Goal: Task Accomplishment & Management: Manage account settings

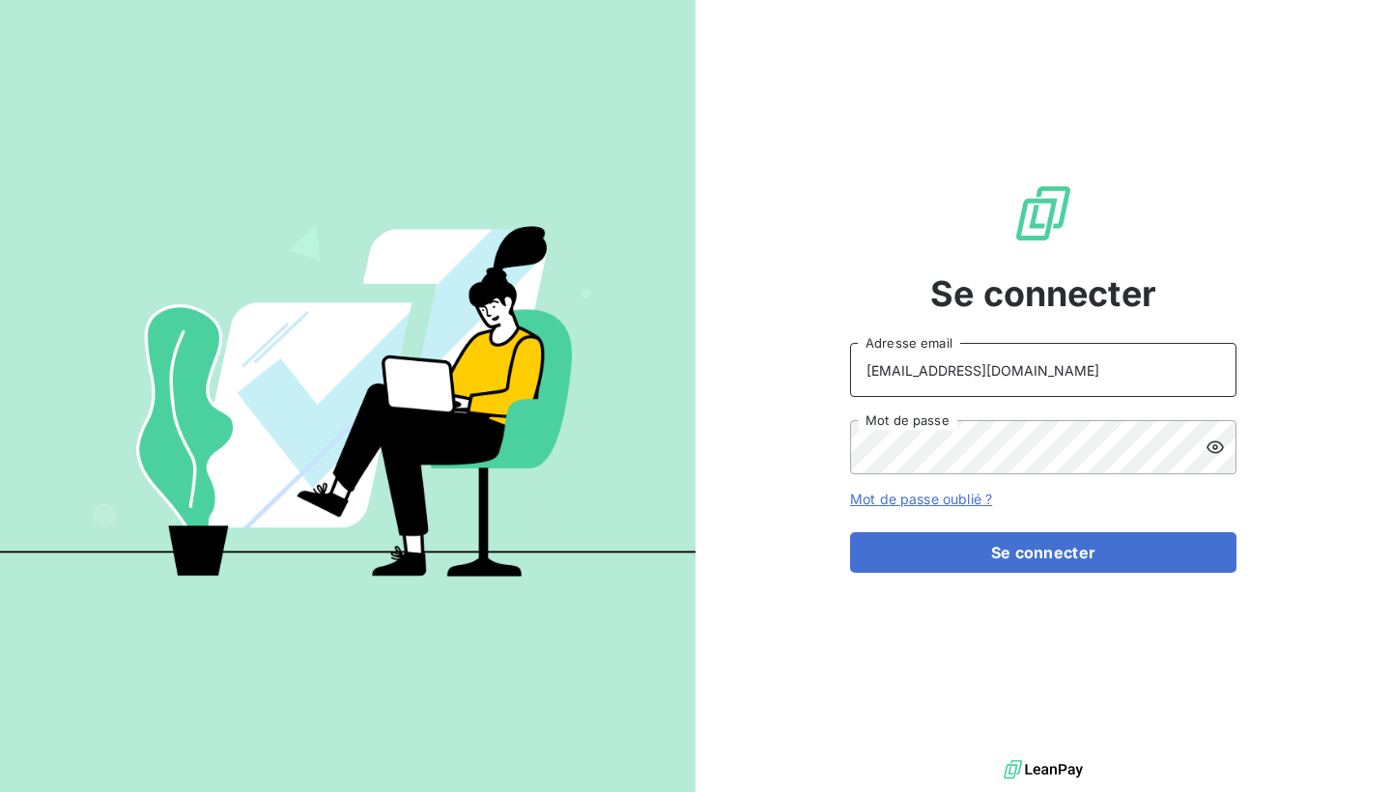
type input "[EMAIL_ADDRESS][DOMAIN_NAME]"
click at [1217, 444] on icon at bounding box center [1215, 447] width 19 height 19
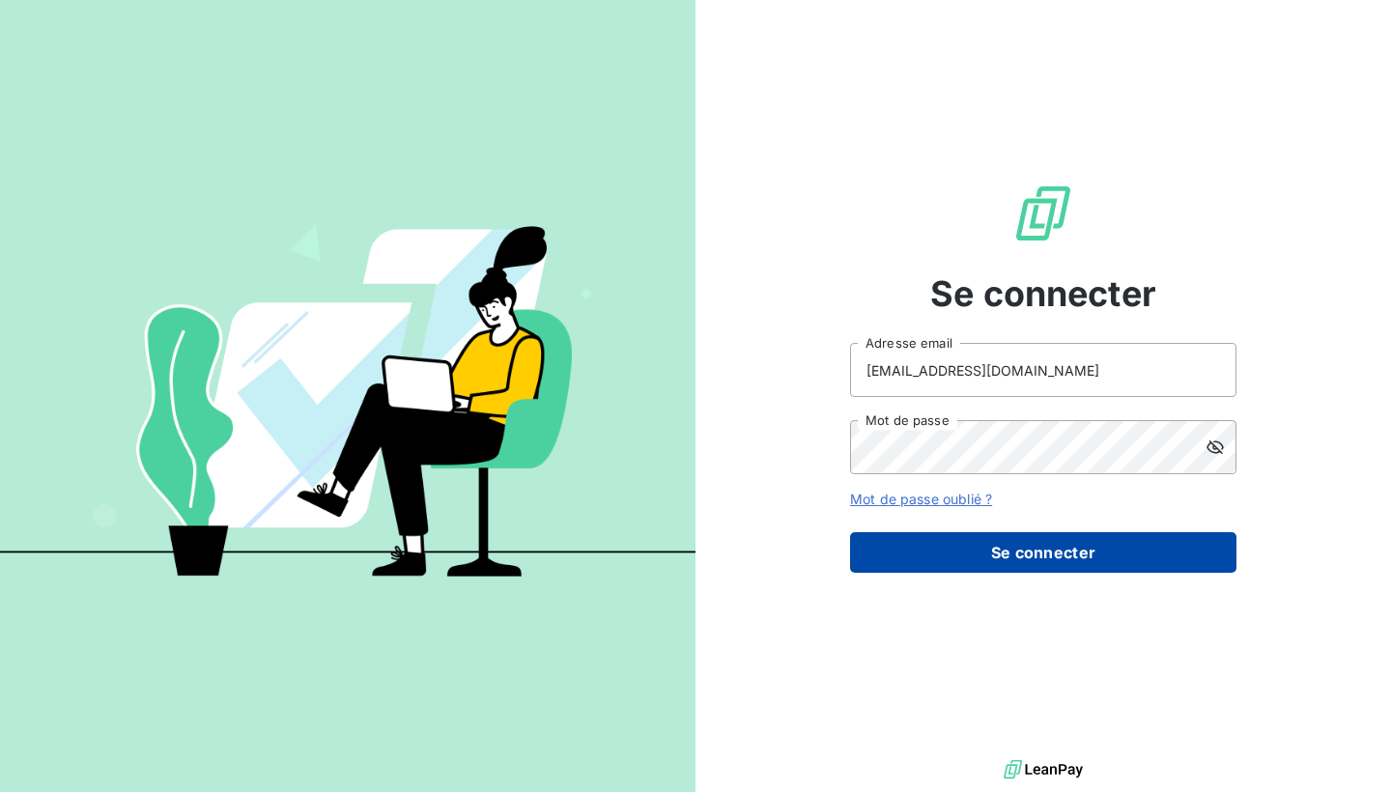
click at [941, 552] on button "Se connecter" at bounding box center [1043, 552] width 387 height 41
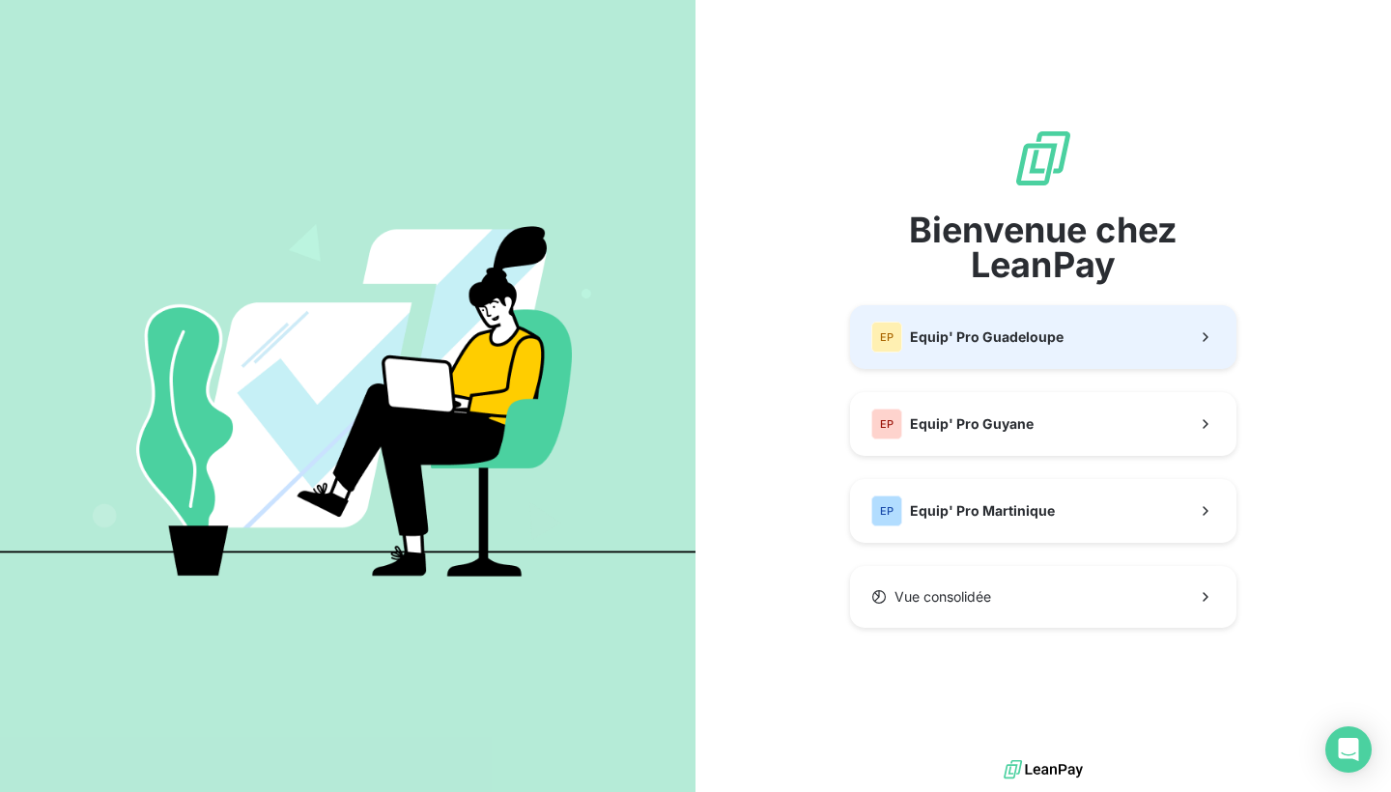
click at [1097, 328] on button "EP Equip' Pro Guadeloupe" at bounding box center [1043, 337] width 387 height 64
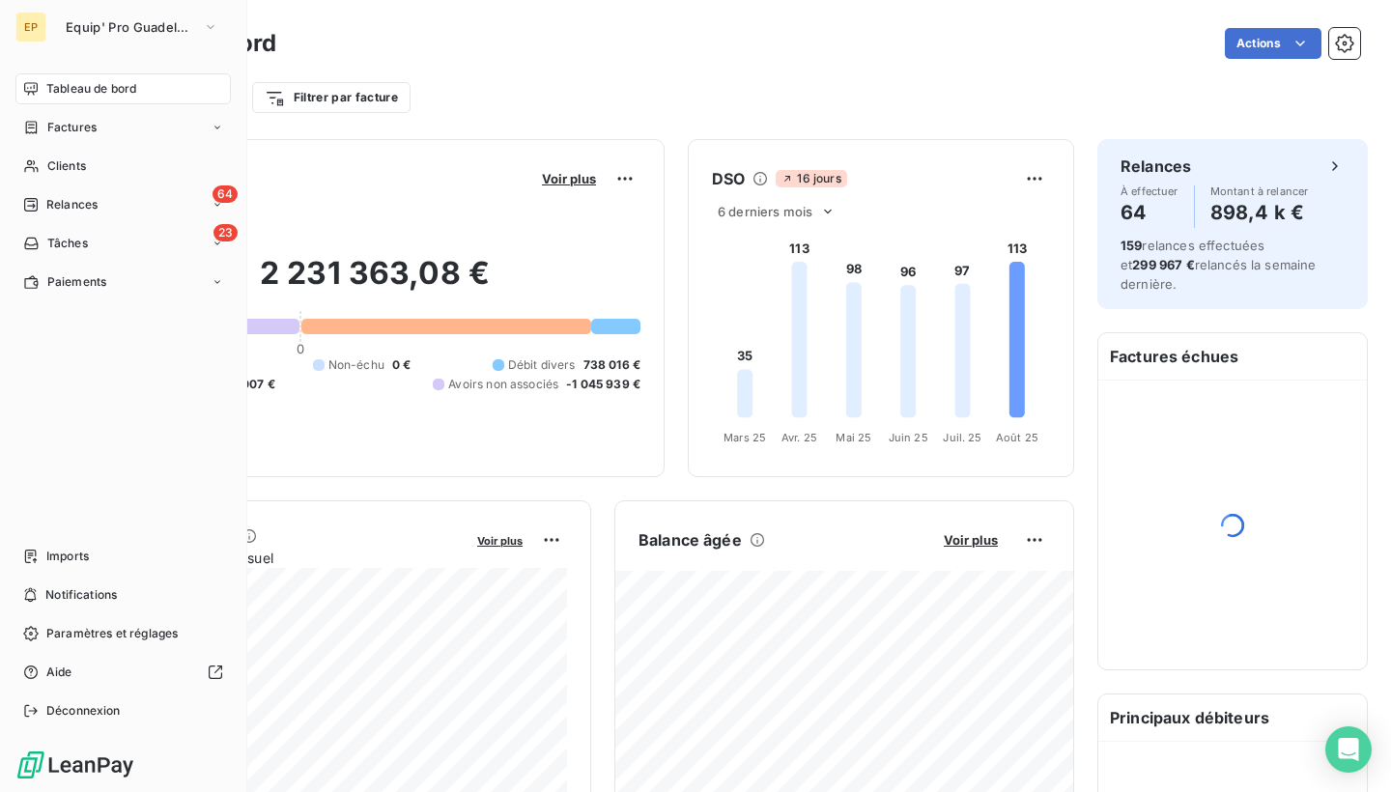
click at [45, 30] on div "EP" at bounding box center [30, 27] width 31 height 31
click at [104, 29] on span "Equip' Pro Guadeloupe" at bounding box center [130, 26] width 129 height 15
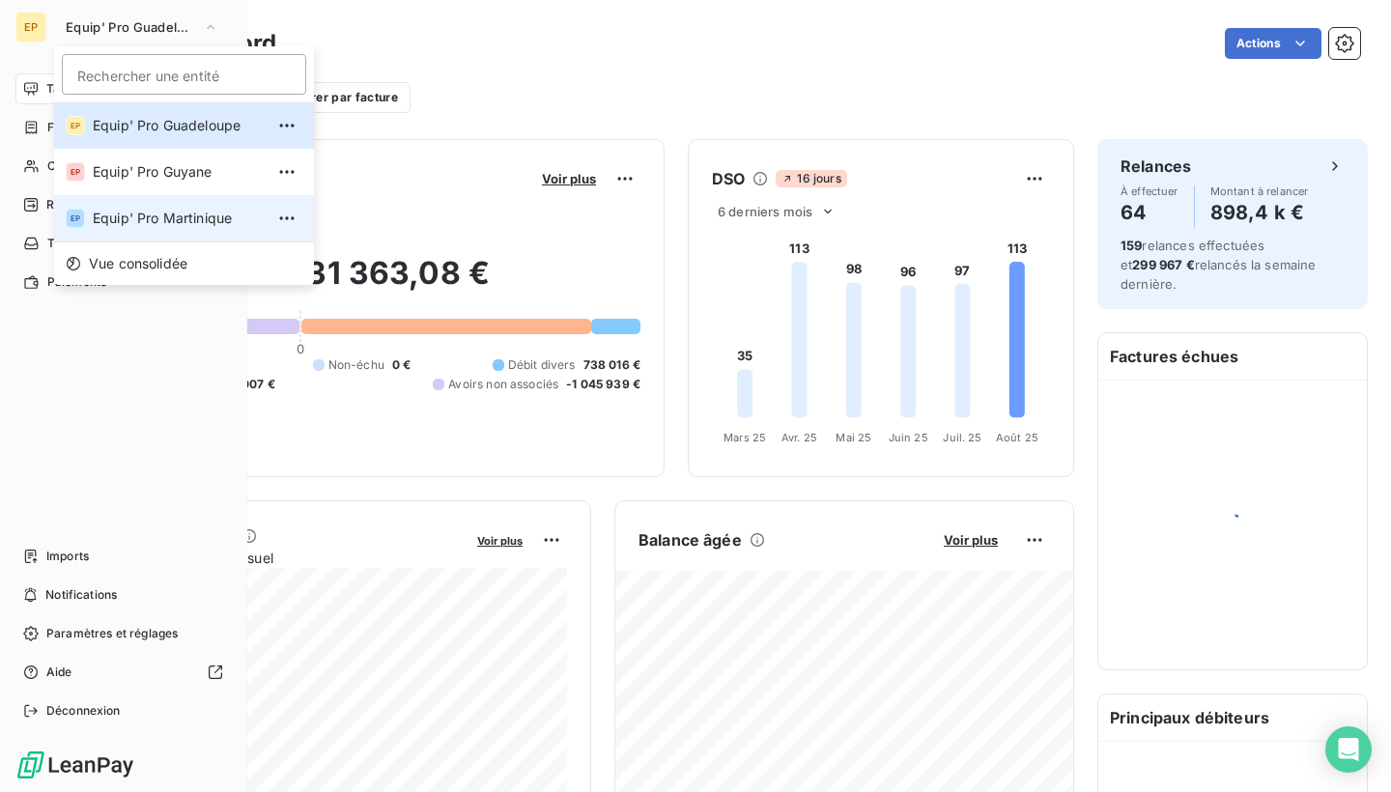
click at [98, 222] on span "Equip' Pro Martinique" at bounding box center [178, 218] width 171 height 19
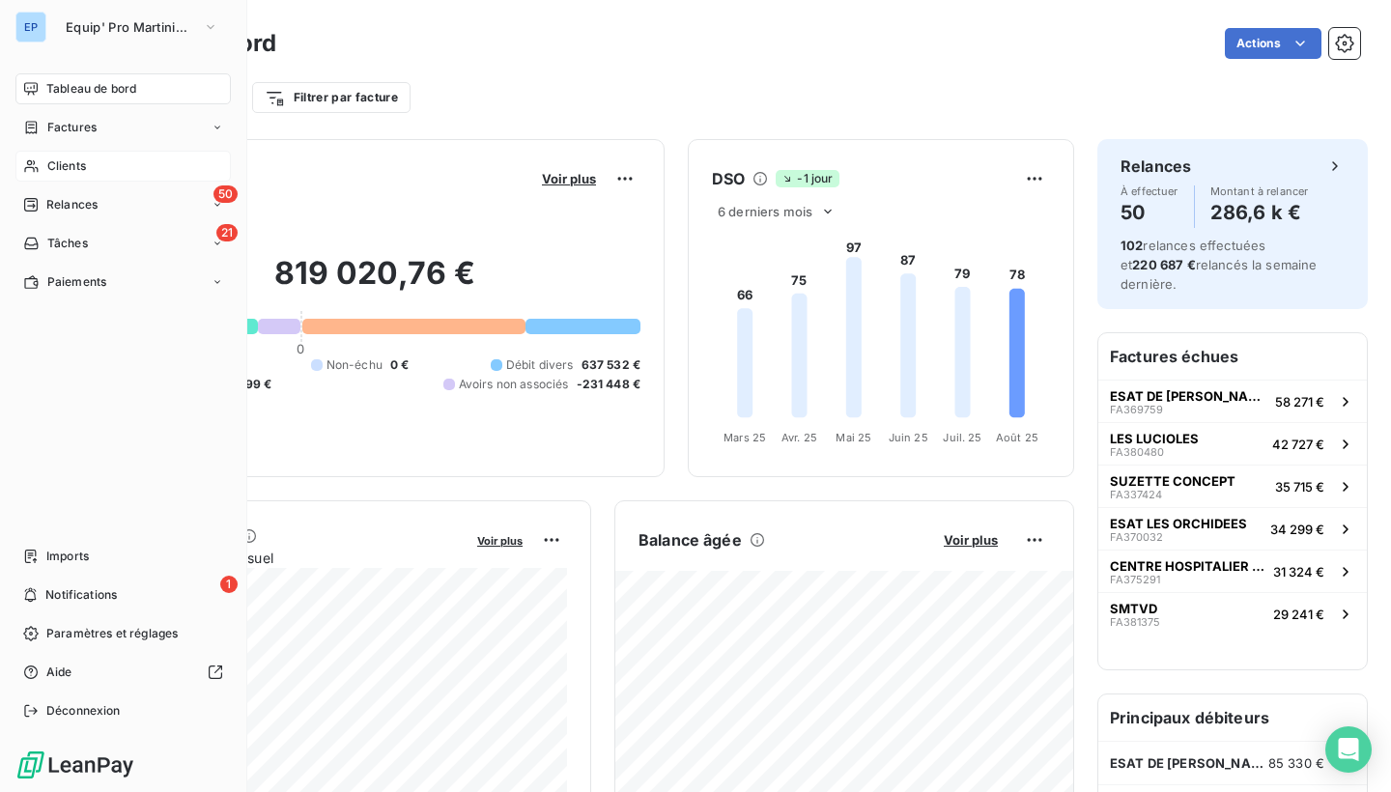
click at [53, 159] on span "Clients" at bounding box center [66, 166] width 39 height 17
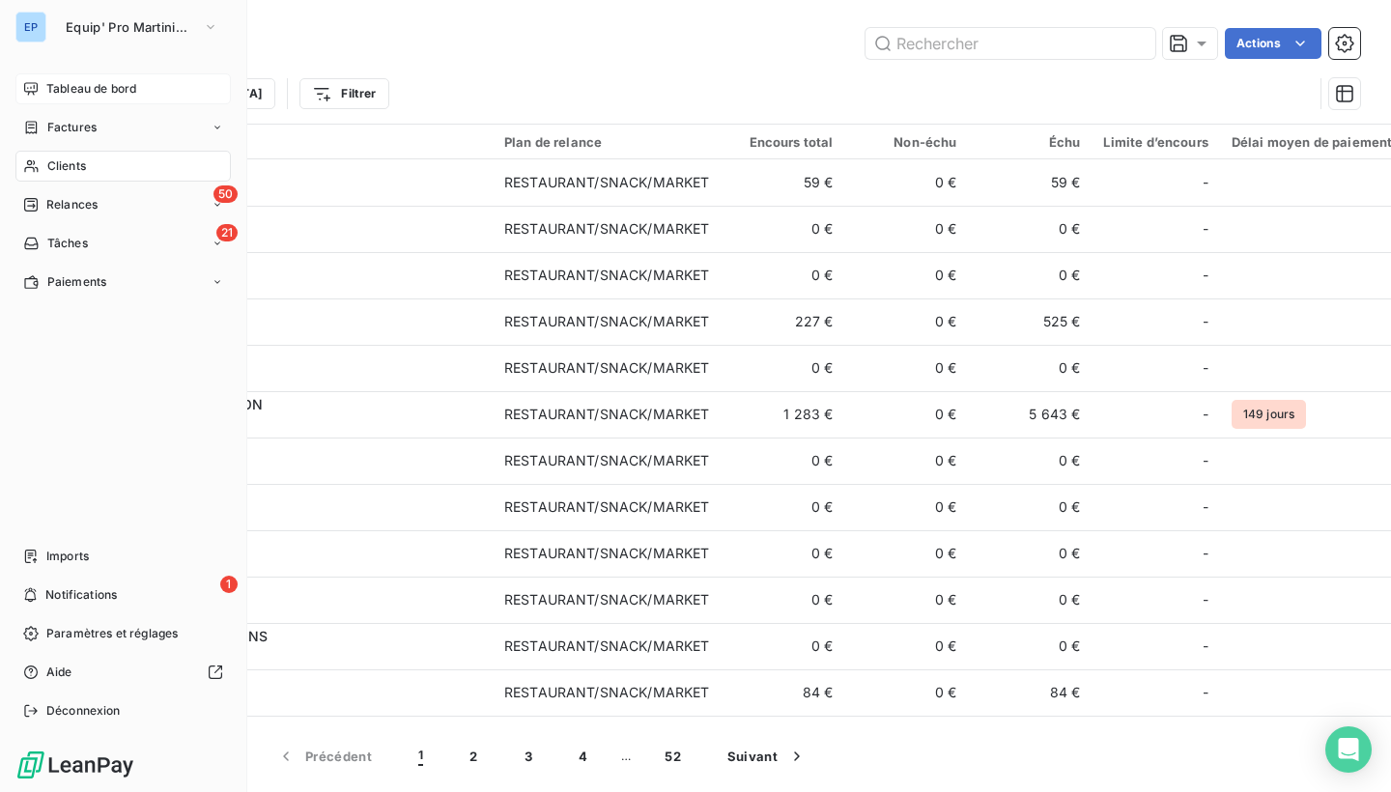
click at [82, 89] on span "Tableau de bord" at bounding box center [91, 88] width 90 height 17
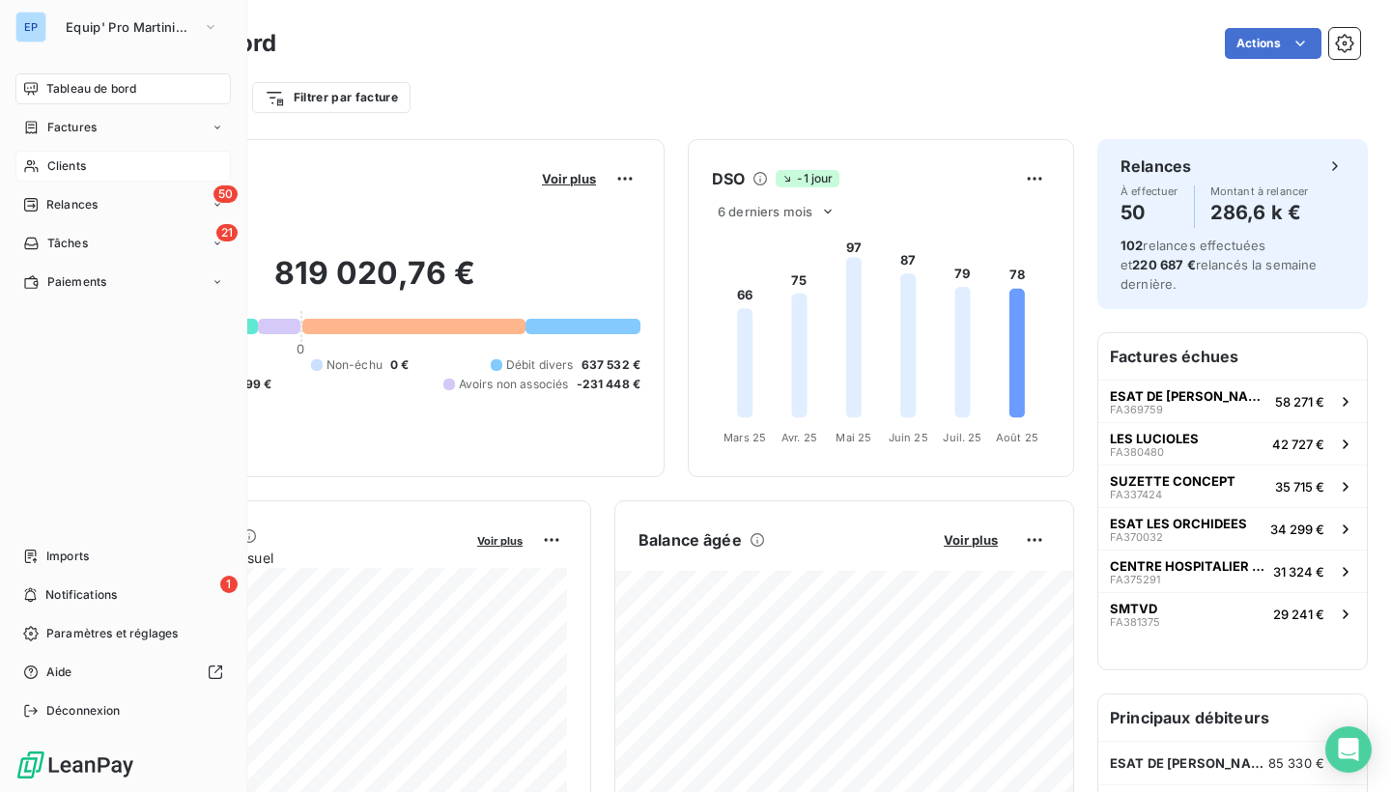
click at [35, 166] on icon at bounding box center [31, 165] width 16 height 15
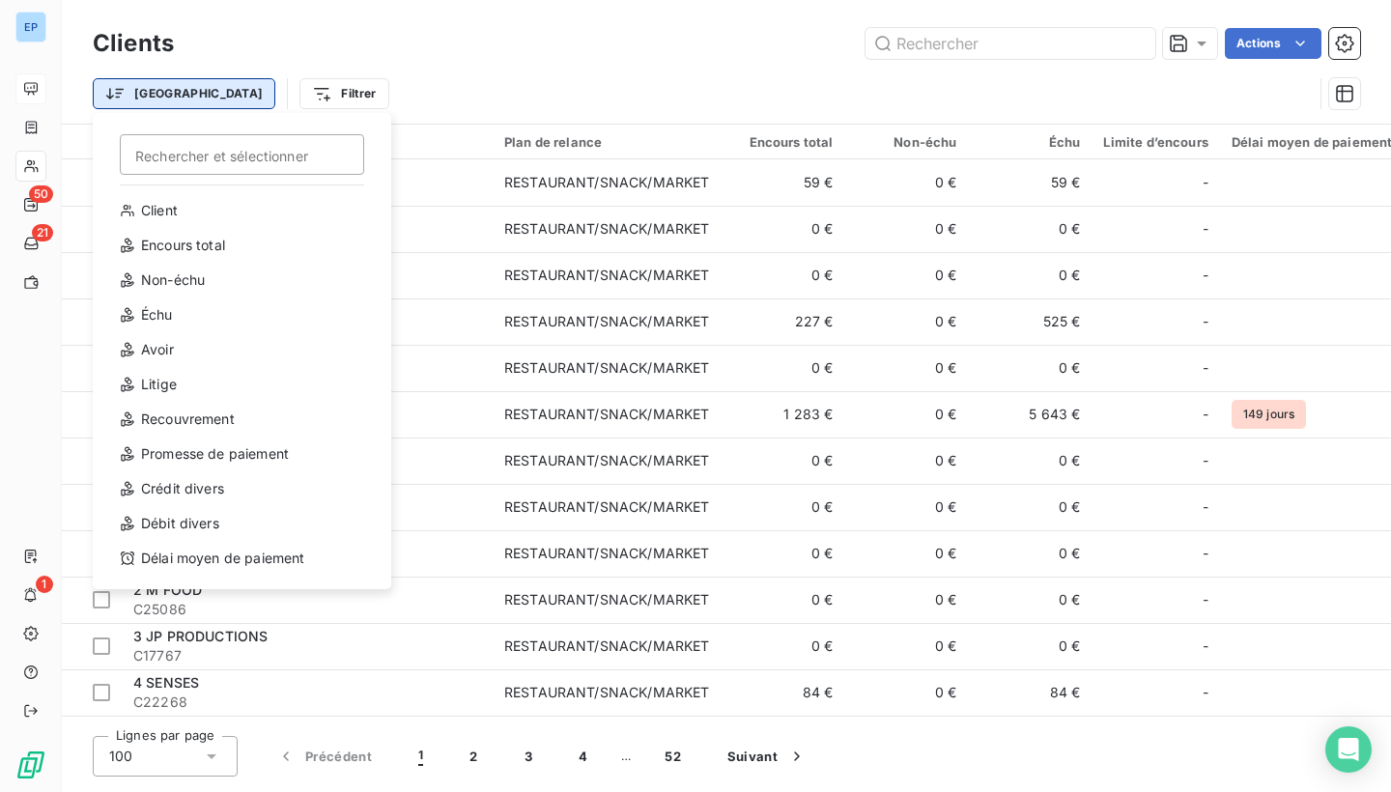
click at [153, 100] on html "EP 50 21 1 Clients Actions Trier Rechercher et sélectionner Client Encours tota…" at bounding box center [695, 396] width 1391 height 792
click at [173, 247] on div "Encours total" at bounding box center [242, 245] width 268 height 31
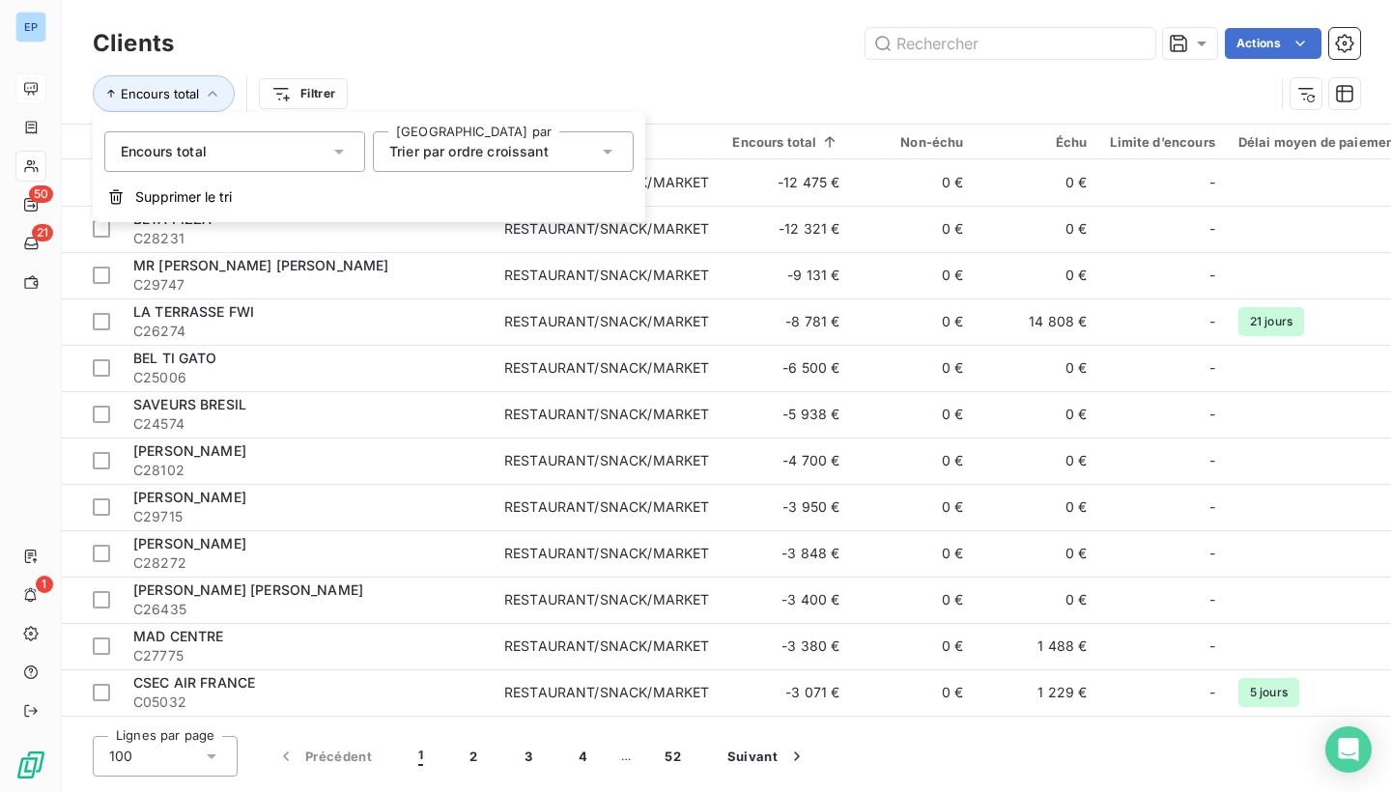
click at [450, 155] on span "Trier par ordre croissant" at bounding box center [468, 151] width 159 height 16
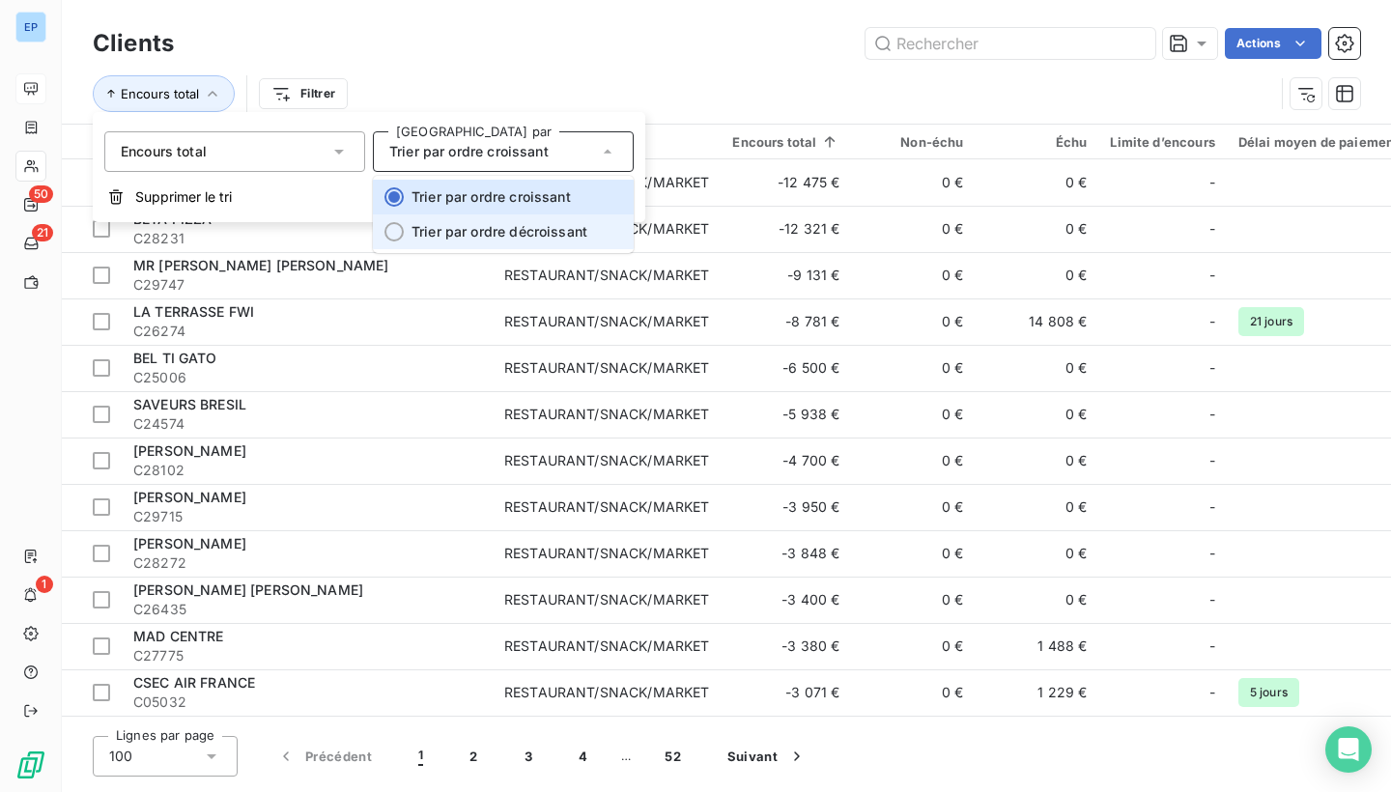
click at [473, 230] on span "Trier par ordre décroissant" at bounding box center [500, 231] width 176 height 16
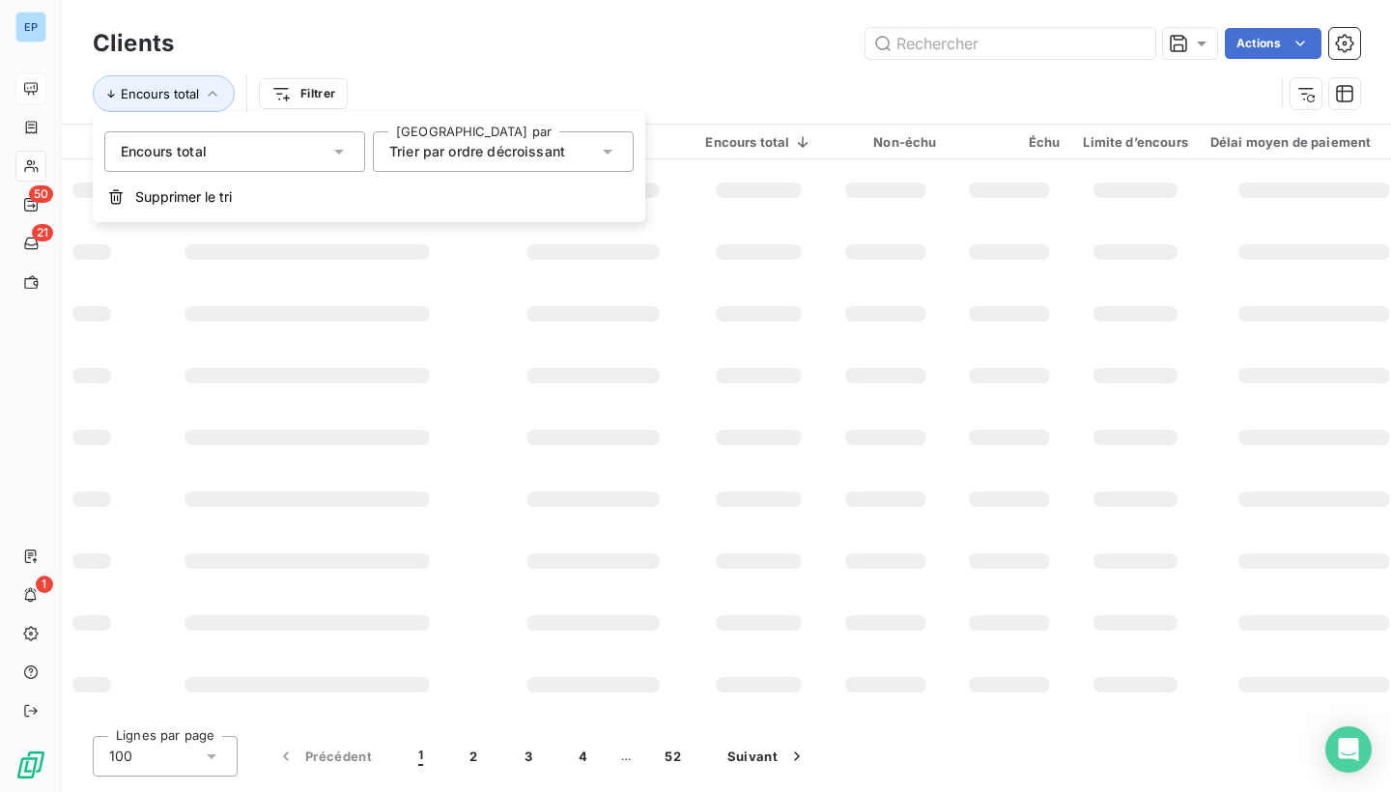
click at [530, 77] on div "Encours total Filtrer" at bounding box center [684, 93] width 1182 height 37
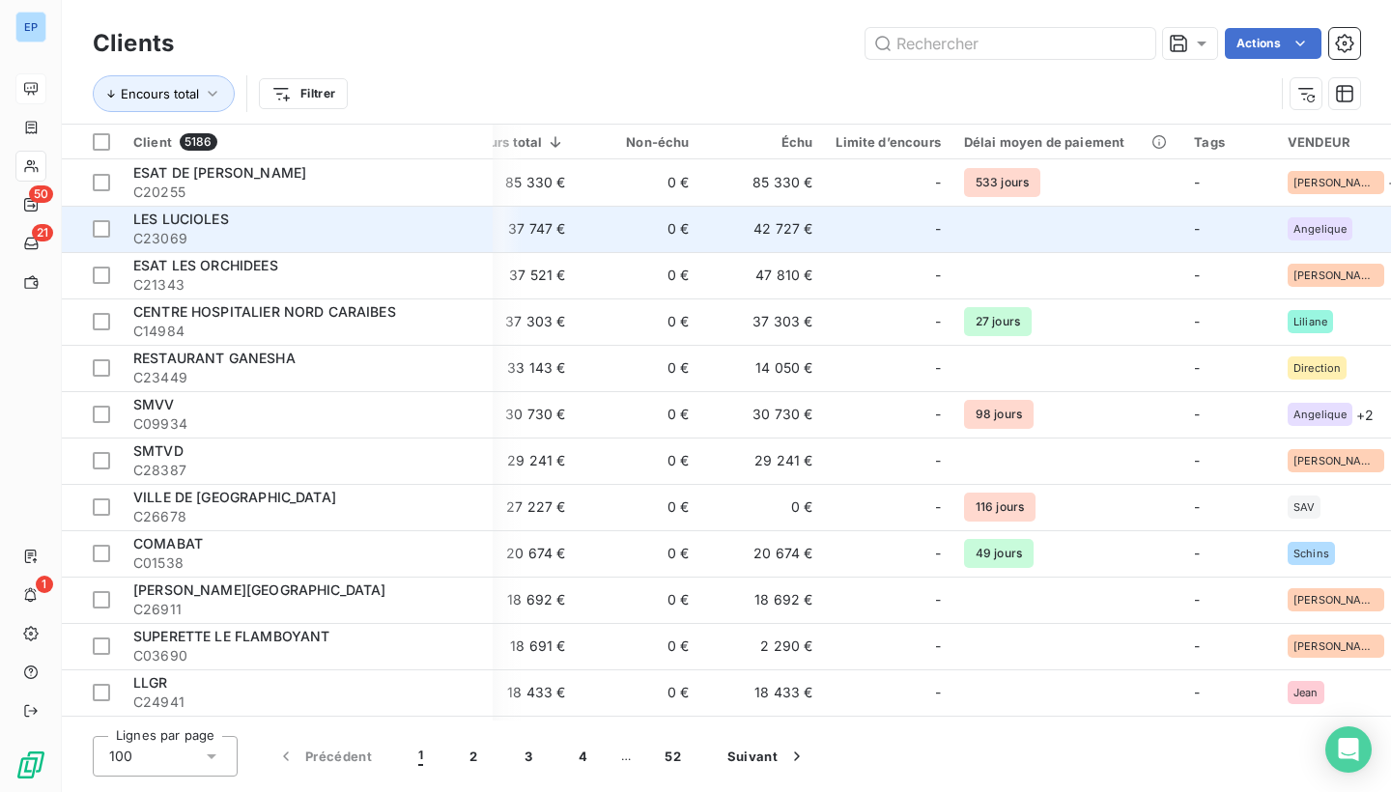
scroll to position [0, 273]
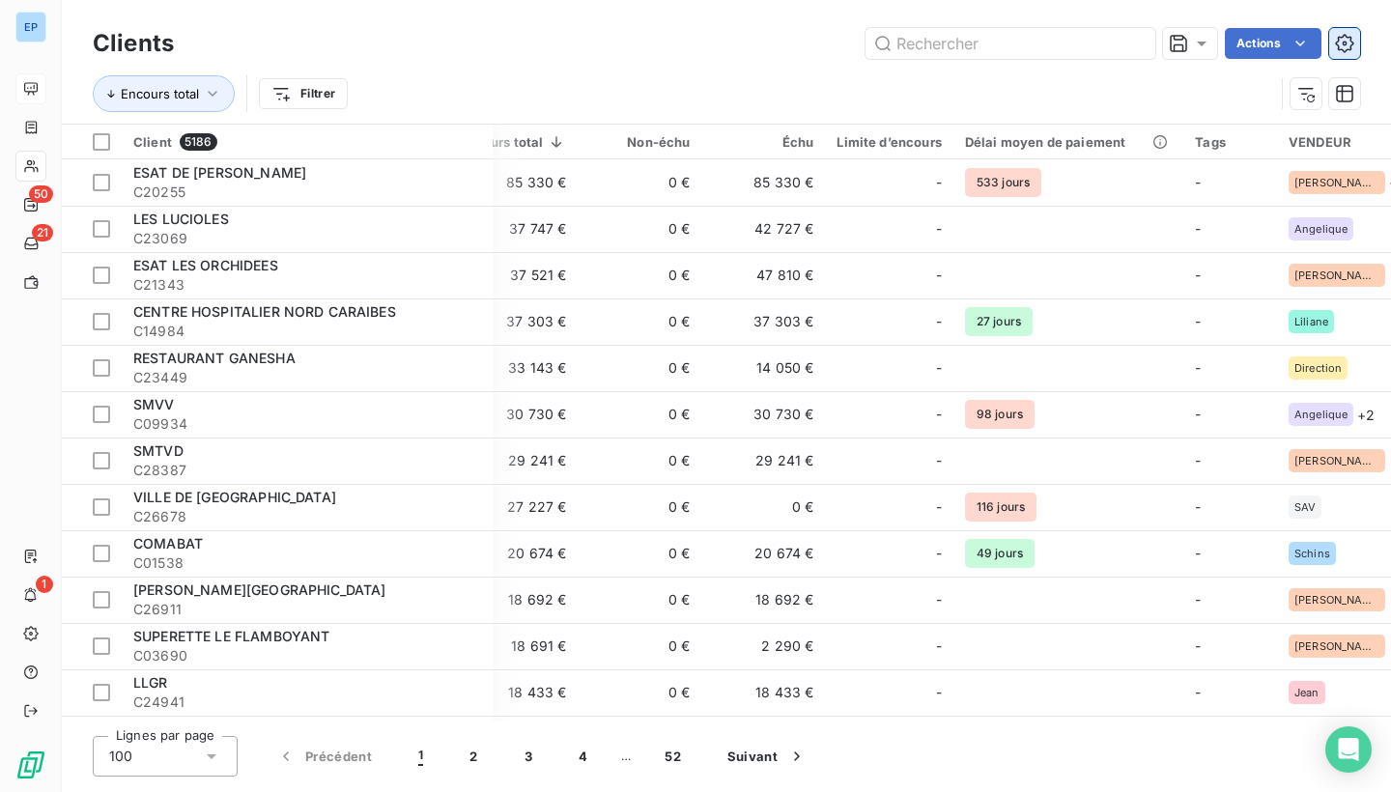
click at [1348, 38] on icon "button" at bounding box center [1344, 43] width 18 height 18
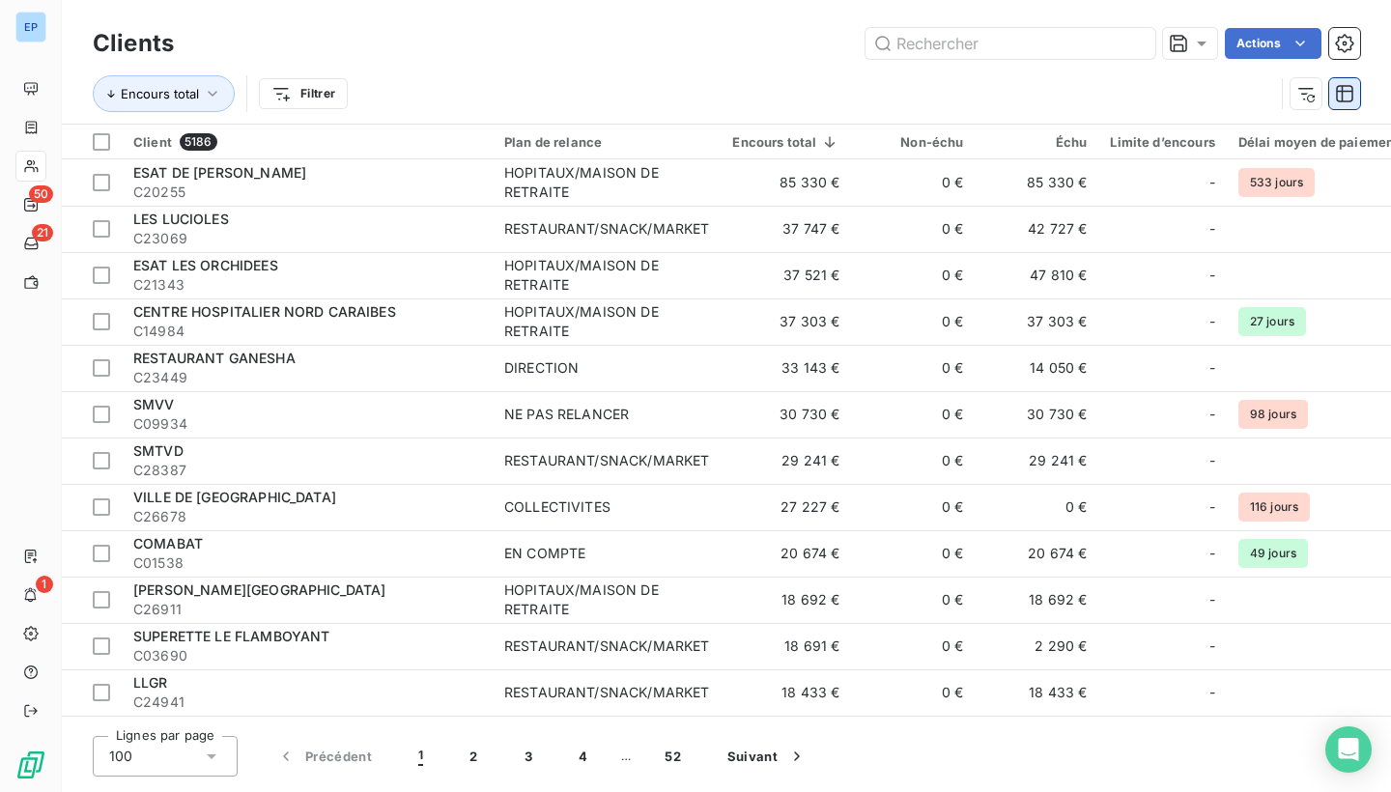
click at [1351, 90] on icon "button" at bounding box center [1344, 93] width 19 height 19
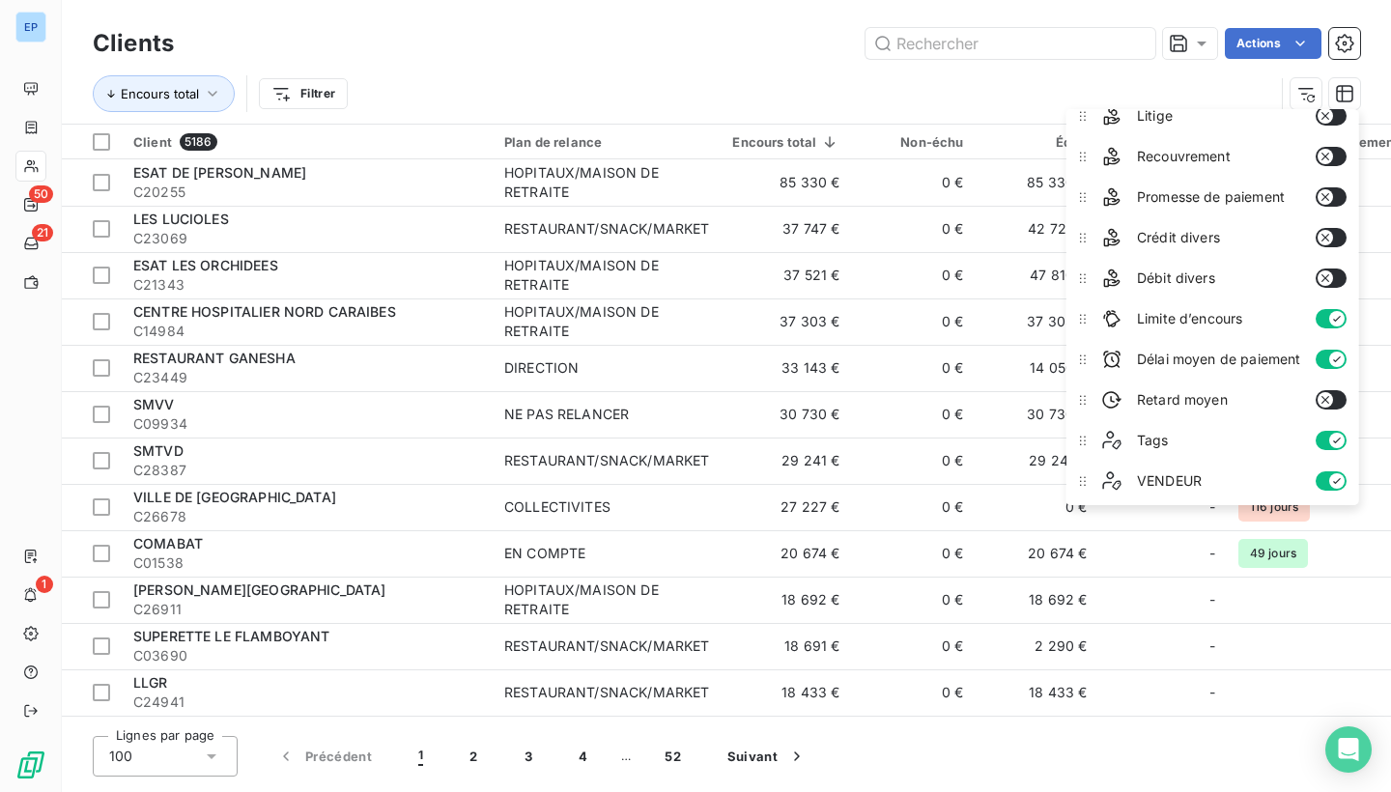
click at [1328, 322] on button "button" at bounding box center [1331, 318] width 31 height 19
click at [1324, 447] on button "button" at bounding box center [1331, 440] width 31 height 19
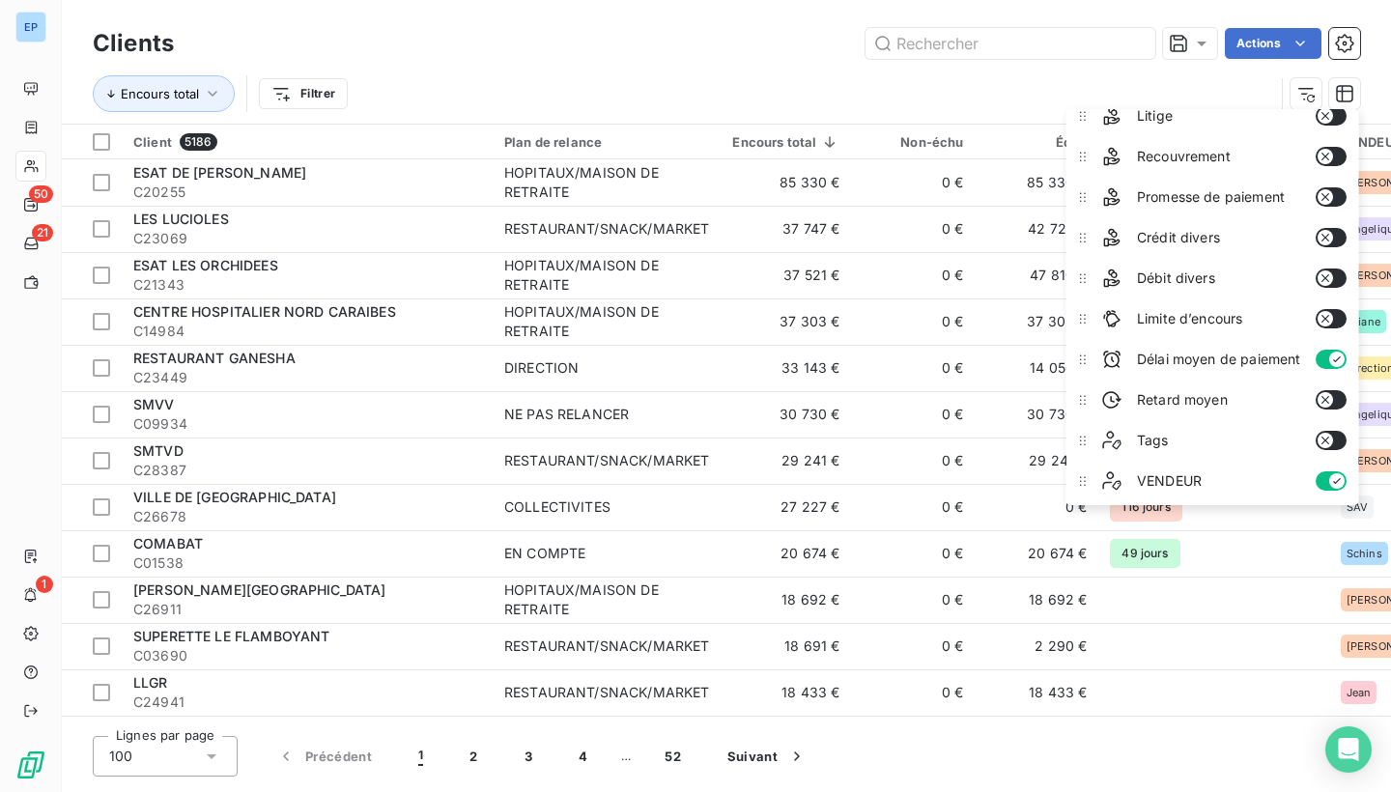
click at [1138, 81] on div "Encours total Filtrer" at bounding box center [684, 93] width 1182 height 37
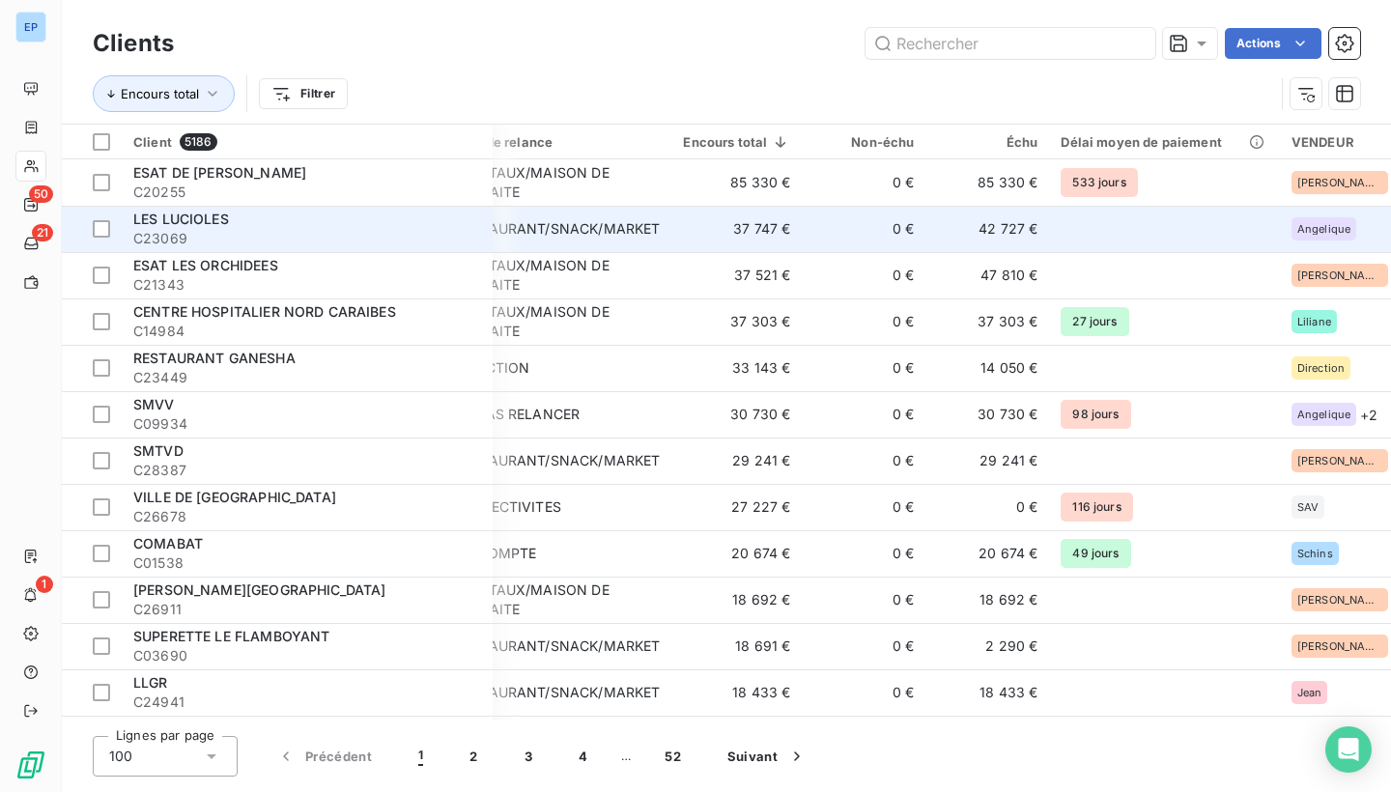
scroll to position [0, 48]
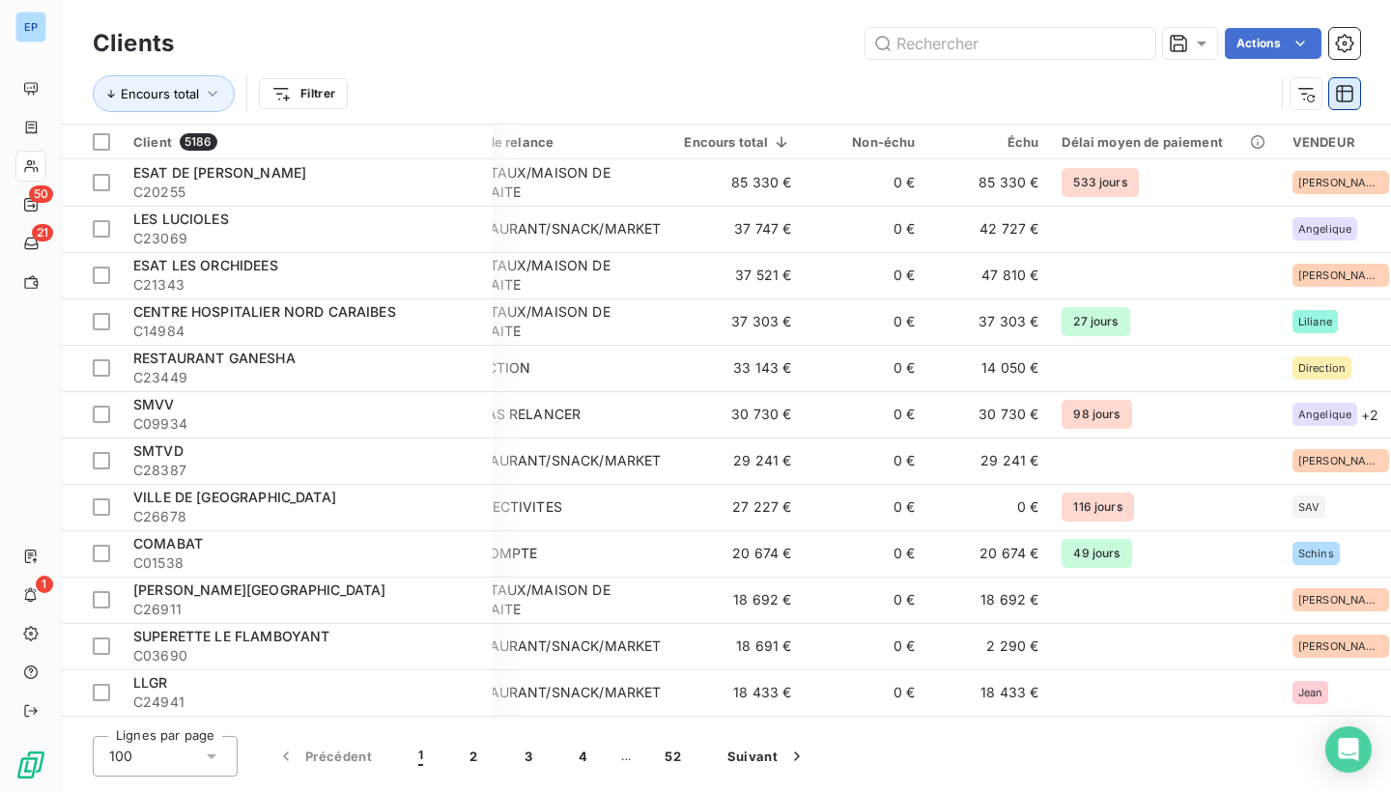
click at [1354, 91] on button "button" at bounding box center [1345, 93] width 31 height 31
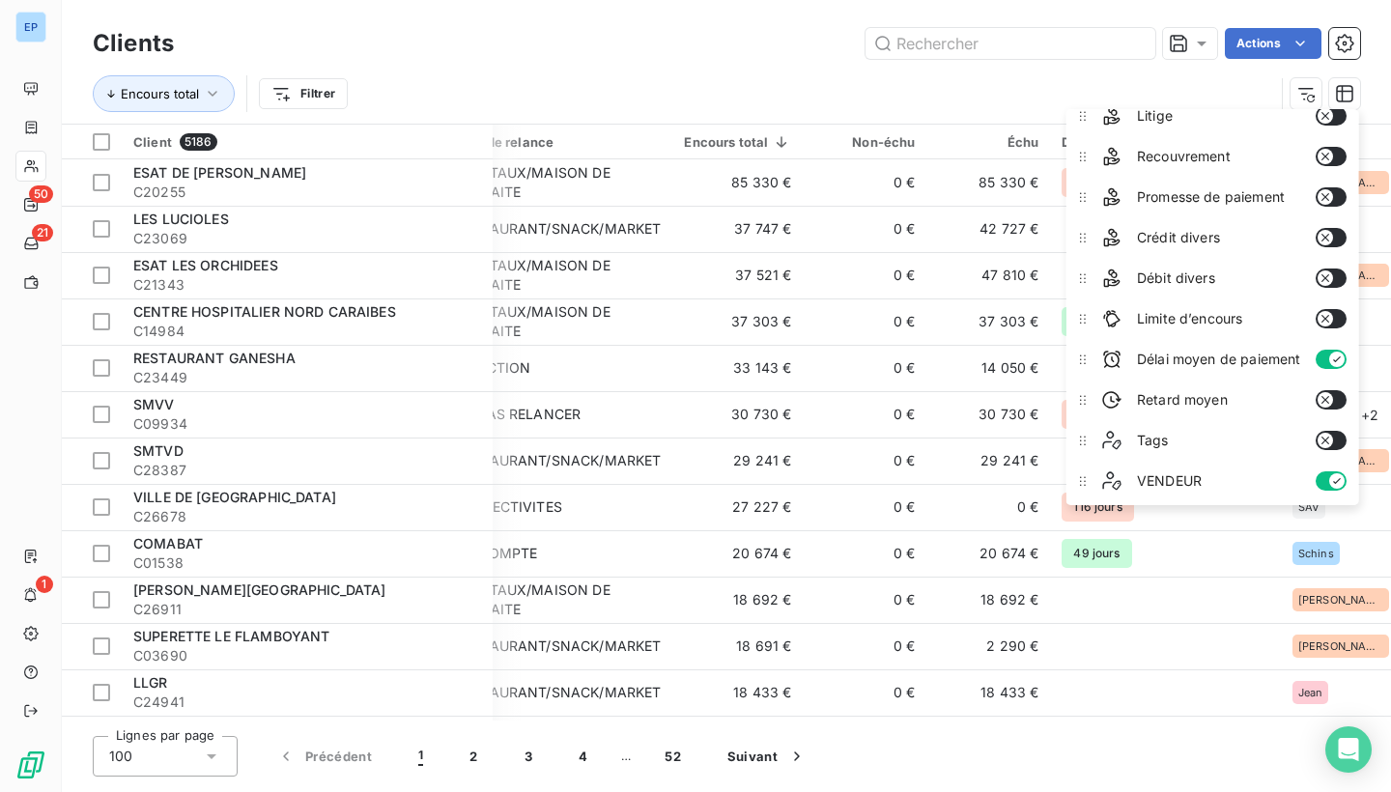
scroll to position [259, 0]
click at [1329, 358] on button "button" at bounding box center [1331, 359] width 31 height 19
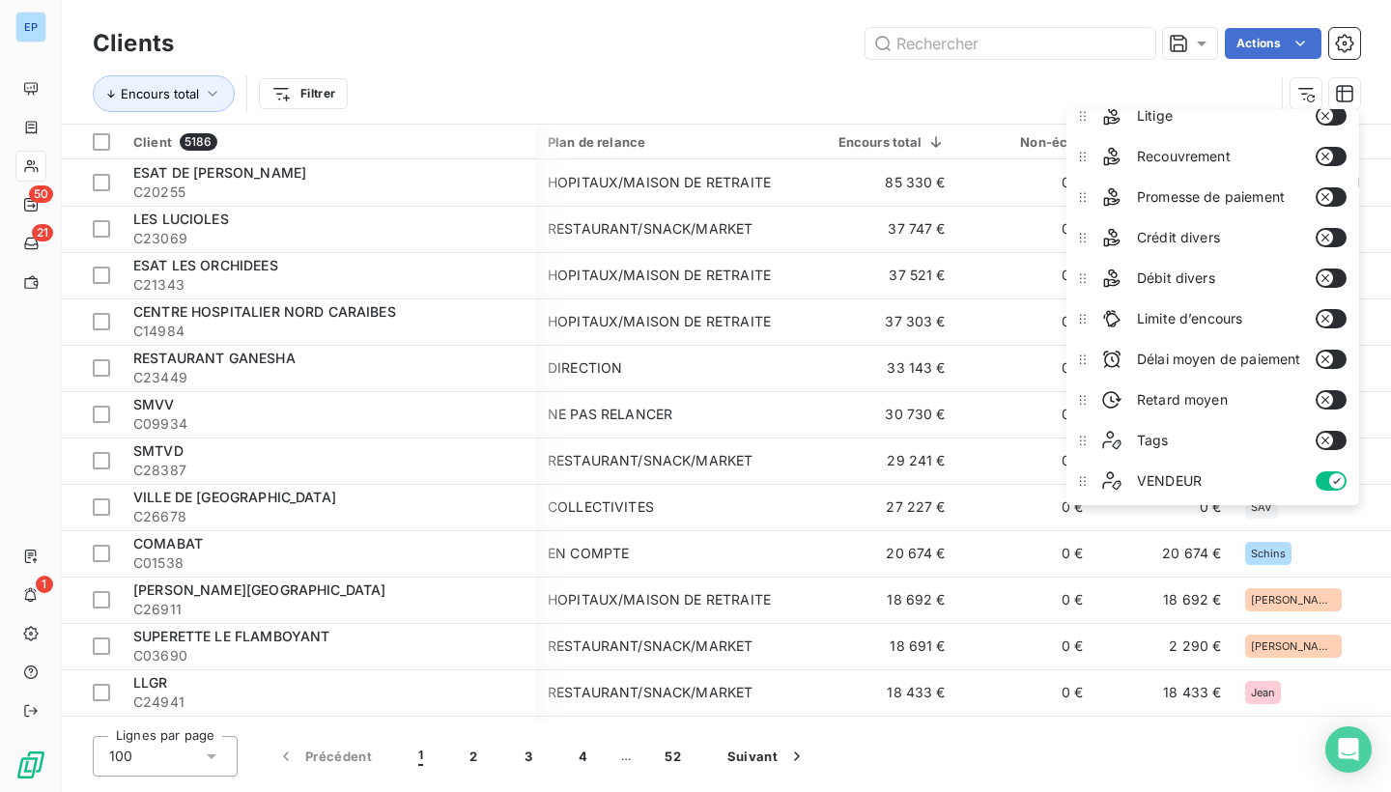
scroll to position [0, 0]
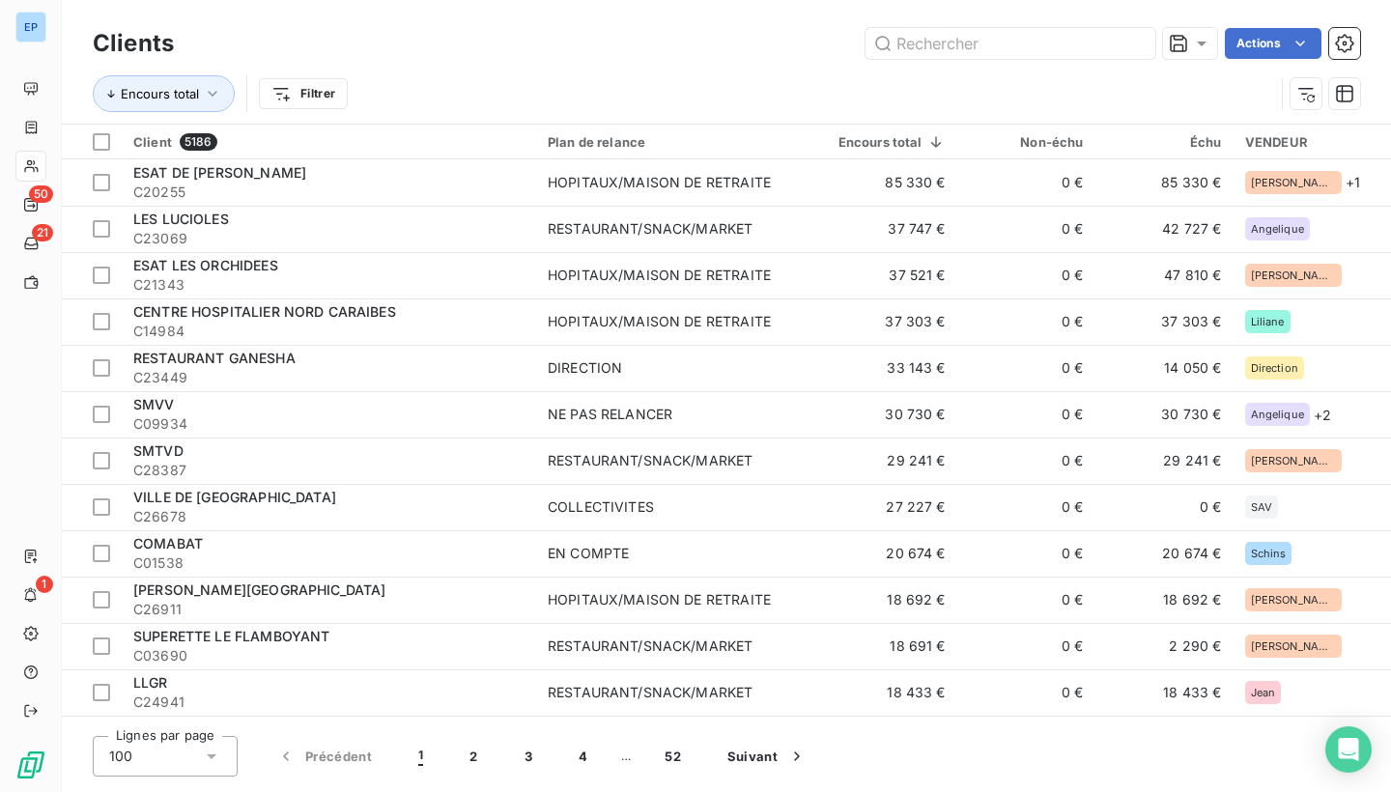
click at [1142, 83] on div "Encours total Filtrer" at bounding box center [684, 93] width 1182 height 37
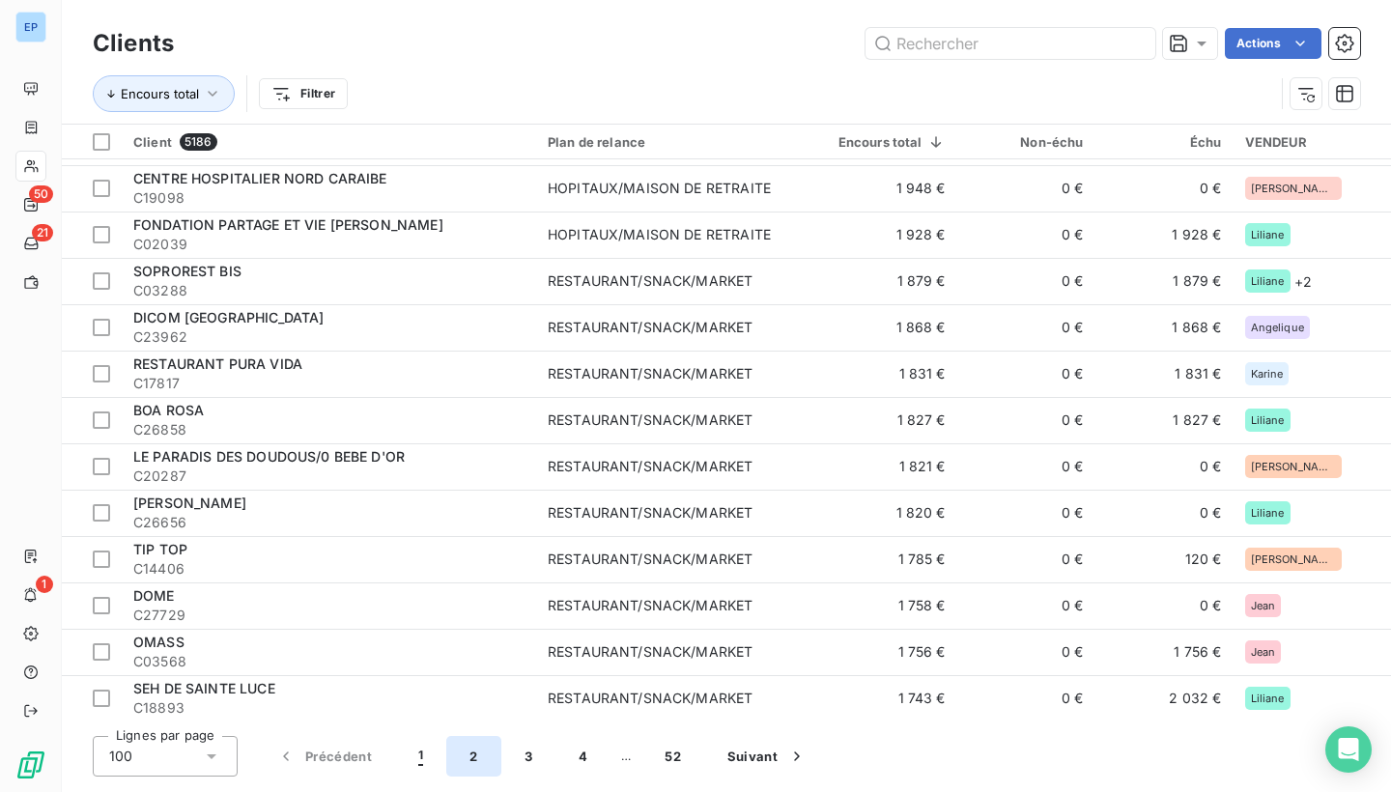
click at [469, 758] on button "2" at bounding box center [473, 756] width 54 height 41
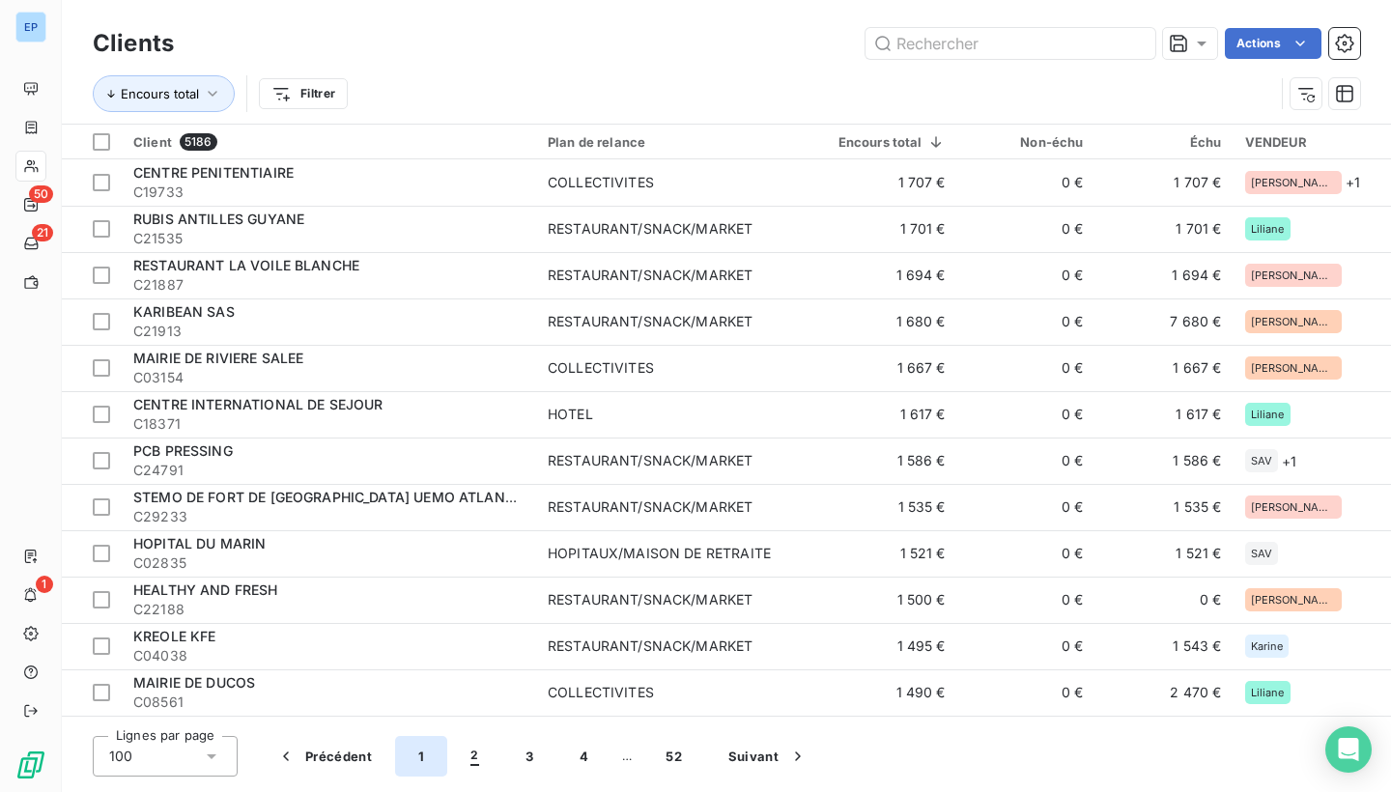
click at [420, 752] on button "1" at bounding box center [421, 756] width 52 height 41
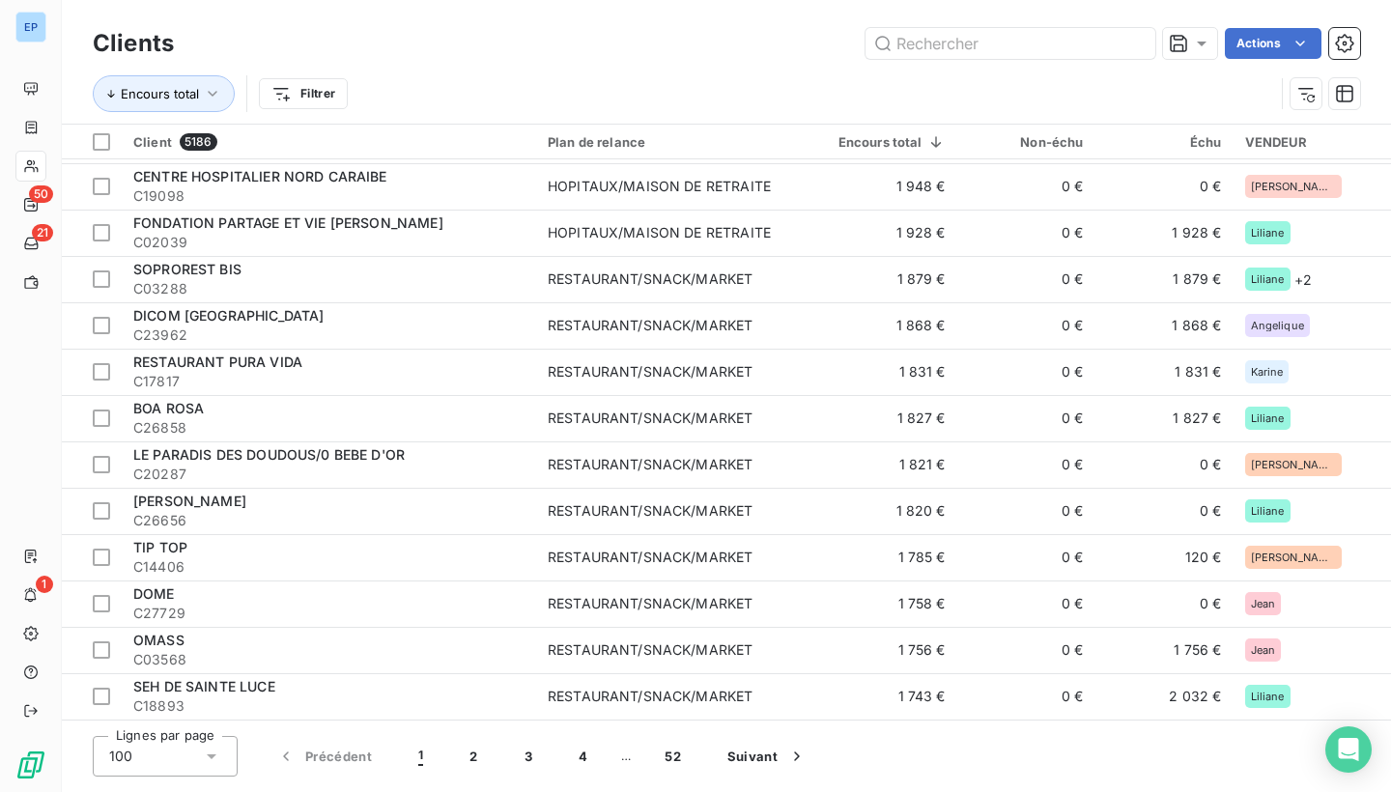
scroll to position [4076, 0]
click at [469, 757] on button "2" at bounding box center [473, 756] width 54 height 41
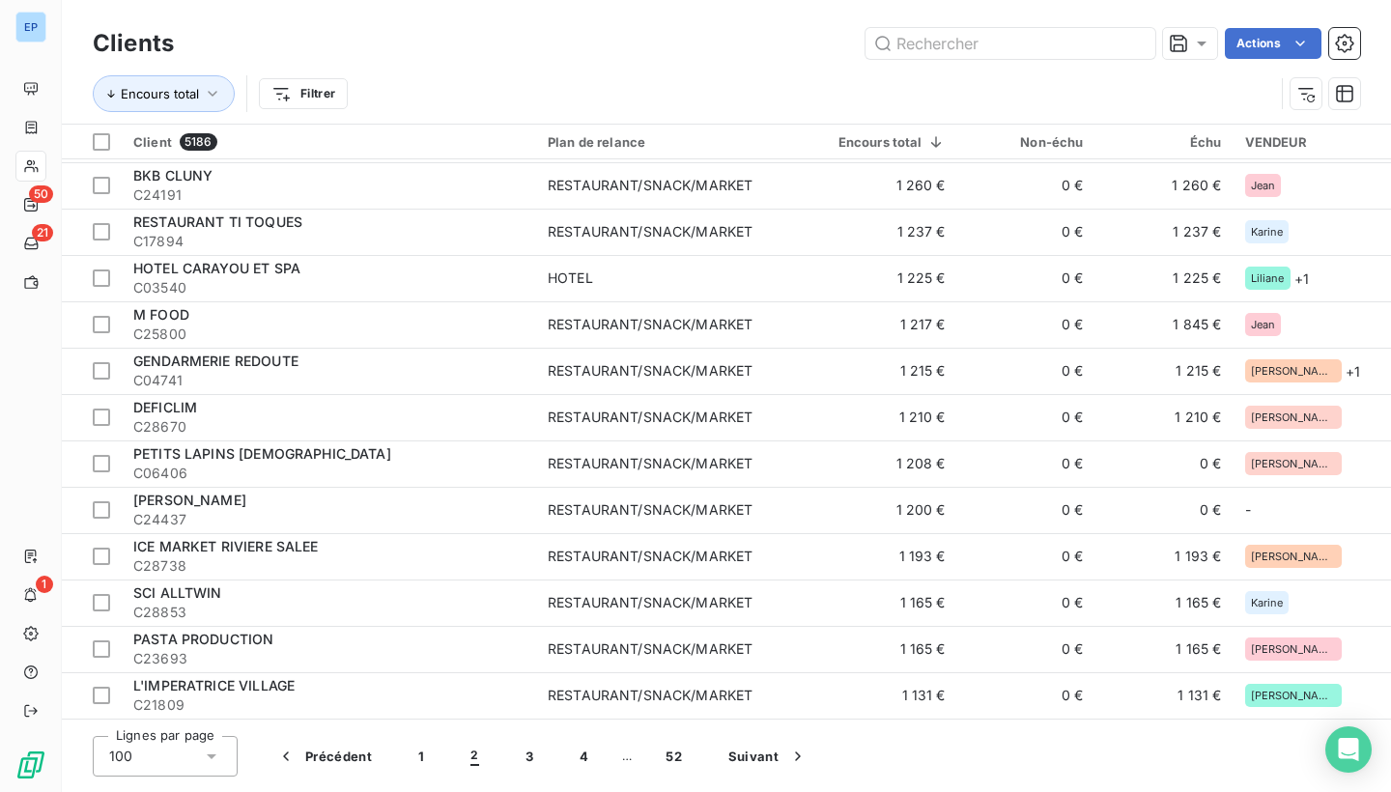
scroll to position [1138, 0]
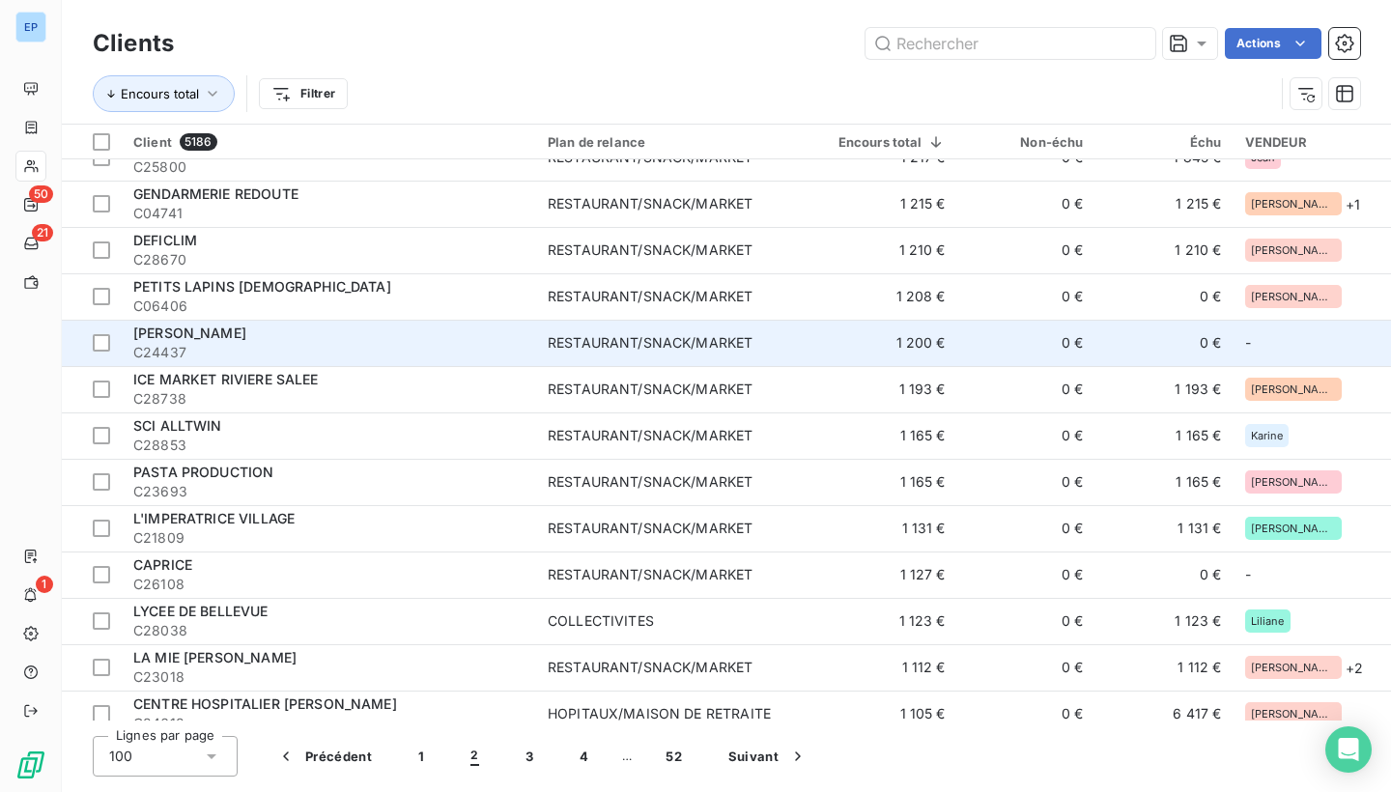
click at [922, 334] on td "1 200 €" at bounding box center [885, 343] width 146 height 46
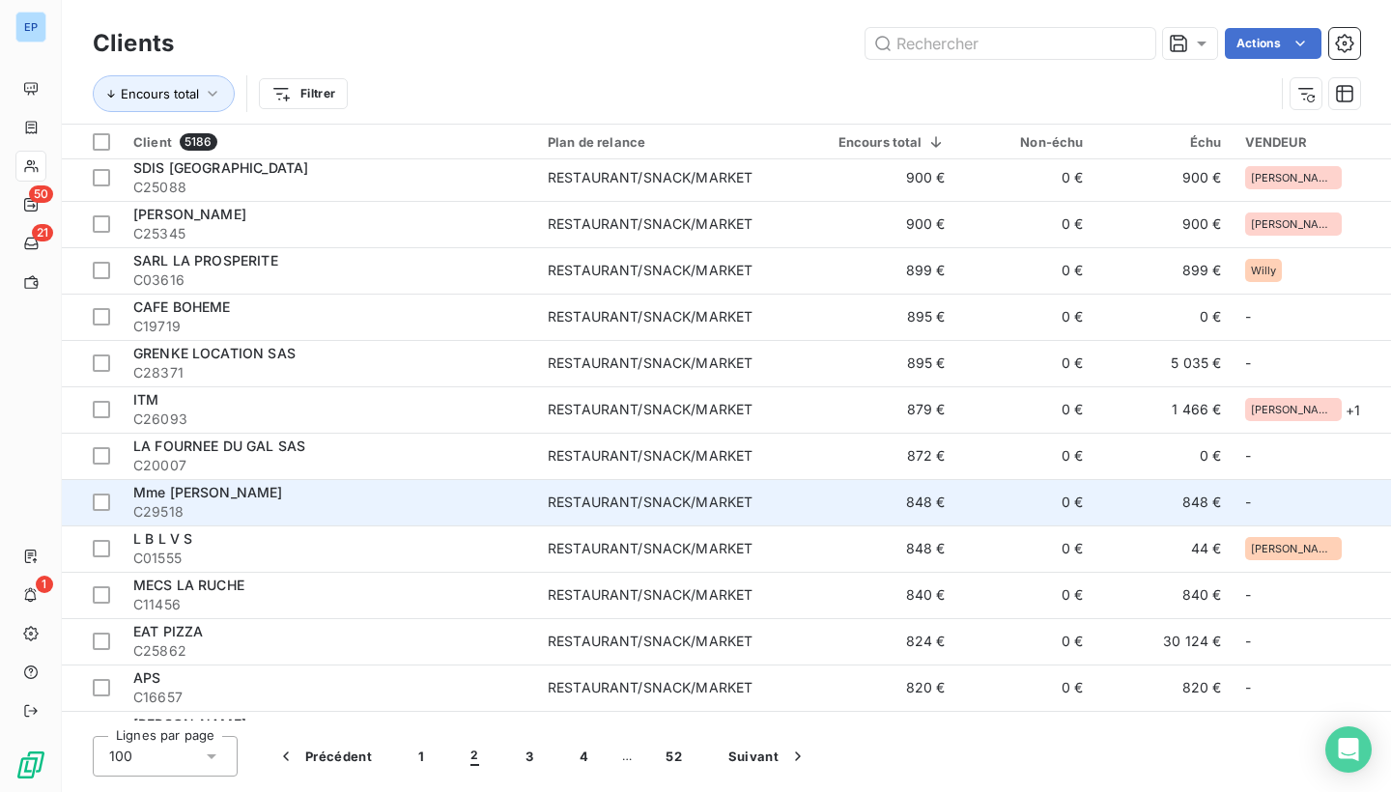
scroll to position [2606, 0]
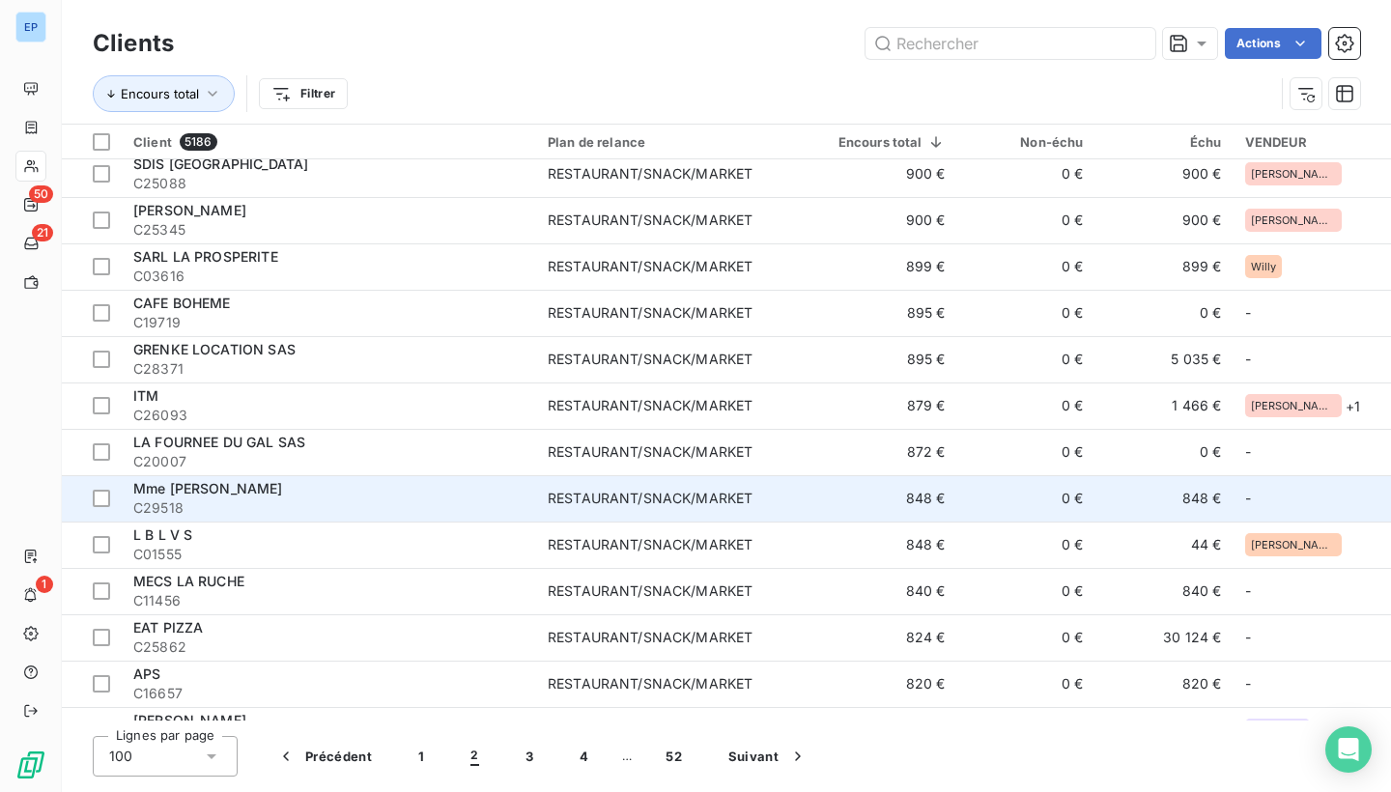
click at [596, 509] on td "RESTAURANT/SNACK/MARKET" at bounding box center [673, 498] width 275 height 46
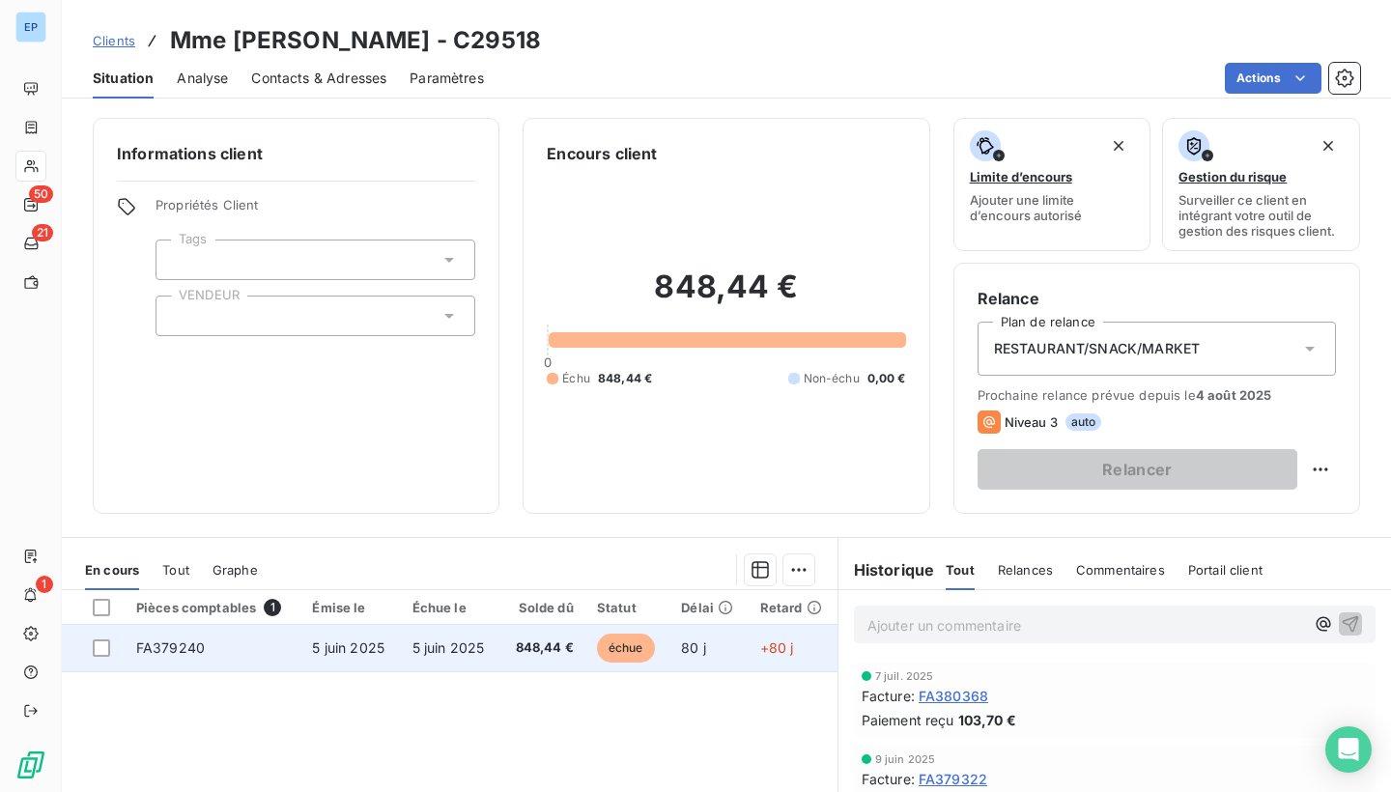
click at [158, 640] on span "FA379240" at bounding box center [170, 648] width 69 height 16
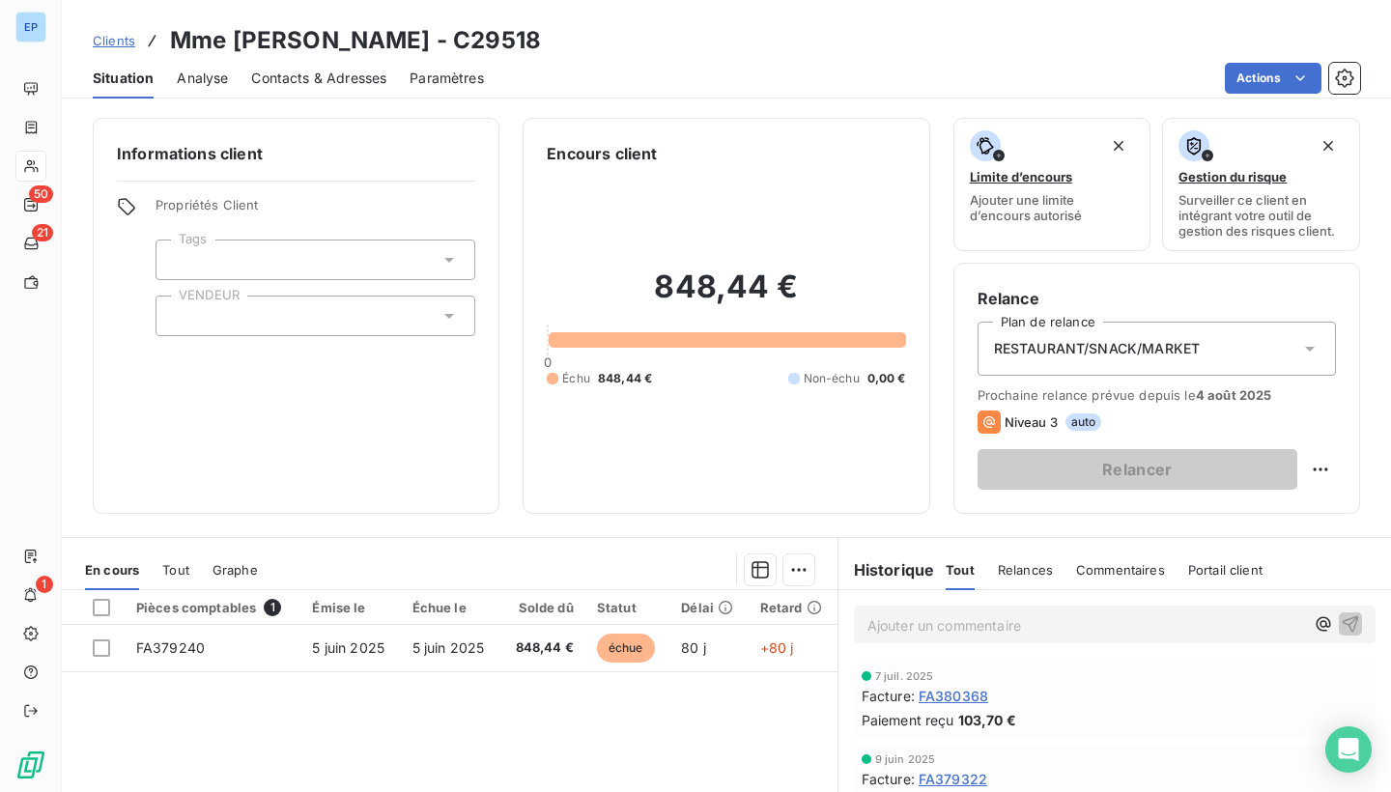
click at [256, 331] on div at bounding box center [316, 316] width 320 height 41
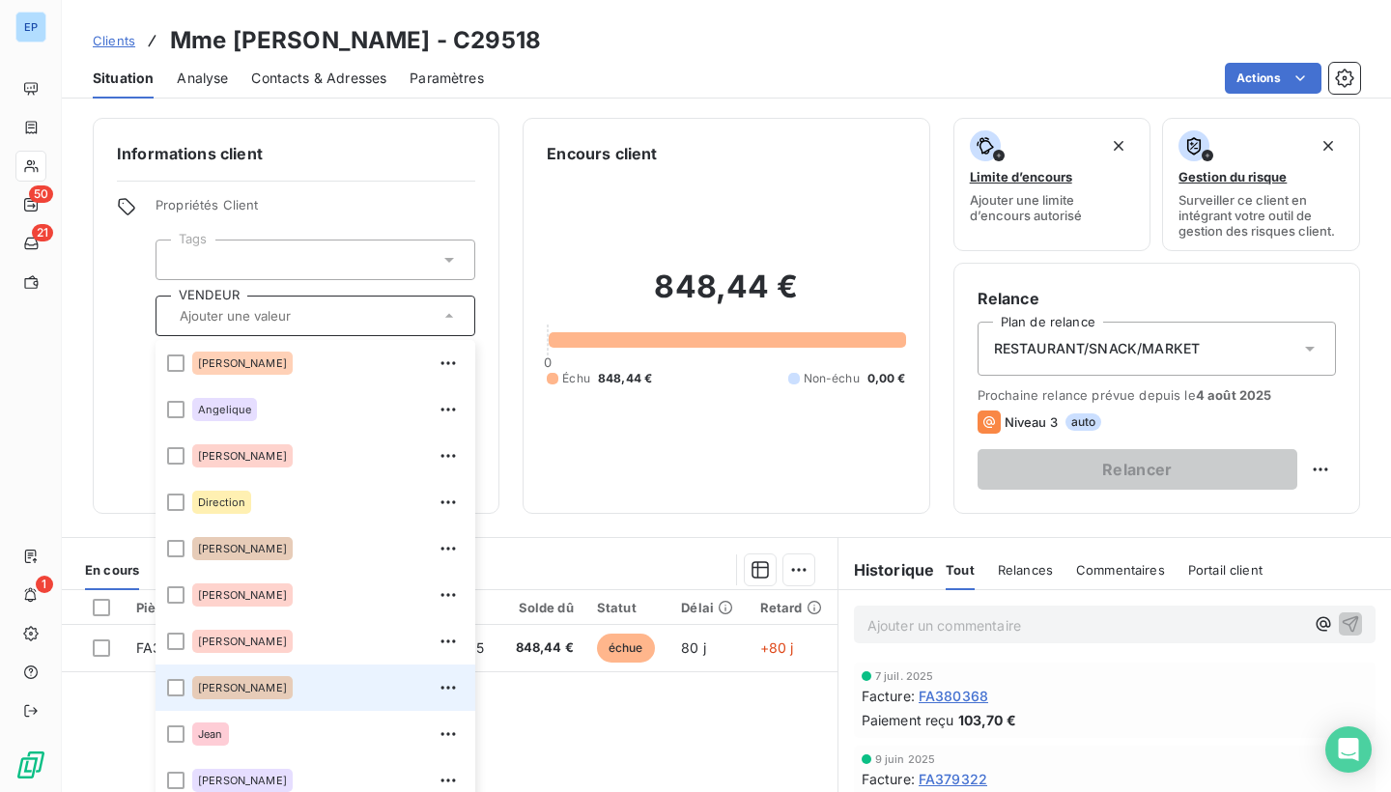
click at [229, 701] on div "[PERSON_NAME]" at bounding box center [328, 688] width 272 height 31
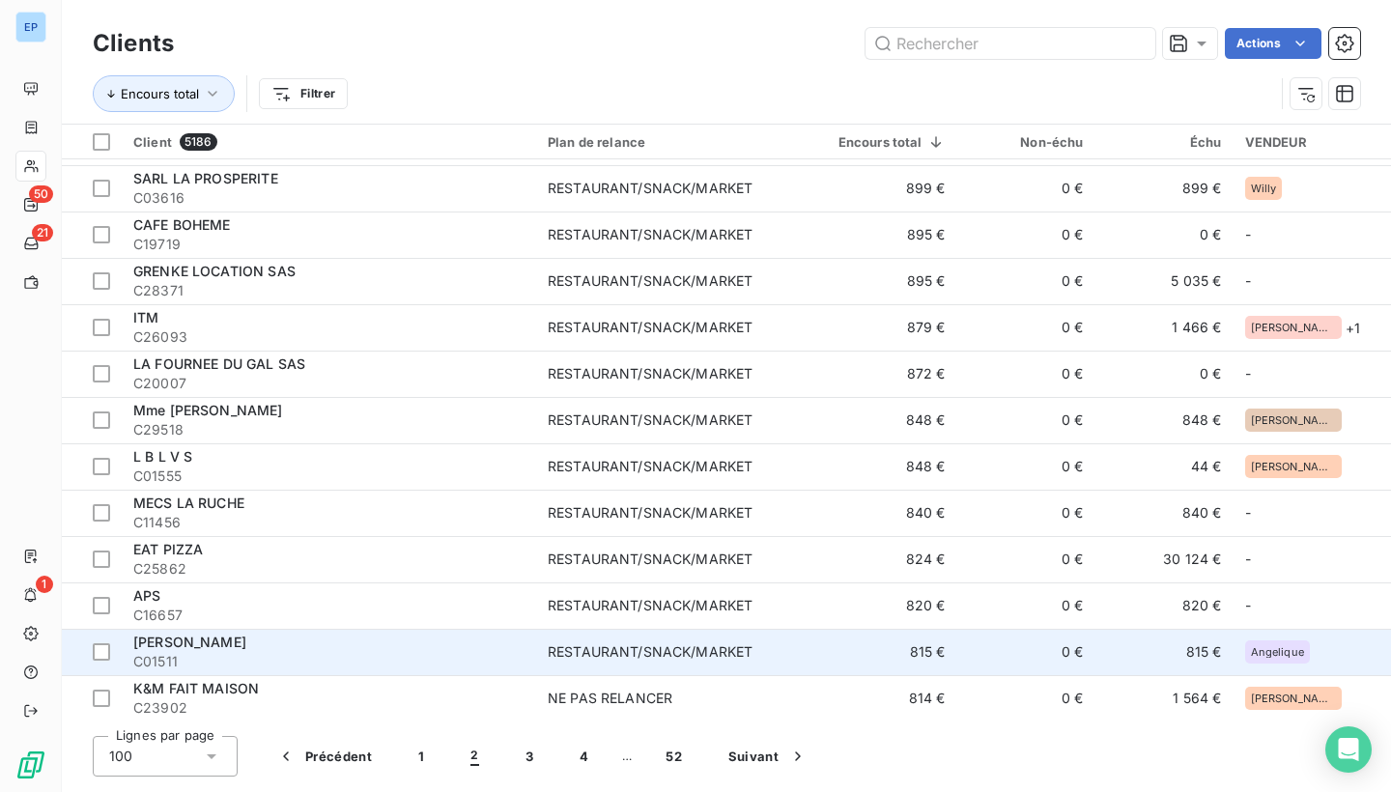
scroll to position [2683, 0]
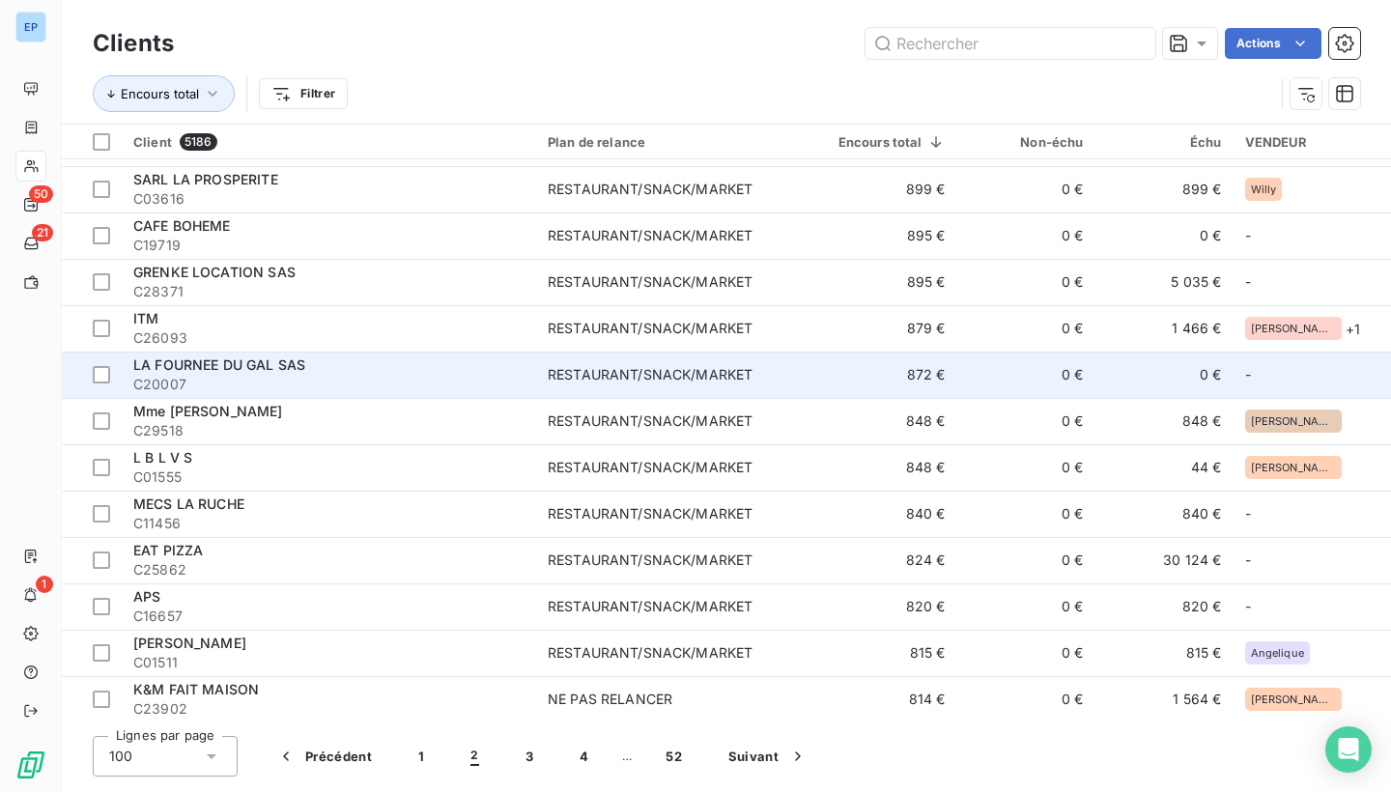
click at [954, 386] on td "872 €" at bounding box center [885, 375] width 146 height 46
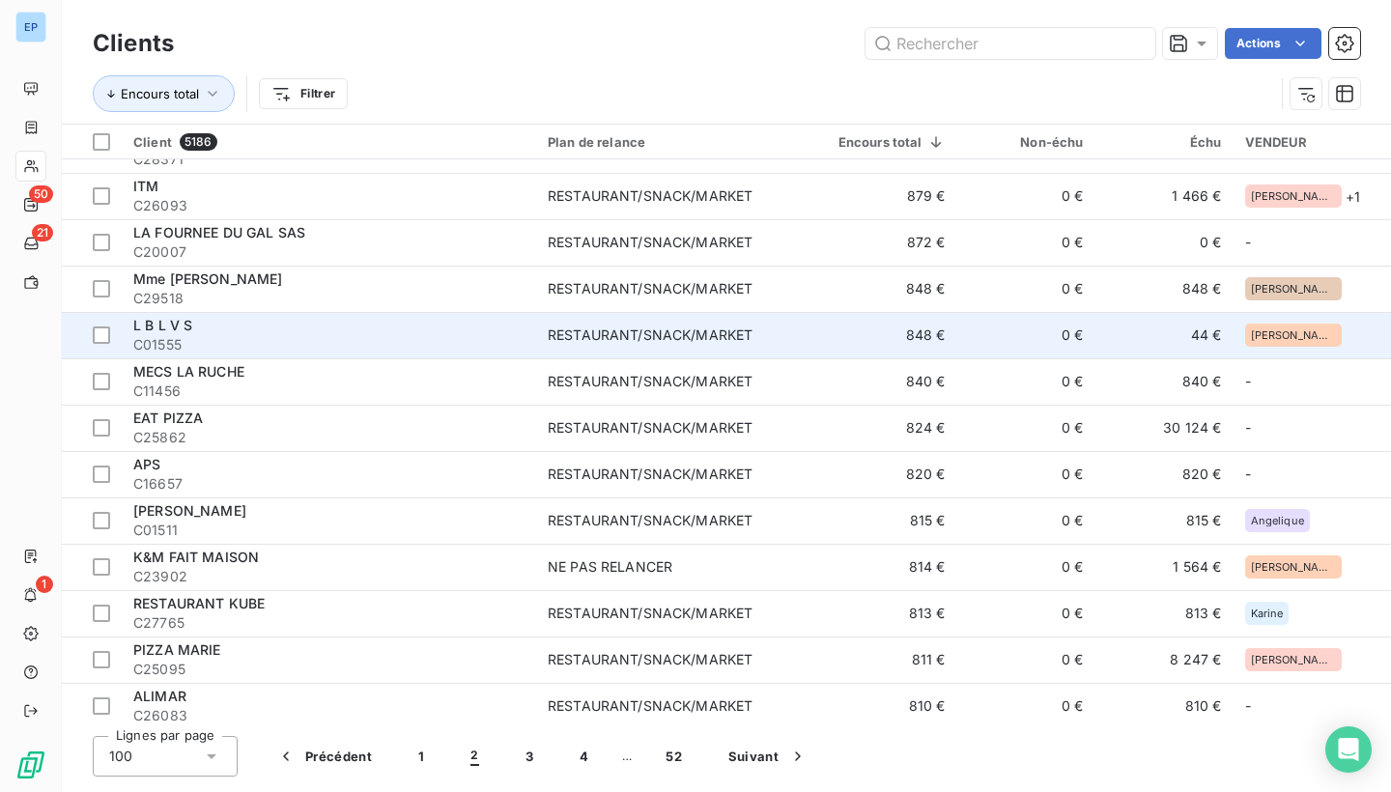
scroll to position [2817, 0]
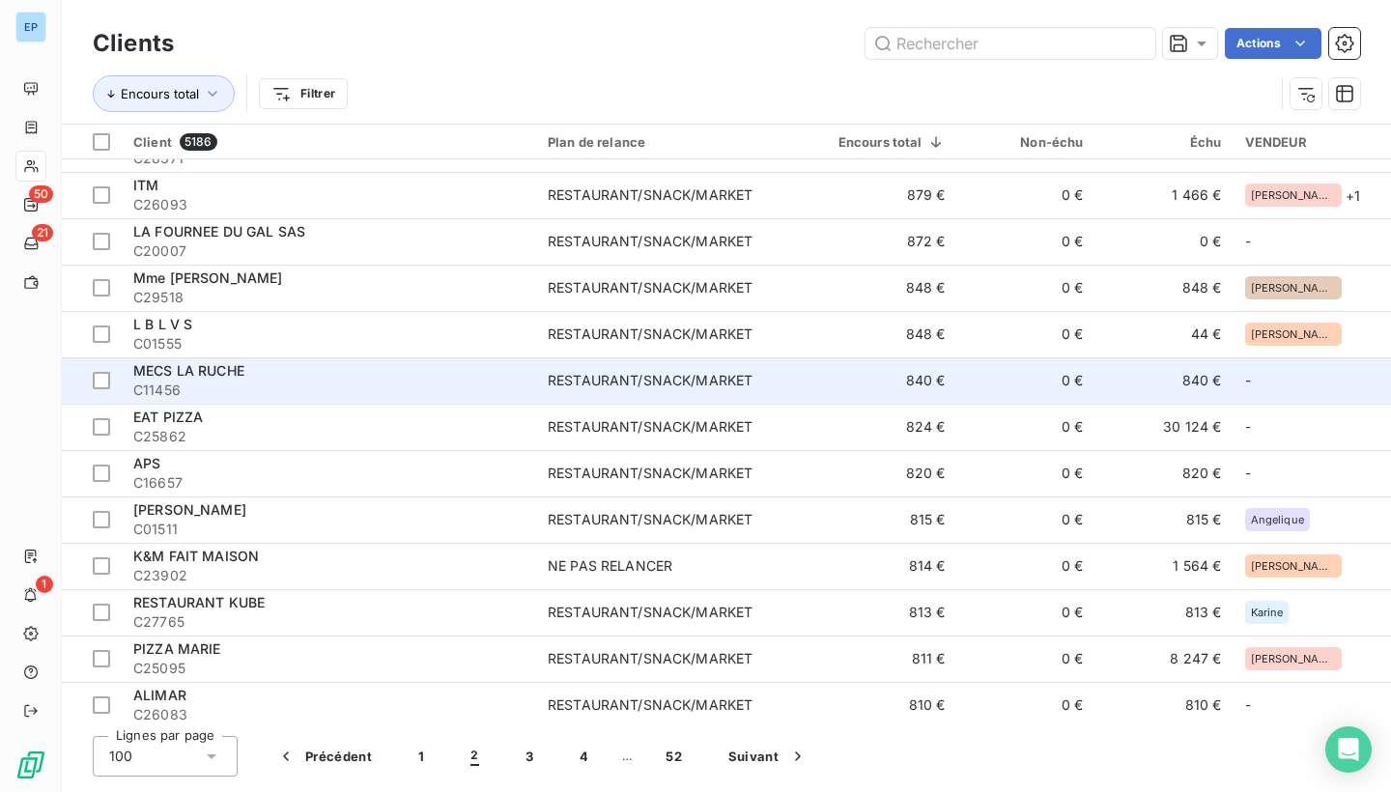
click at [512, 381] on span "C11456" at bounding box center [328, 390] width 391 height 19
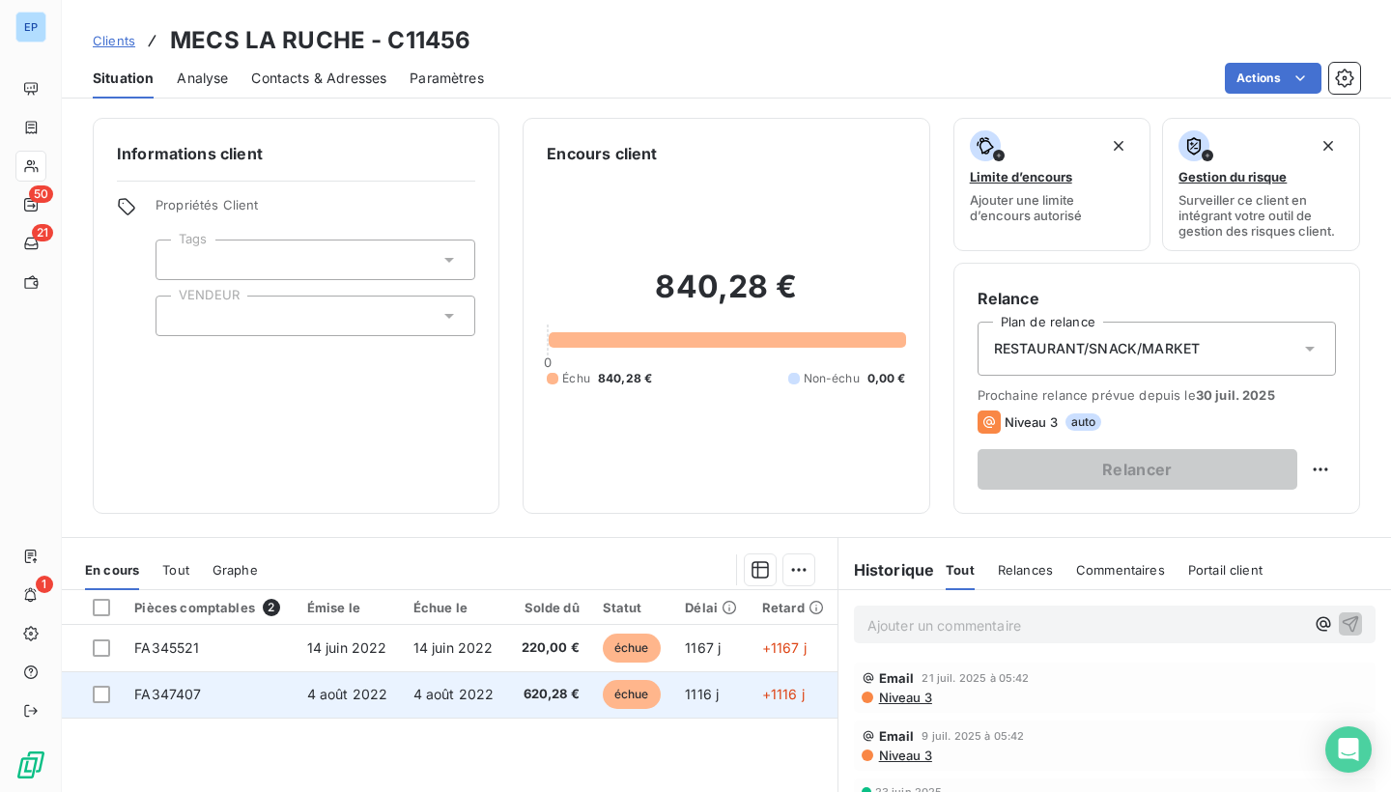
click at [177, 691] on span "FA347407" at bounding box center [167, 694] width 67 height 16
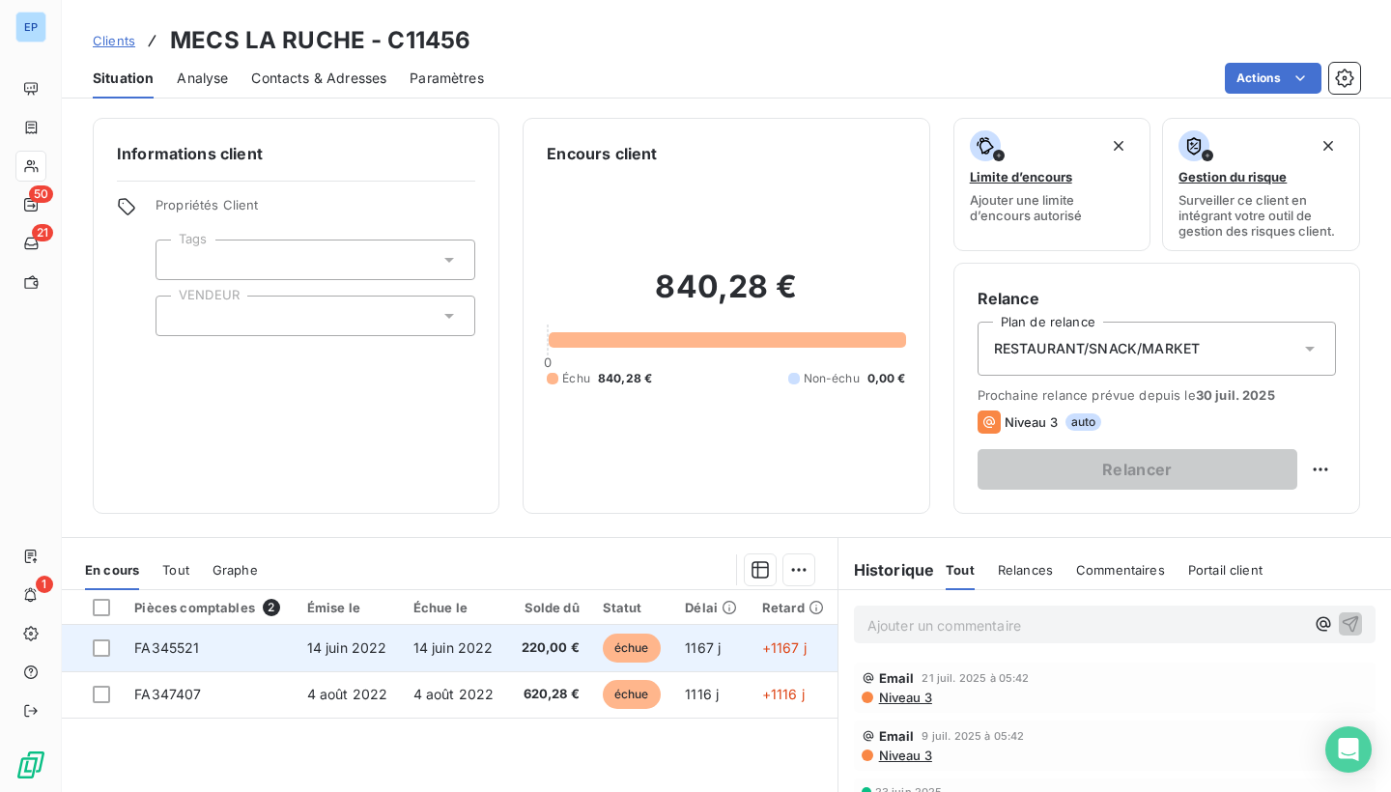
click at [196, 643] on span "FA345521" at bounding box center [166, 648] width 65 height 16
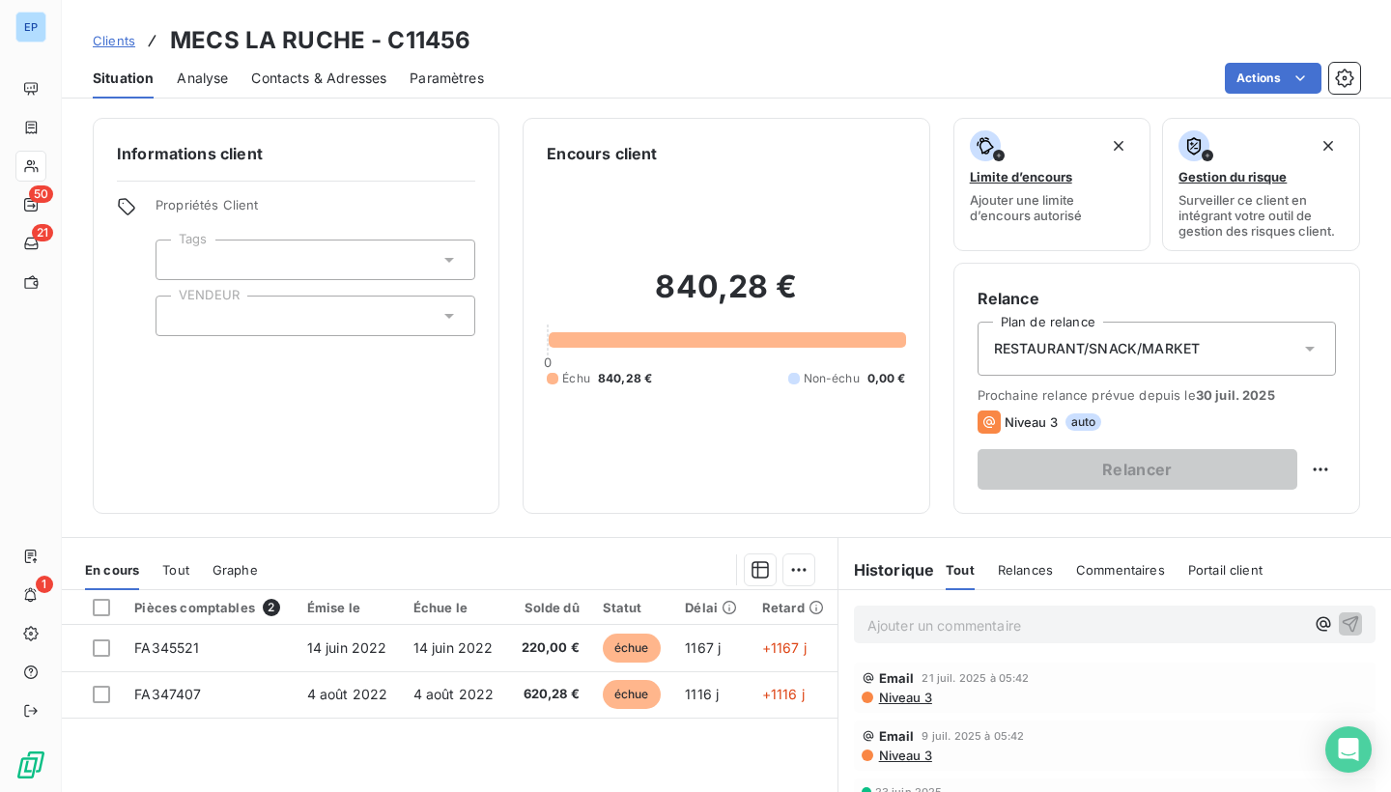
click at [257, 313] on div at bounding box center [316, 316] width 320 height 41
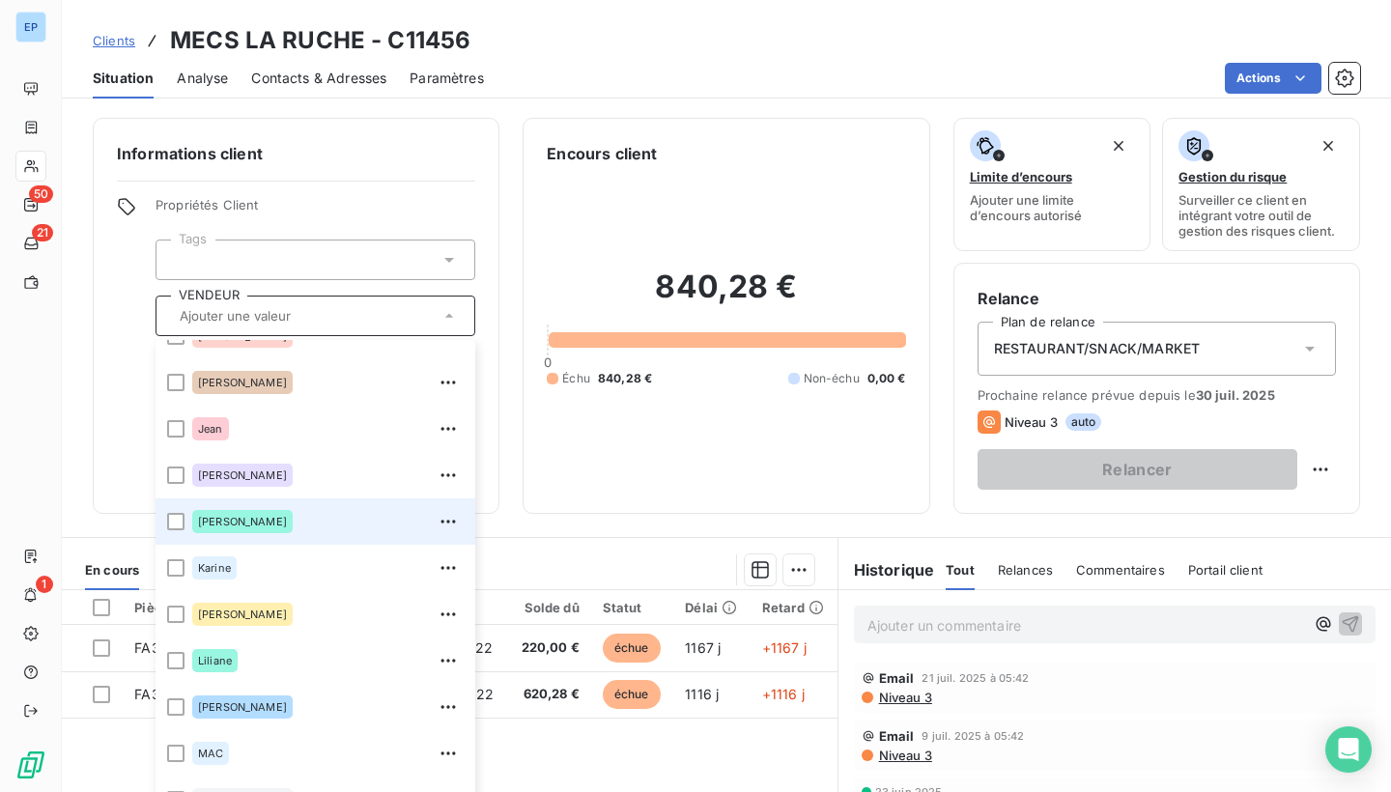
scroll to position [316, 0]
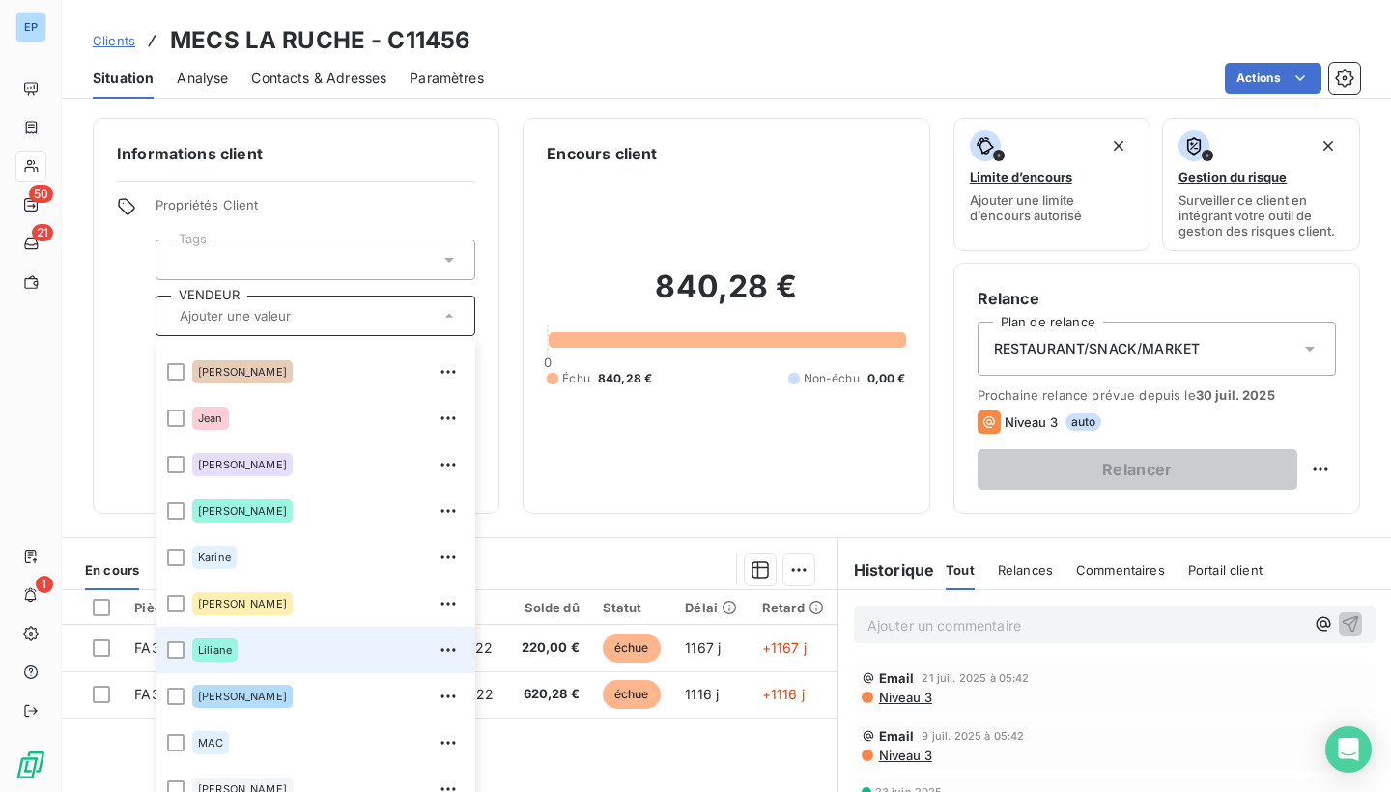
click at [226, 659] on div "Liliane" at bounding box center [214, 650] width 45 height 23
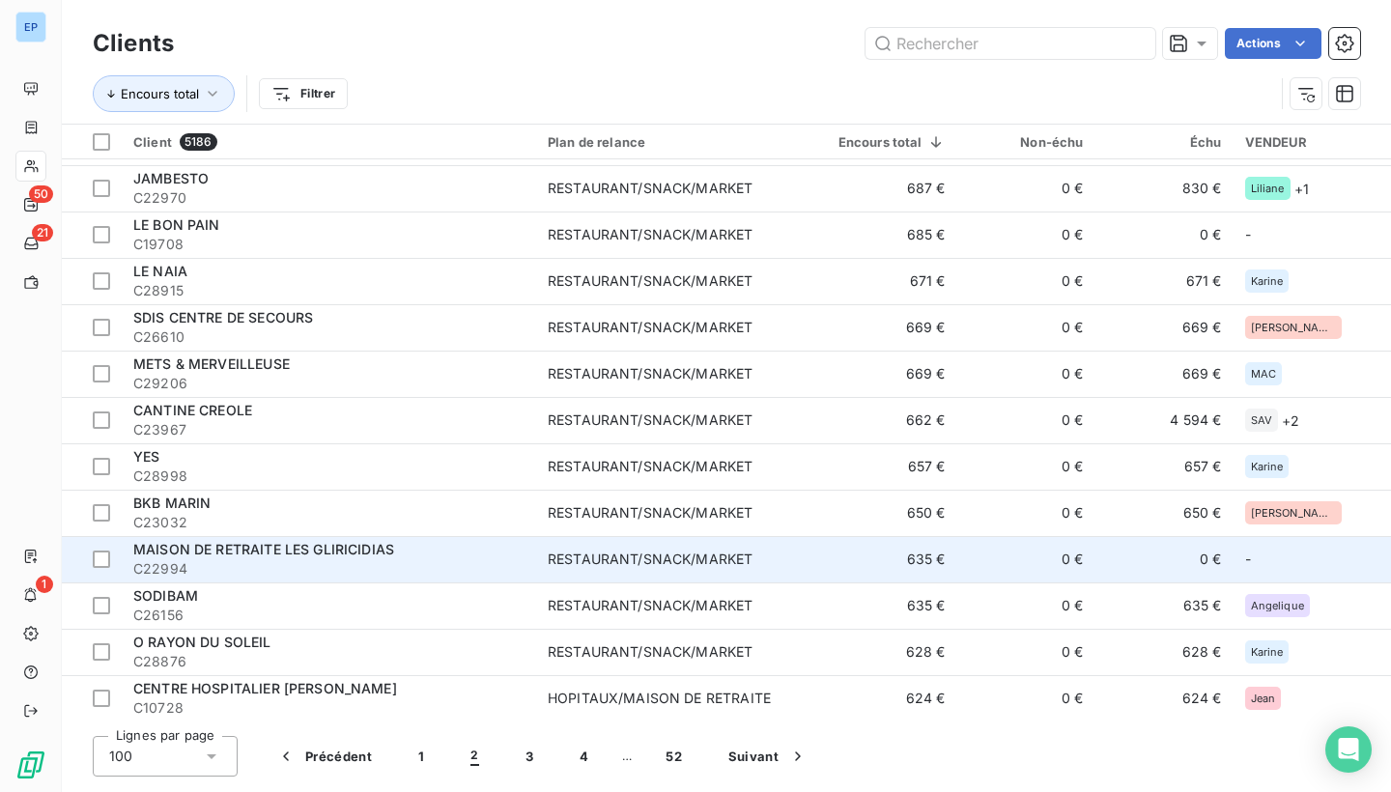
click at [784, 559] on span "RESTAURANT/SNACK/MARKET" at bounding box center [674, 559] width 252 height 19
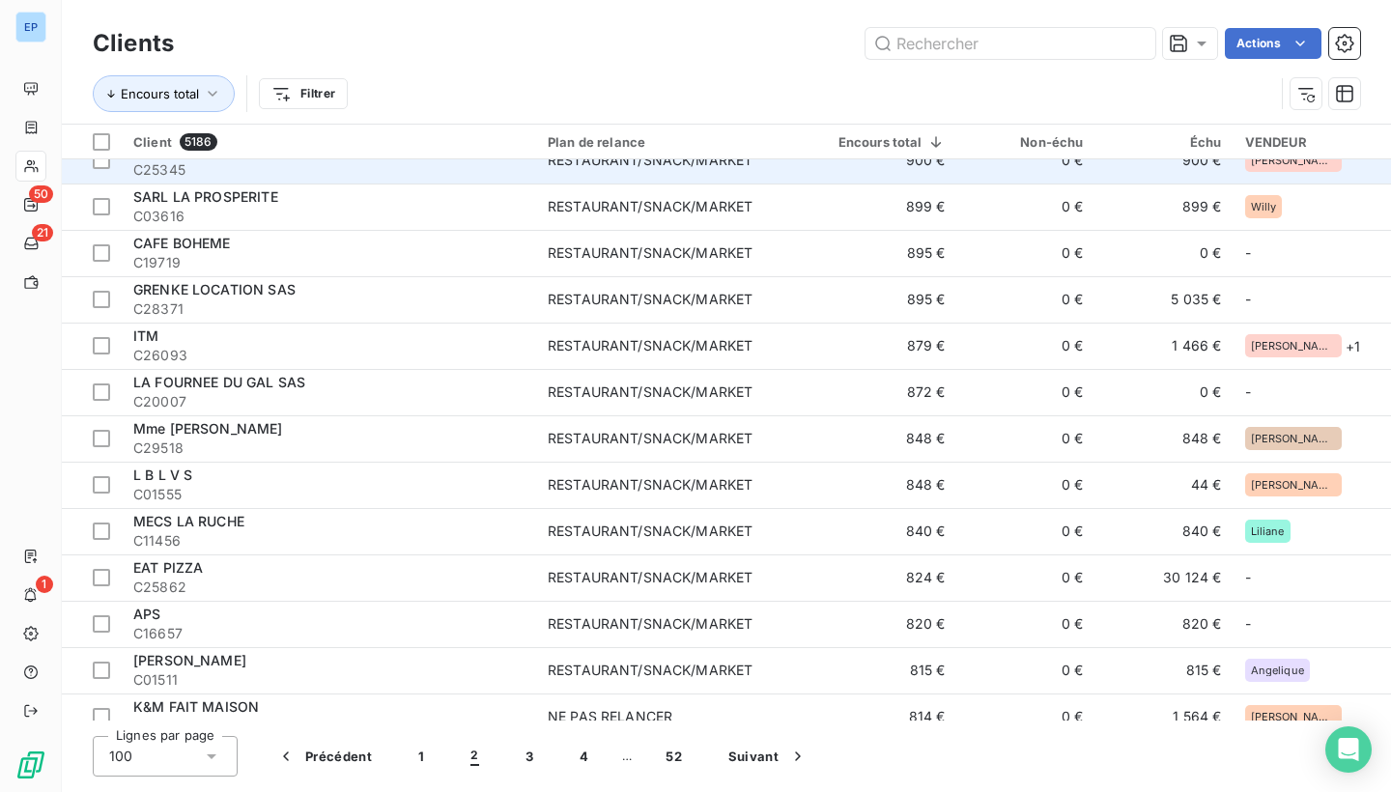
scroll to position [2708, 0]
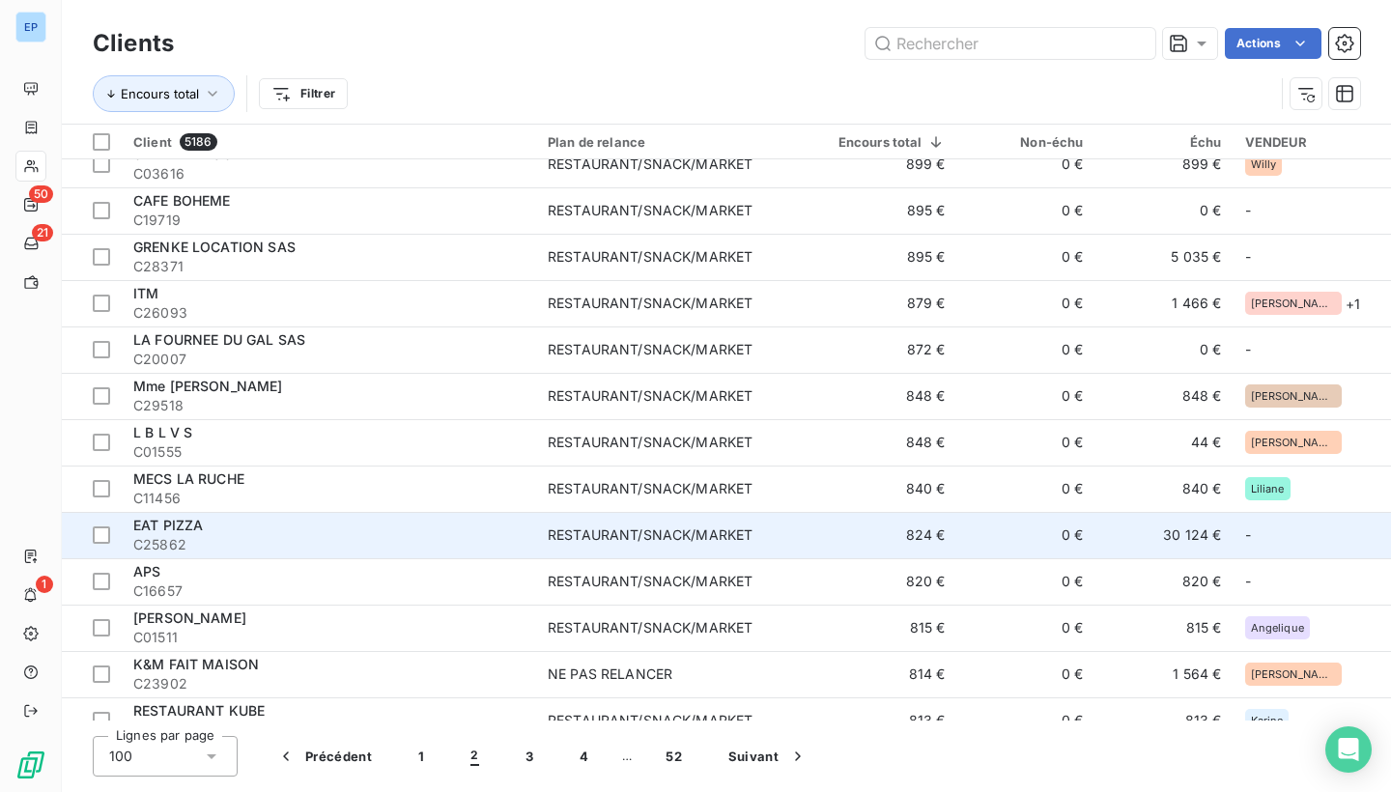
click at [562, 523] on td "RESTAURANT/SNACK/MARKET" at bounding box center [673, 535] width 275 height 46
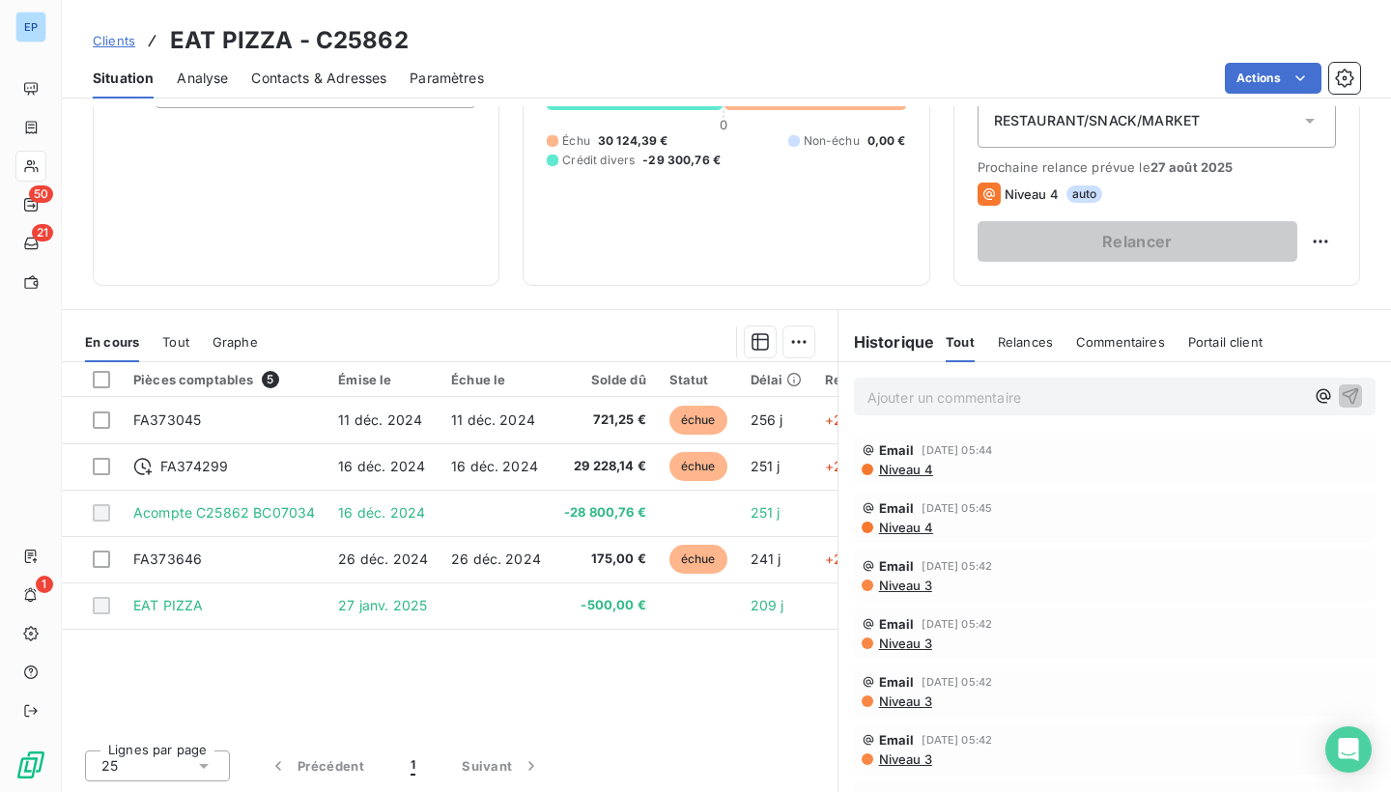
scroll to position [228, 0]
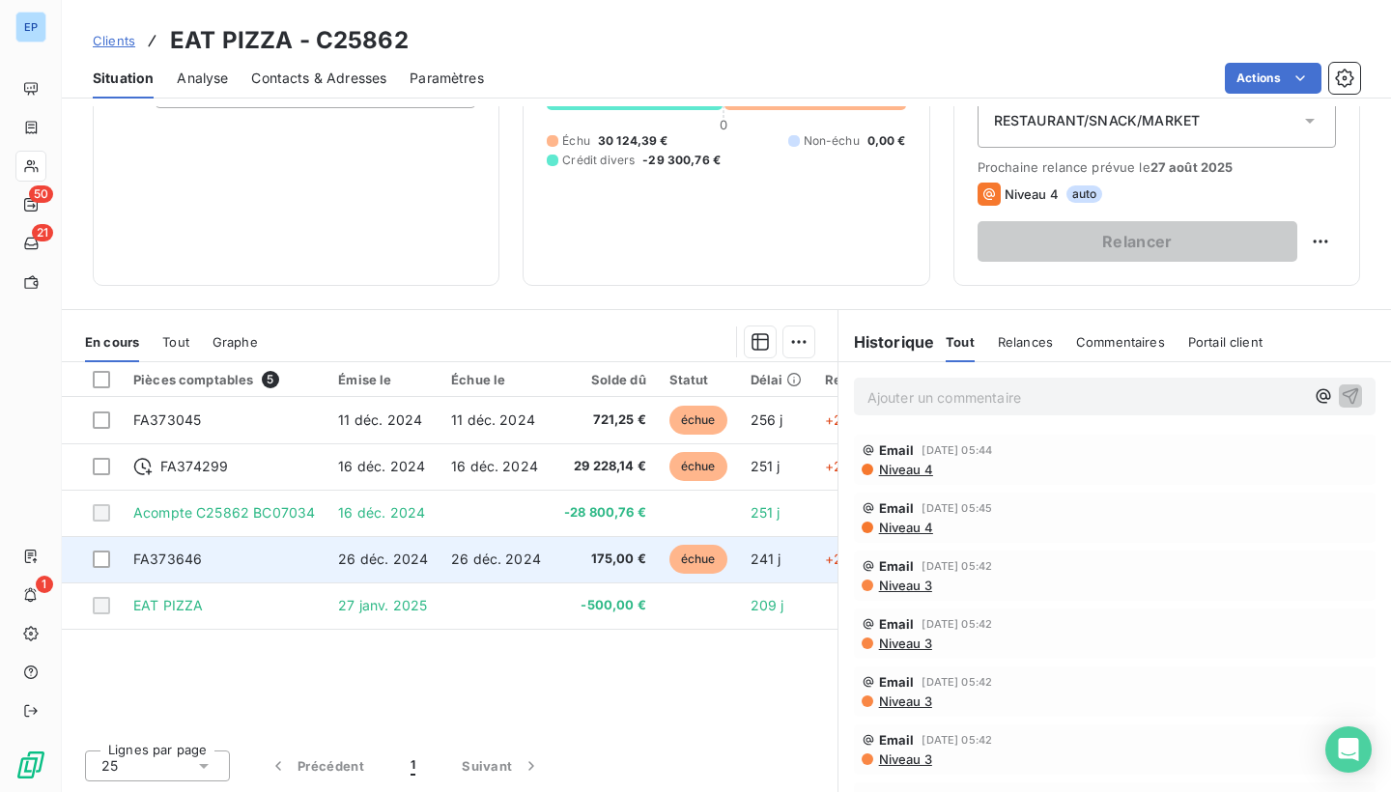
click at [230, 548] on td "FA373646" at bounding box center [224, 559] width 205 height 46
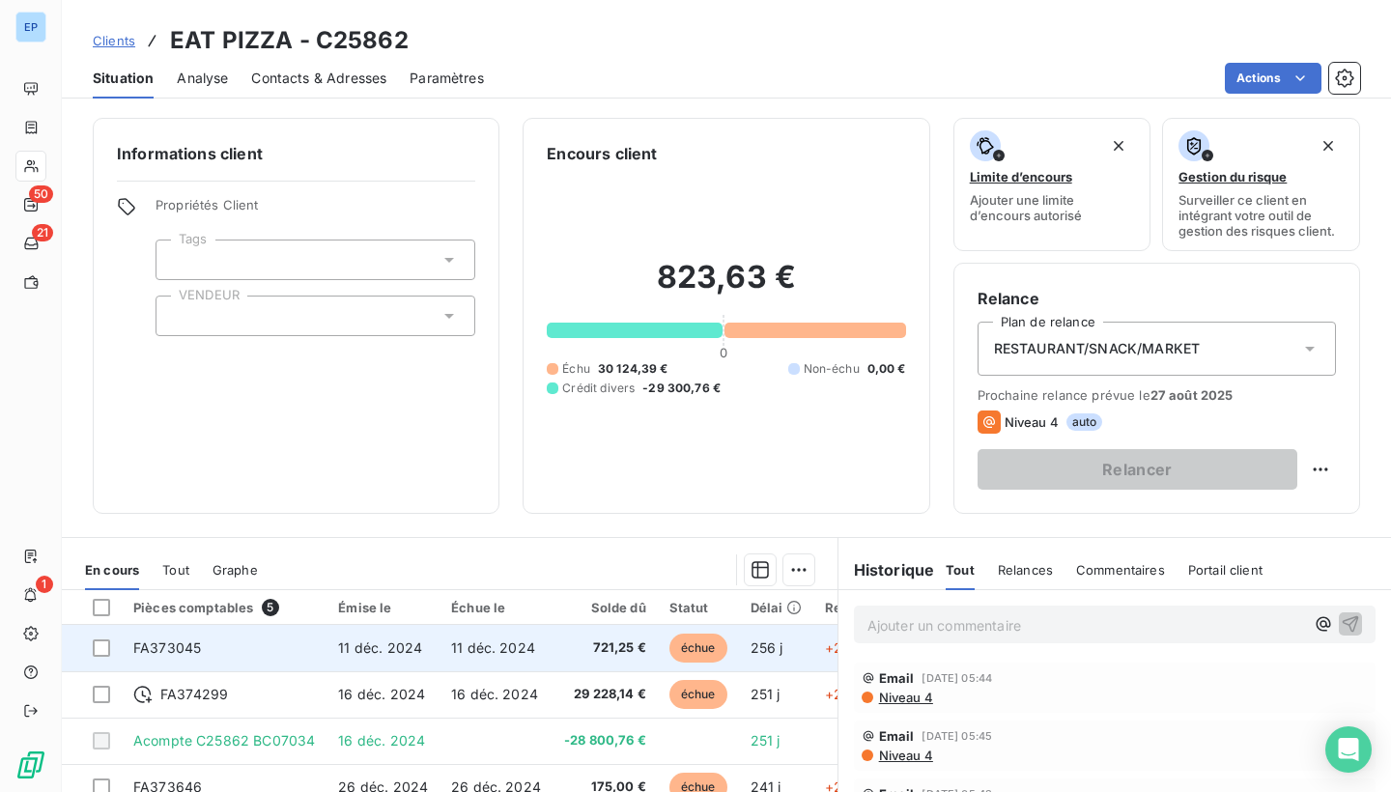
click at [202, 647] on td "FA373045" at bounding box center [224, 648] width 205 height 46
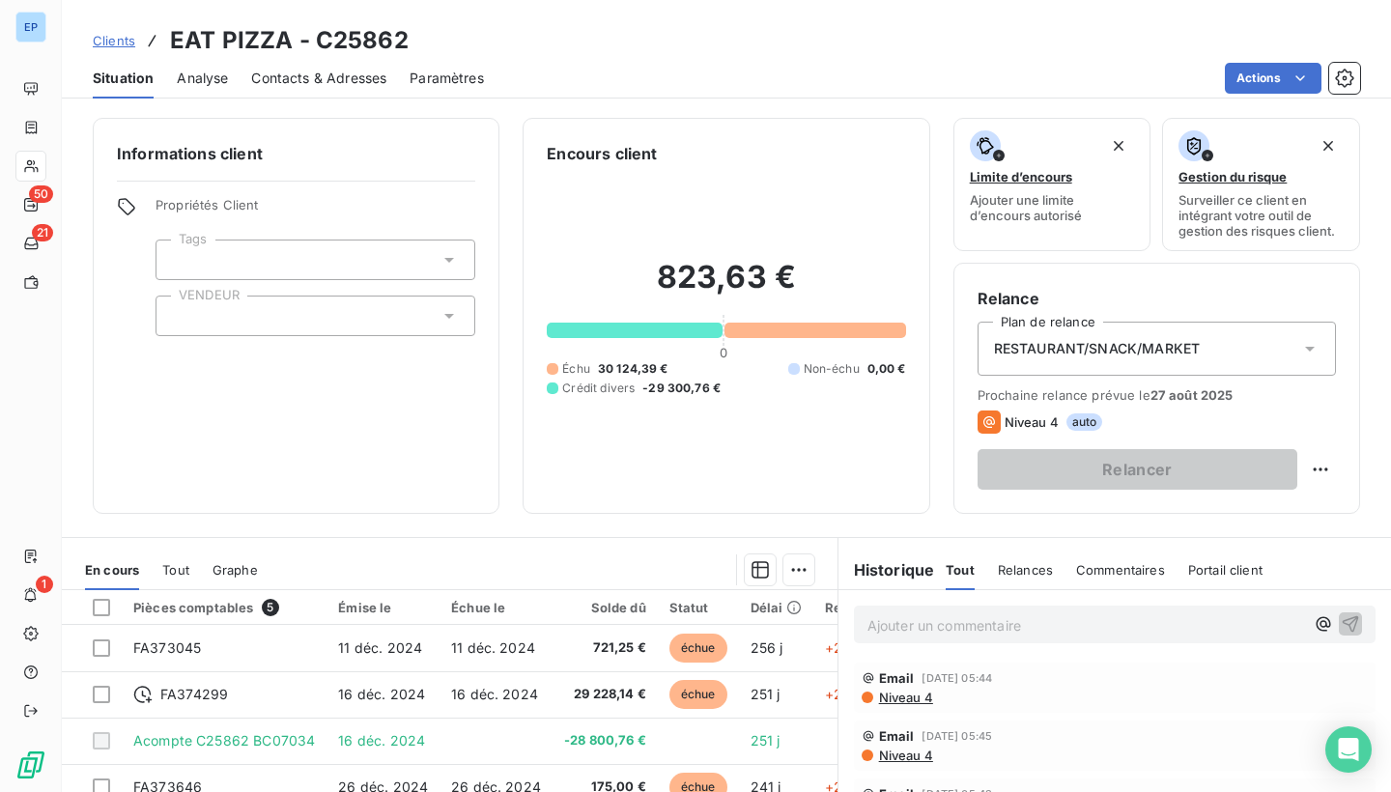
scroll to position [182, 0]
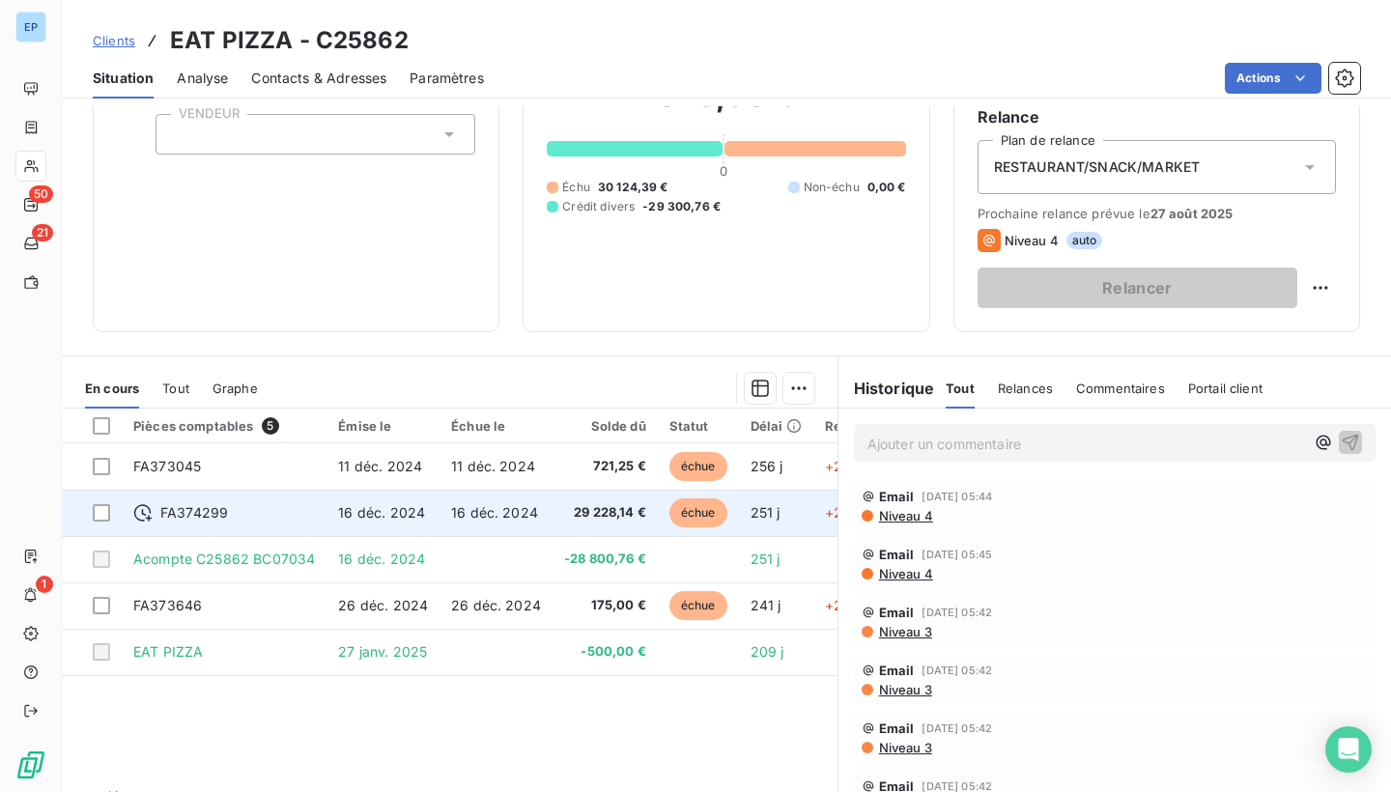
click at [181, 500] on td "FA374299" at bounding box center [224, 513] width 205 height 46
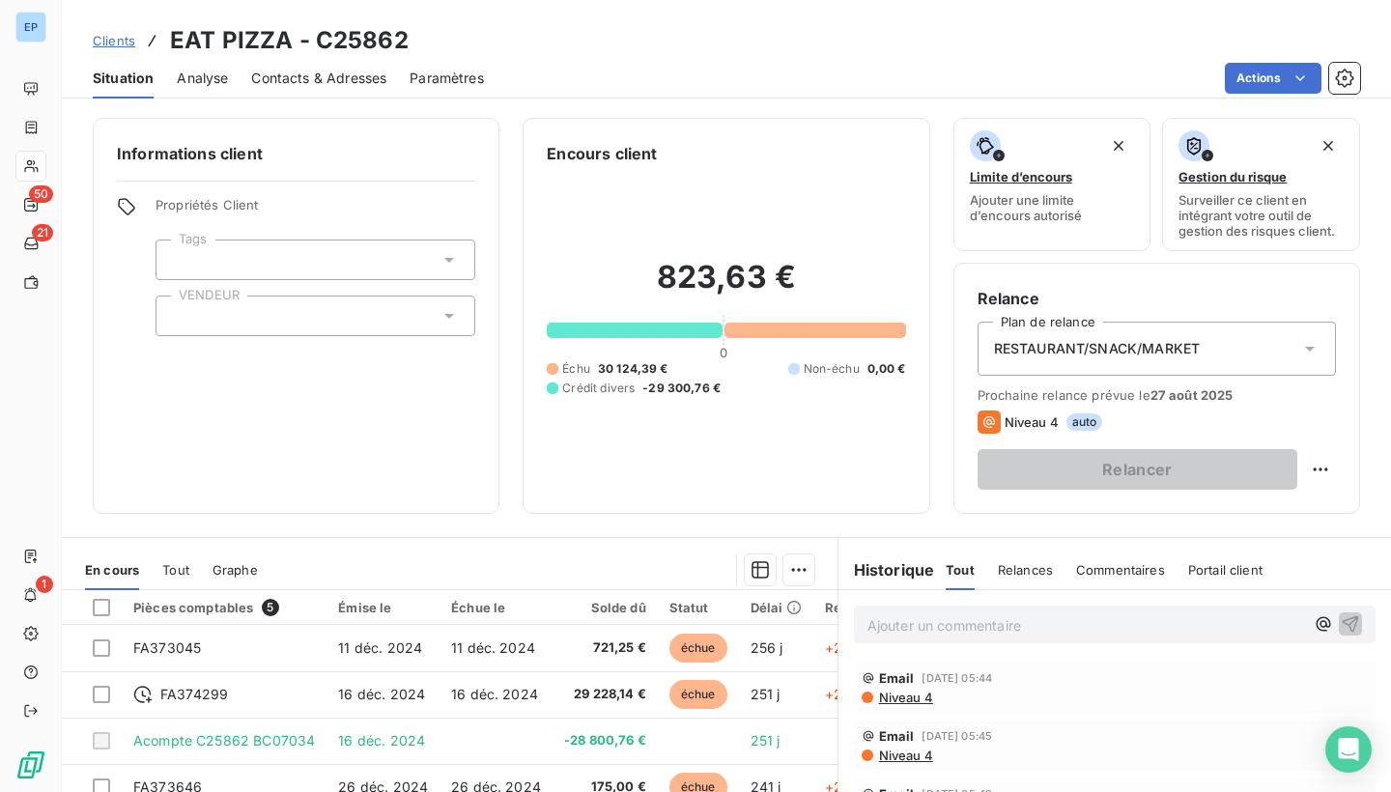
click at [268, 313] on div at bounding box center [316, 316] width 320 height 41
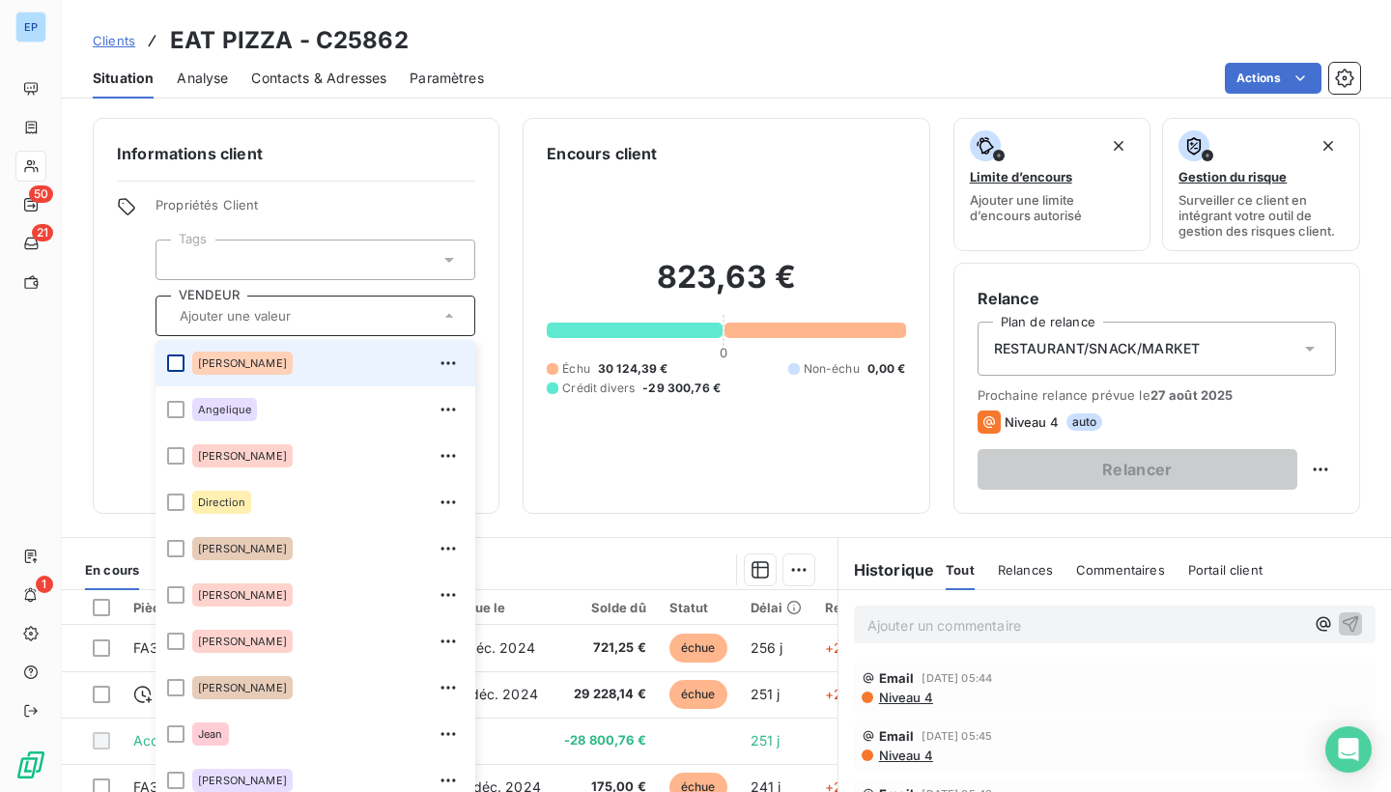
click at [180, 360] on div at bounding box center [175, 363] width 17 height 17
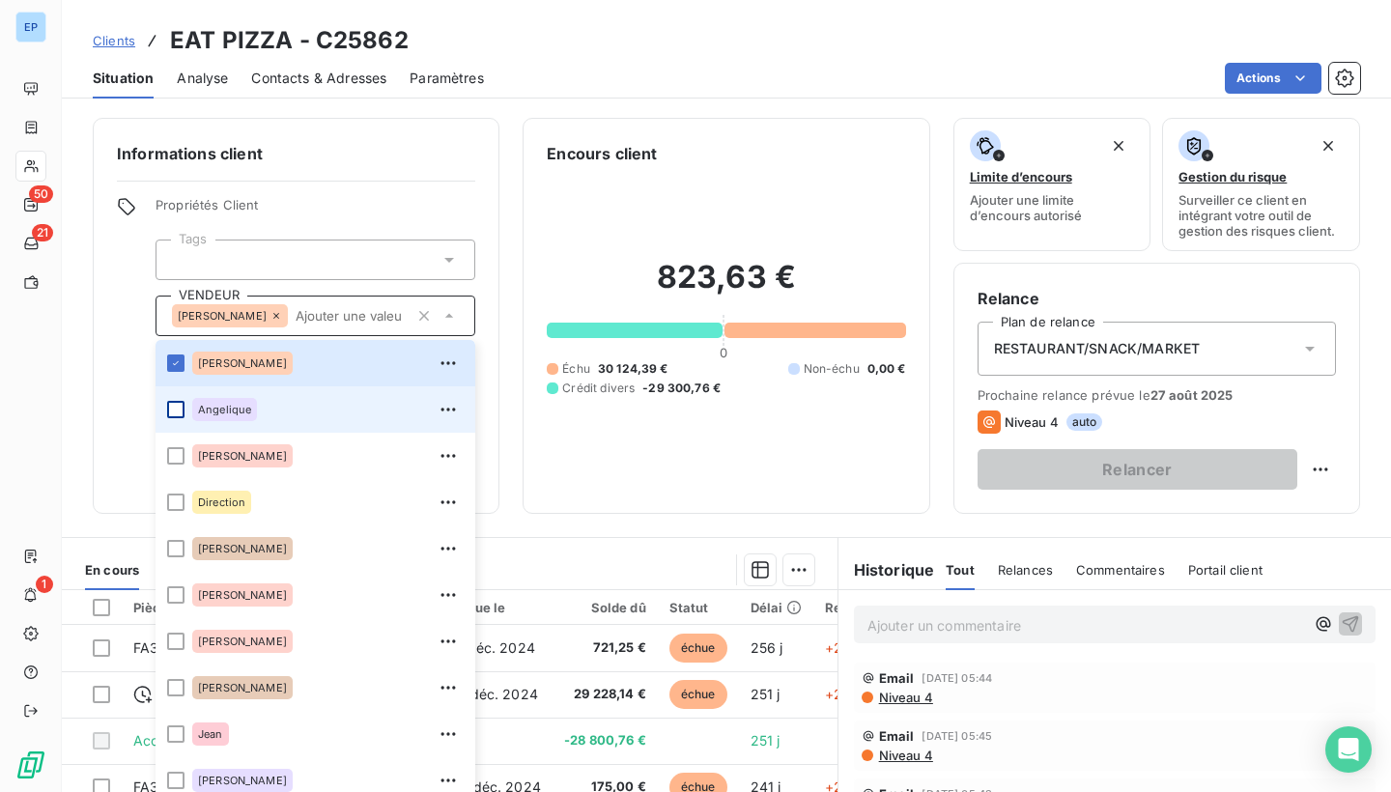
click at [173, 410] on div at bounding box center [175, 409] width 17 height 17
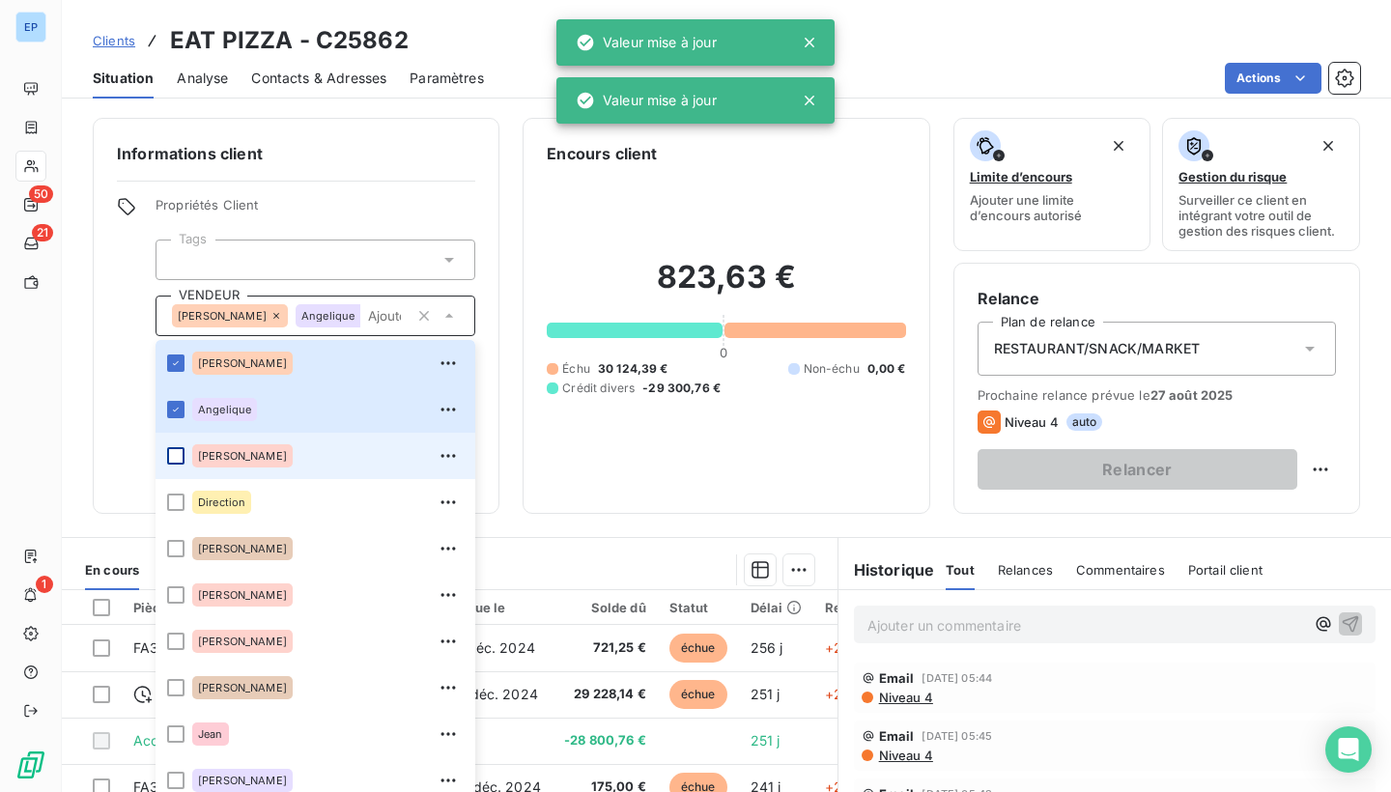
click at [178, 453] on div at bounding box center [175, 455] width 17 height 17
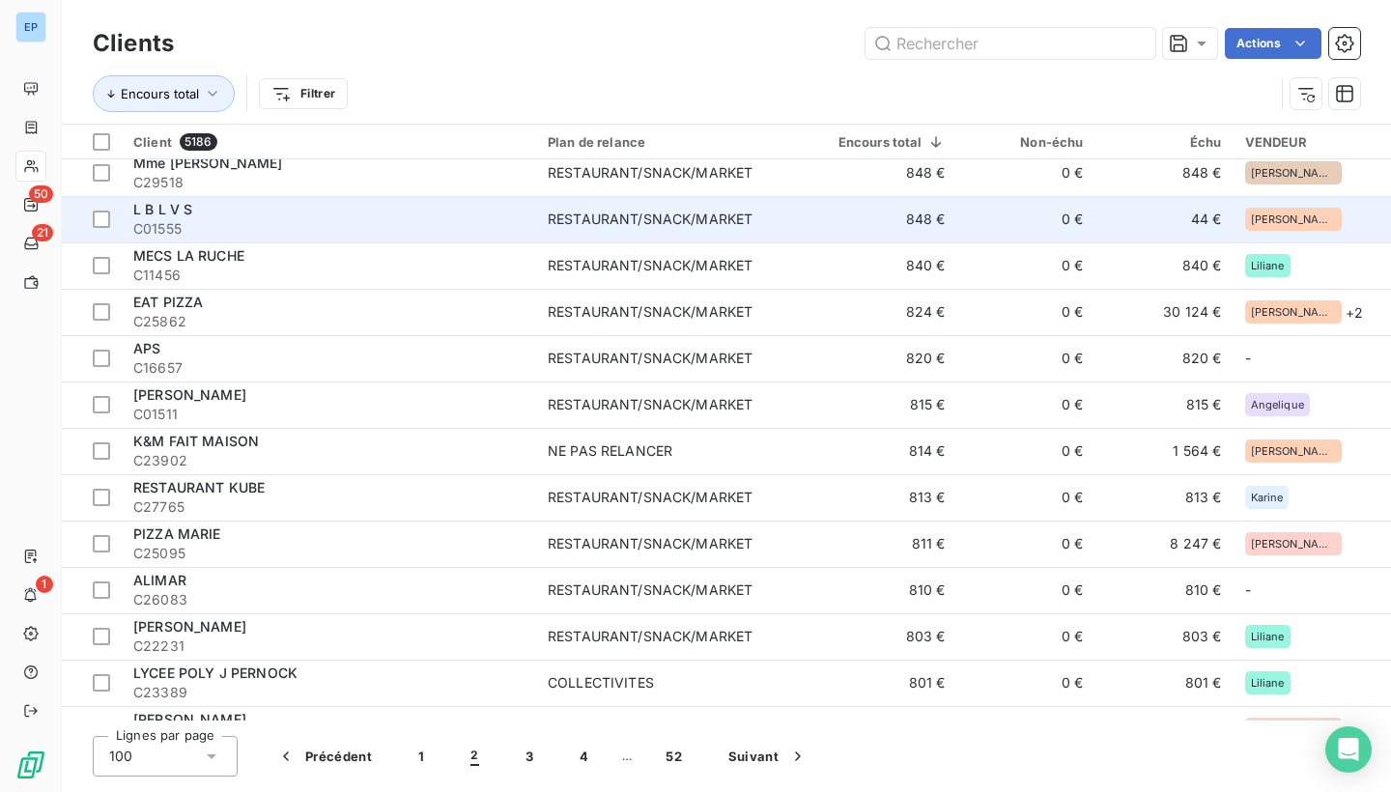
scroll to position [2921, 0]
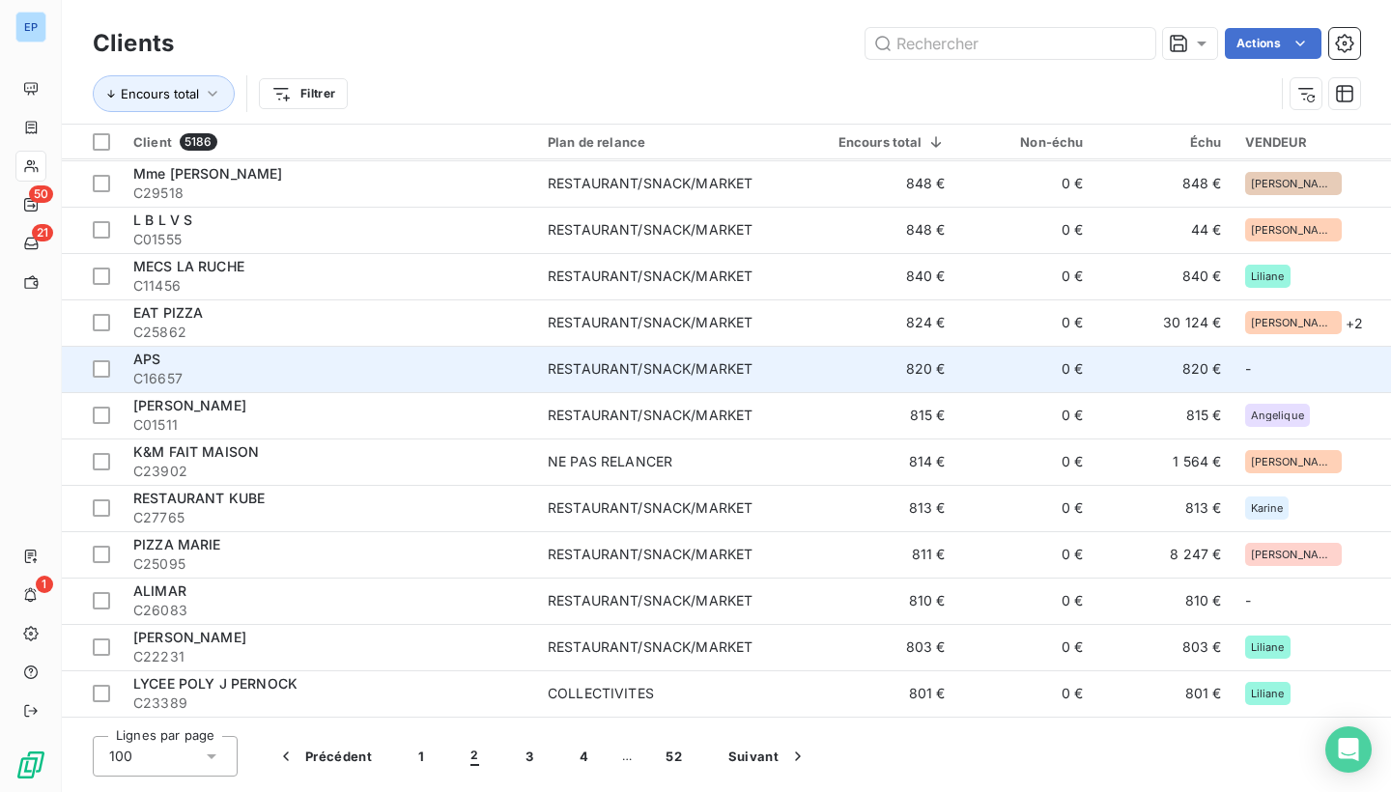
click at [433, 371] on span "C16657" at bounding box center [328, 378] width 391 height 19
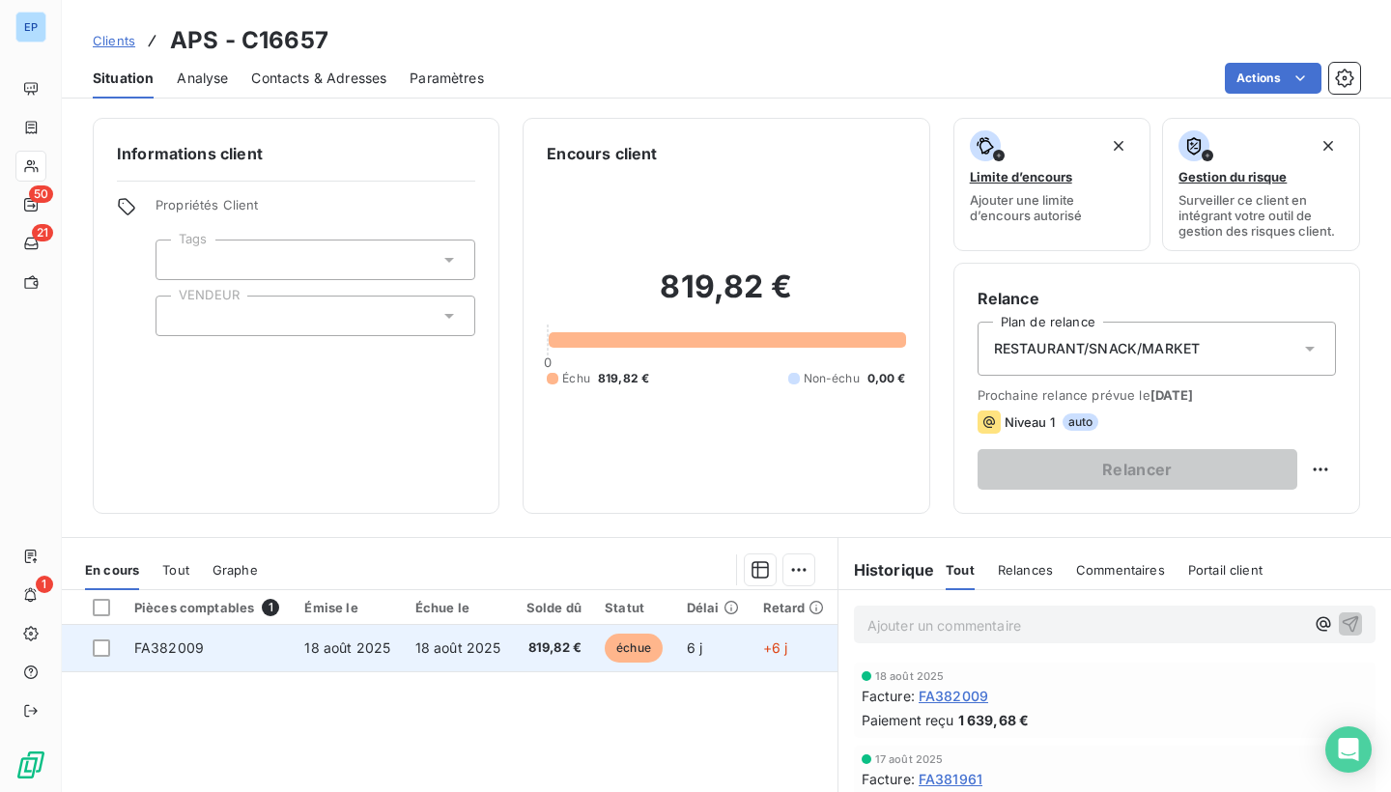
click at [182, 640] on span "FA382009" at bounding box center [169, 648] width 70 height 16
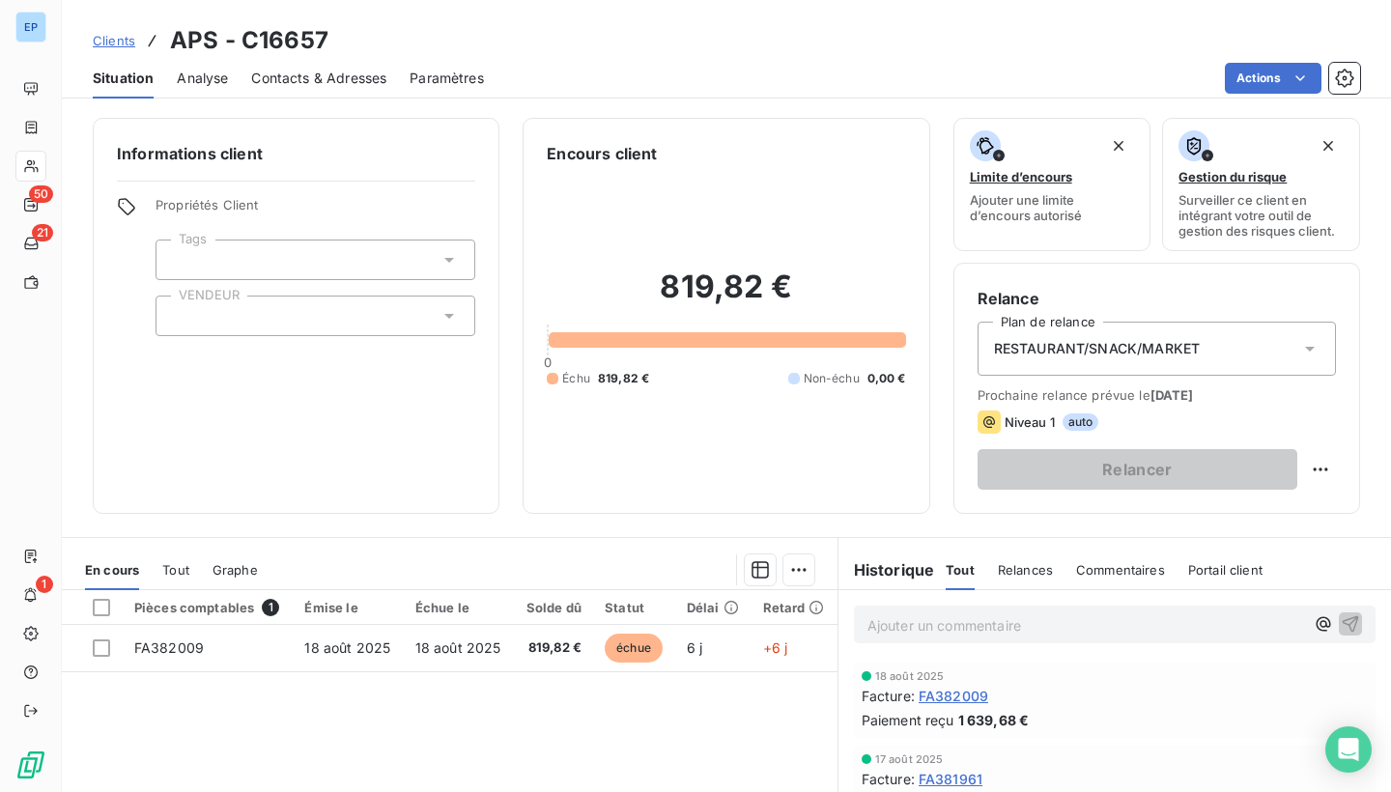
click at [284, 331] on div at bounding box center [316, 316] width 320 height 41
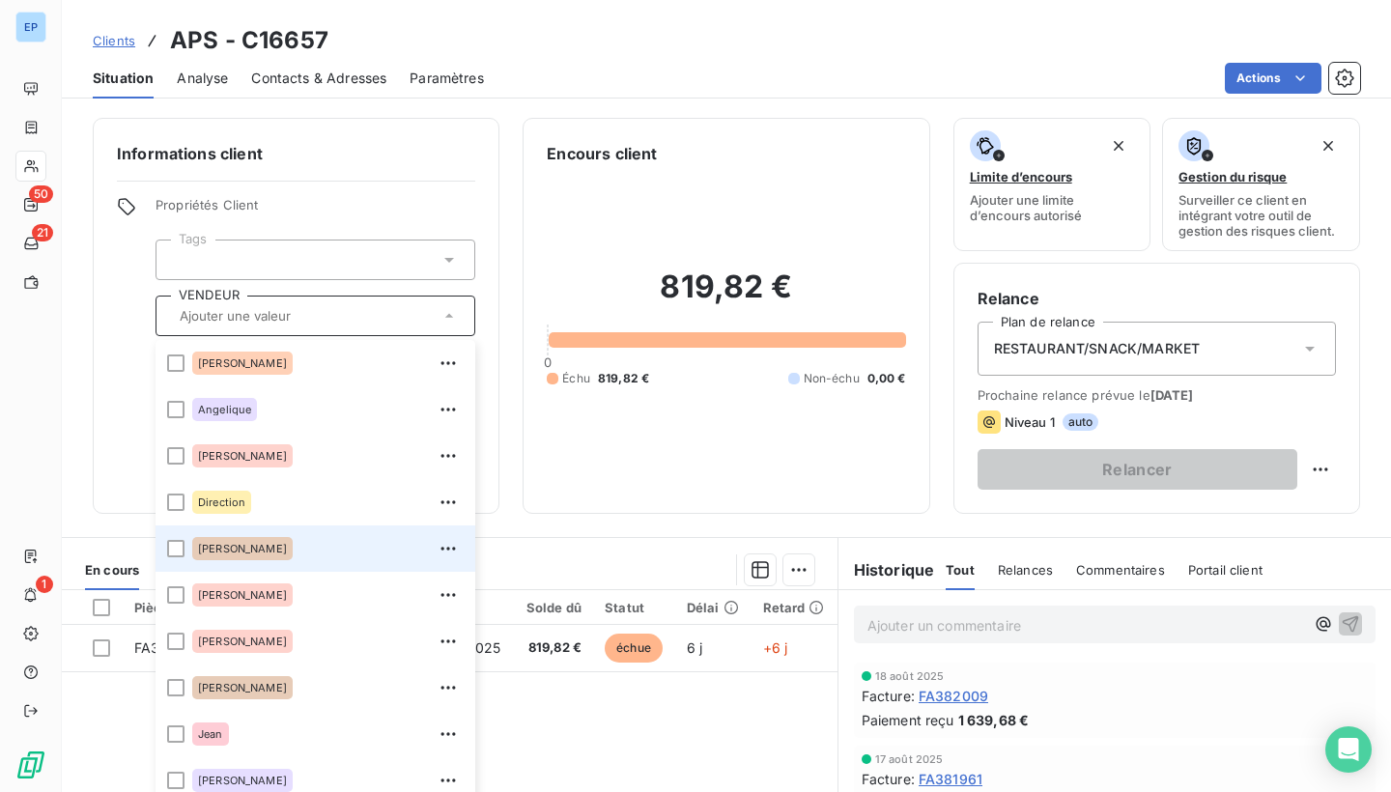
scroll to position [178, 0]
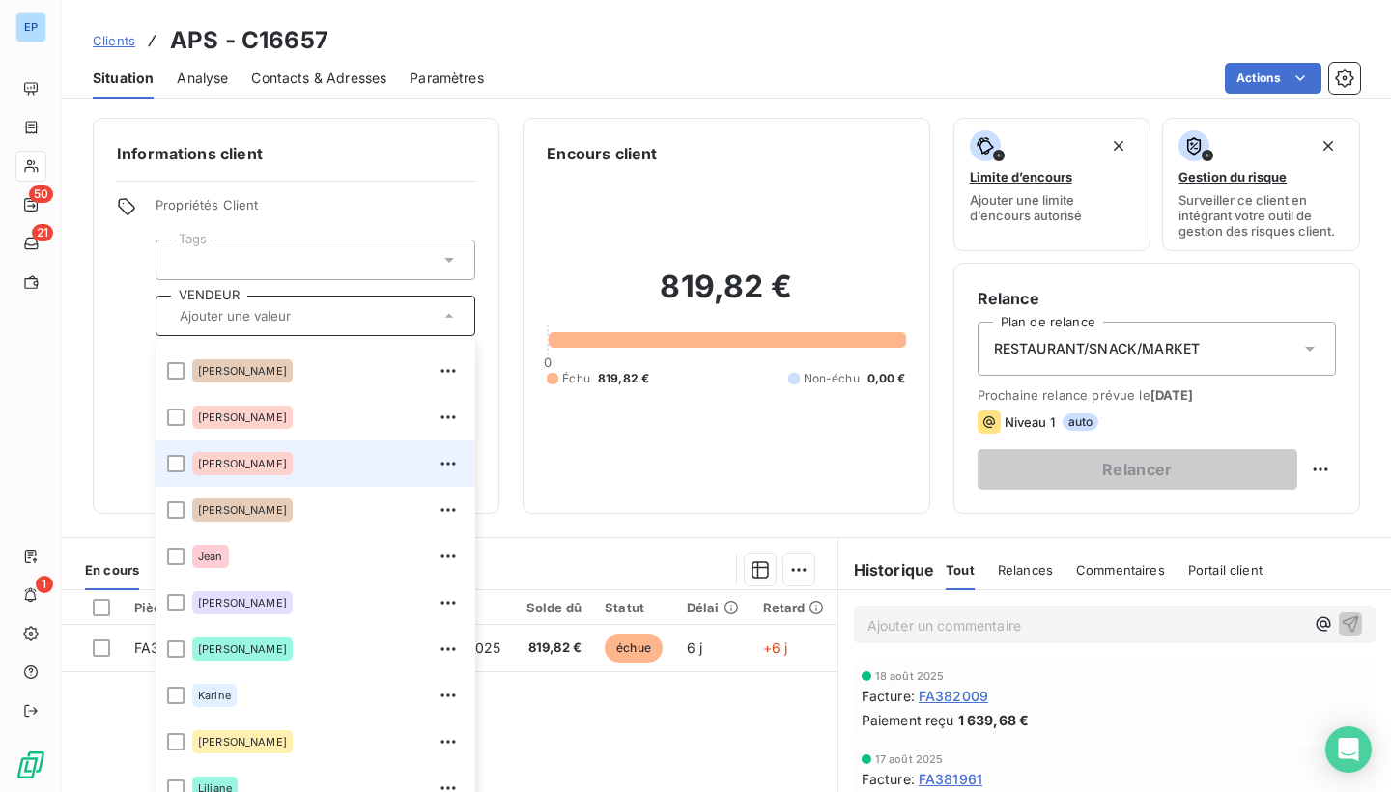
click at [234, 474] on div "[PERSON_NAME]" at bounding box center [242, 463] width 100 height 23
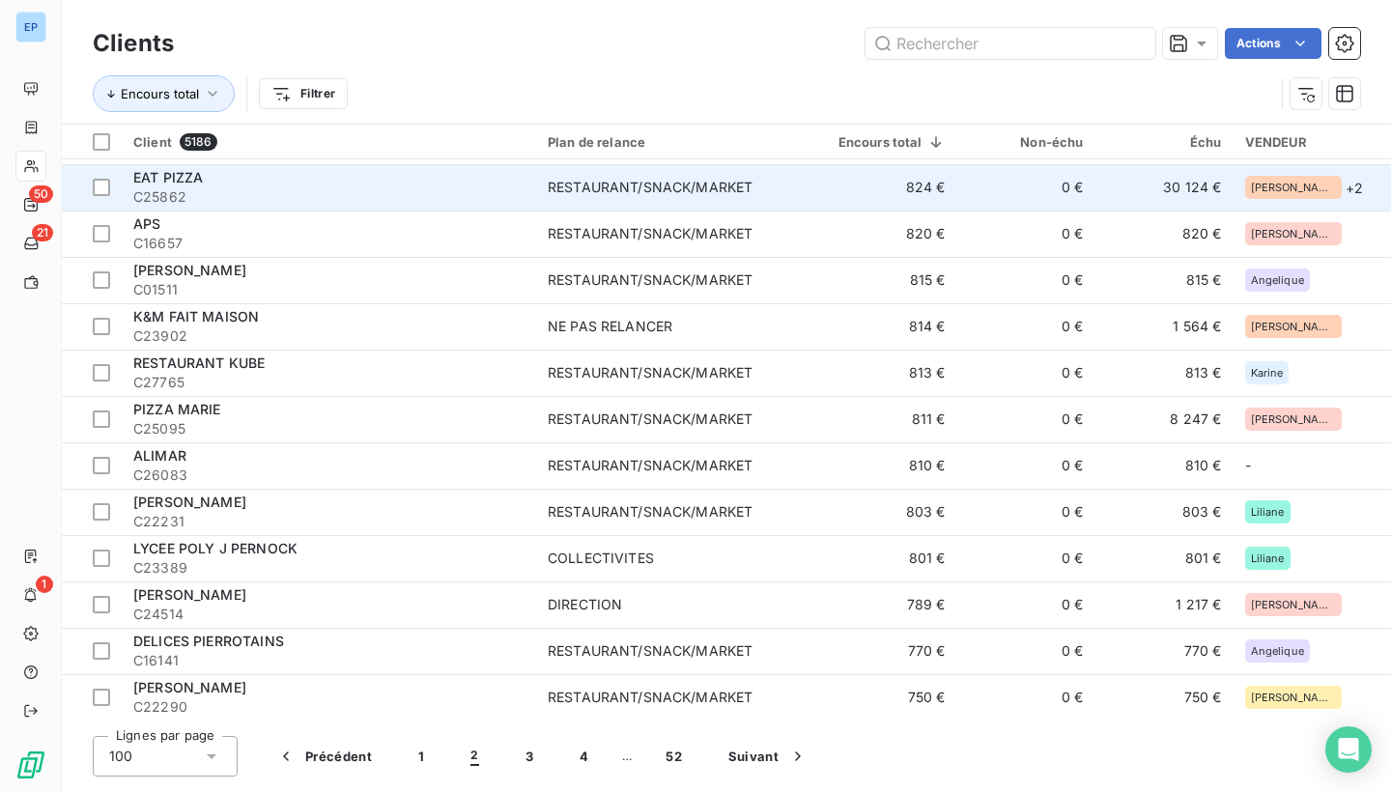
scroll to position [3091, 0]
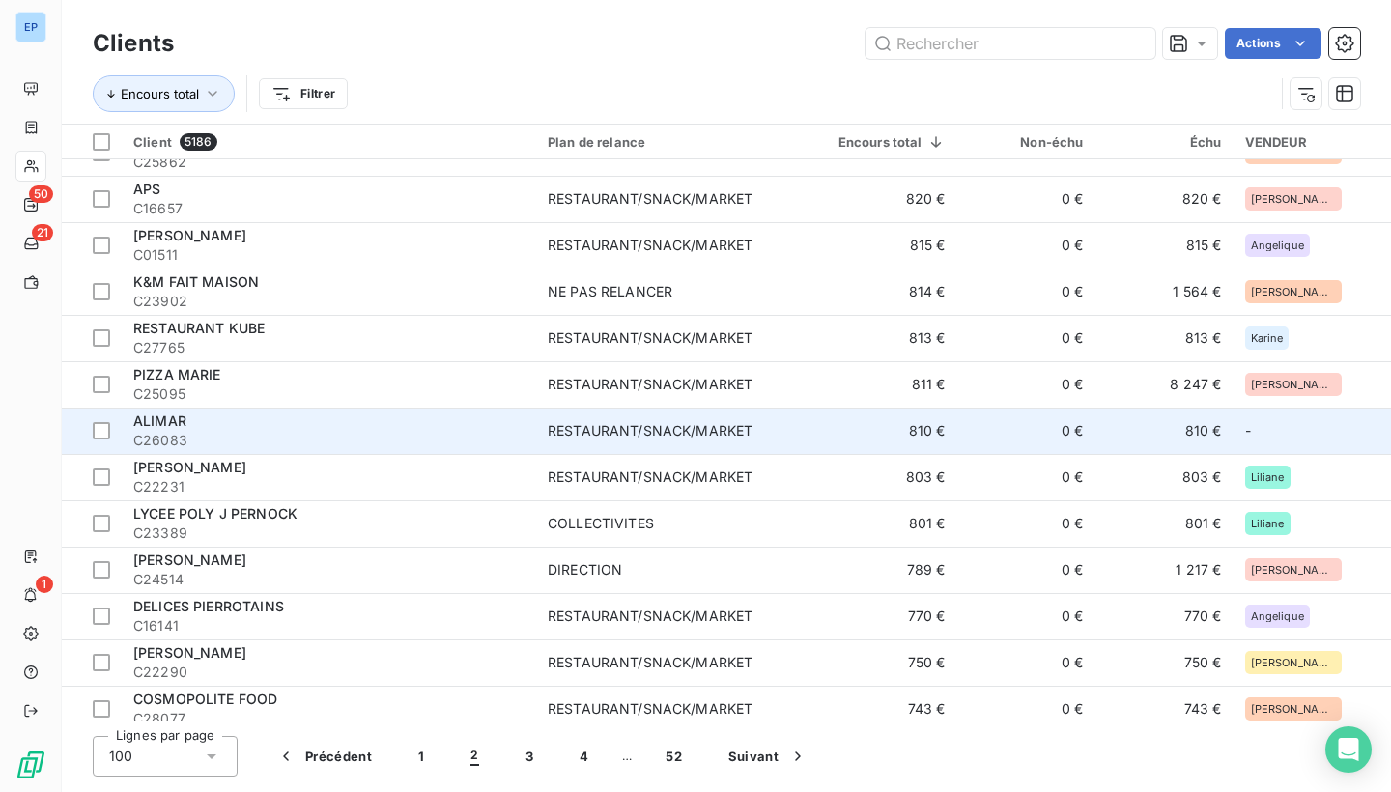
click at [503, 435] on span "C26083" at bounding box center [328, 440] width 391 height 19
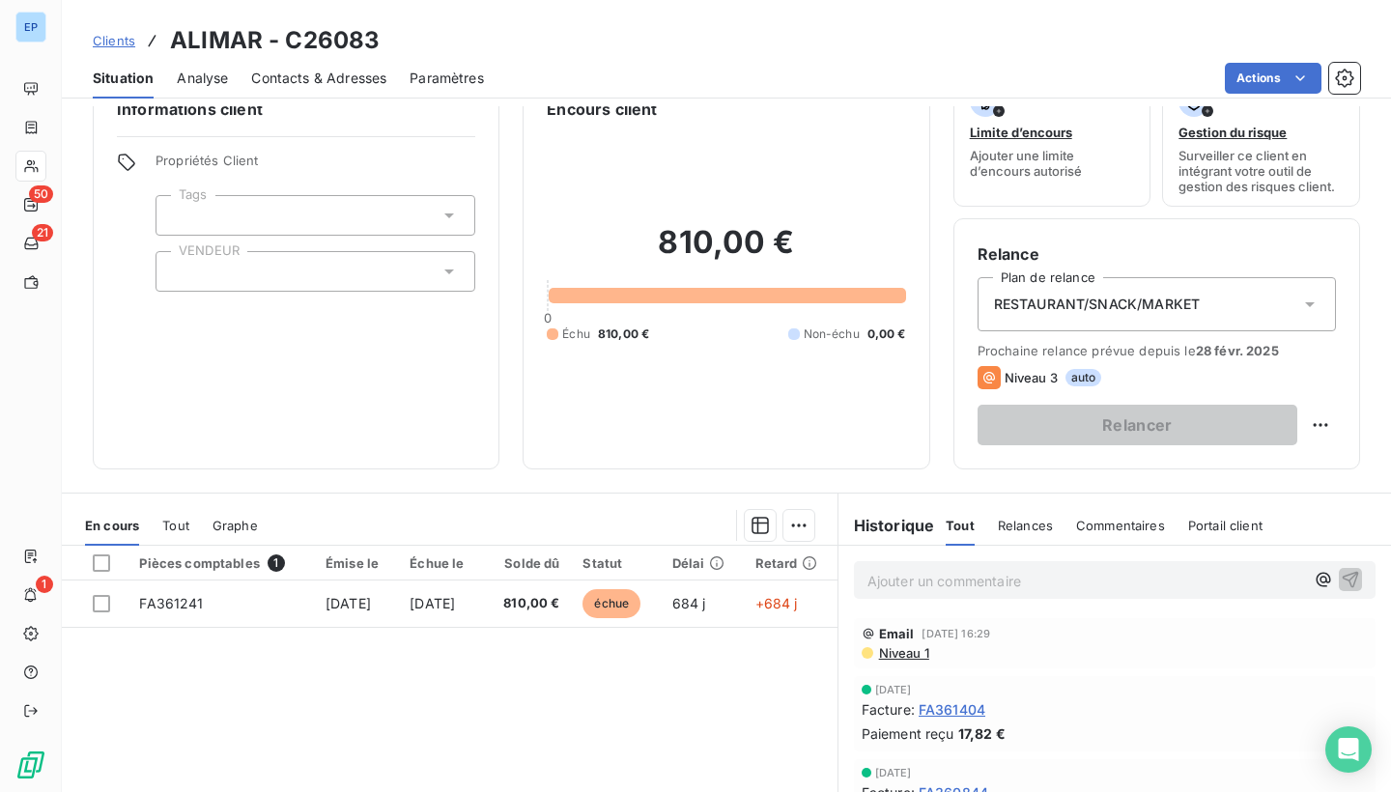
scroll to position [50, 0]
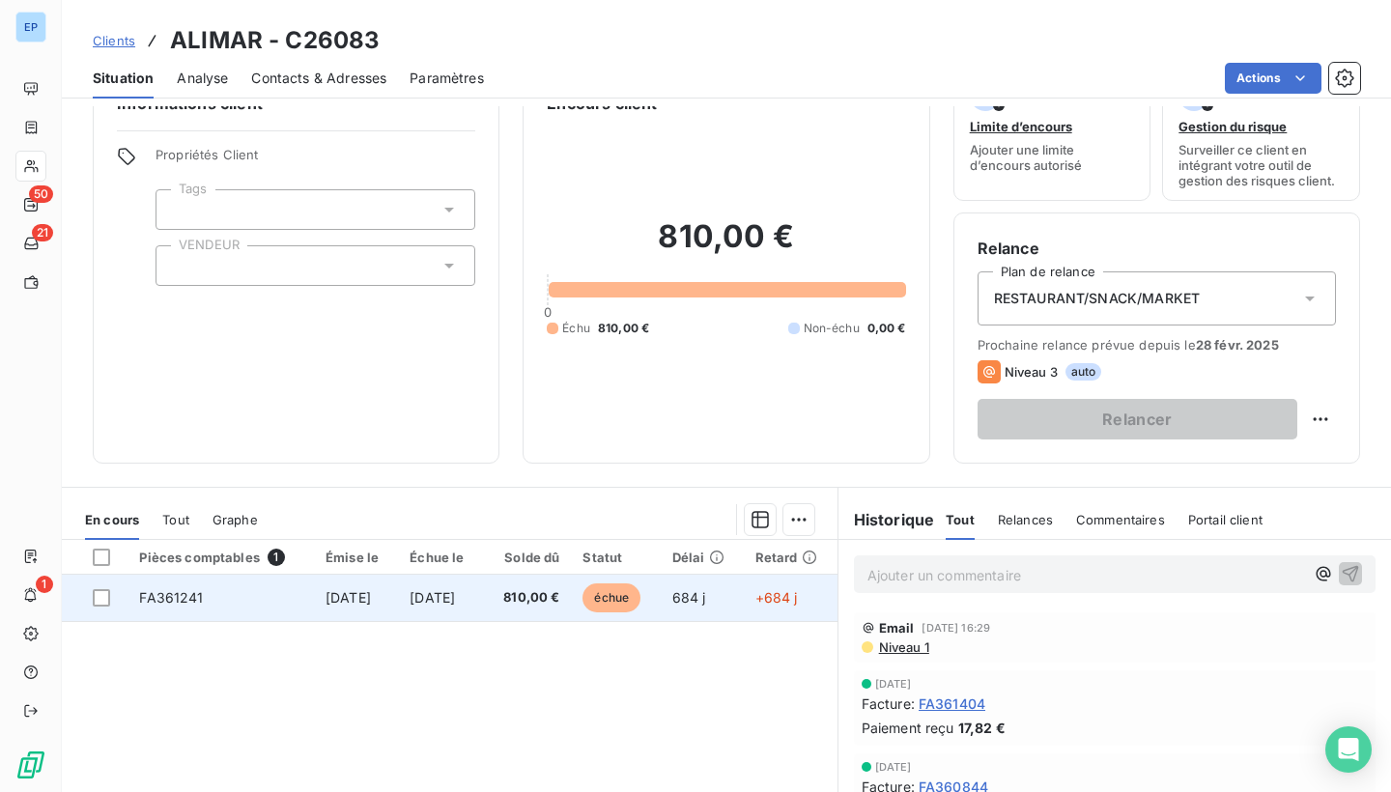
click at [167, 599] on span "FA361241" at bounding box center [171, 597] width 64 height 16
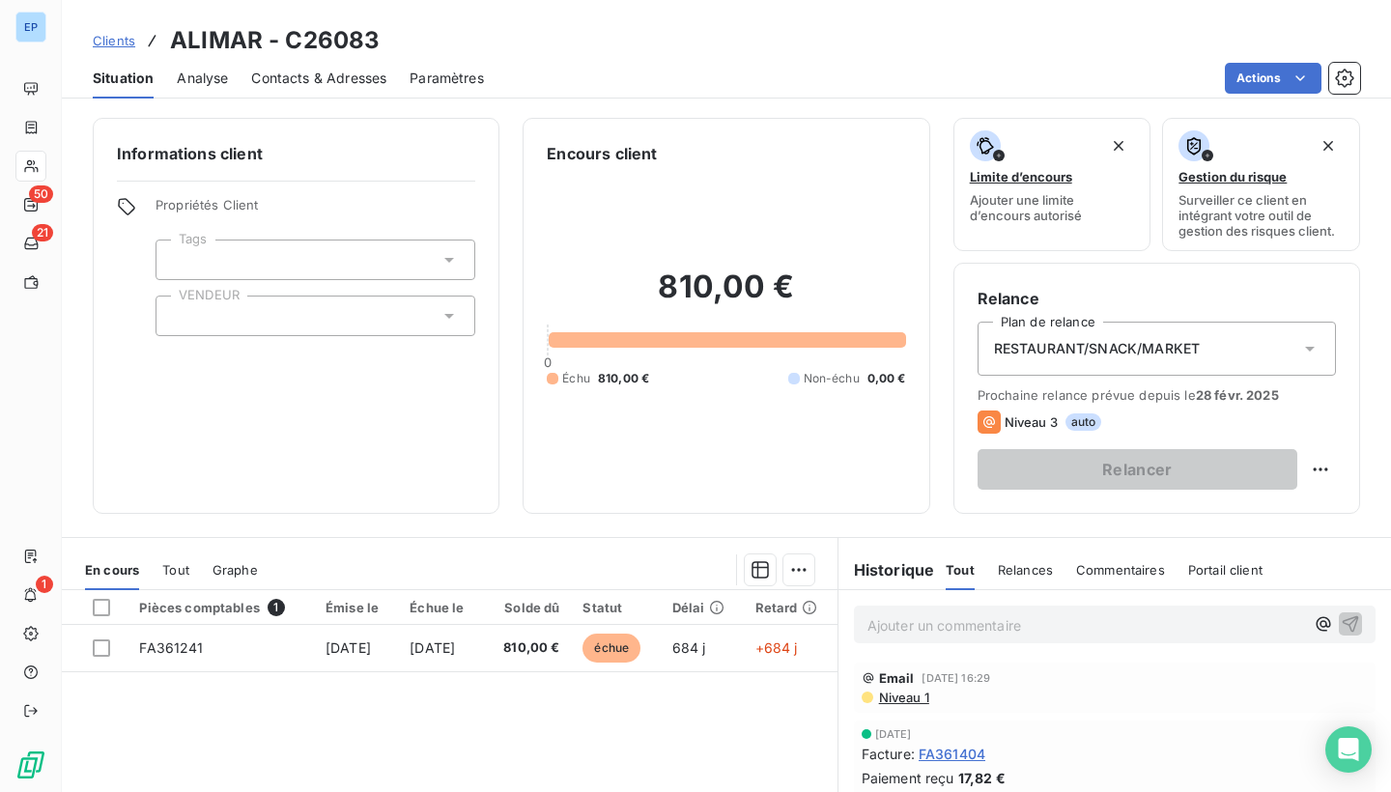
click at [242, 312] on div at bounding box center [316, 316] width 320 height 41
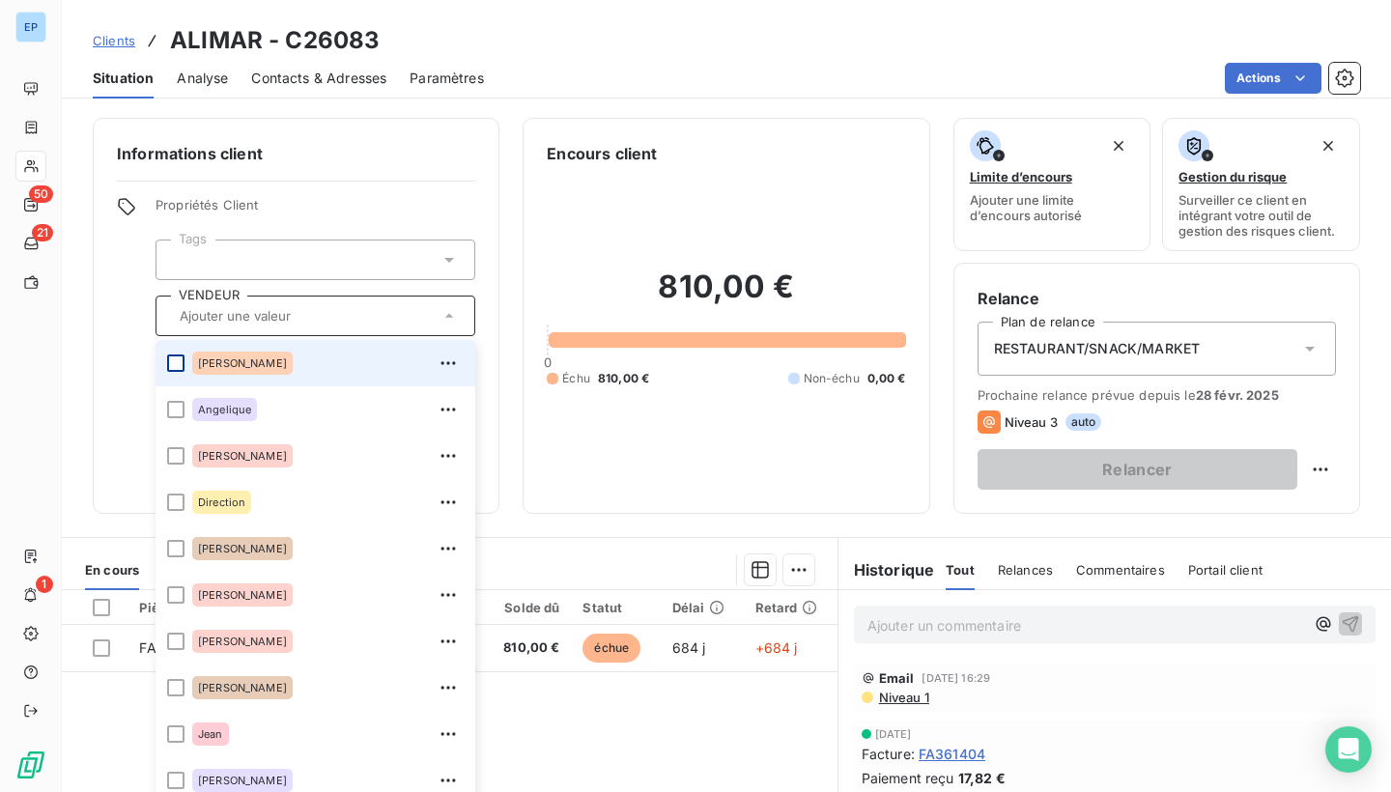
click at [177, 361] on div at bounding box center [175, 363] width 17 height 17
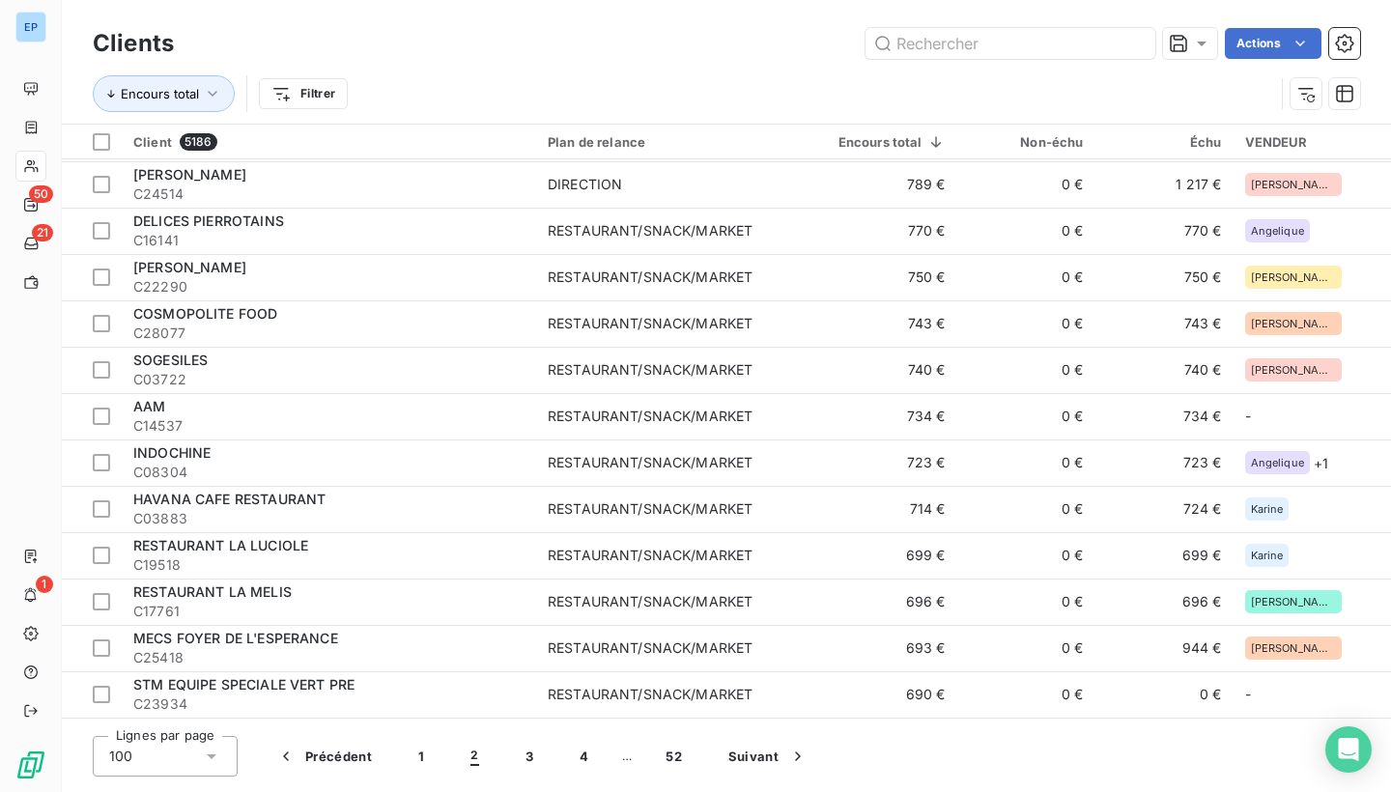
scroll to position [3502, 0]
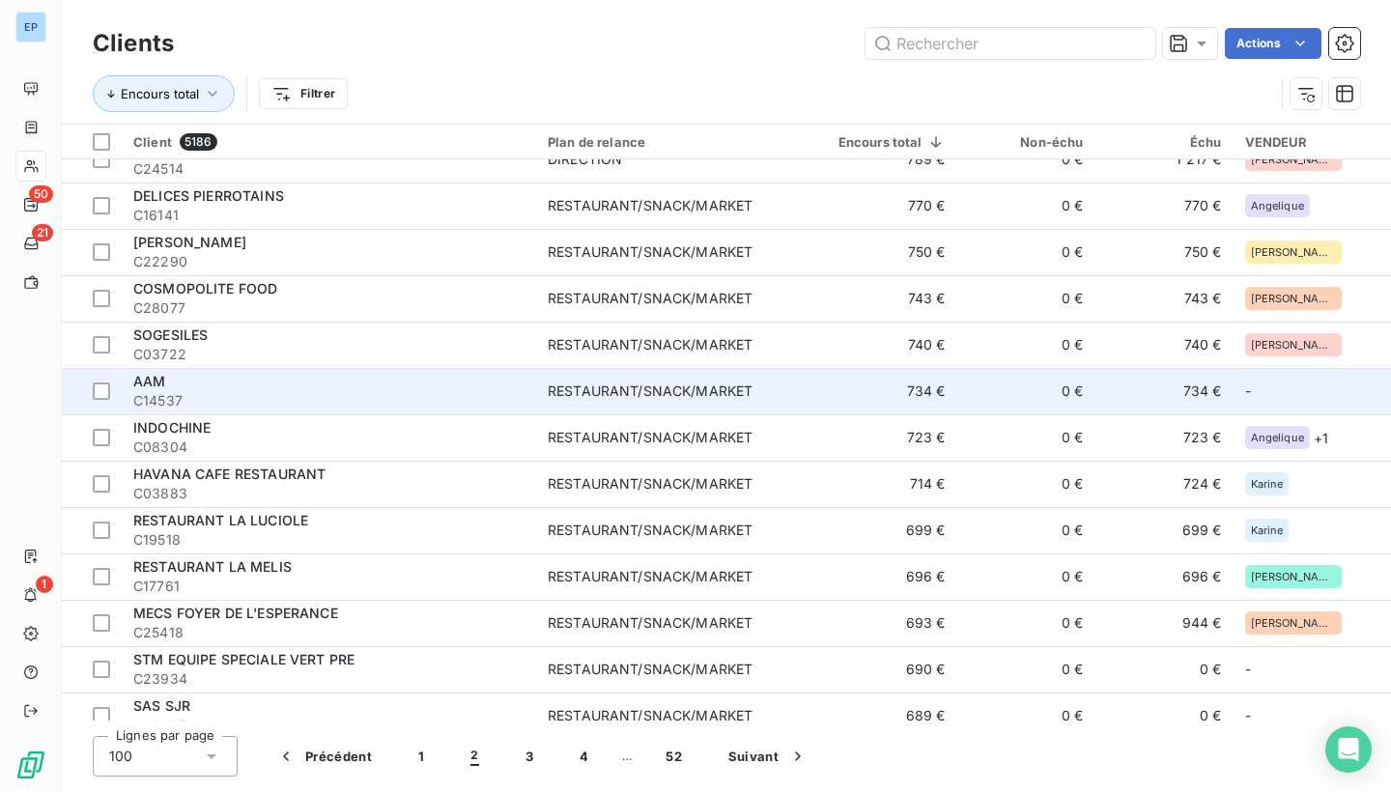
click at [385, 393] on span "C14537" at bounding box center [328, 400] width 391 height 19
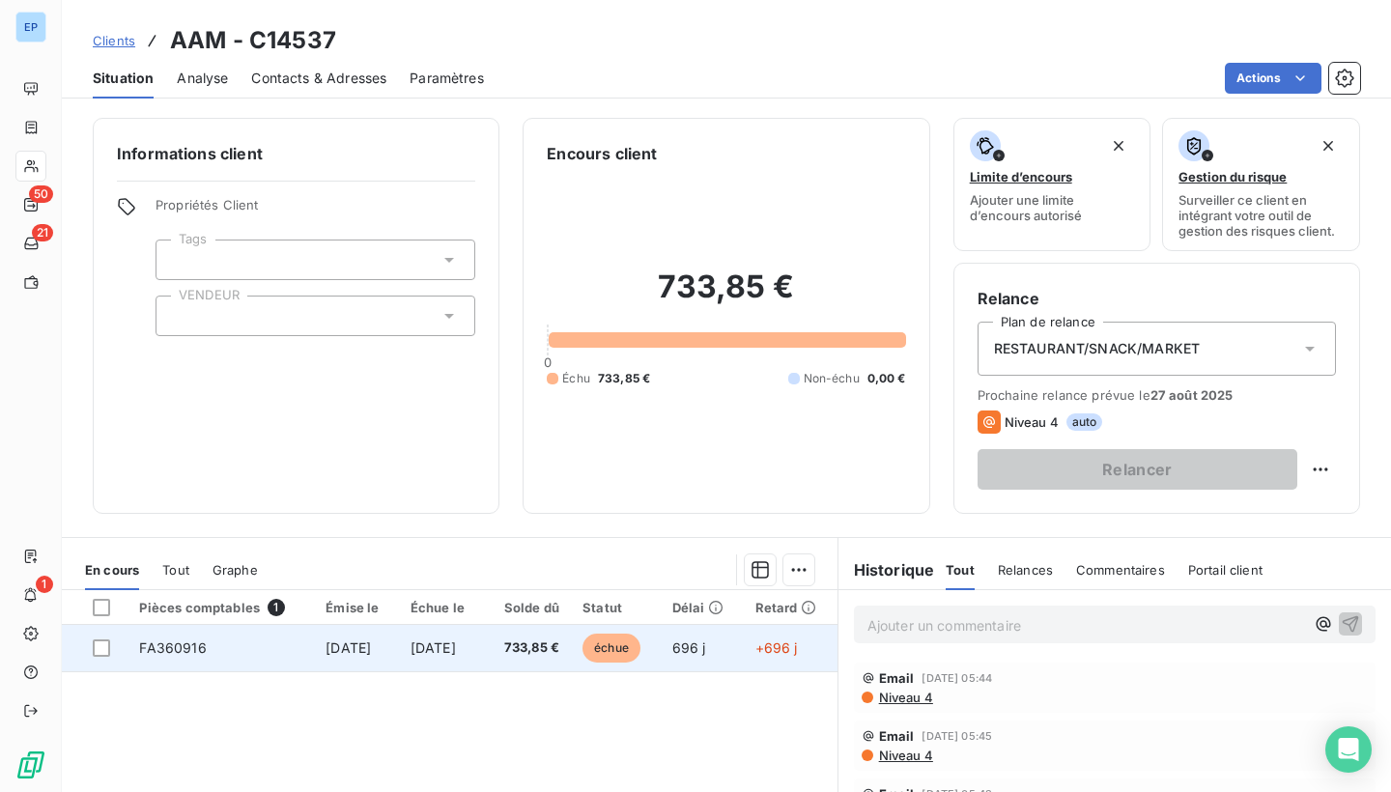
click at [165, 652] on span "FA360916" at bounding box center [172, 648] width 67 height 16
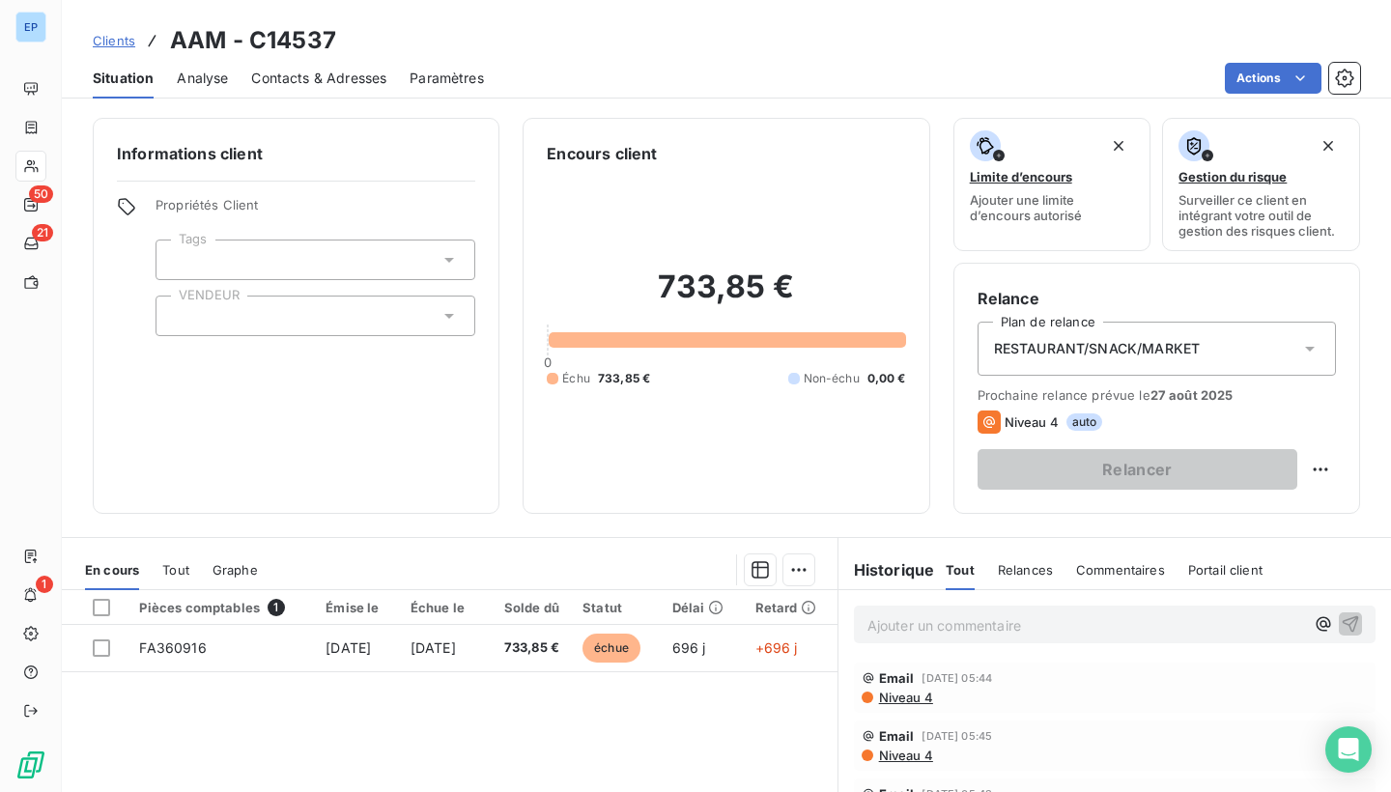
click at [187, 309] on div at bounding box center [316, 316] width 320 height 41
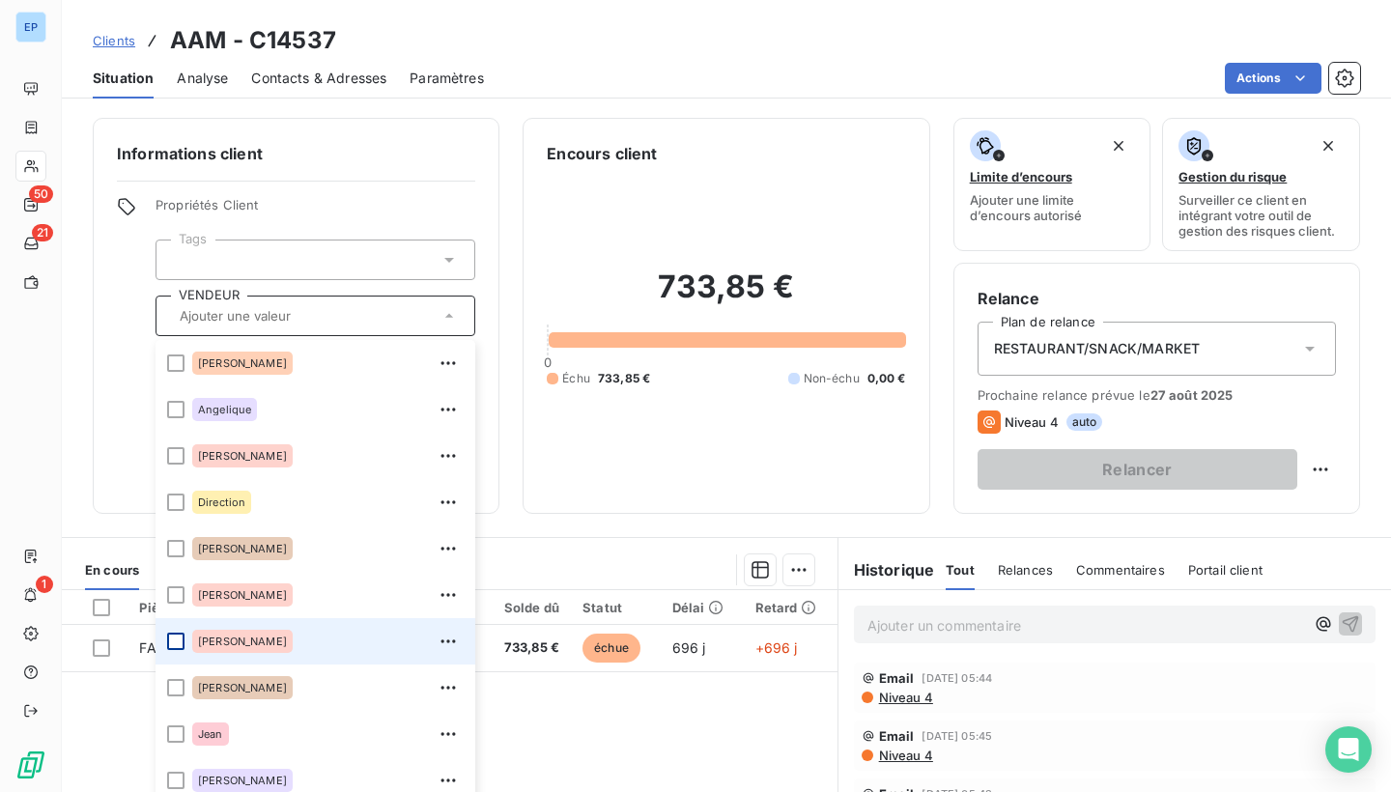
click at [176, 645] on div at bounding box center [175, 641] width 17 height 17
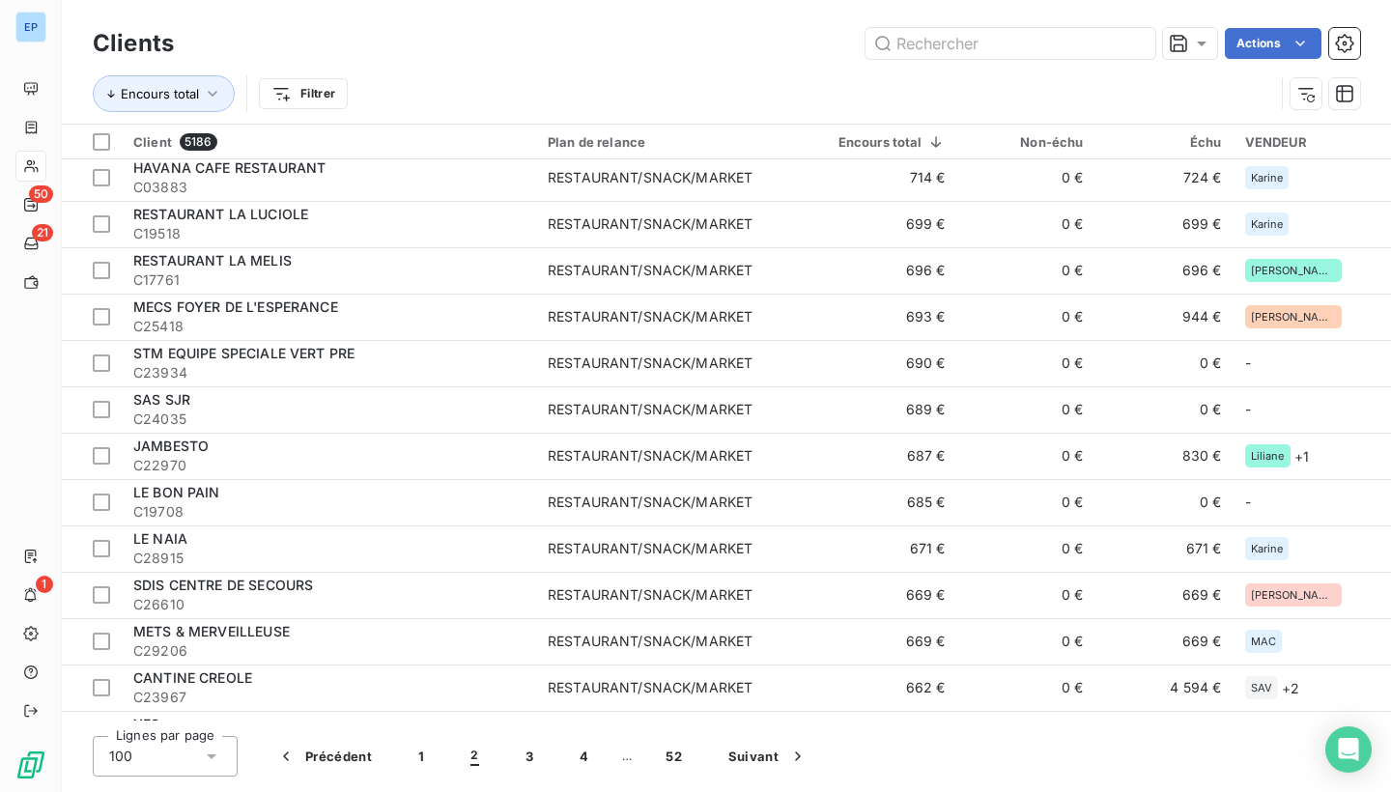
scroll to position [3811, 0]
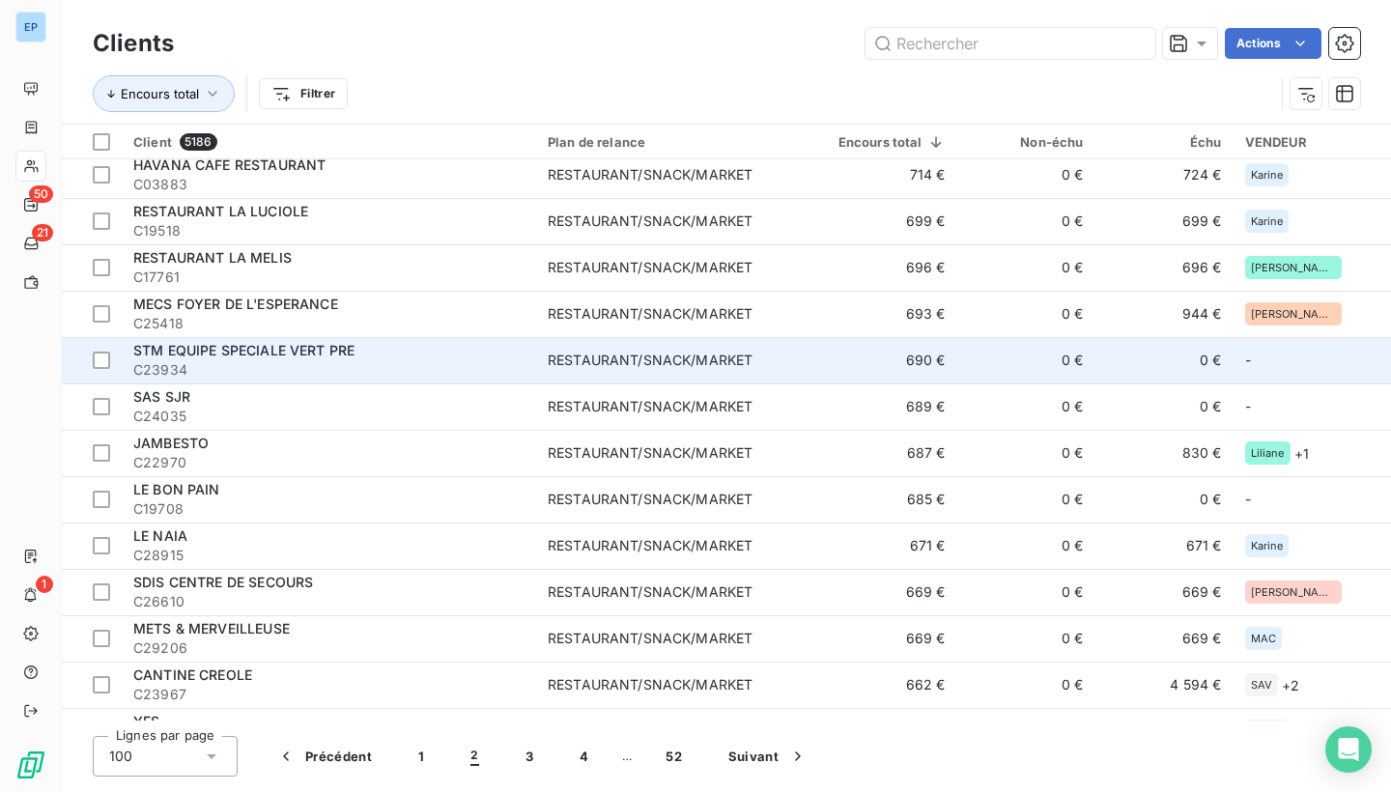
click at [515, 346] on div "STM EQUIPE SPECIALE VERT PRE" at bounding box center [328, 350] width 391 height 19
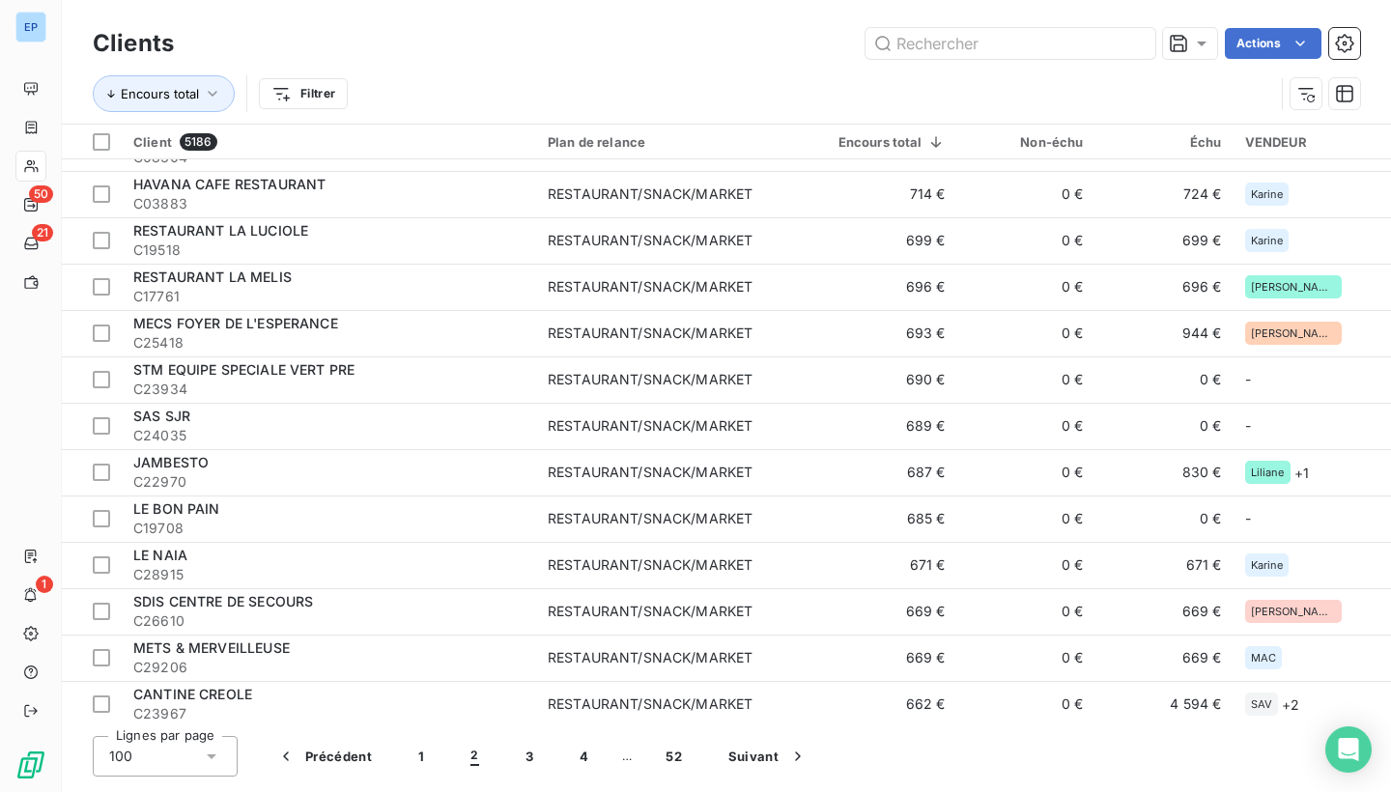
scroll to position [3794, 0]
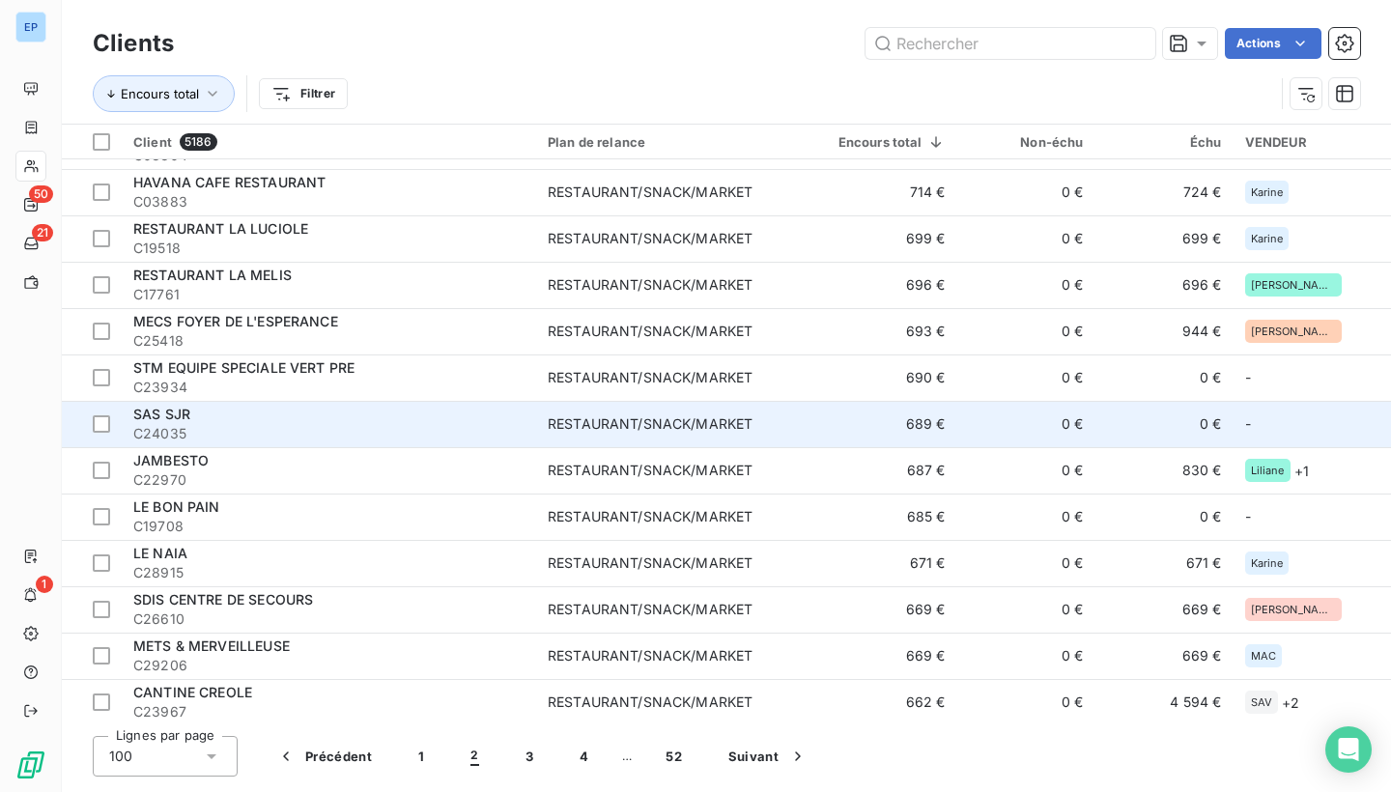
click at [201, 424] on span "C24035" at bounding box center [328, 433] width 391 height 19
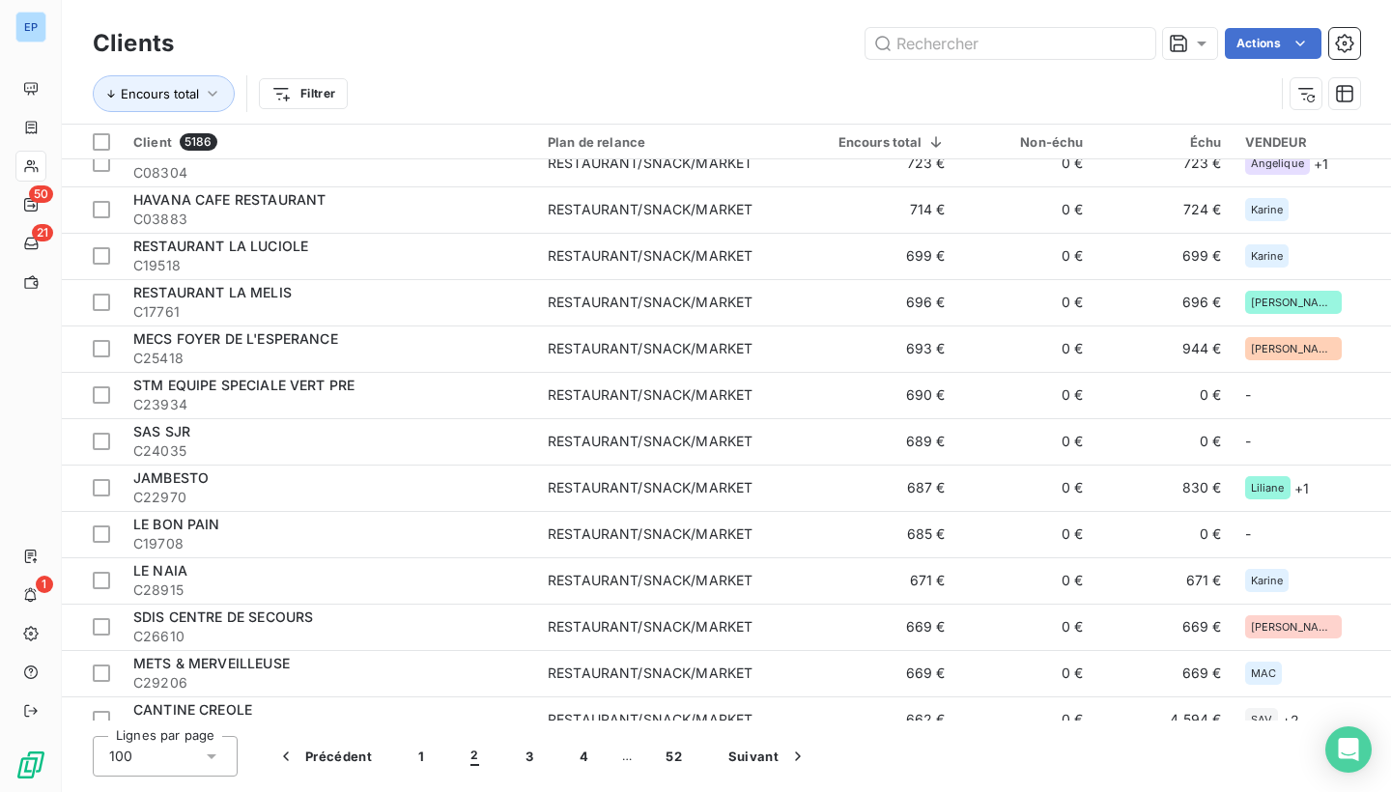
scroll to position [3868, 0]
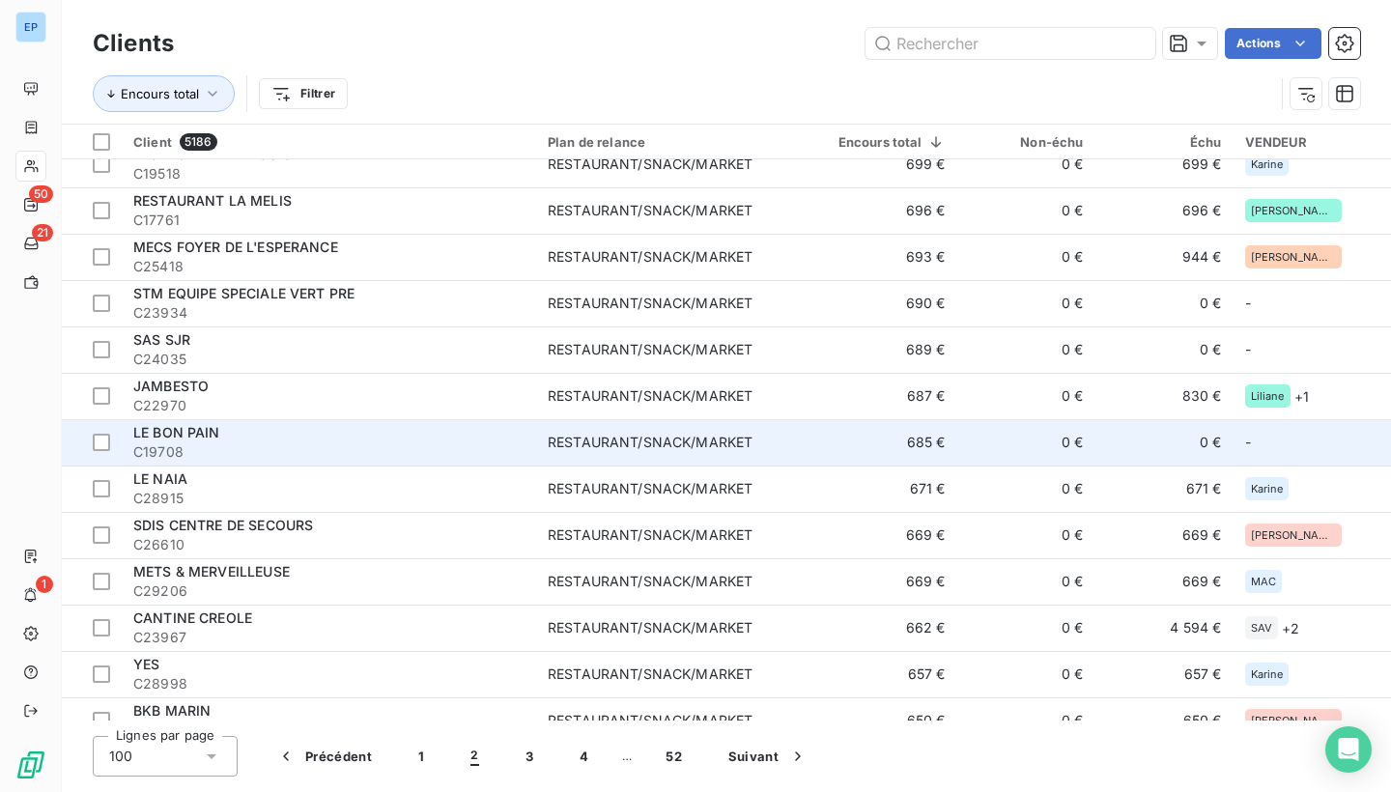
click at [390, 435] on div "LE BON PAIN" at bounding box center [328, 432] width 391 height 19
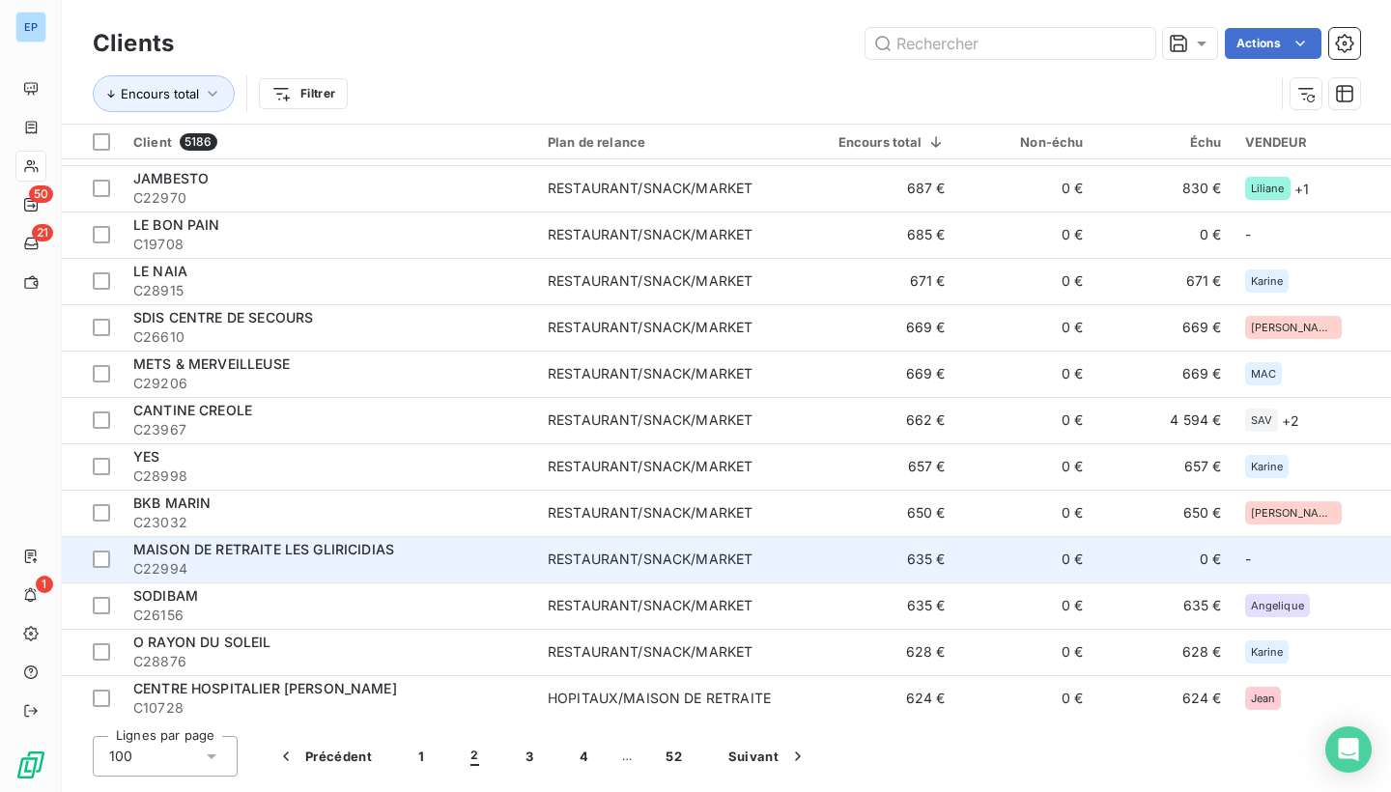
click at [431, 559] on span "C22994" at bounding box center [328, 568] width 391 height 19
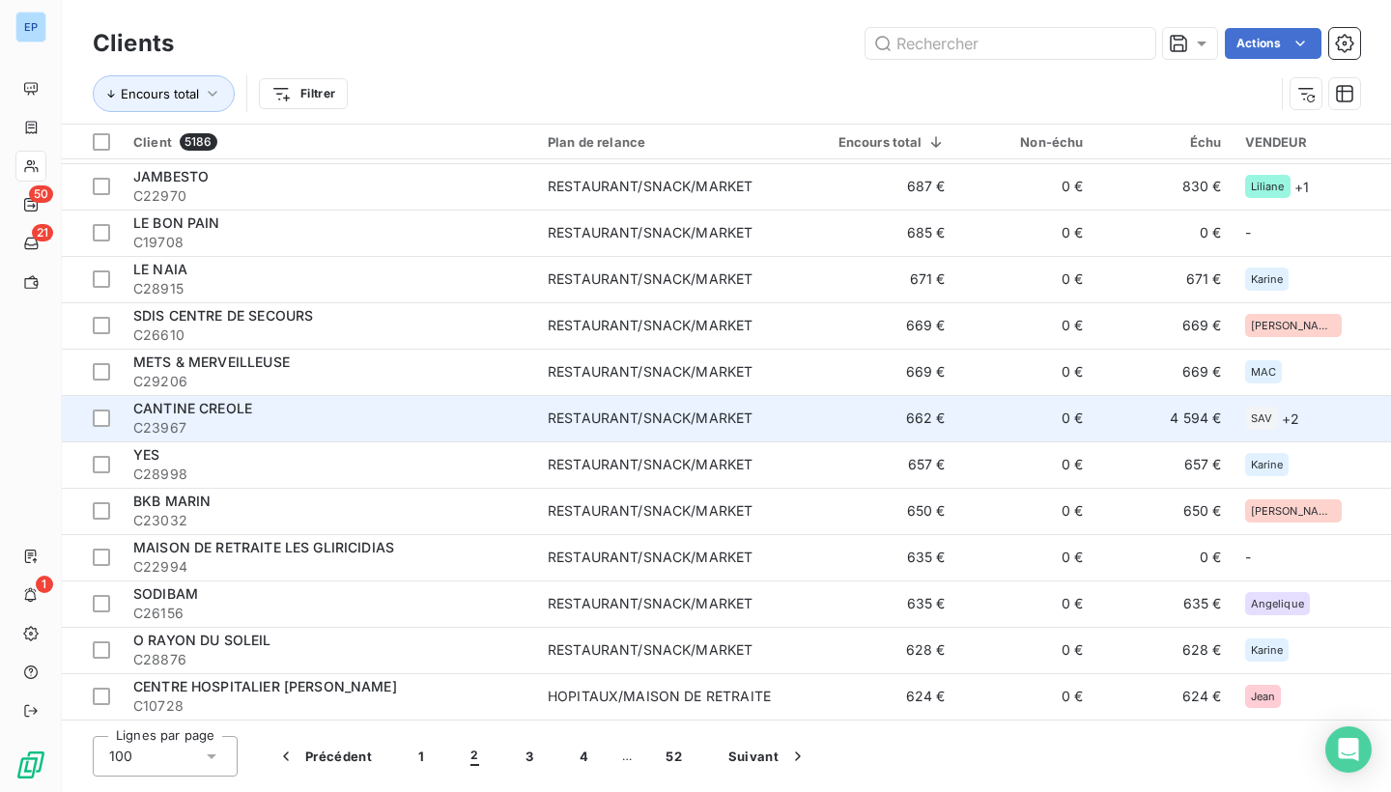
scroll to position [4076, 0]
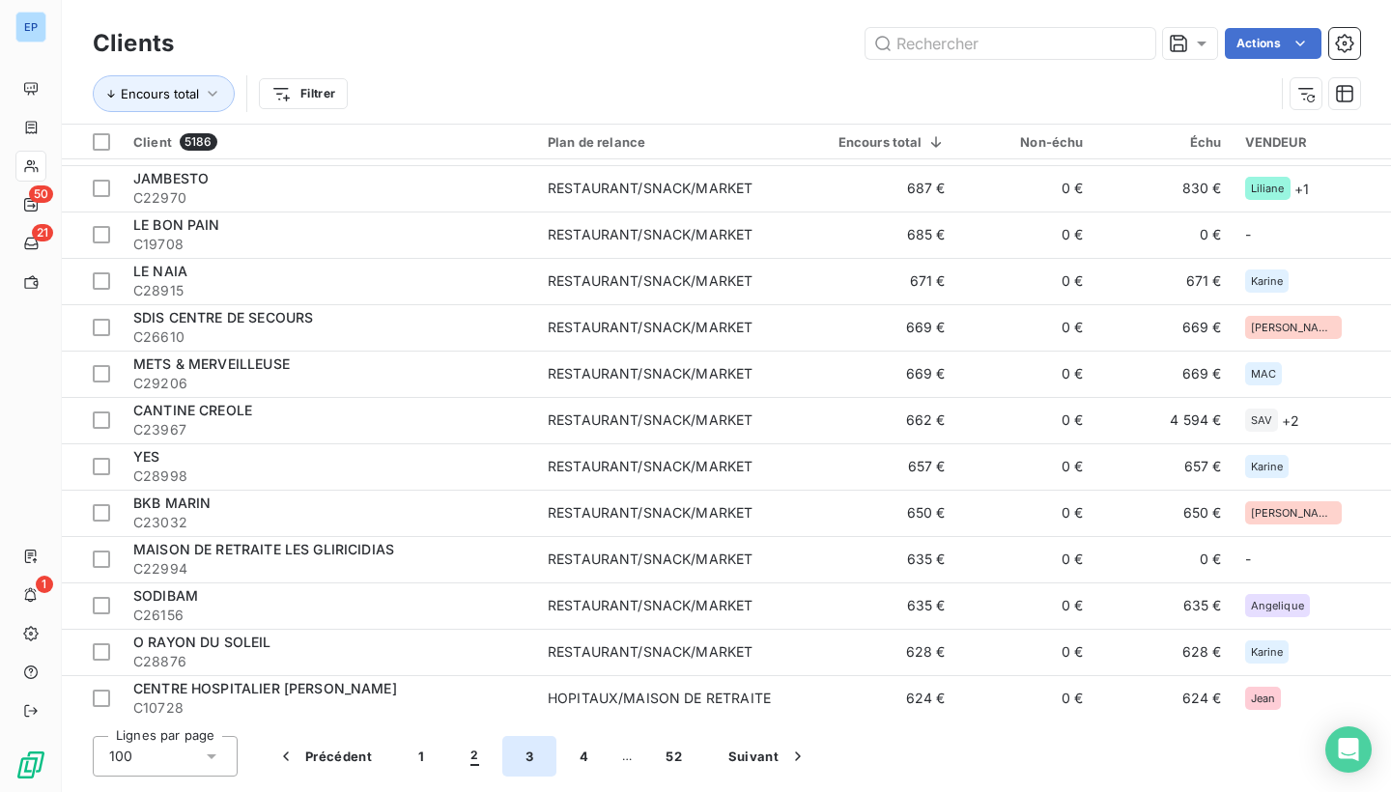
click at [526, 751] on button "3" at bounding box center [529, 756] width 54 height 41
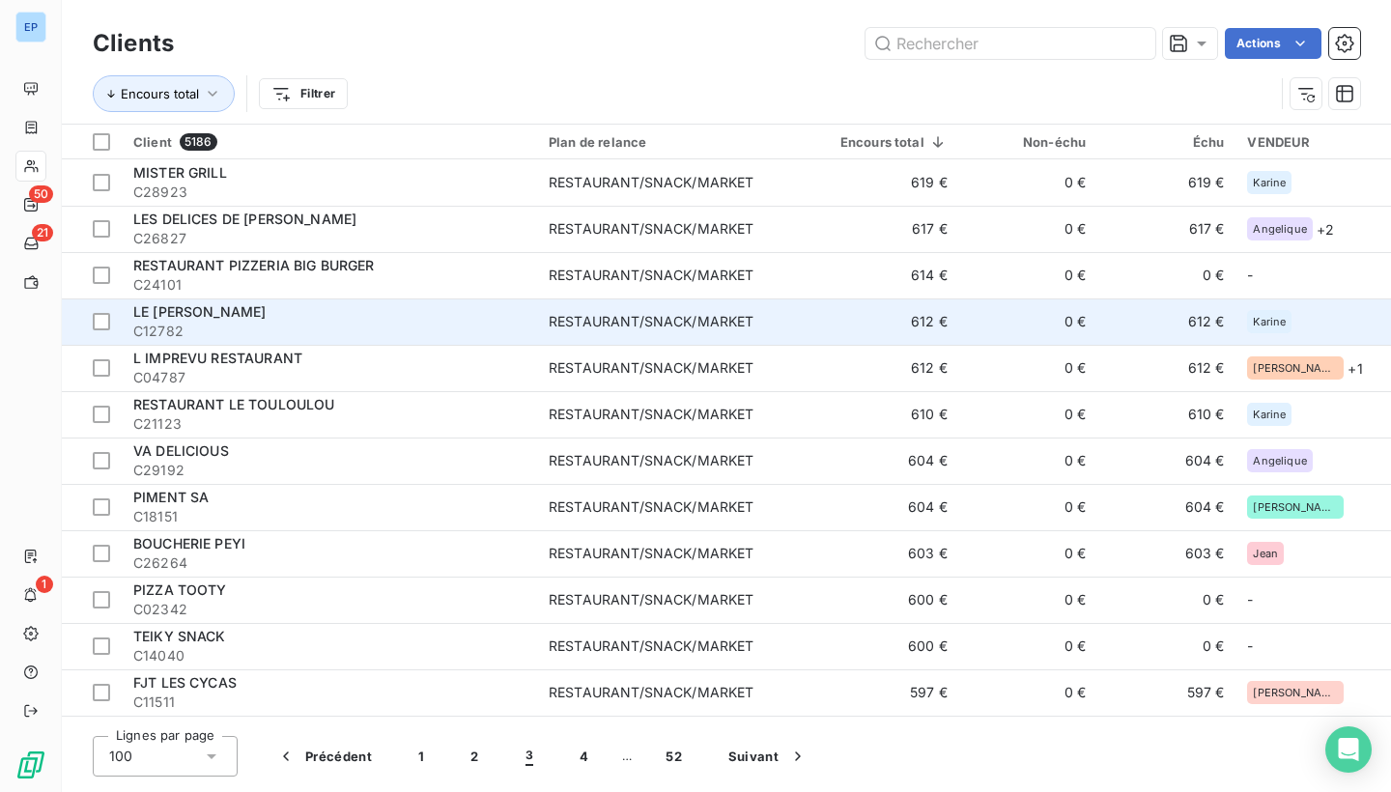
scroll to position [0, 0]
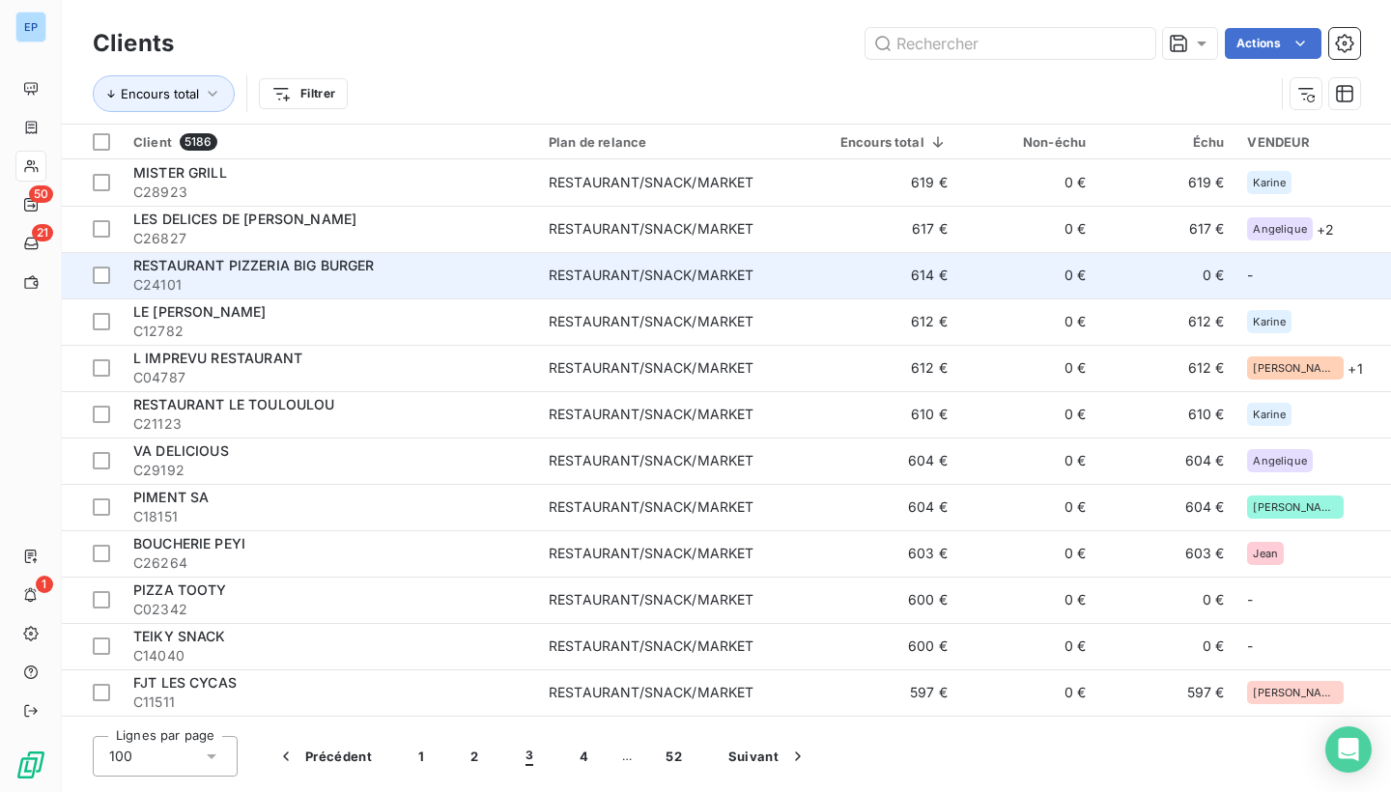
click at [583, 279] on div "RESTAURANT/SNACK/MARKET" at bounding box center [651, 275] width 205 height 19
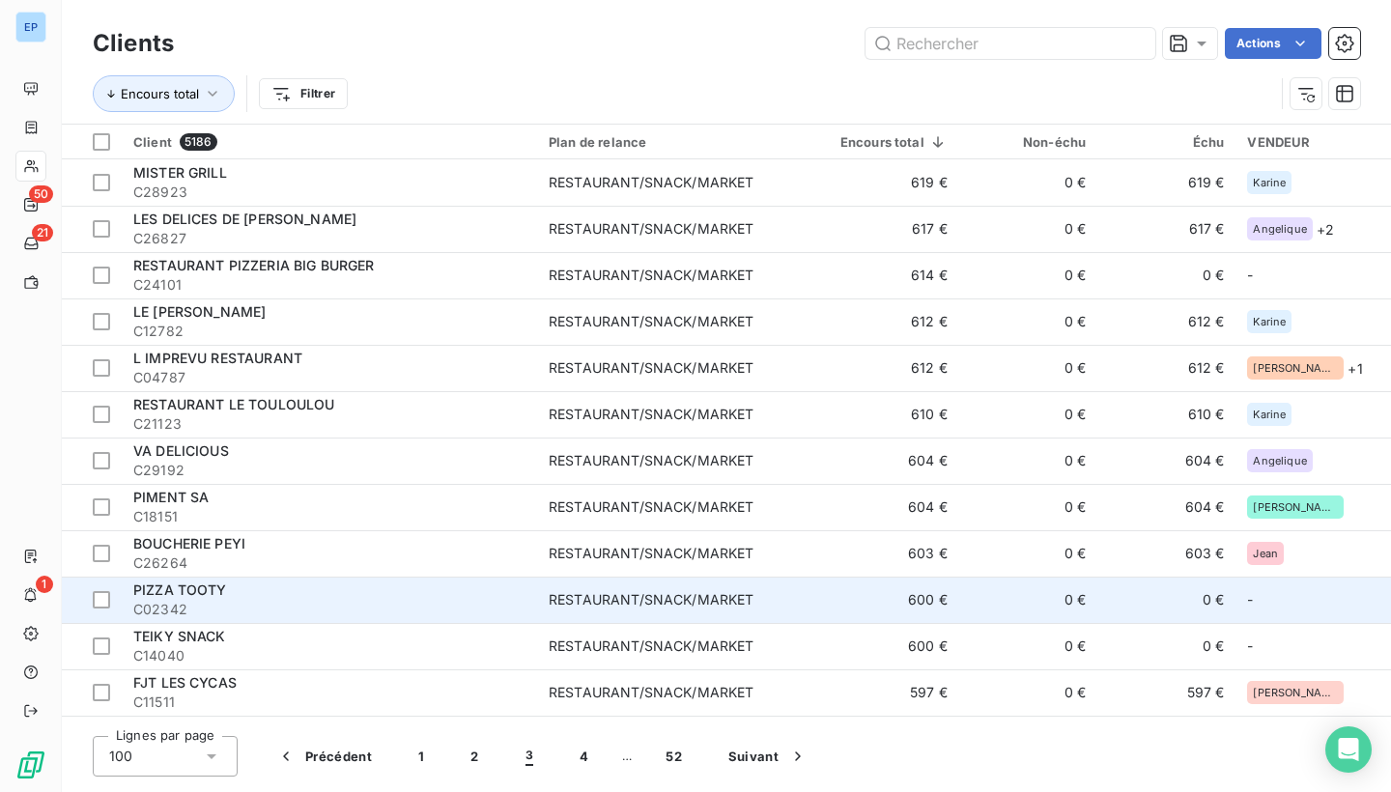
click at [358, 587] on div "PIZZA TOOTY" at bounding box center [329, 590] width 392 height 19
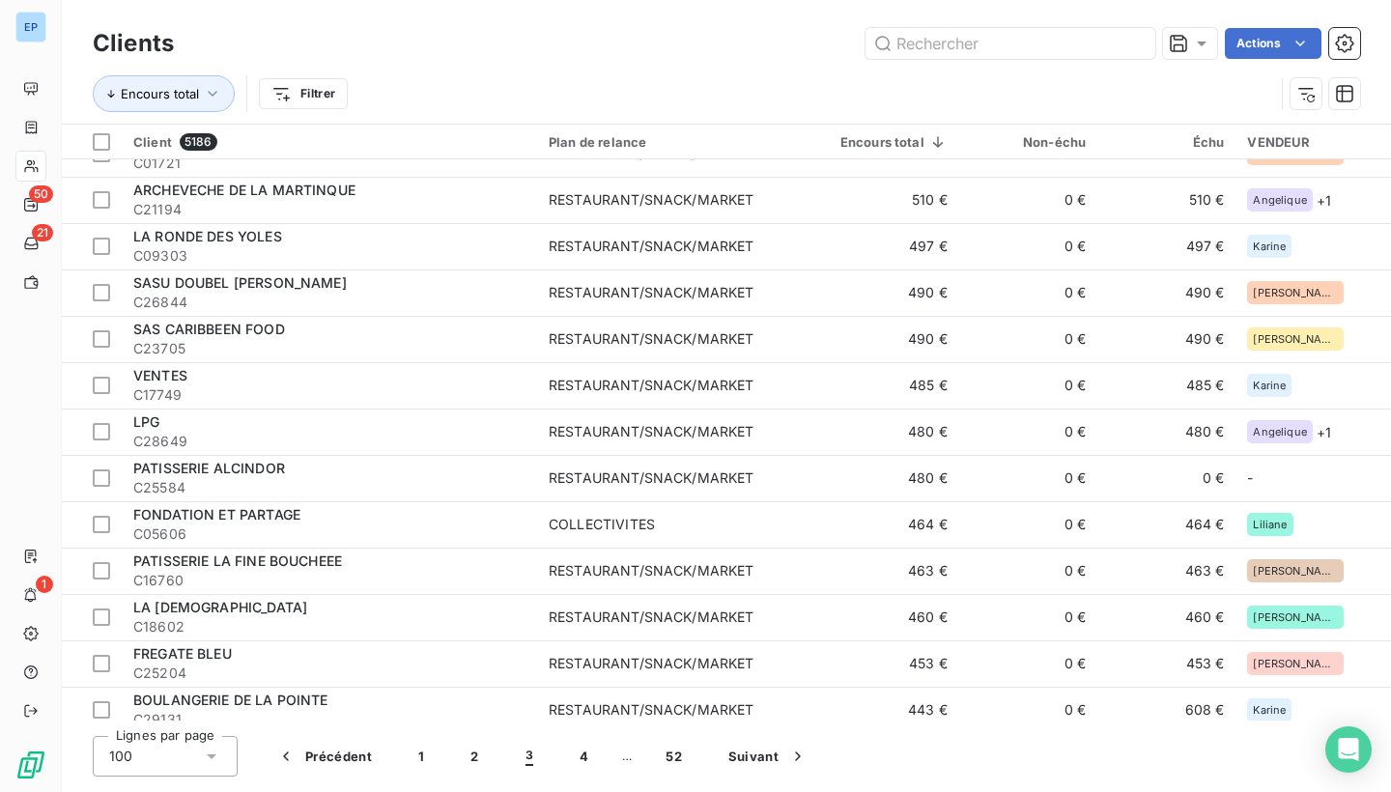
scroll to position [1588, 0]
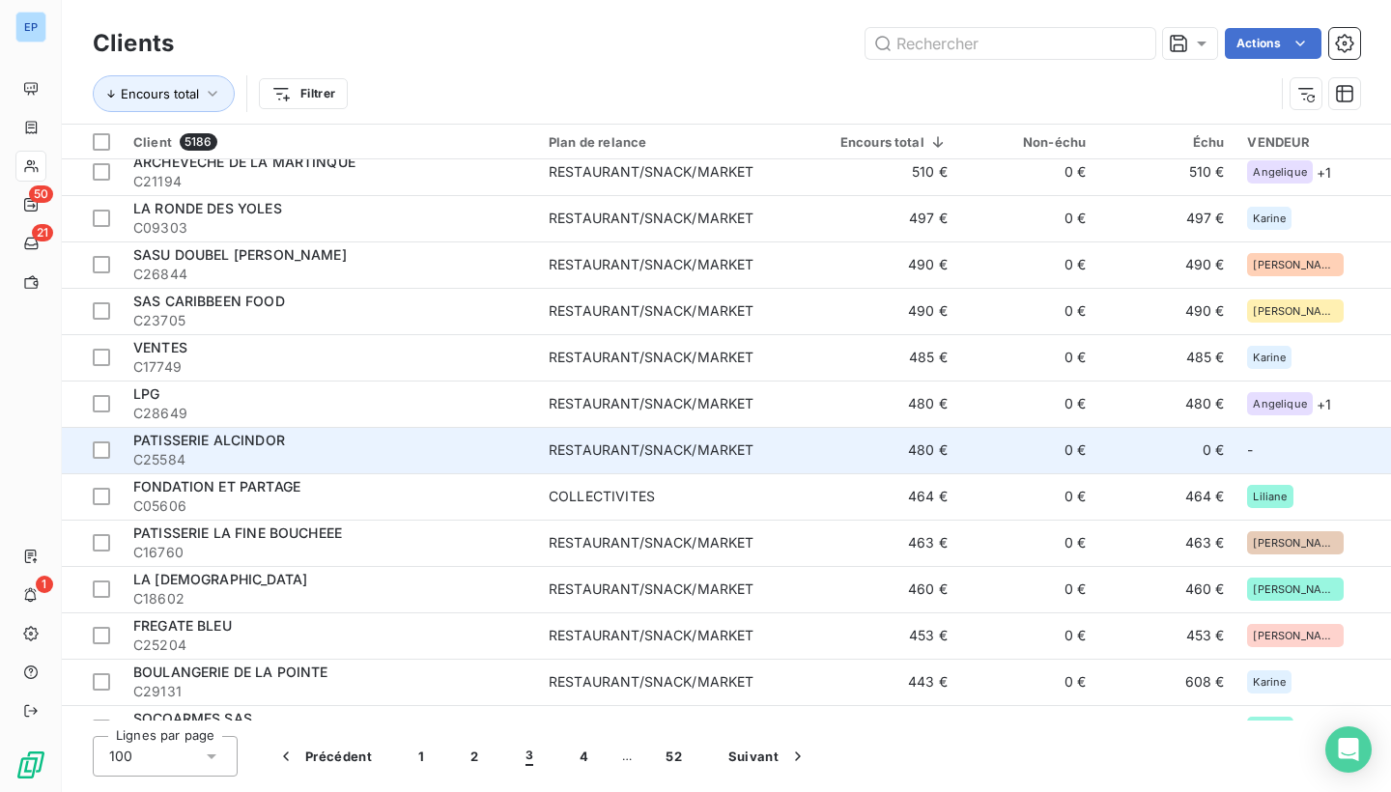
click at [353, 456] on span "C25584" at bounding box center [329, 459] width 392 height 19
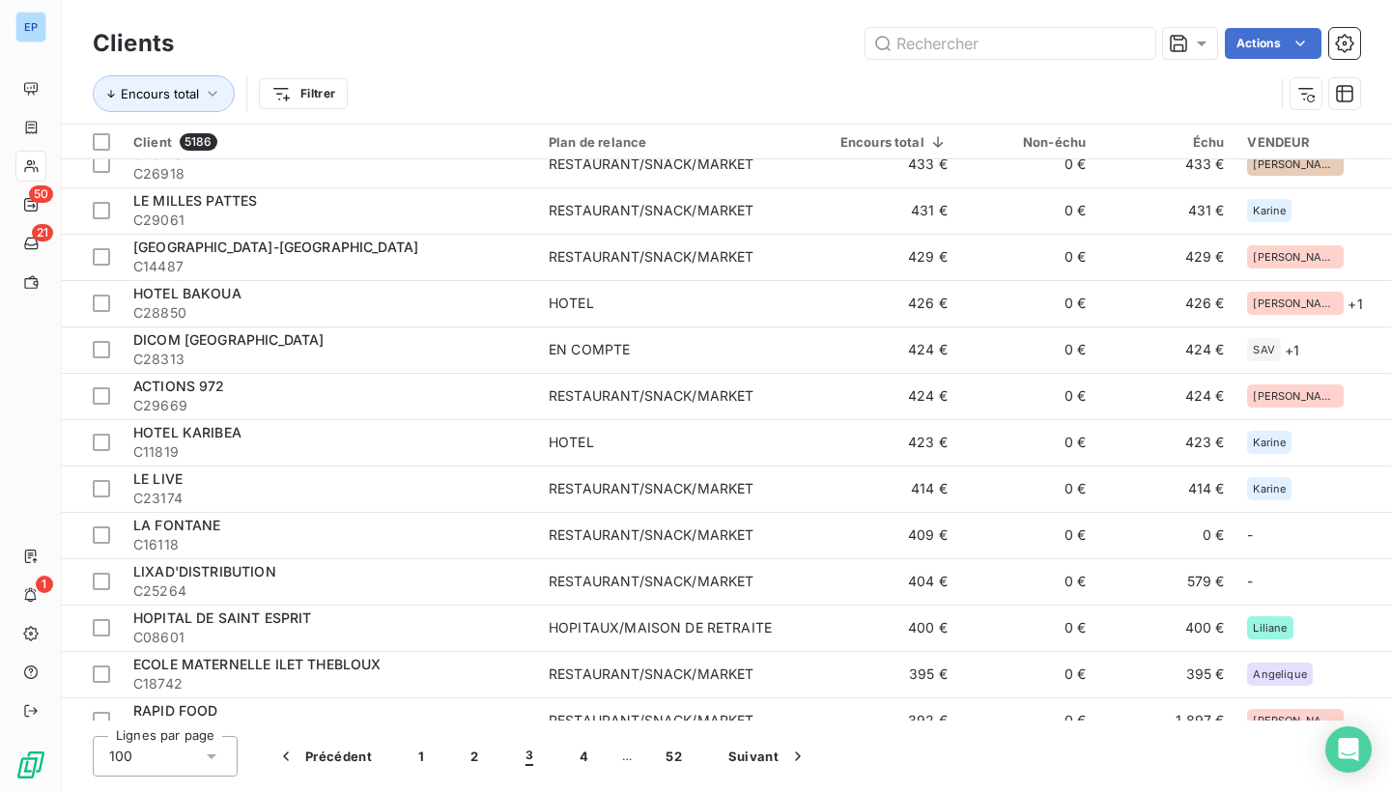
scroll to position [2529, 0]
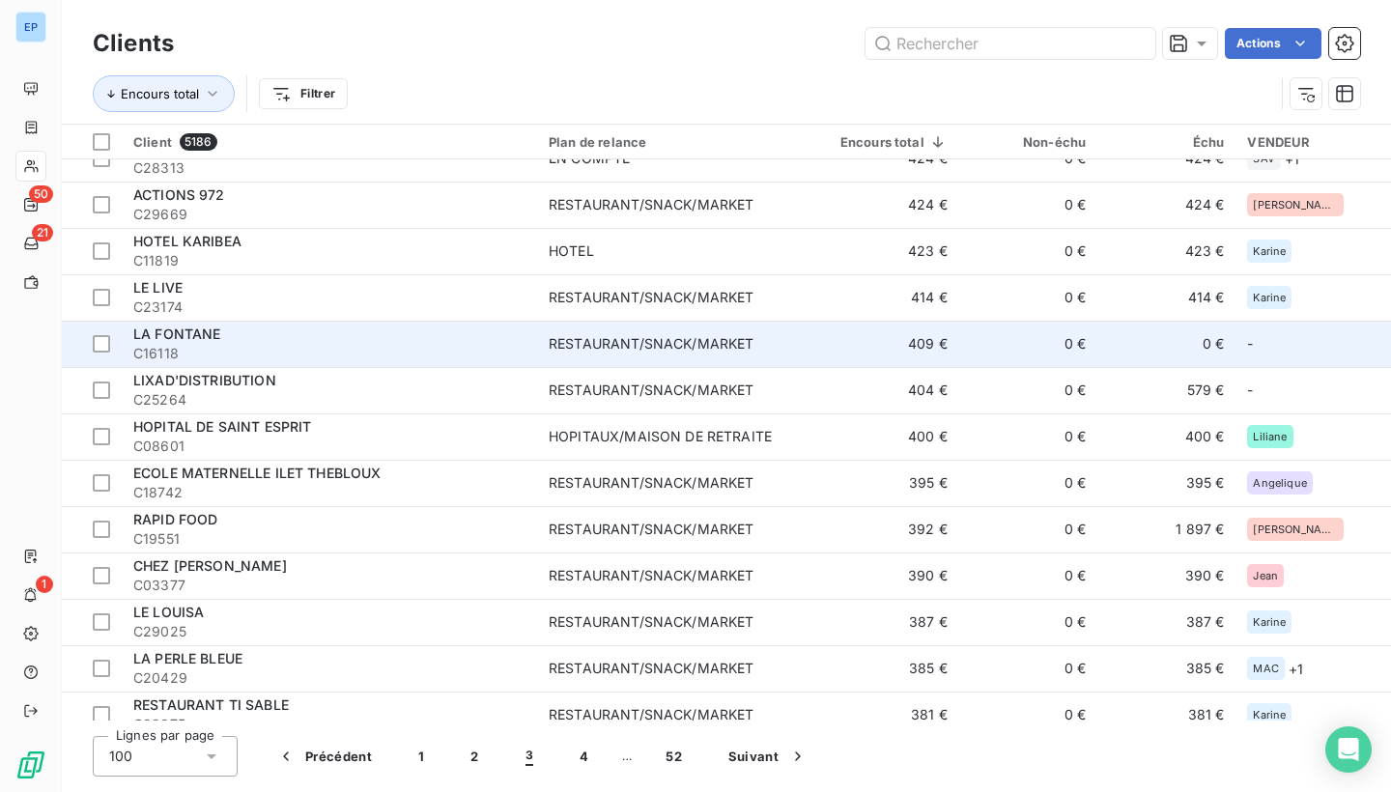
click at [513, 344] on span "C16118" at bounding box center [329, 353] width 392 height 19
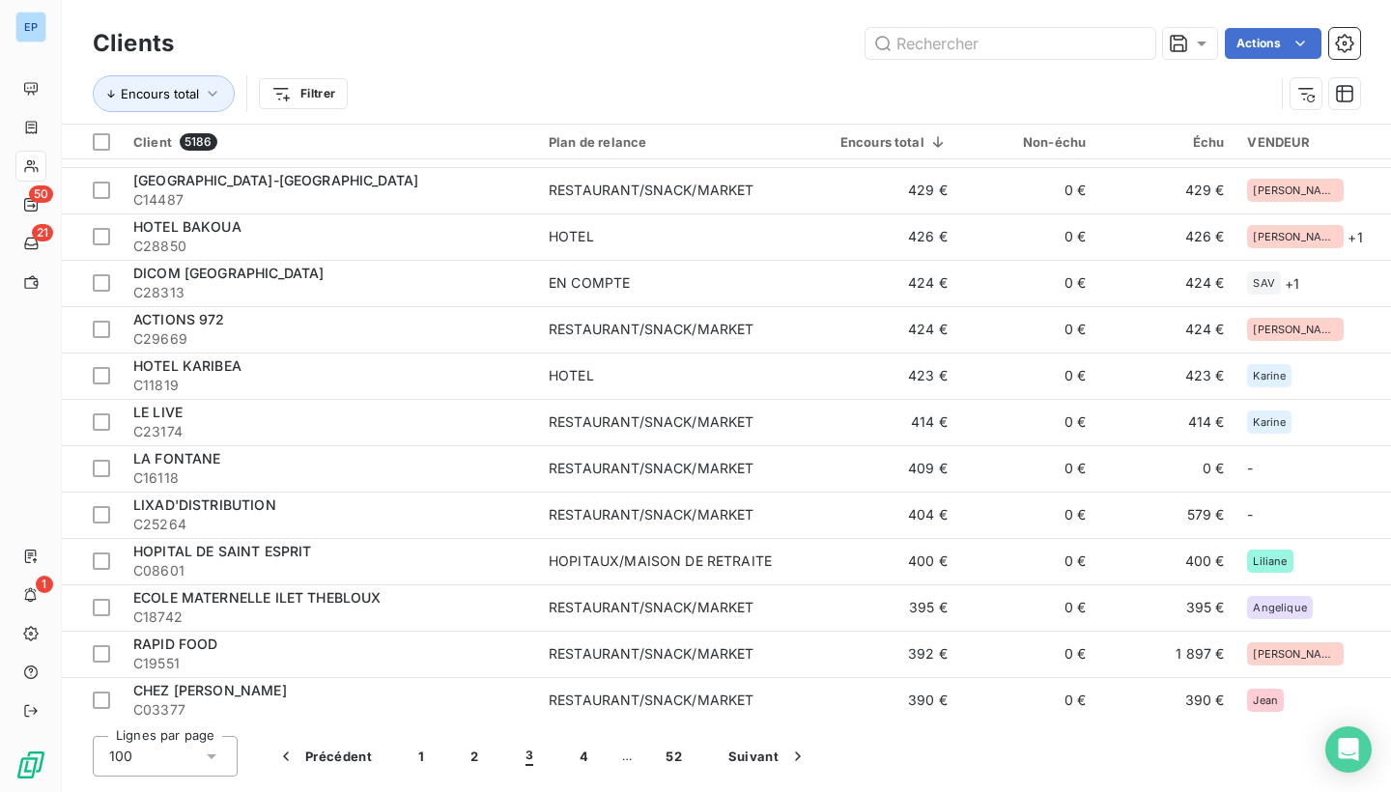
scroll to position [2554, 0]
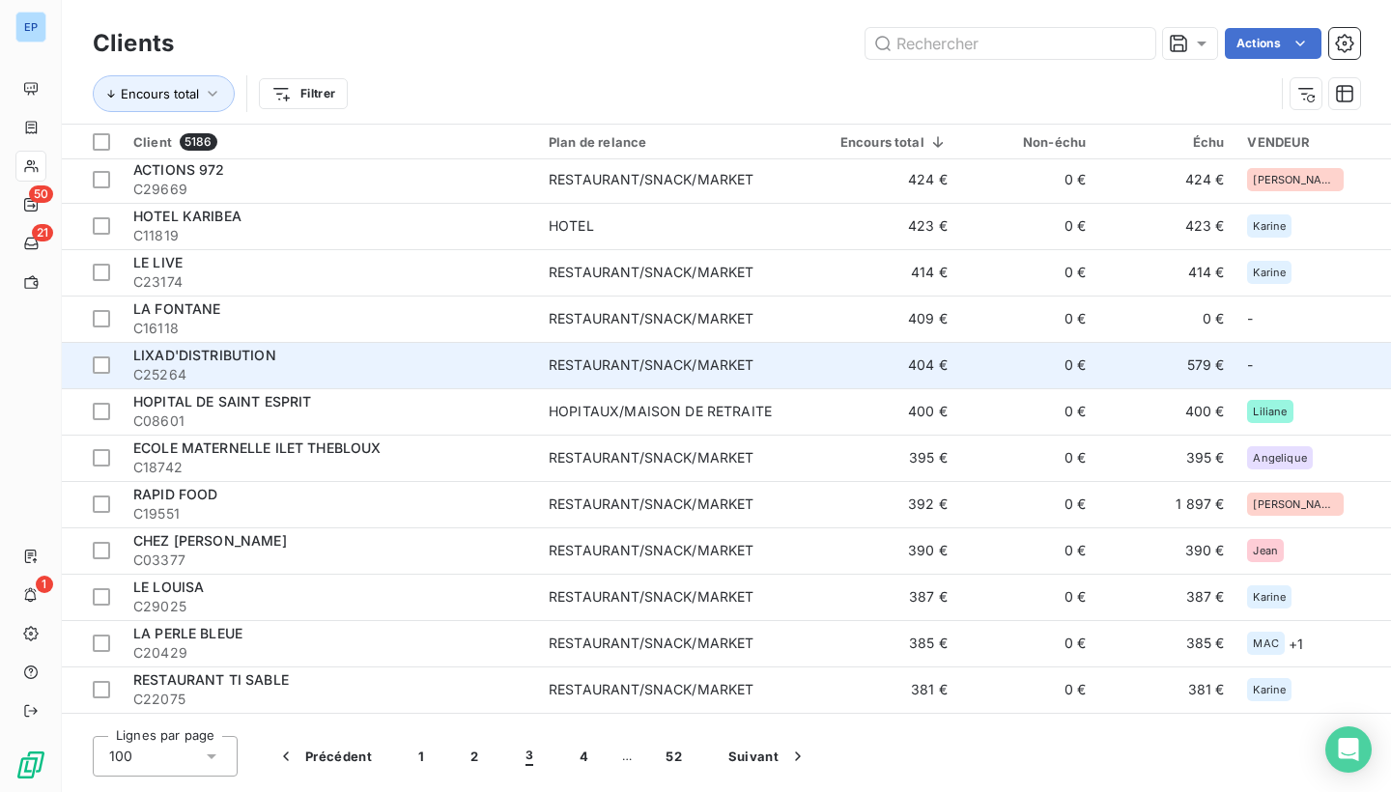
click at [617, 372] on div "RESTAURANT/SNACK/MARKET" at bounding box center [651, 365] width 205 height 19
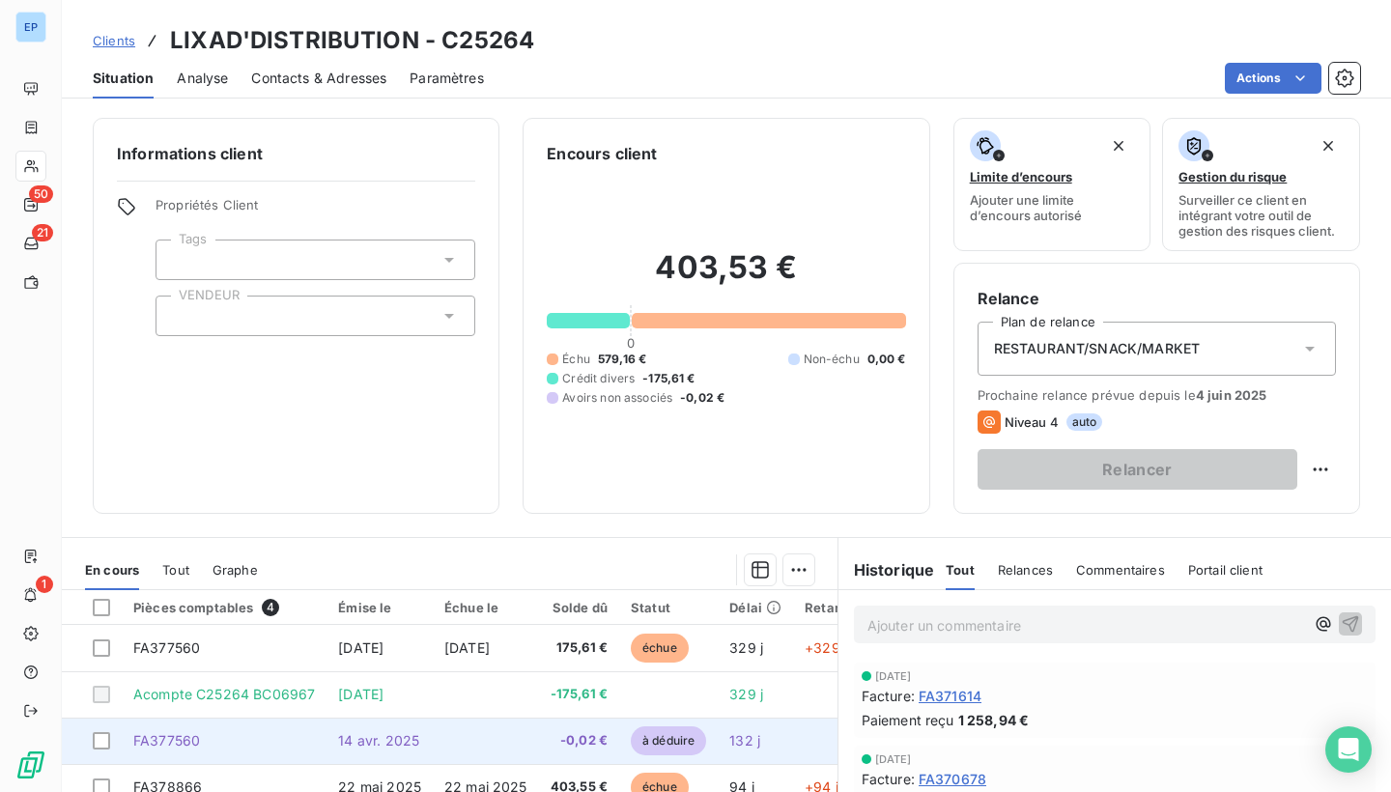
scroll to position [2, 0]
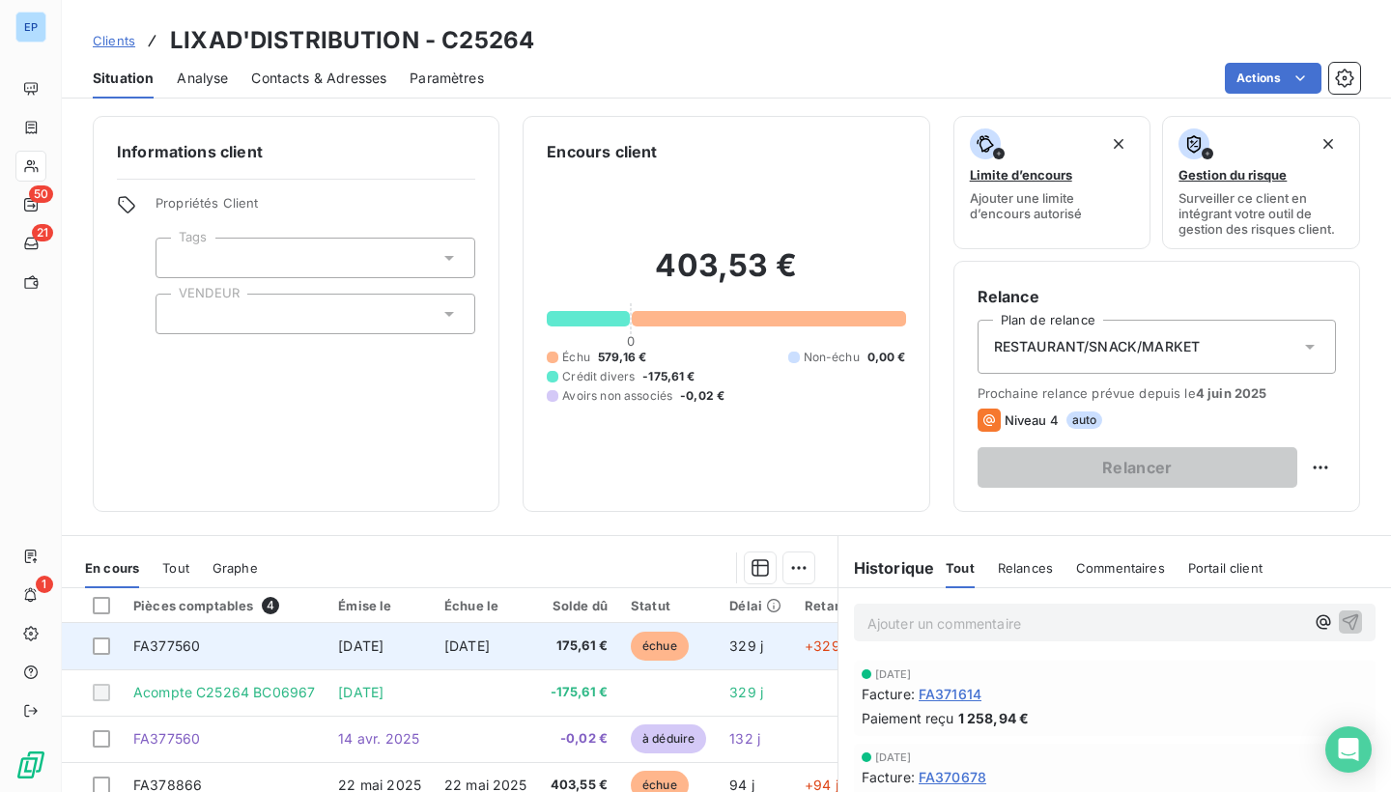
click at [490, 646] on span "[DATE]" at bounding box center [466, 646] width 45 height 16
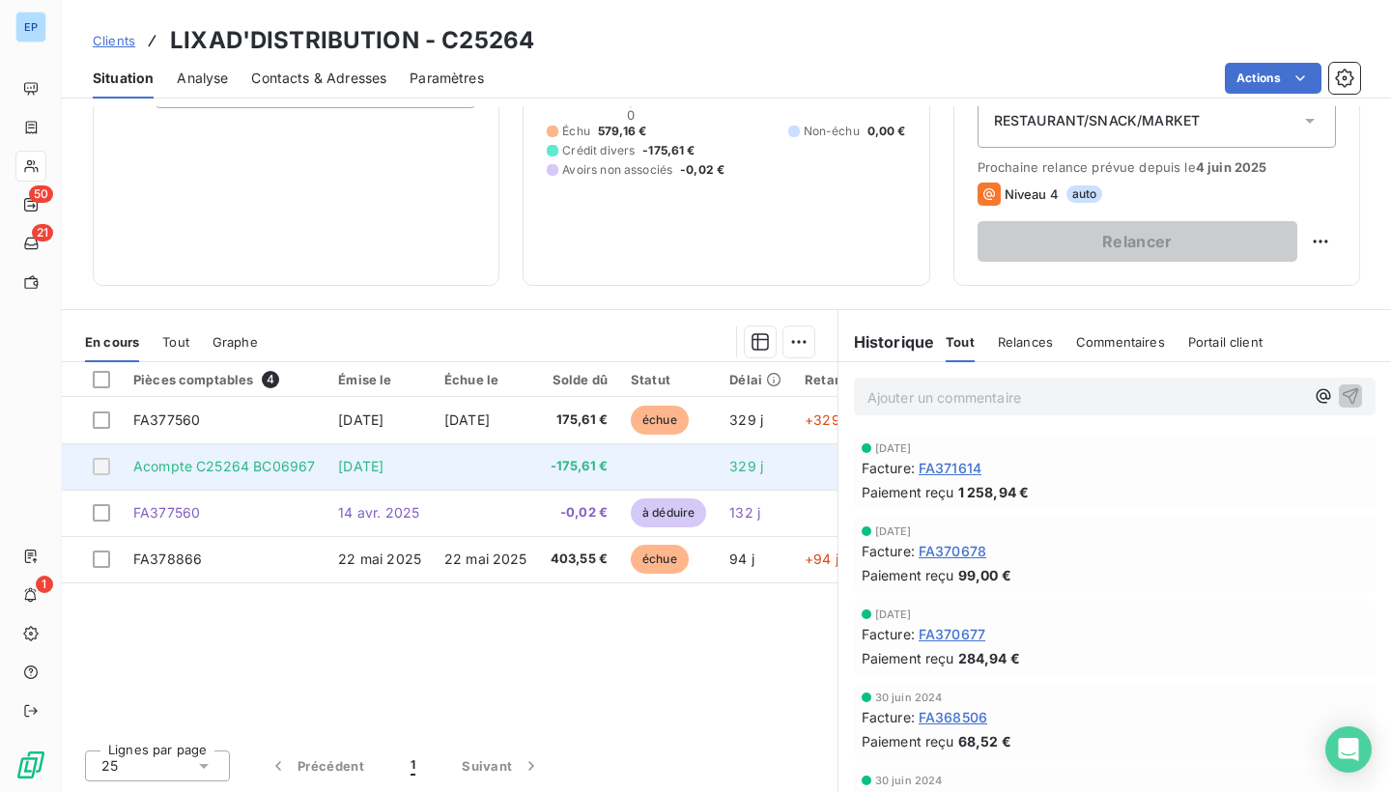
scroll to position [228, 0]
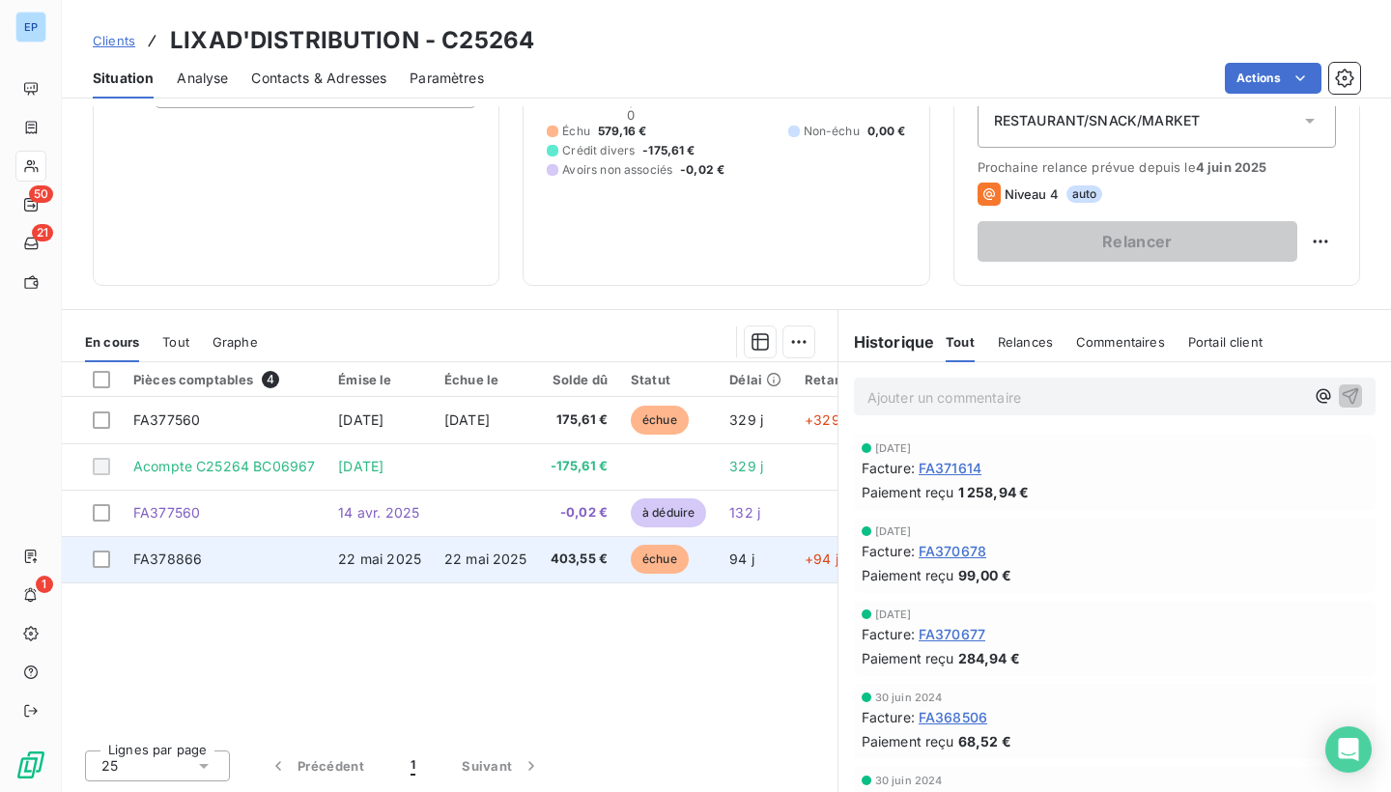
click at [402, 561] on span "22 mai 2025" at bounding box center [379, 559] width 83 height 16
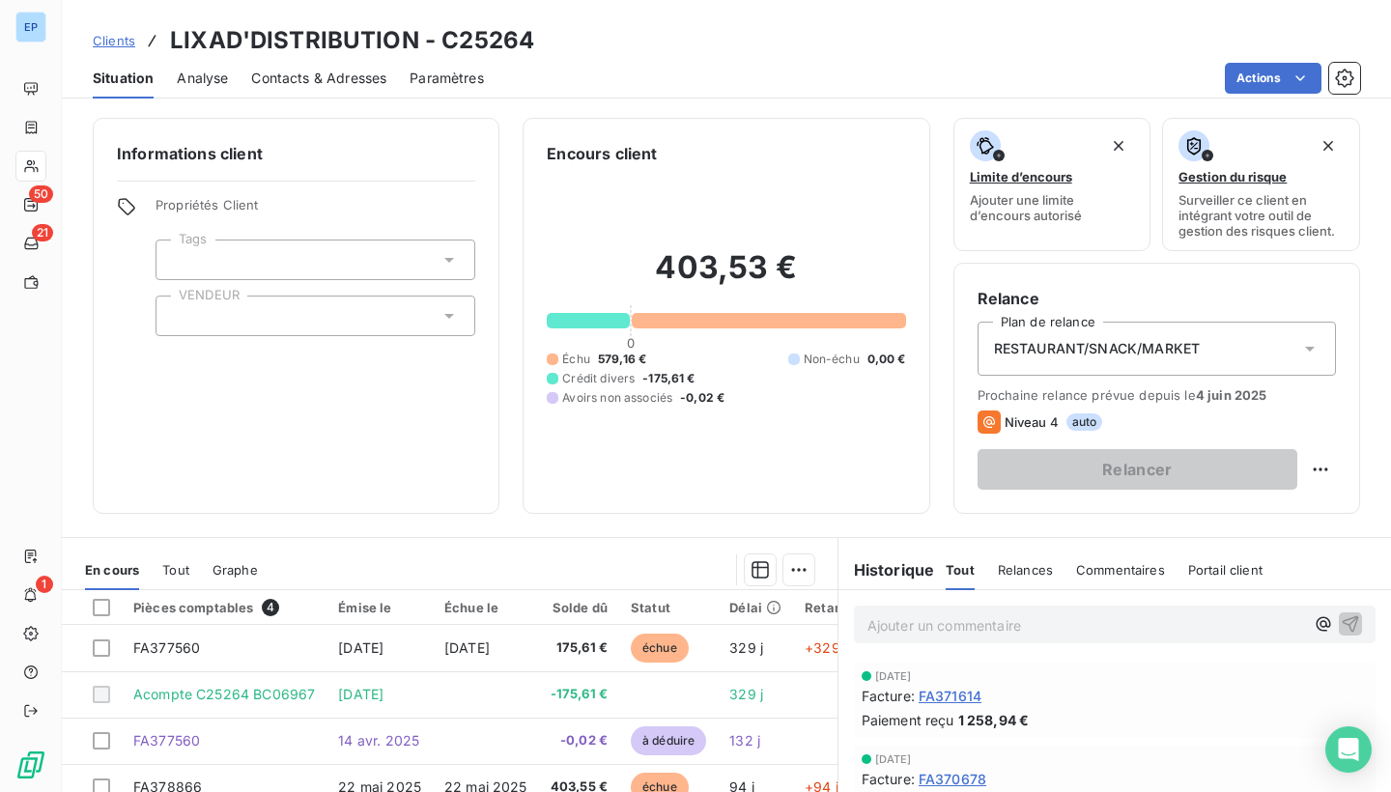
click at [265, 318] on div at bounding box center [316, 316] width 320 height 41
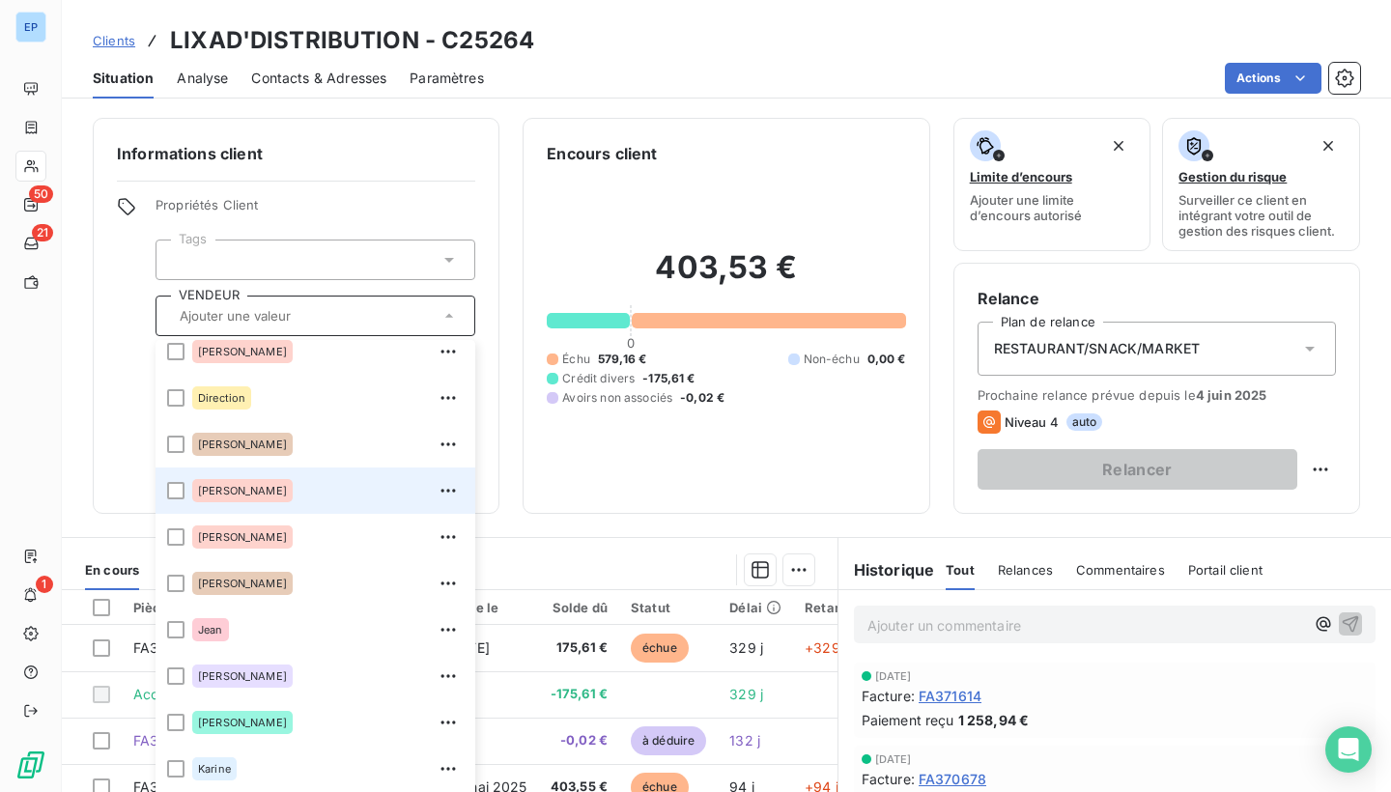
scroll to position [163, 0]
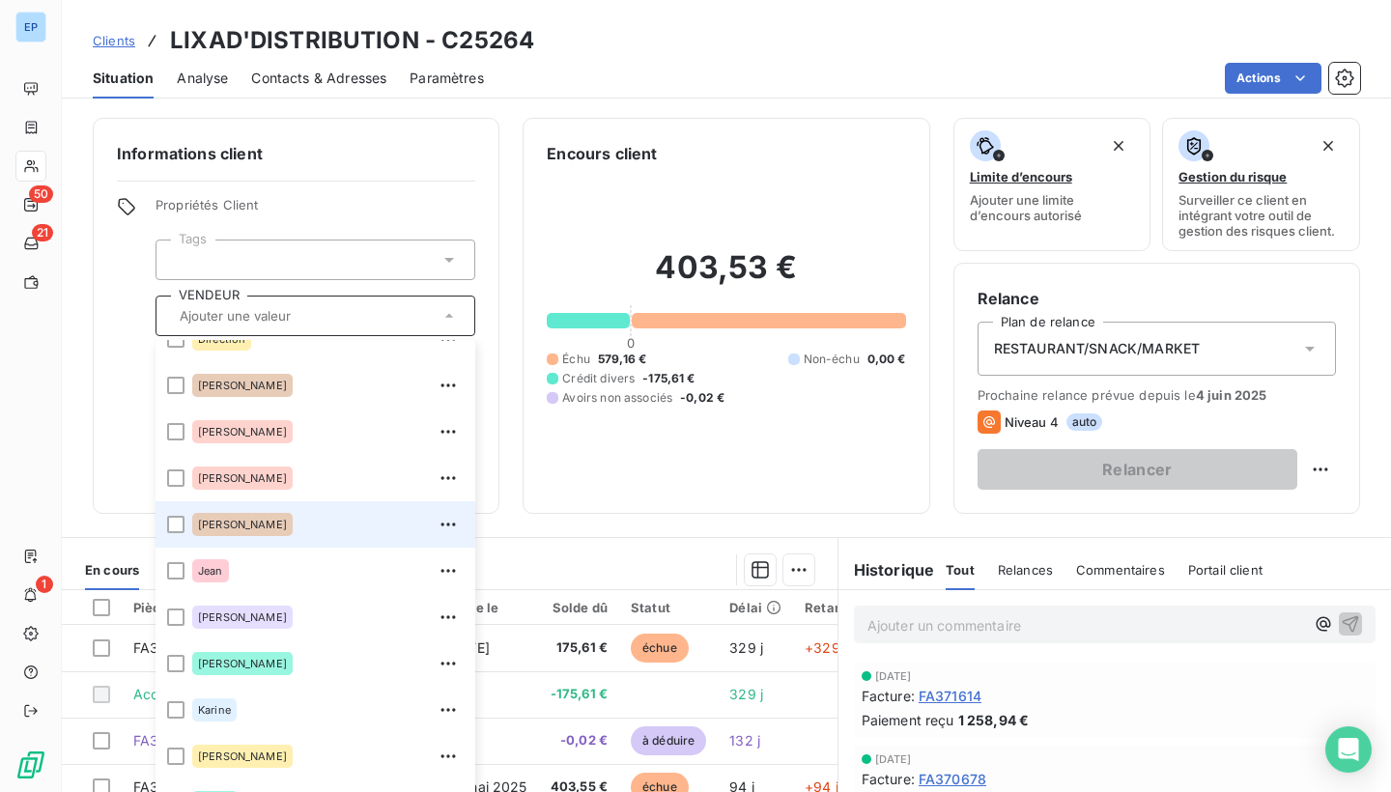
click at [243, 532] on div "[PERSON_NAME]" at bounding box center [328, 524] width 272 height 31
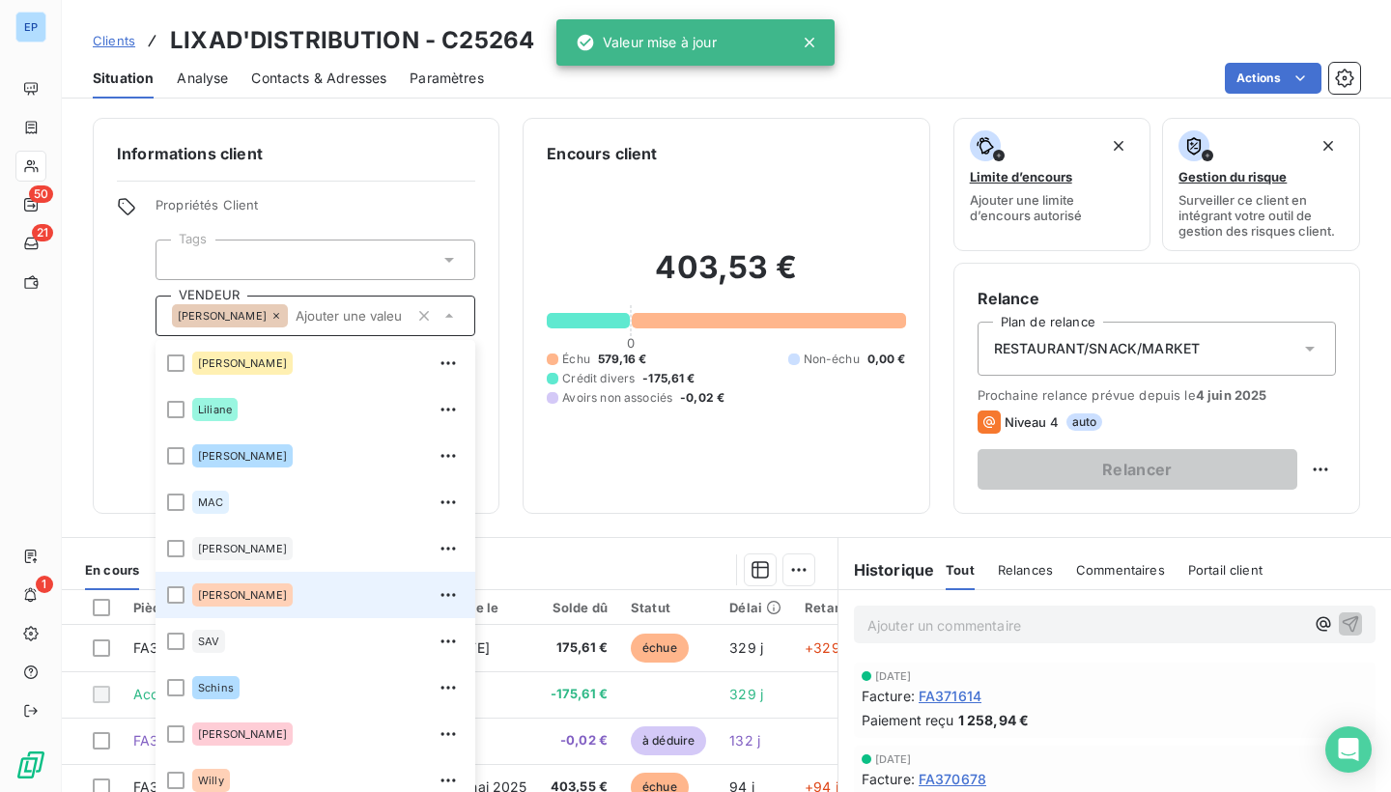
scroll to position [557, 0]
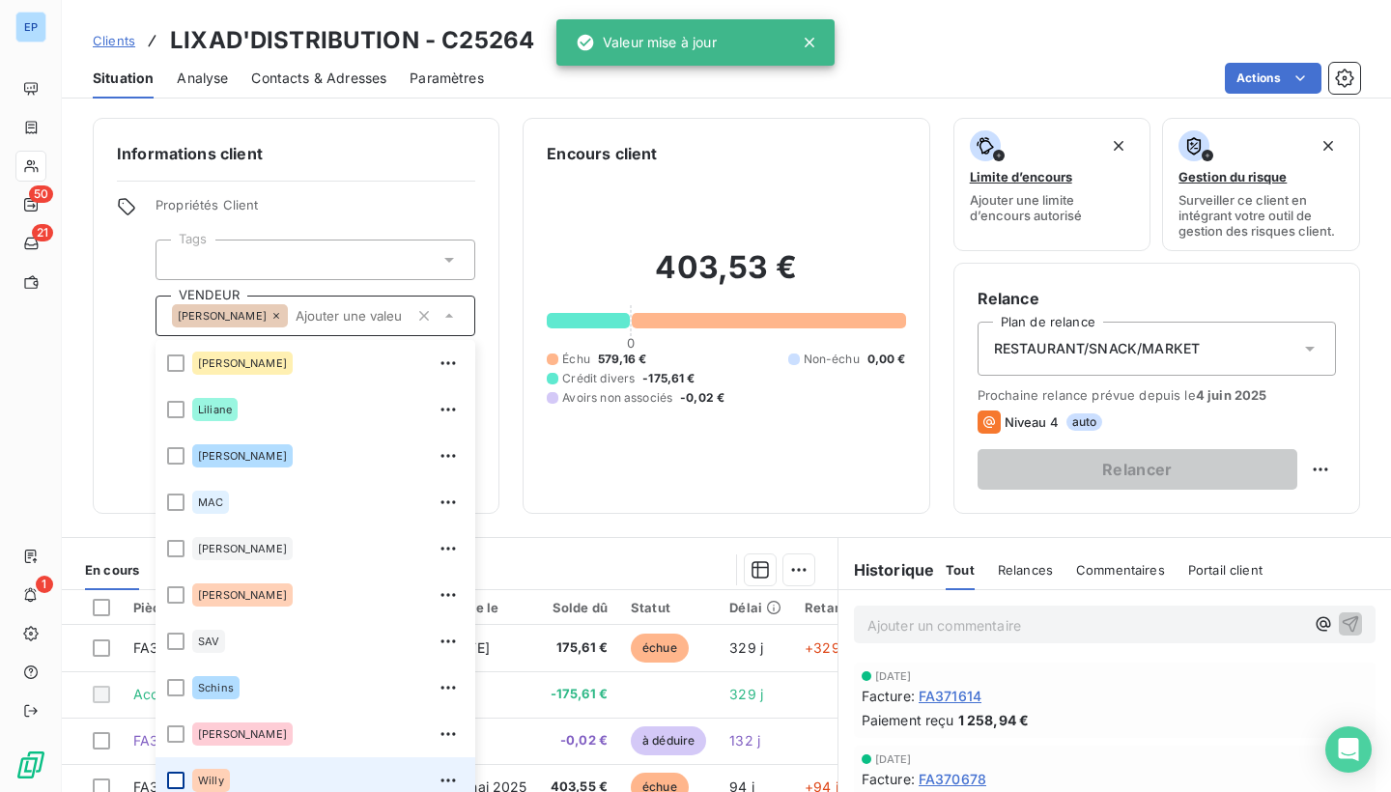
click at [178, 772] on div at bounding box center [175, 780] width 17 height 17
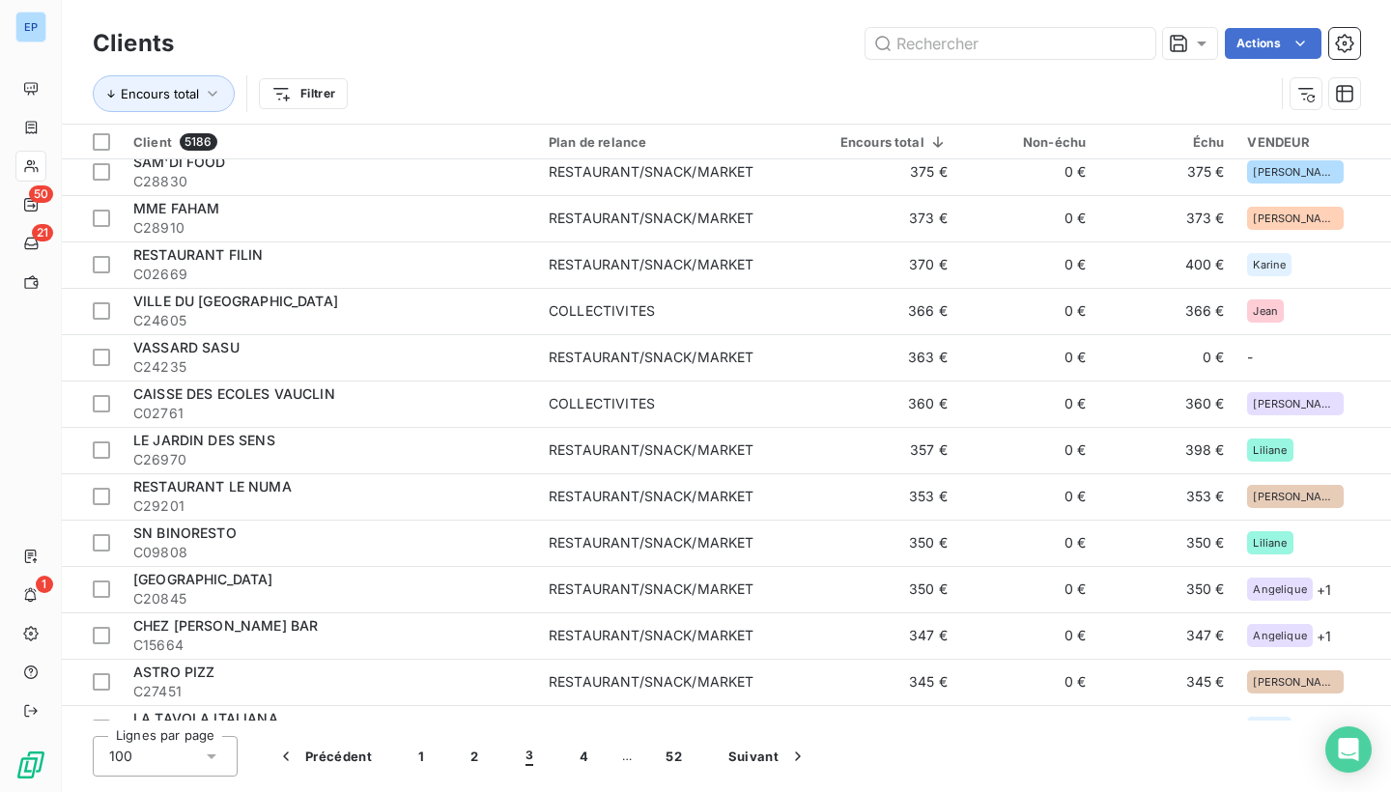
scroll to position [3321, 0]
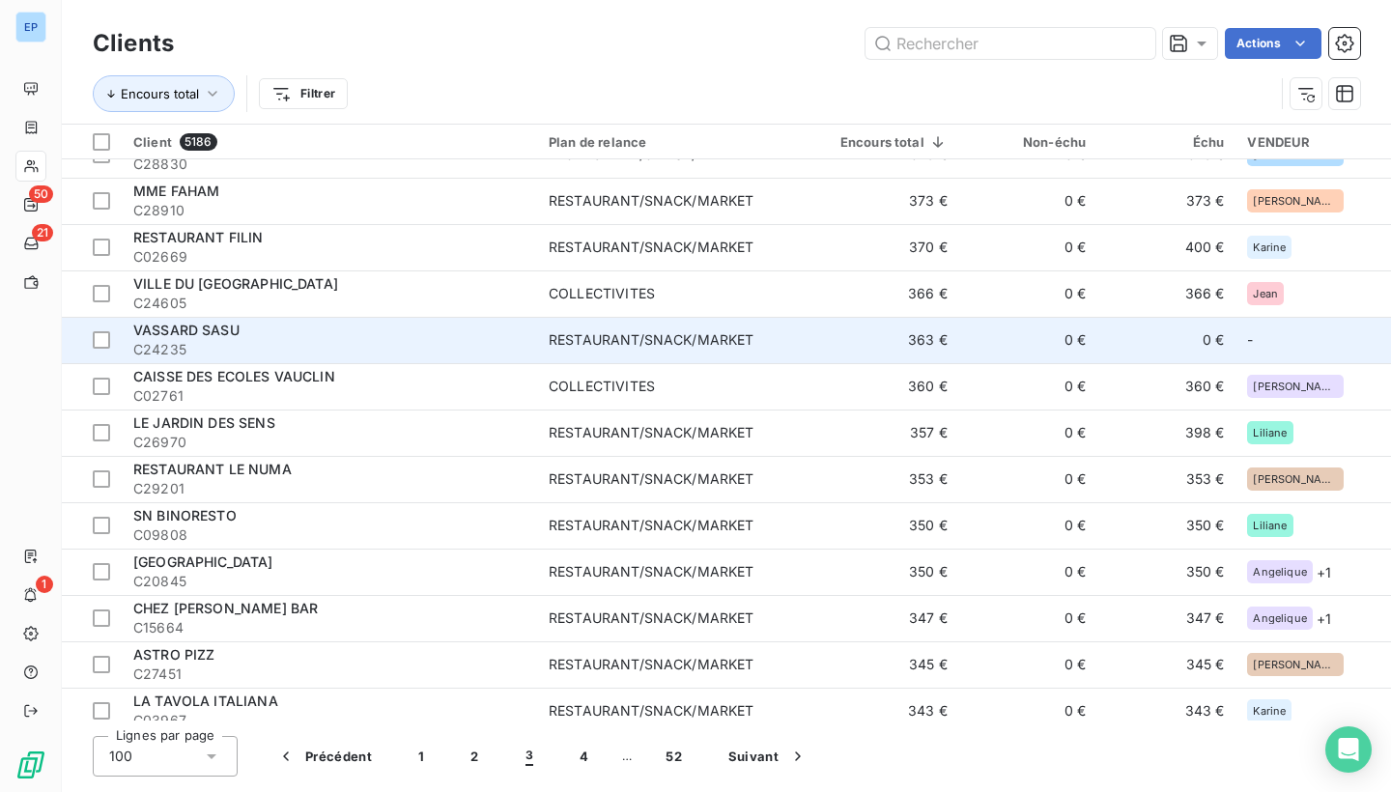
click at [415, 352] on span "C24235" at bounding box center [329, 349] width 392 height 19
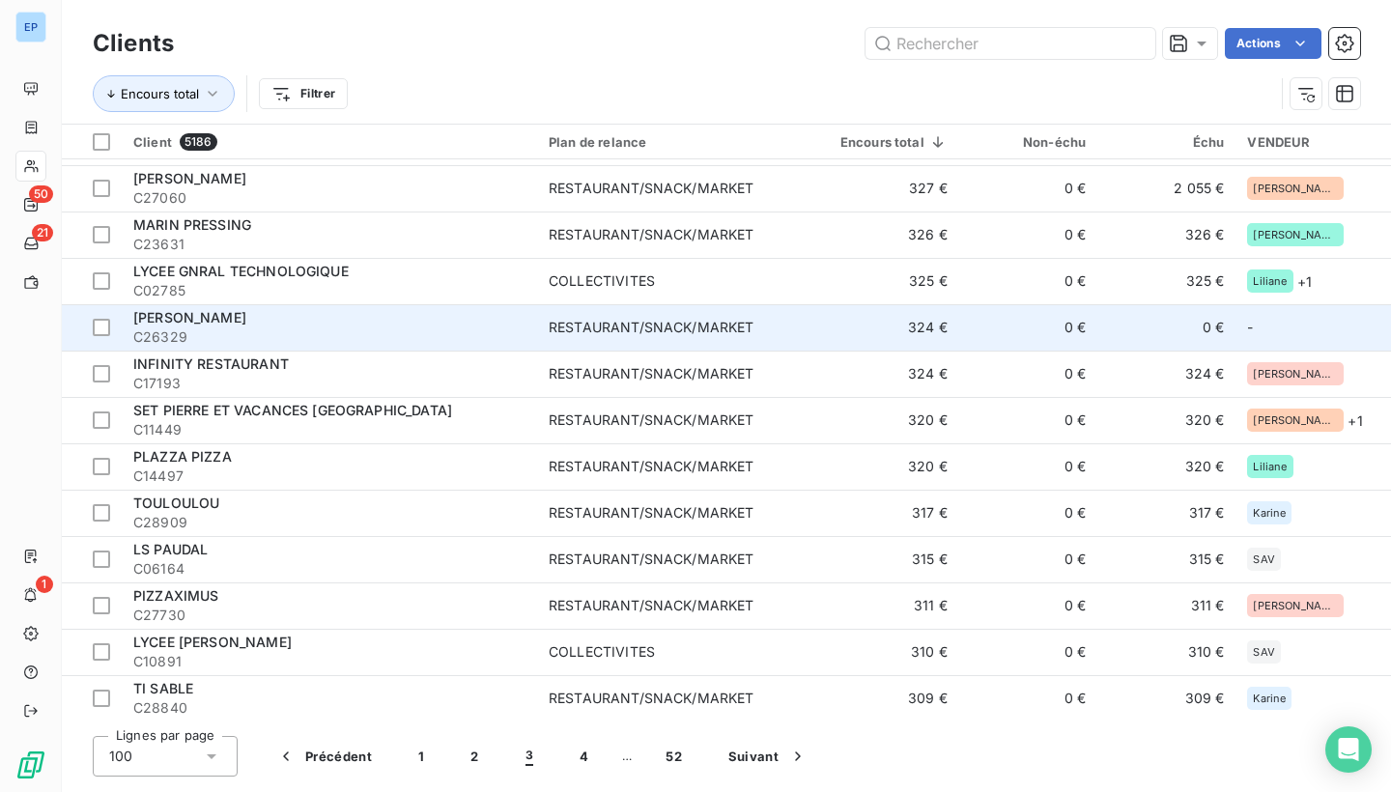
click at [586, 322] on div "RESTAURANT/SNACK/MARKET" at bounding box center [651, 327] width 205 height 19
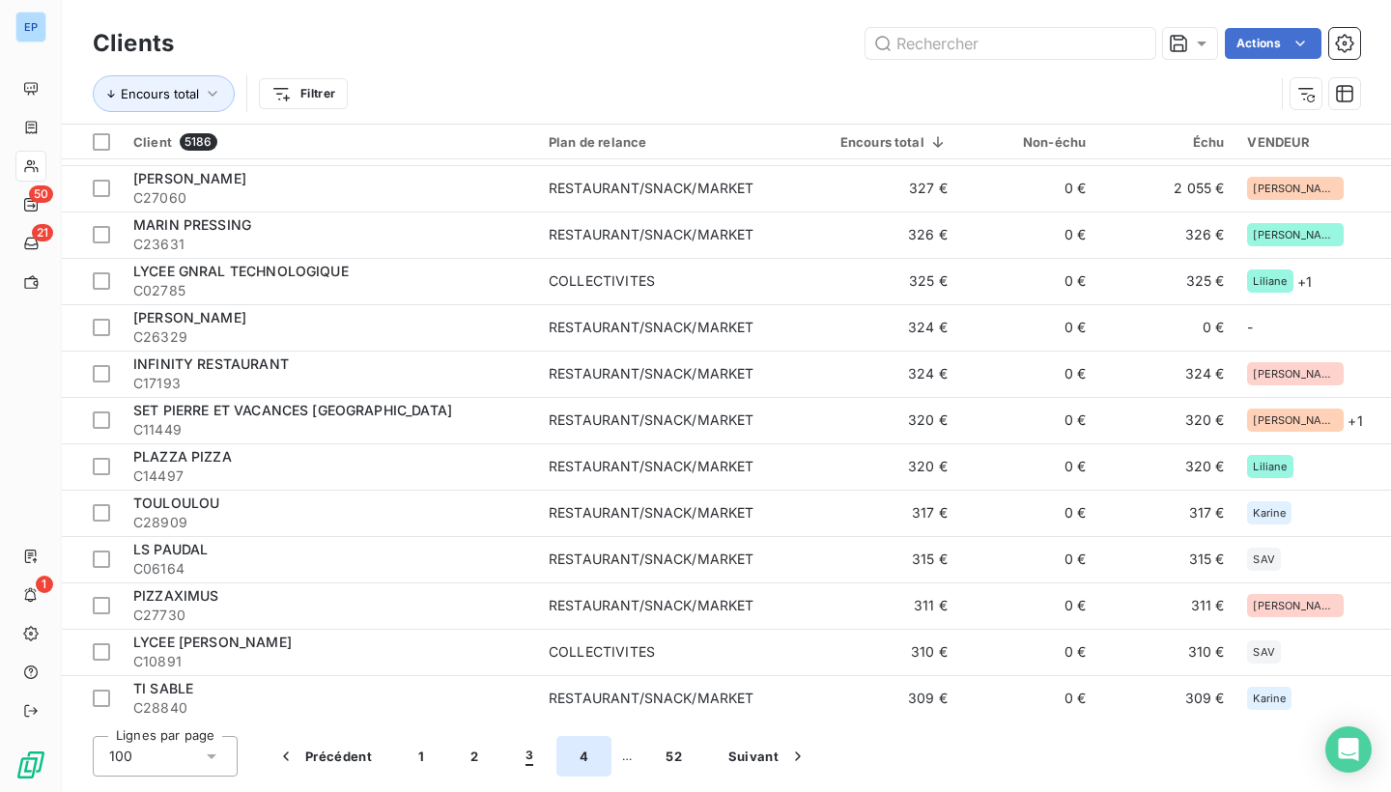
click at [588, 759] on button "4" at bounding box center [584, 756] width 55 height 41
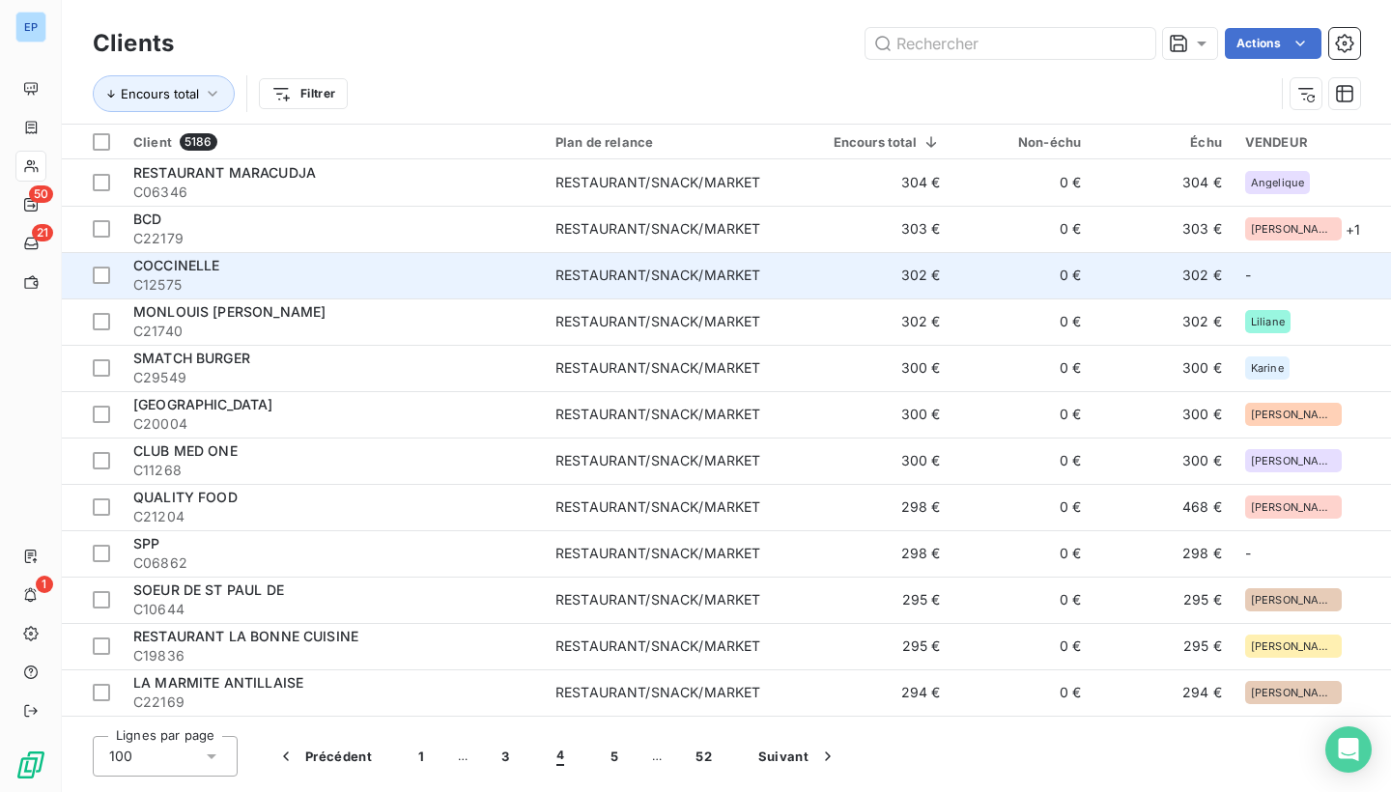
click at [760, 285] on td "RESTAURANT/SNACK/MARKET" at bounding box center [674, 275] width 260 height 46
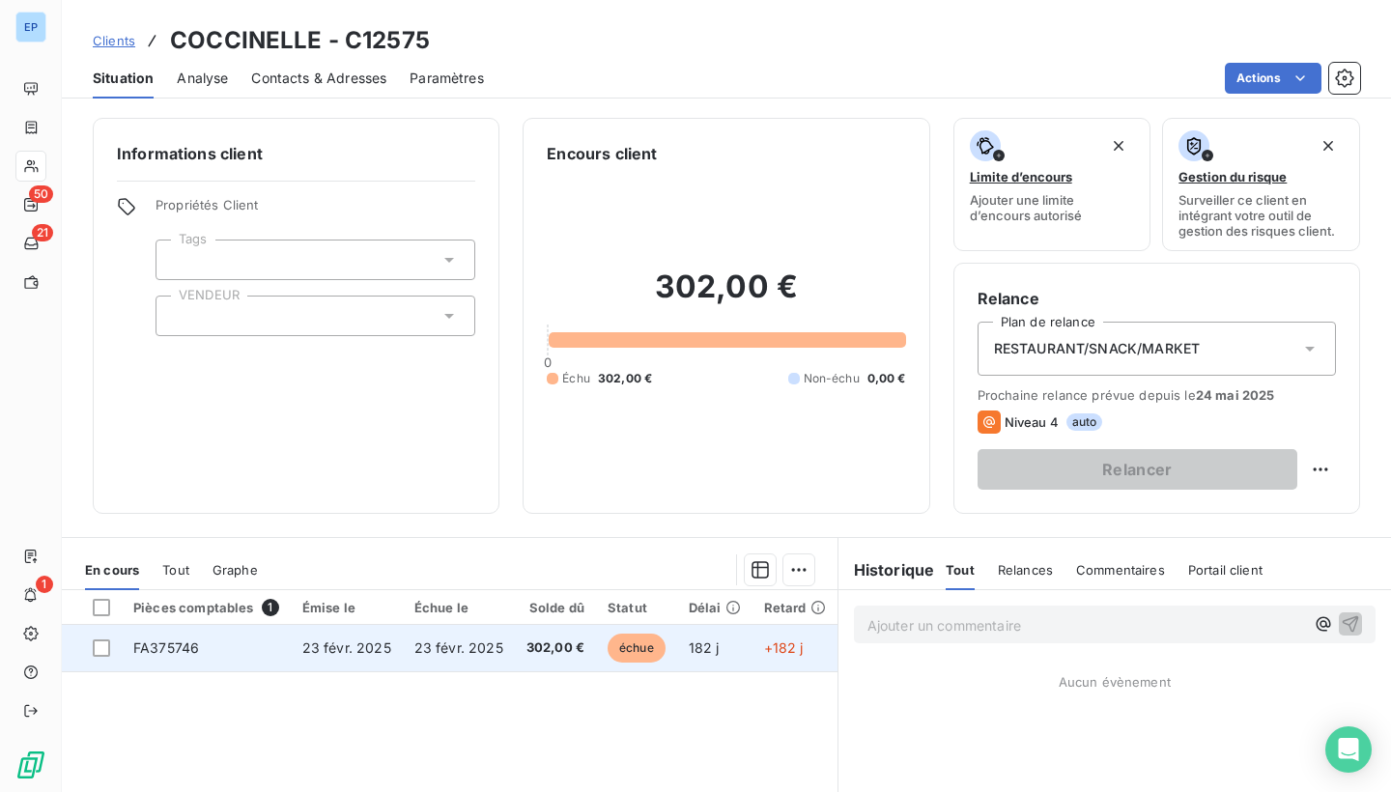
click at [184, 632] on td "FA375746" at bounding box center [206, 648] width 169 height 46
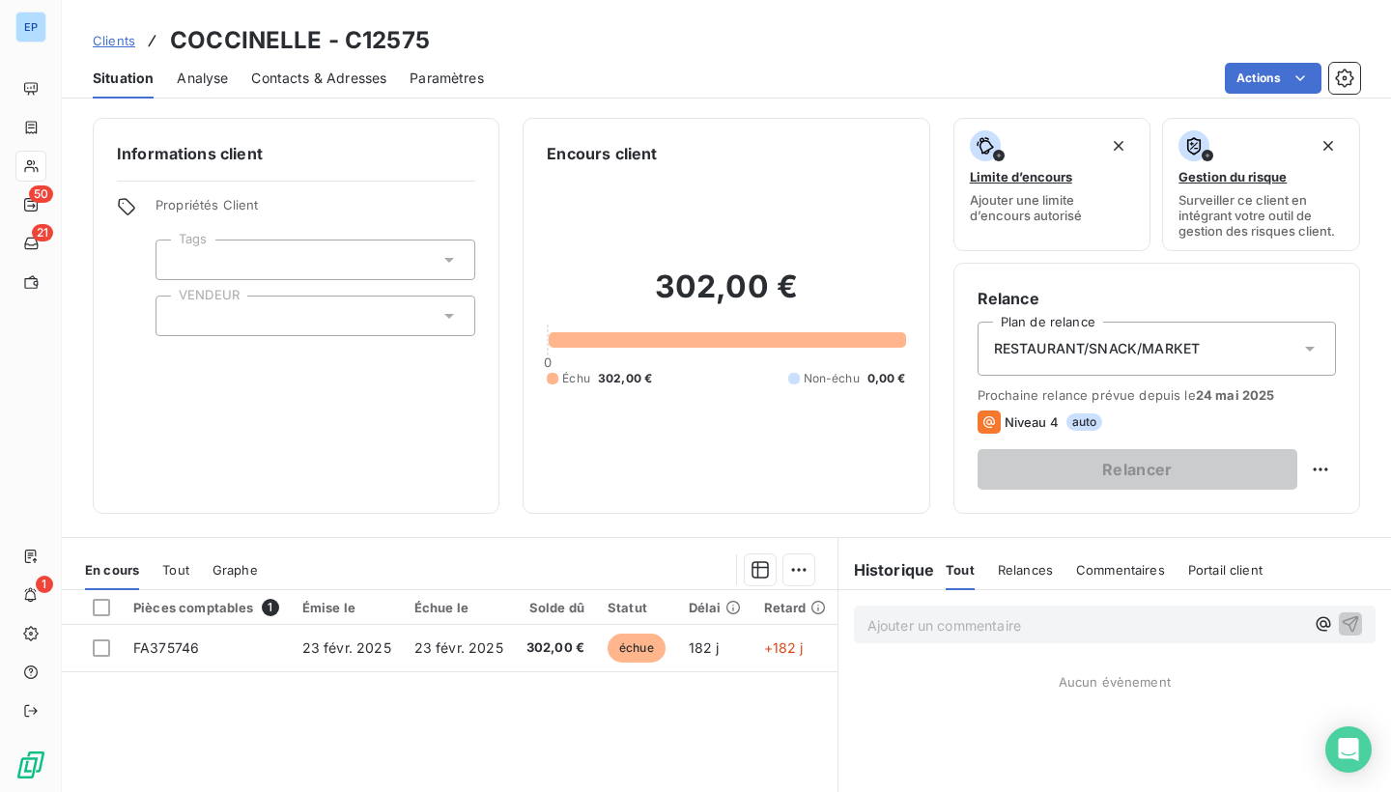
click at [259, 303] on div at bounding box center [316, 316] width 320 height 41
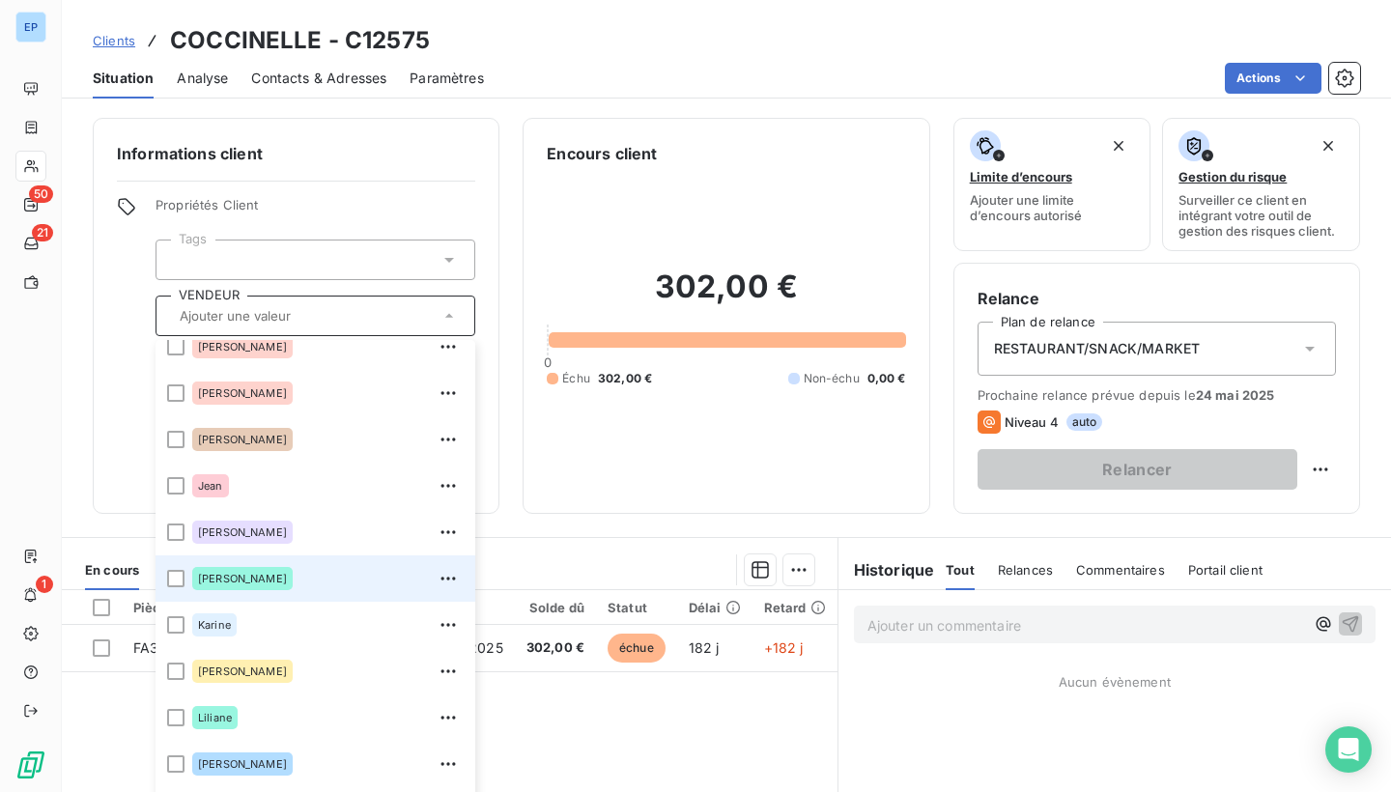
scroll to position [216, 0]
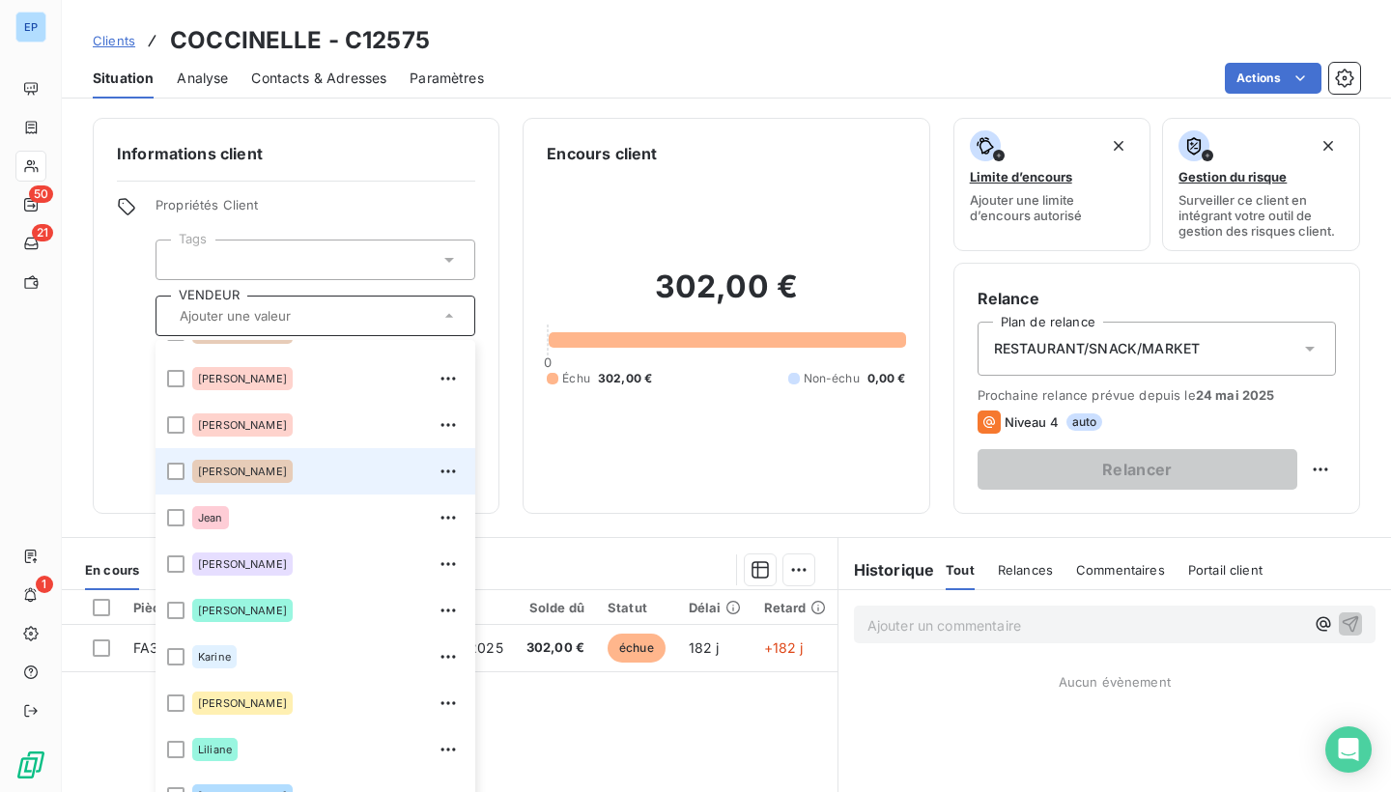
click at [239, 480] on div "[PERSON_NAME]" at bounding box center [328, 471] width 272 height 31
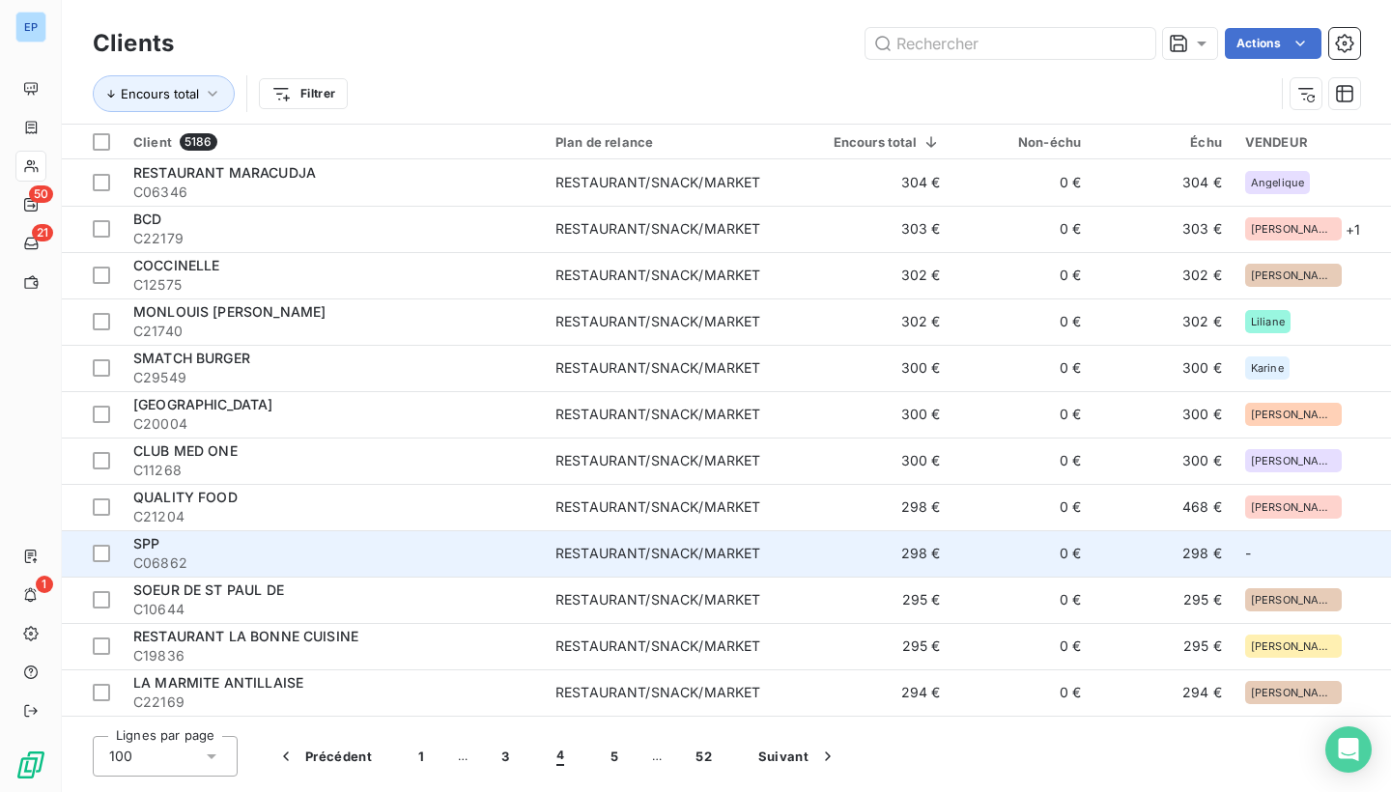
click at [584, 537] on td "RESTAURANT/SNACK/MARKET" at bounding box center [674, 553] width 260 height 46
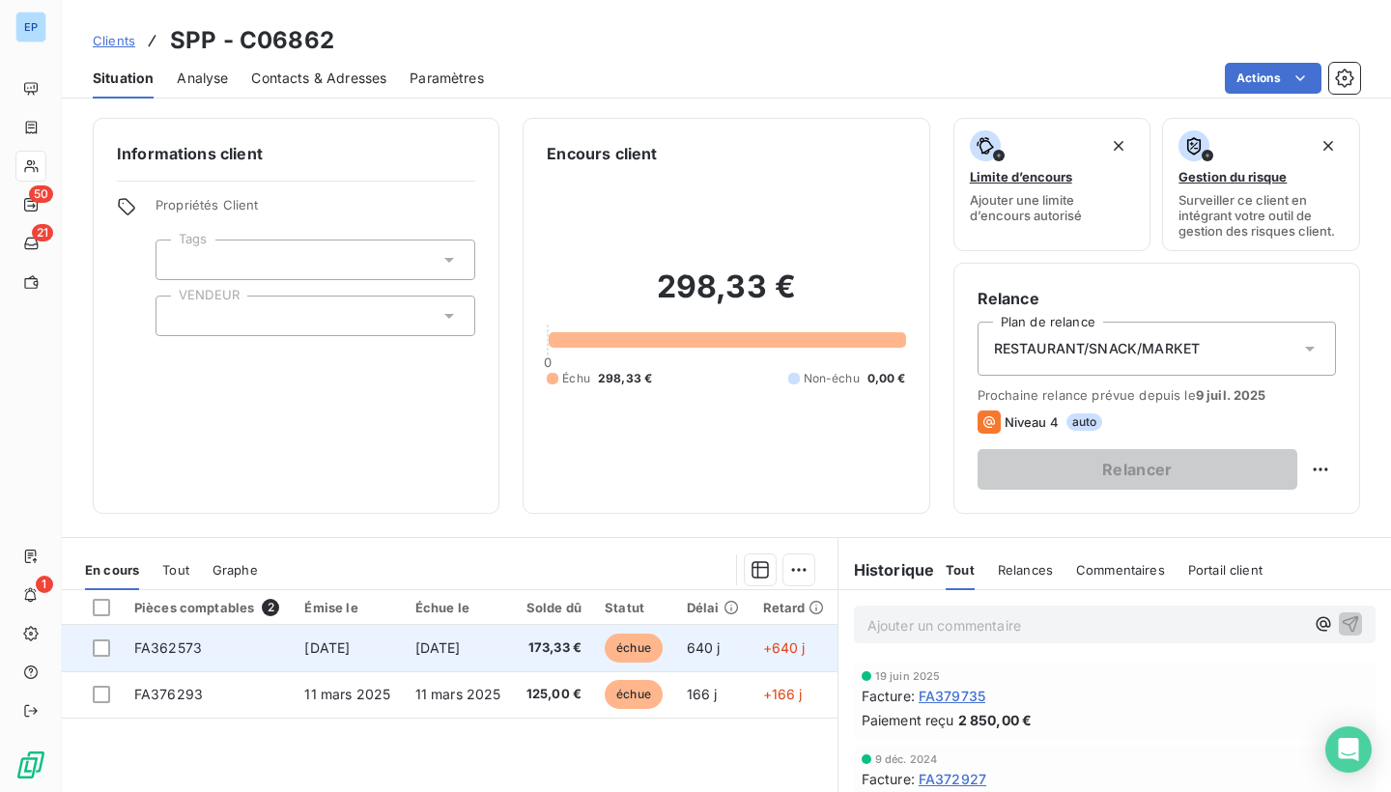
click at [208, 655] on td "FA362573" at bounding box center [208, 648] width 171 height 46
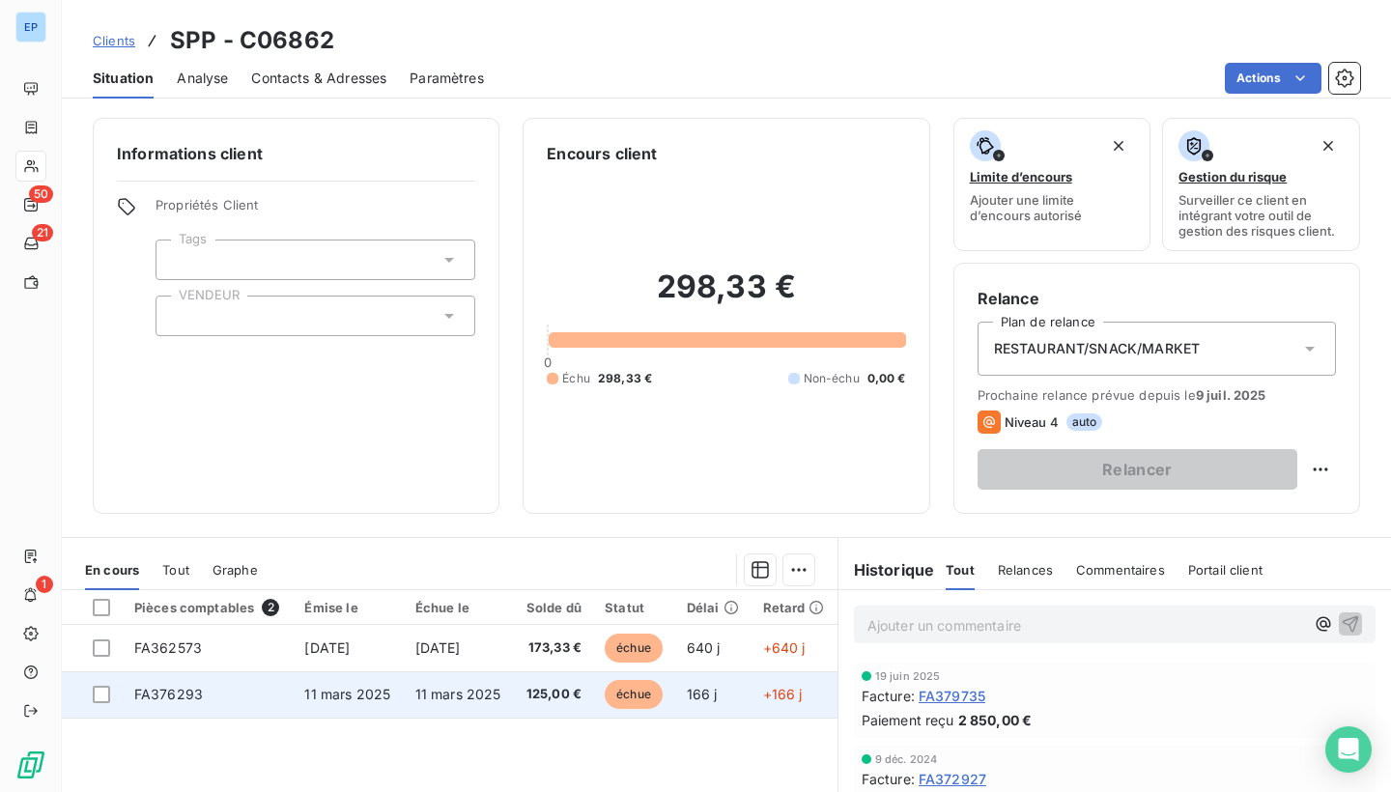
click at [168, 686] on span "FA376293" at bounding box center [168, 694] width 69 height 16
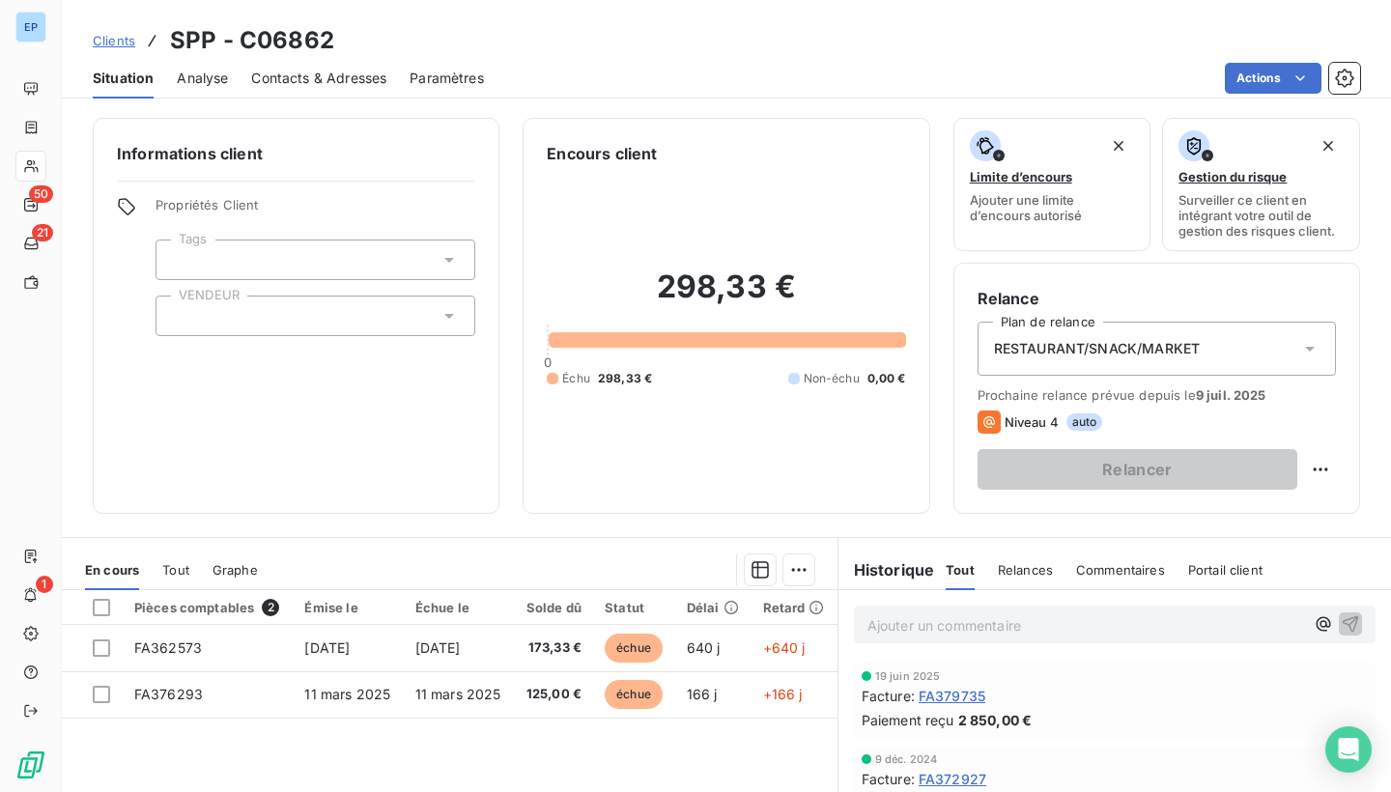
click at [232, 325] on div at bounding box center [316, 316] width 320 height 41
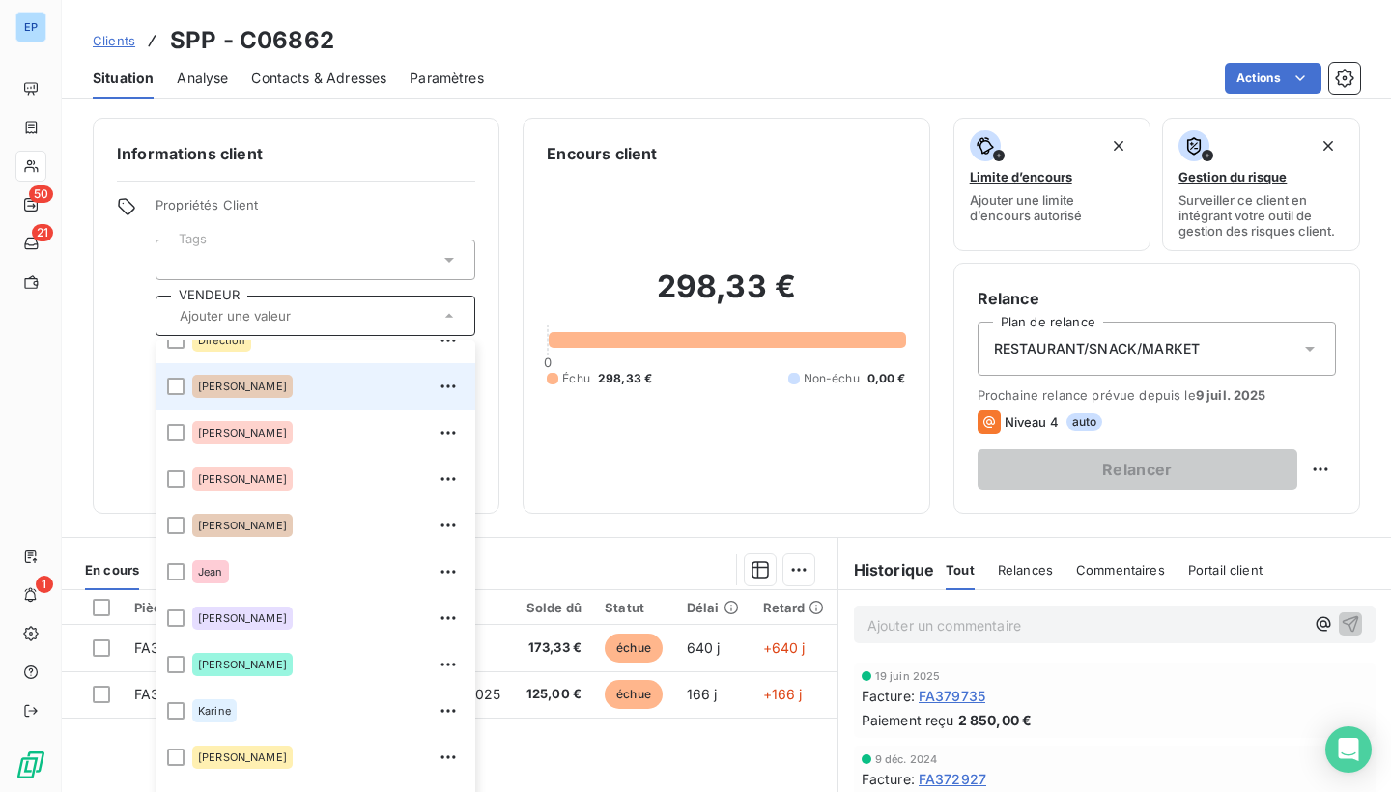
scroll to position [164, 0]
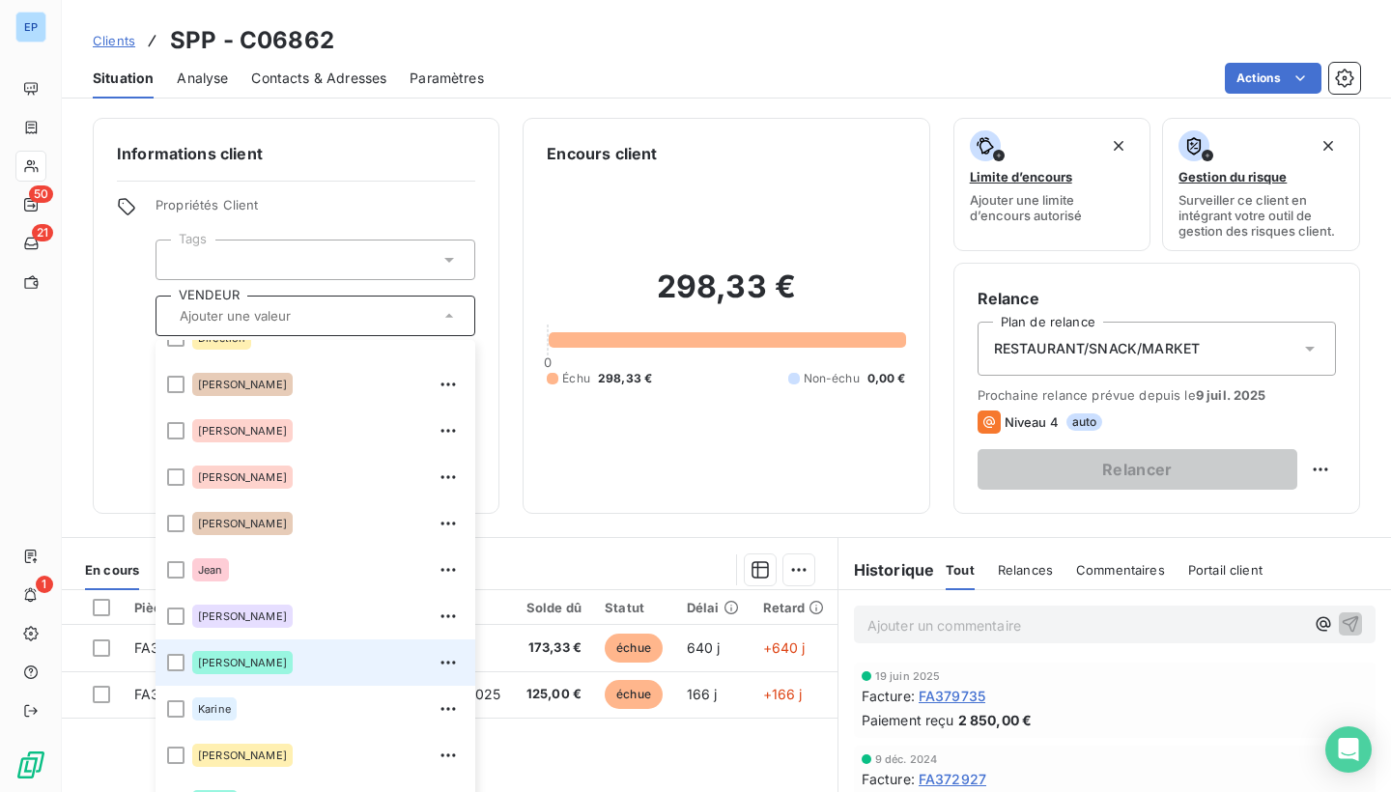
click at [204, 651] on div "[PERSON_NAME]" at bounding box center [242, 662] width 100 height 23
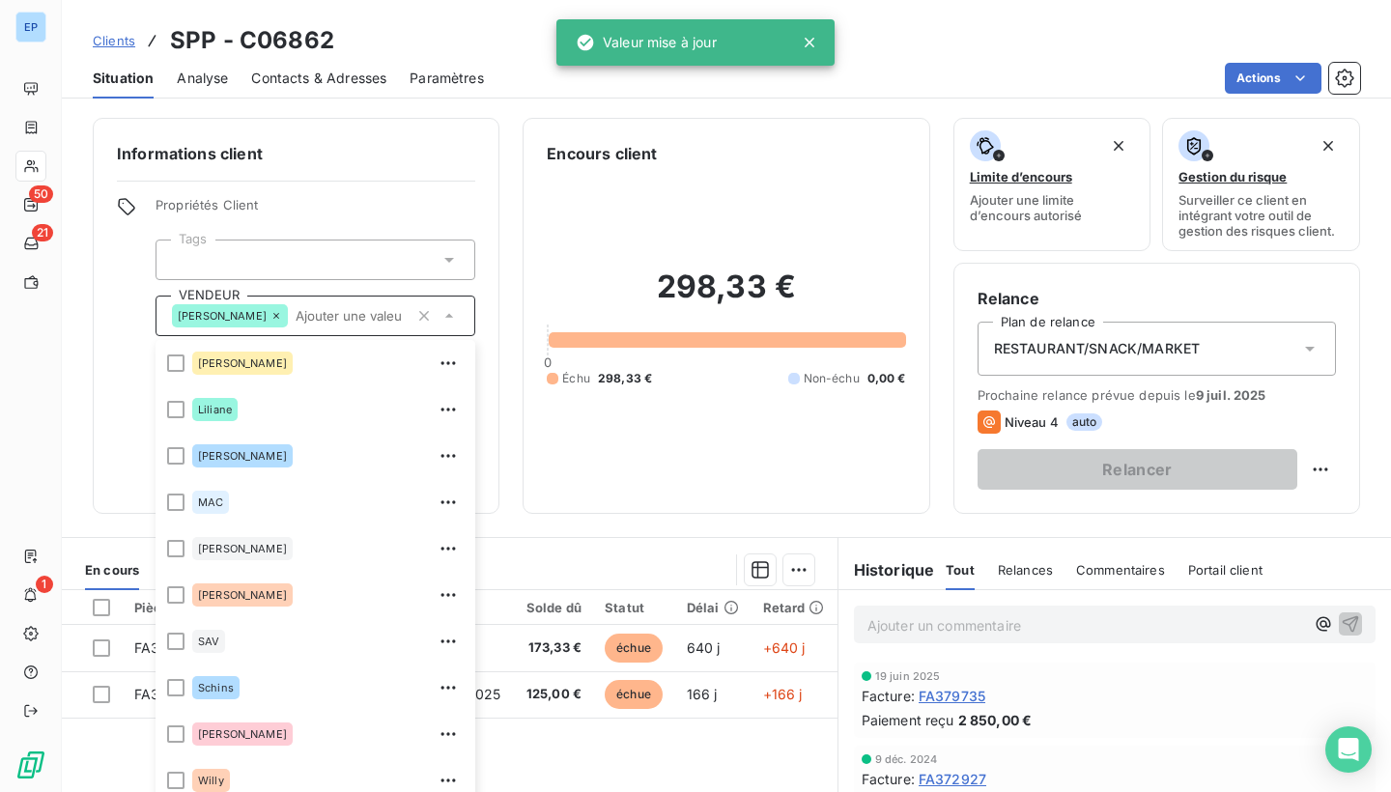
scroll to position [557, 0]
click at [187, 779] on li "Willy" at bounding box center [316, 781] width 320 height 46
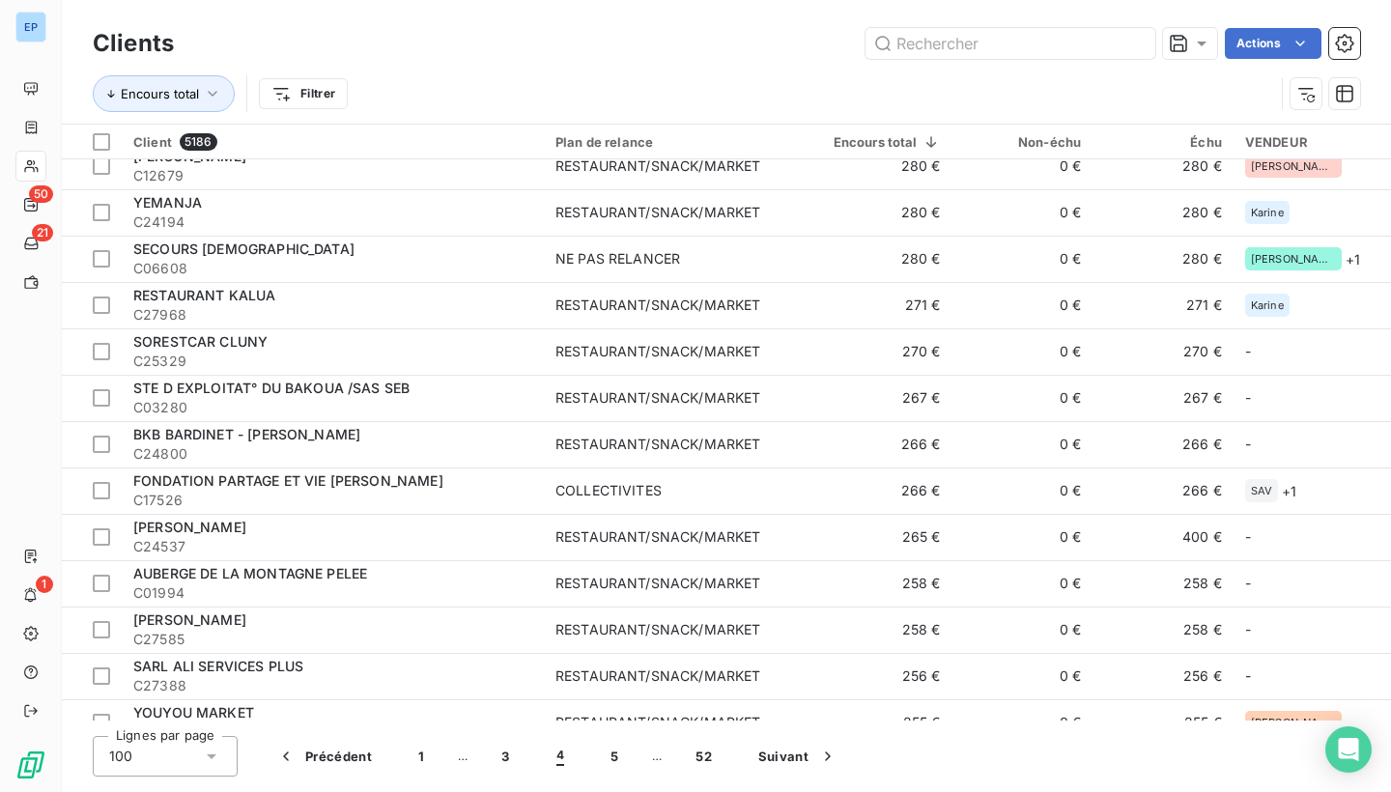
scroll to position [803, 0]
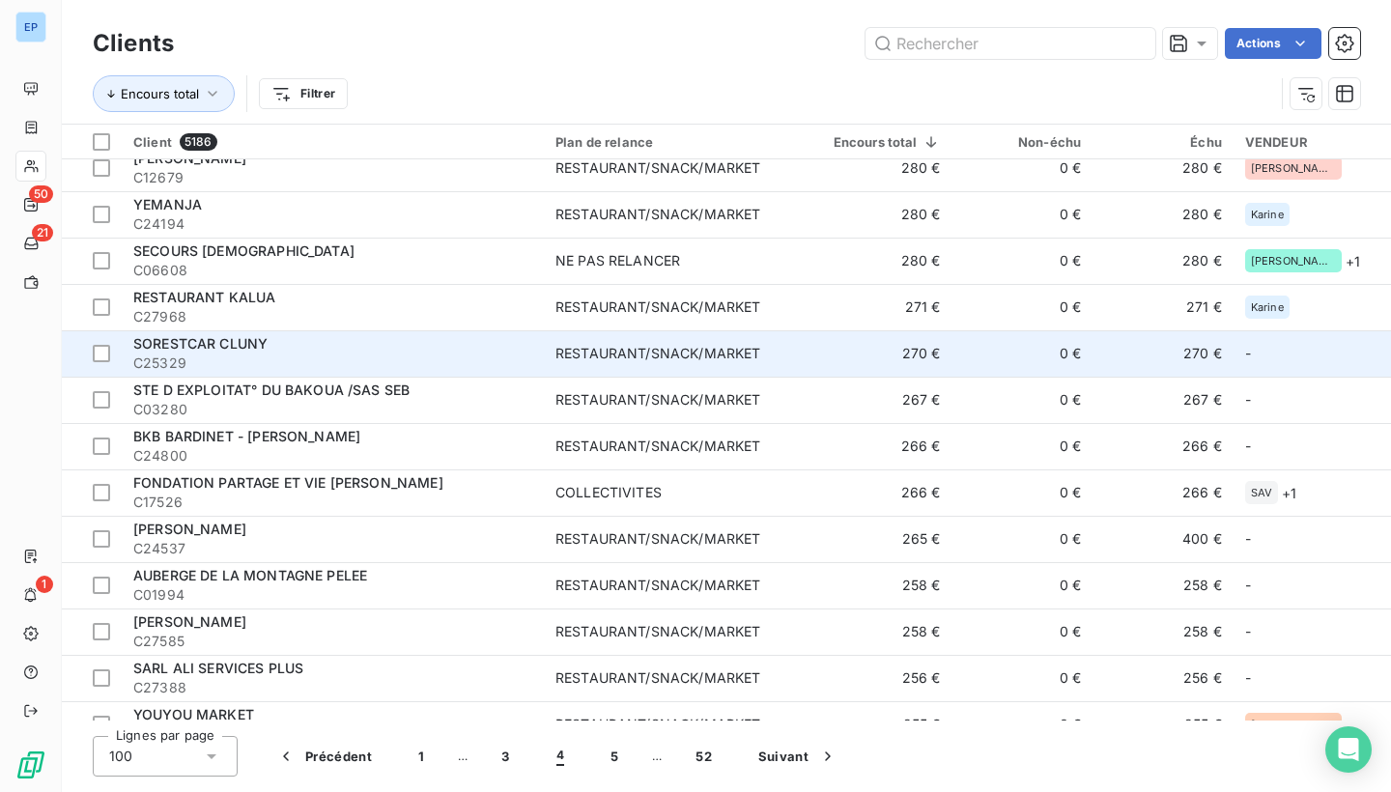
click at [570, 356] on div "RESTAURANT/SNACK/MARKET" at bounding box center [658, 353] width 205 height 19
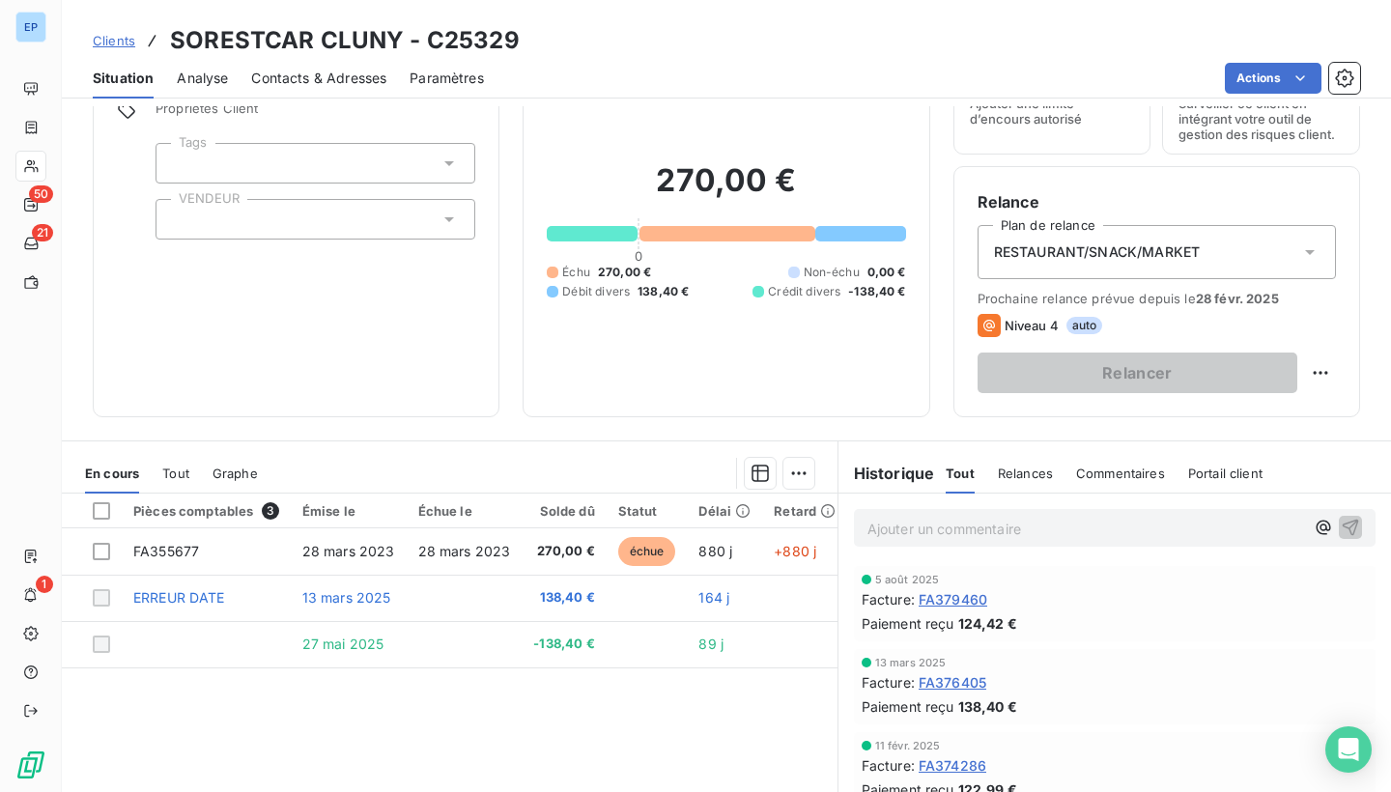
scroll to position [105, 0]
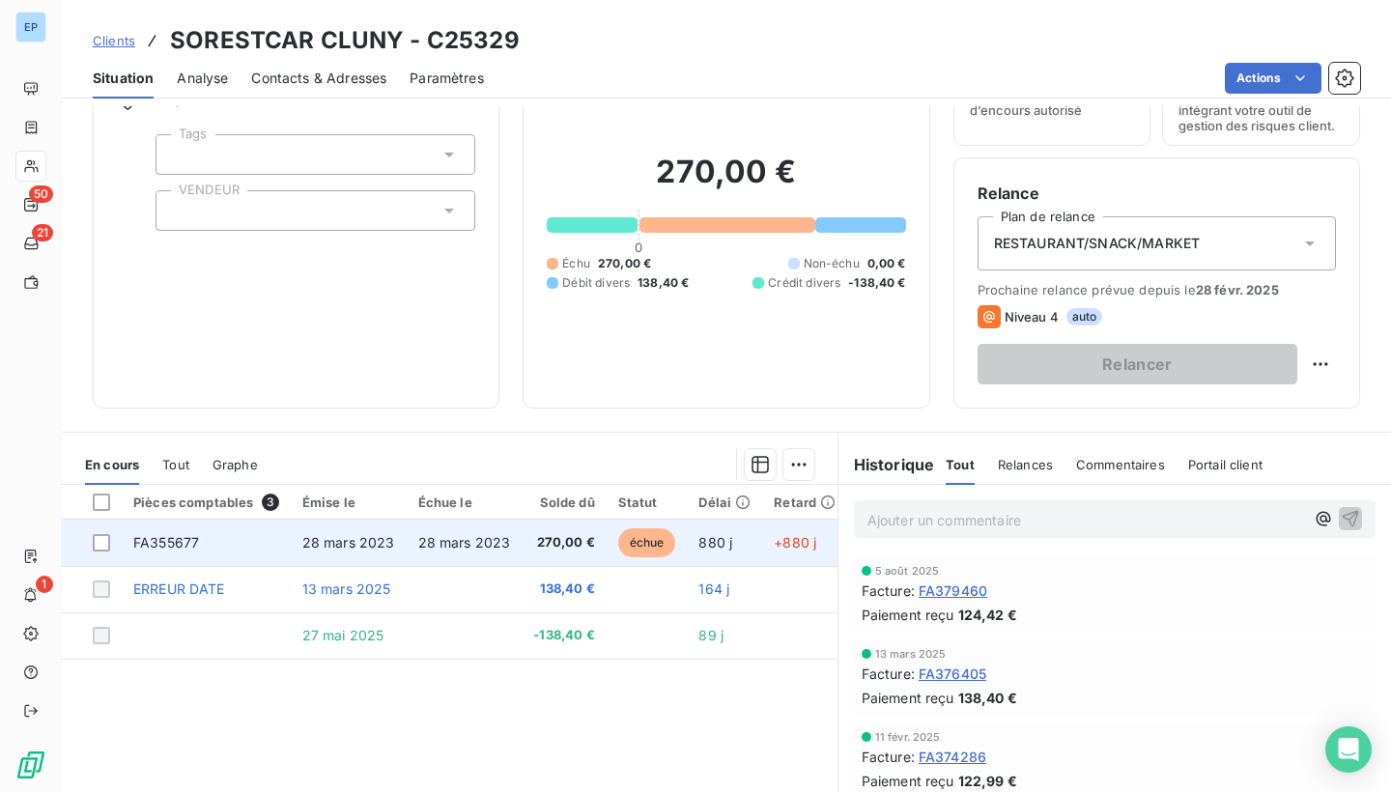
click at [192, 549] on td "FA355677" at bounding box center [206, 543] width 169 height 46
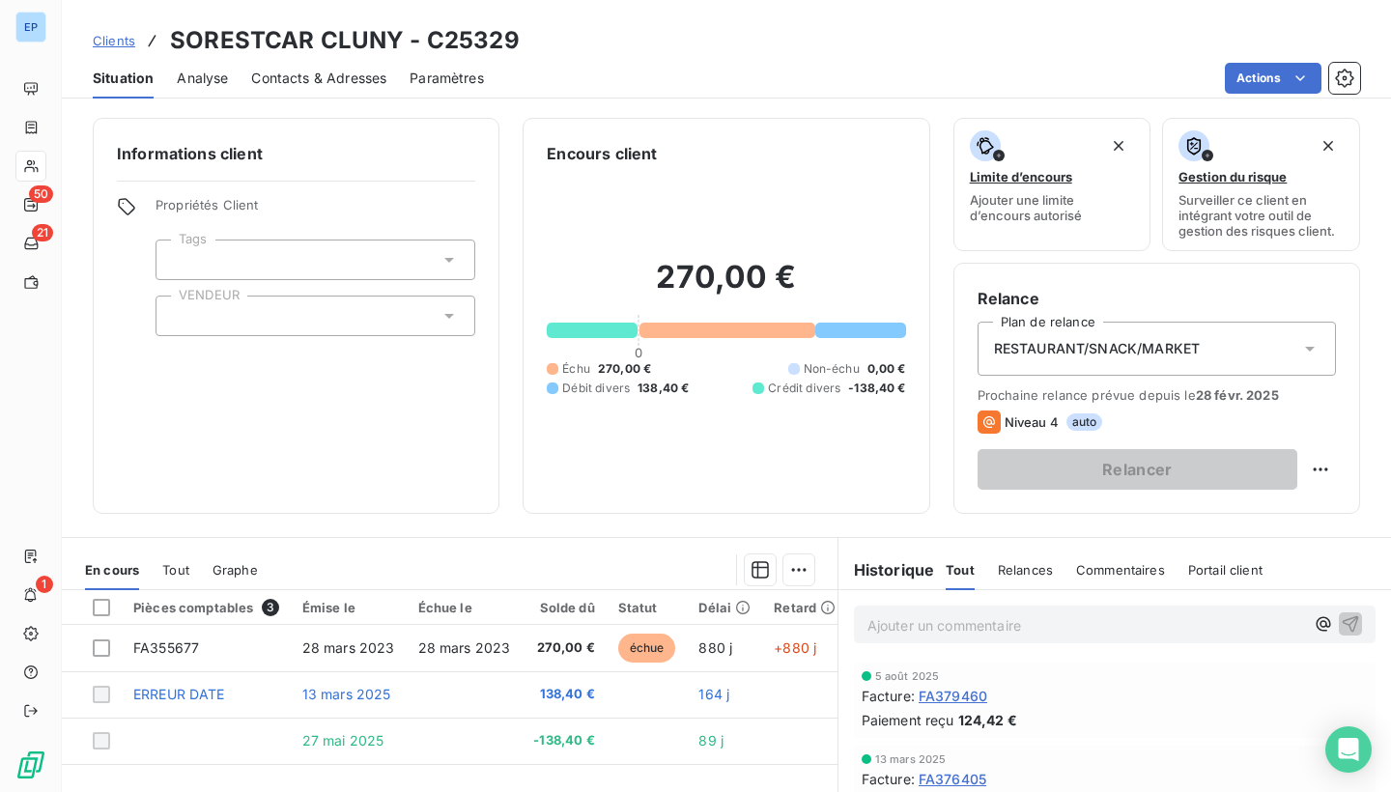
click at [256, 314] on div at bounding box center [316, 316] width 320 height 41
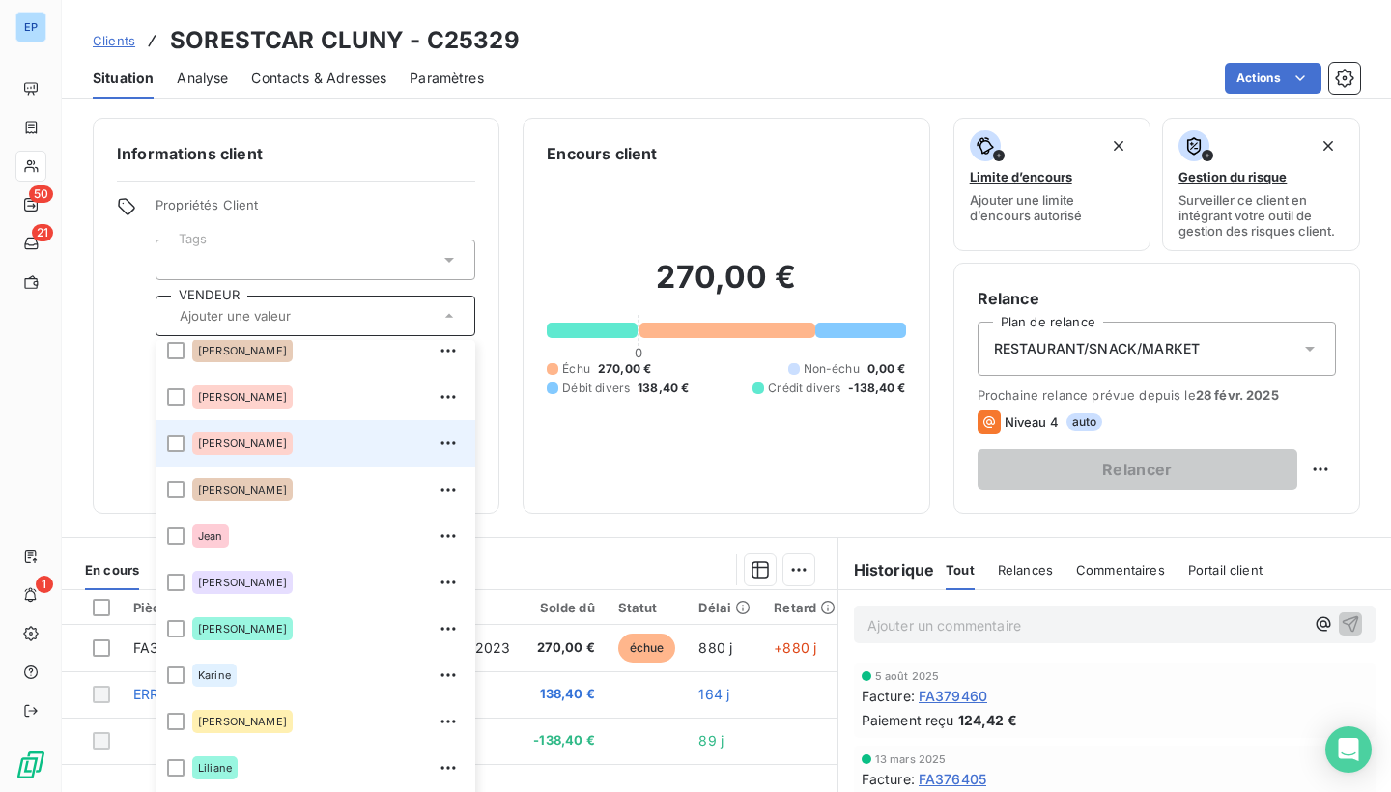
scroll to position [244, 0]
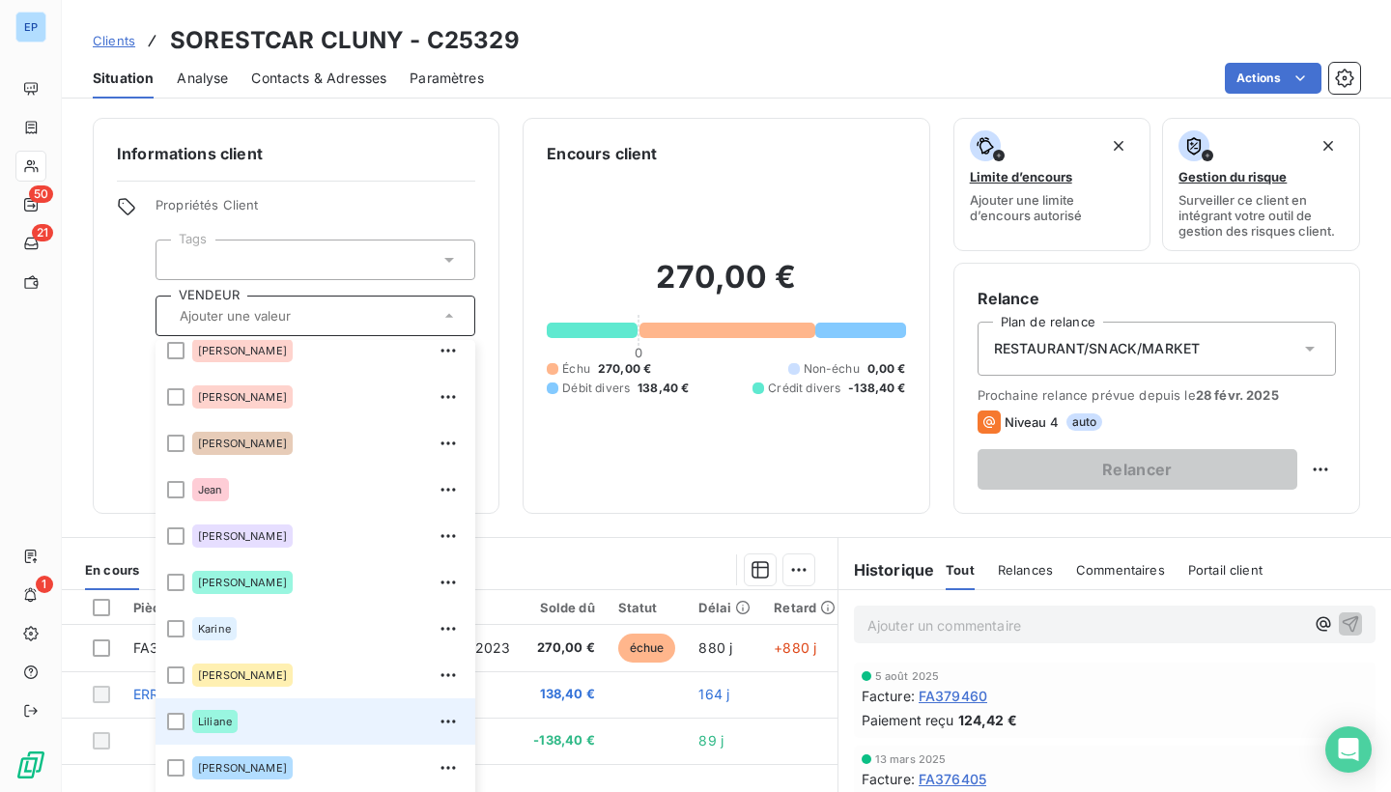
click at [217, 716] on span "Liliane" at bounding box center [215, 722] width 34 height 12
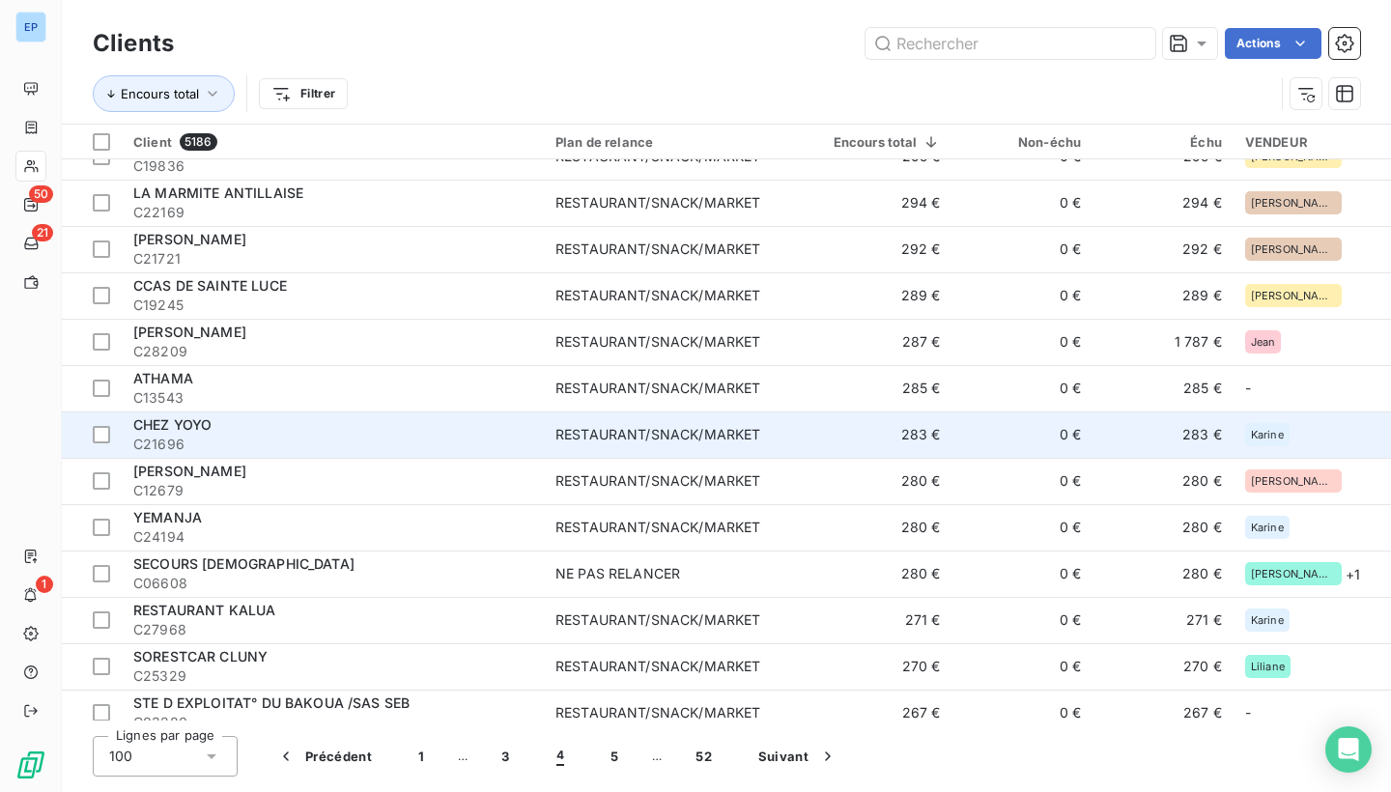
scroll to position [492, 0]
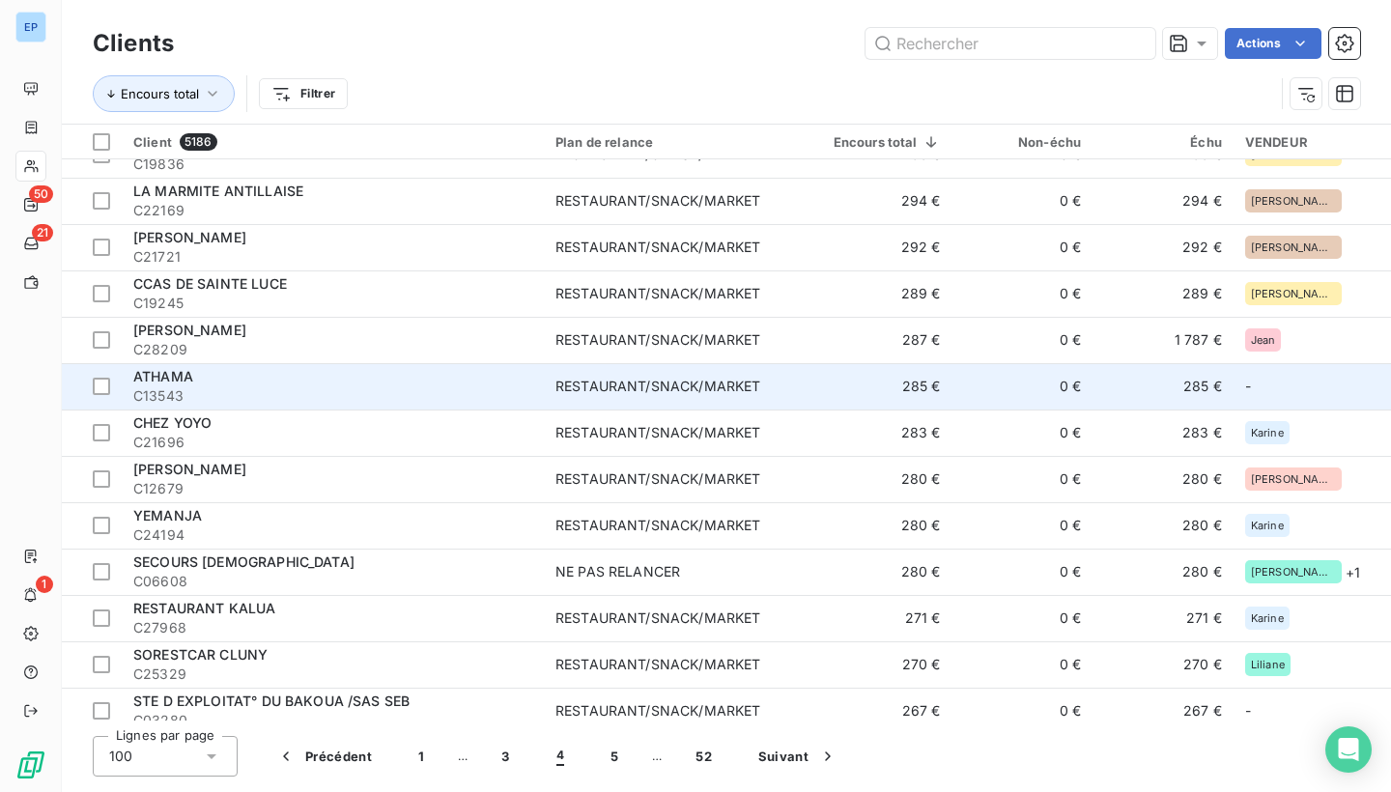
click at [448, 387] on span "C13543" at bounding box center [332, 396] width 399 height 19
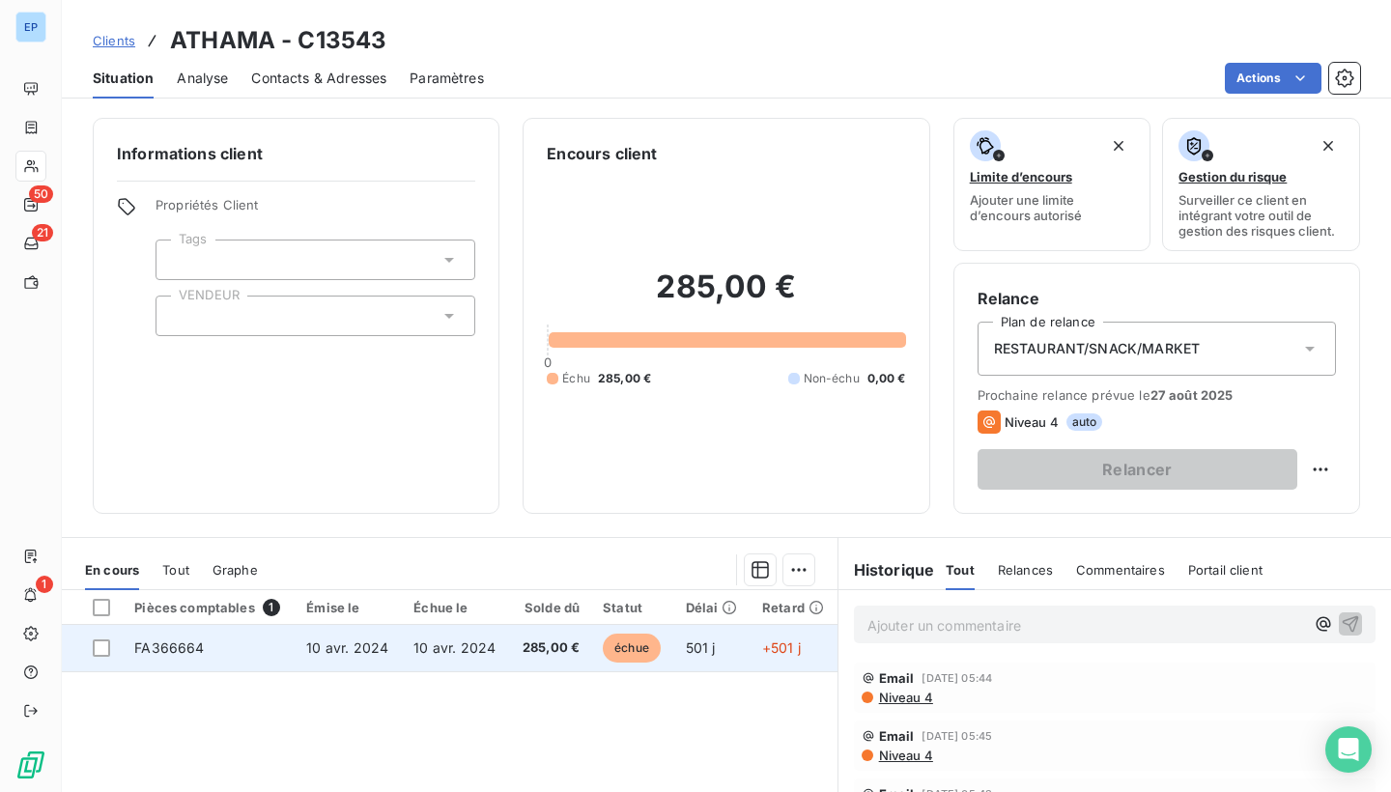
click at [161, 632] on td "FA366664" at bounding box center [209, 648] width 172 height 46
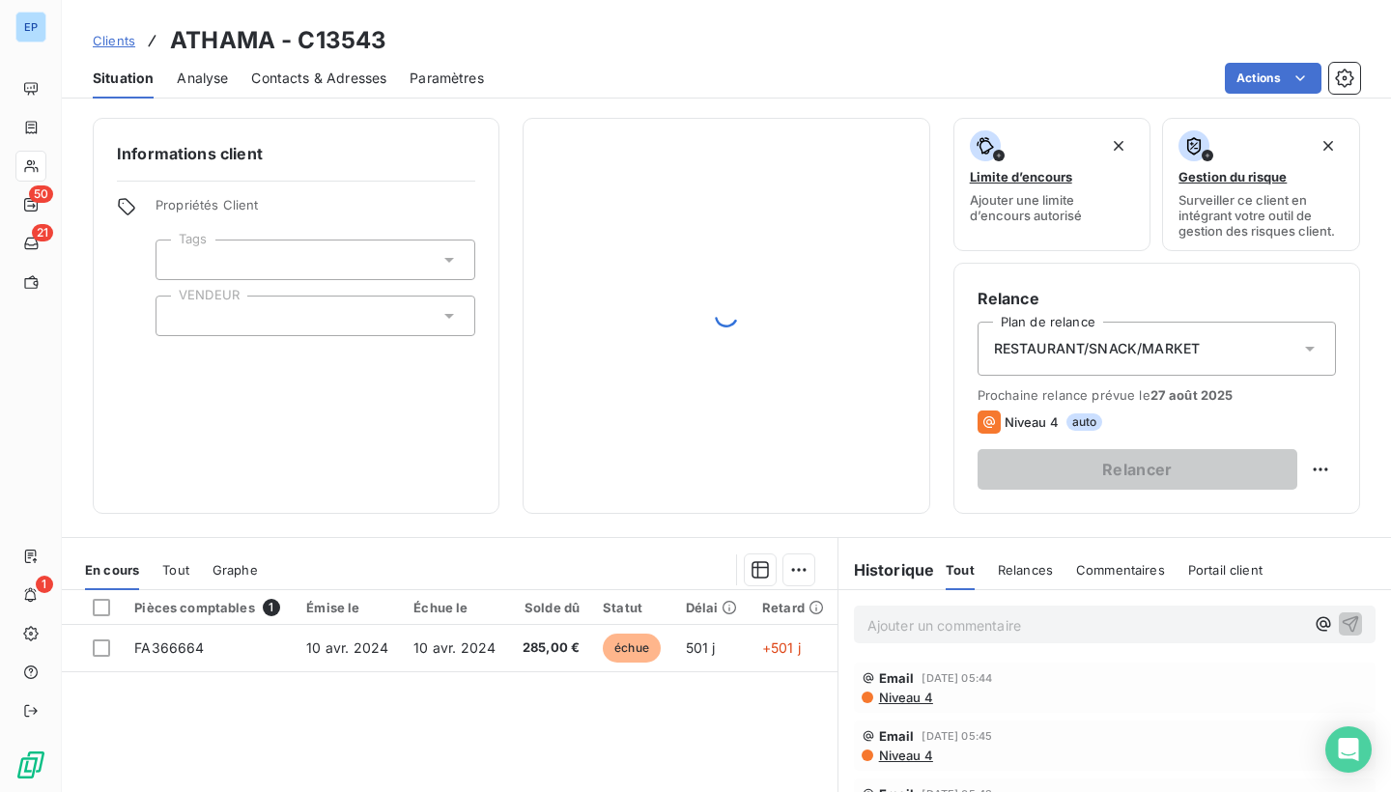
click at [221, 305] on div at bounding box center [316, 316] width 320 height 41
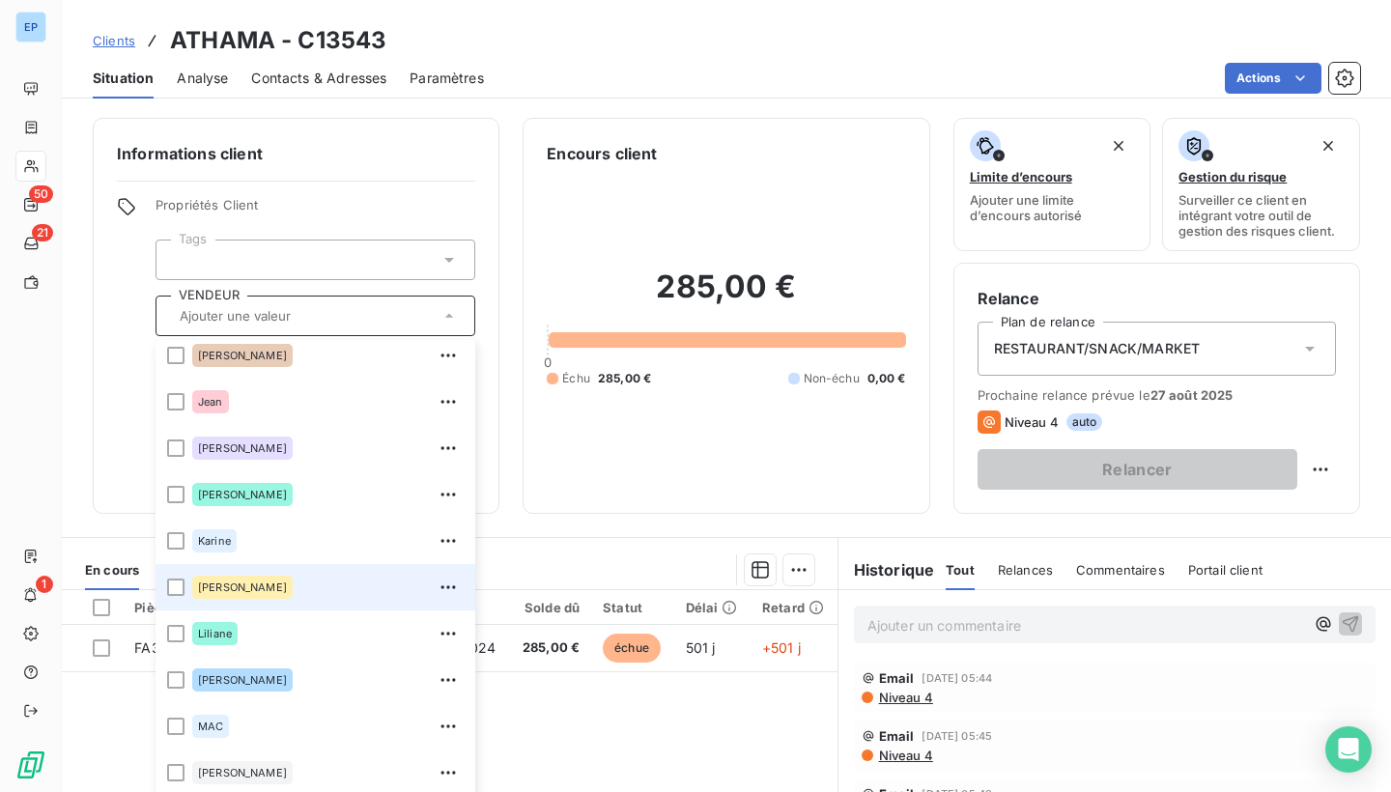
scroll to position [428, 0]
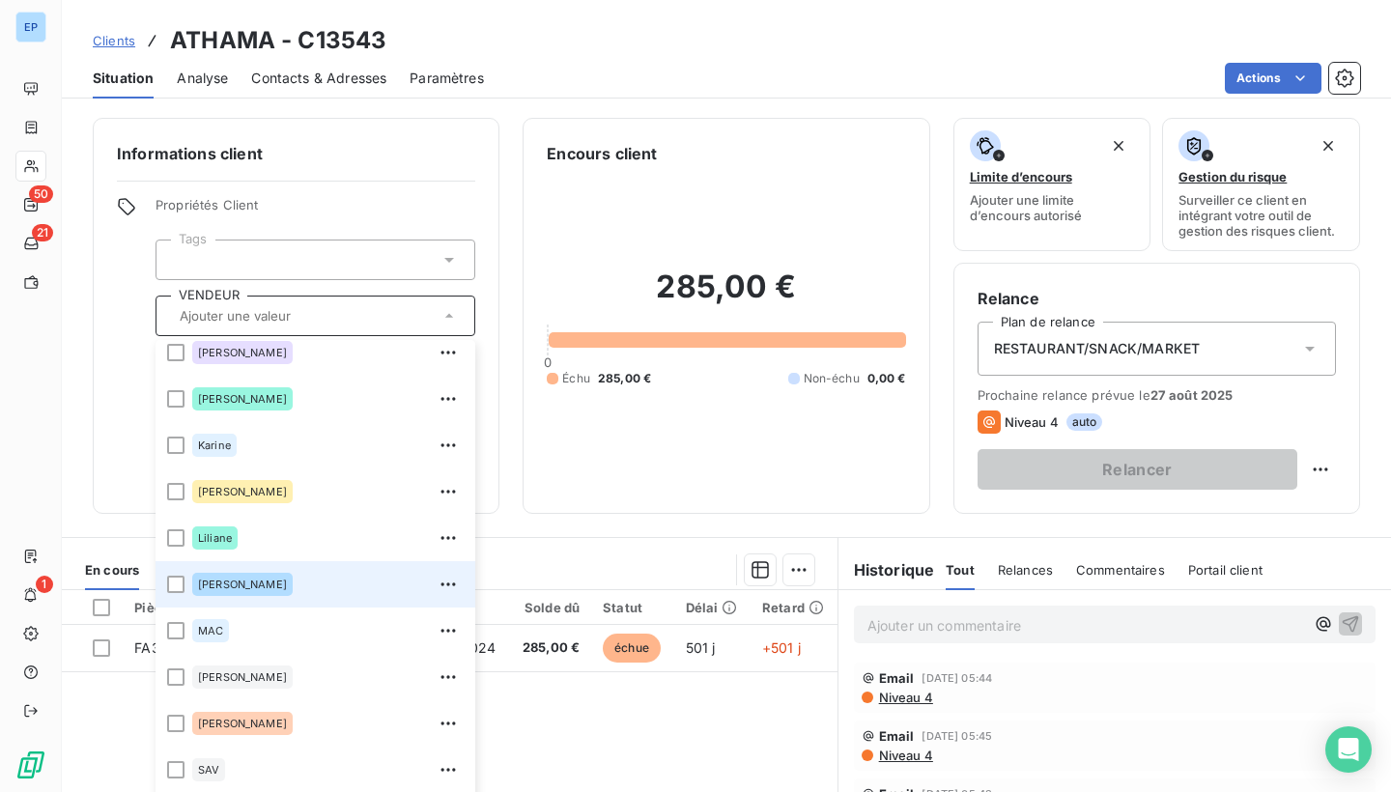
click at [226, 591] on div "[PERSON_NAME]" at bounding box center [242, 584] width 100 height 23
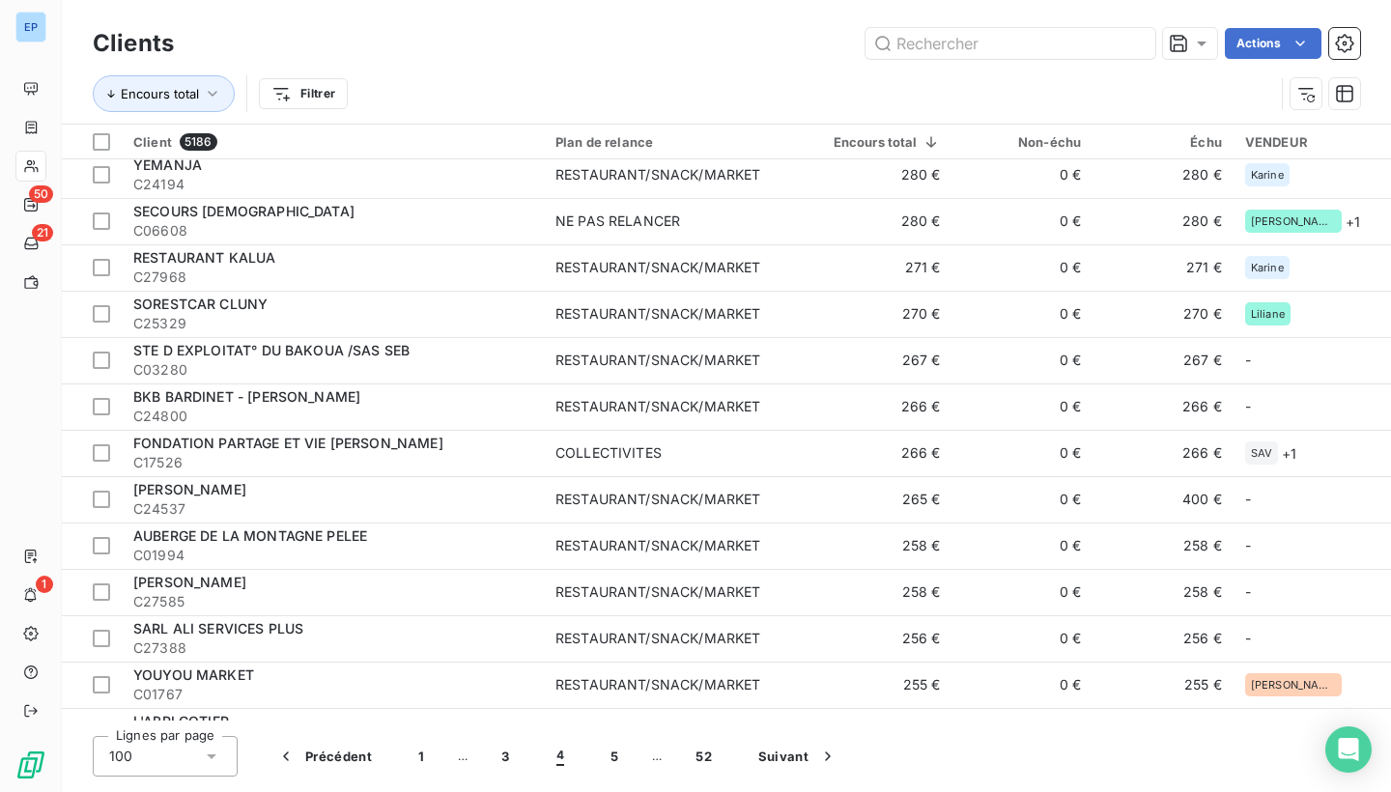
scroll to position [857, 0]
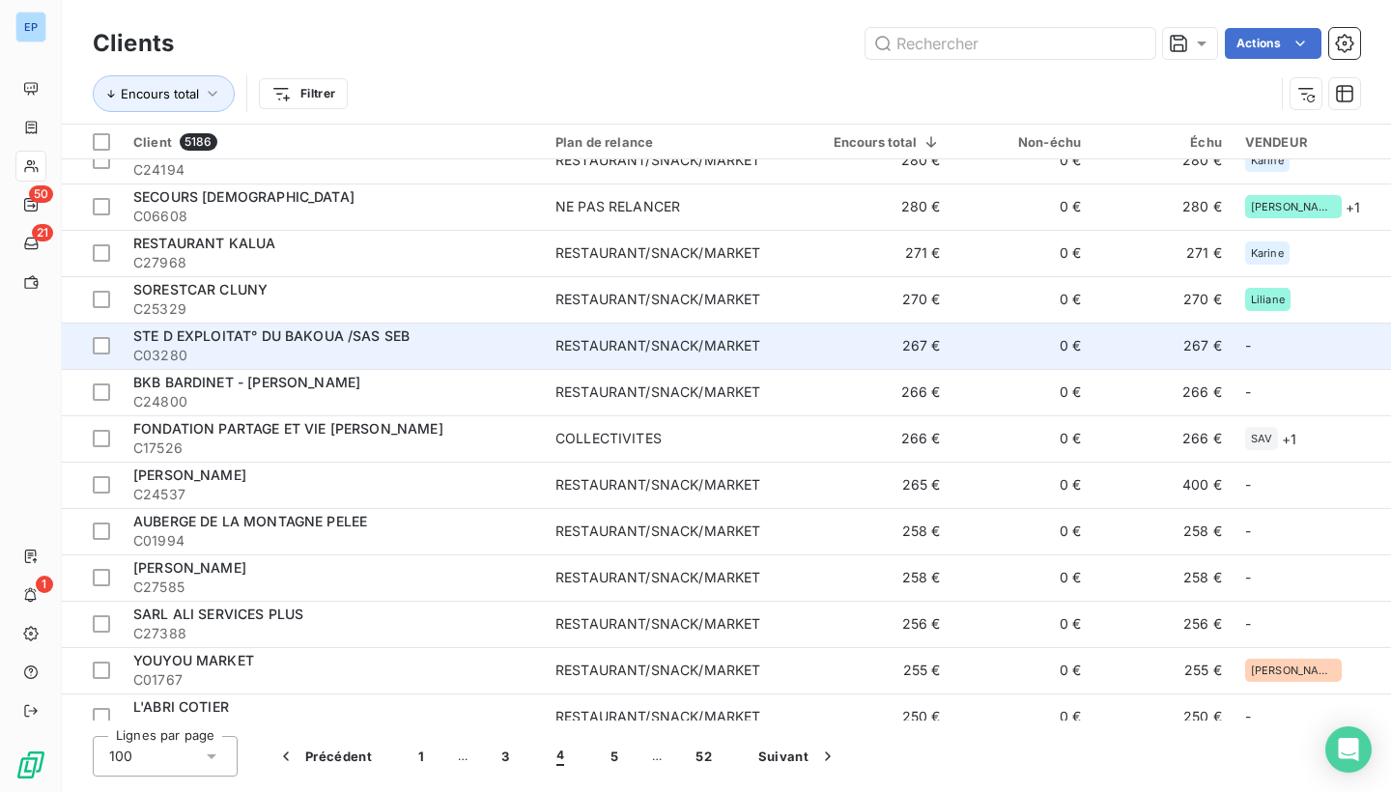
click at [615, 352] on div "RESTAURANT/SNACK/MARKET" at bounding box center [658, 345] width 205 height 19
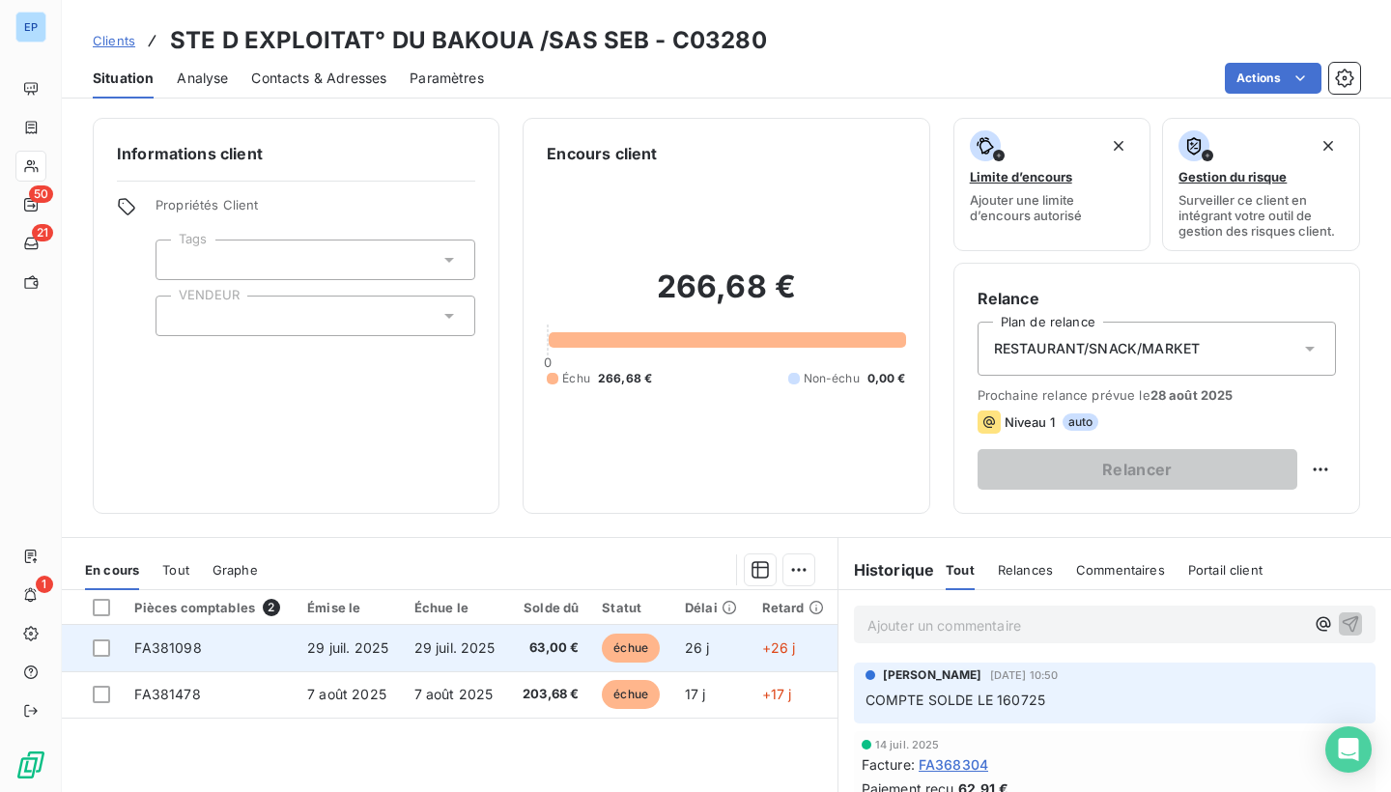
click at [157, 641] on span "FA381098" at bounding box center [167, 648] width 67 height 16
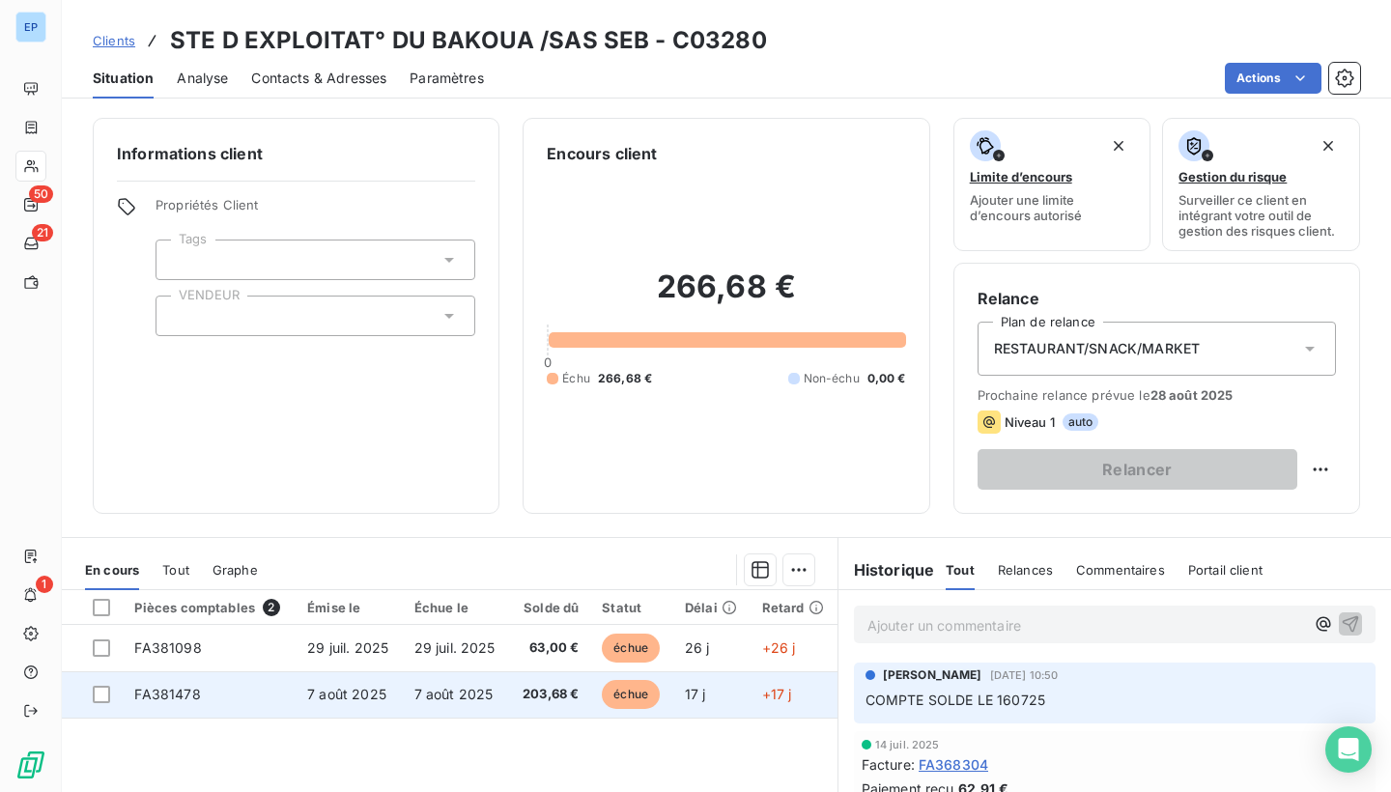
click at [193, 702] on td "FA381478" at bounding box center [209, 695] width 173 height 46
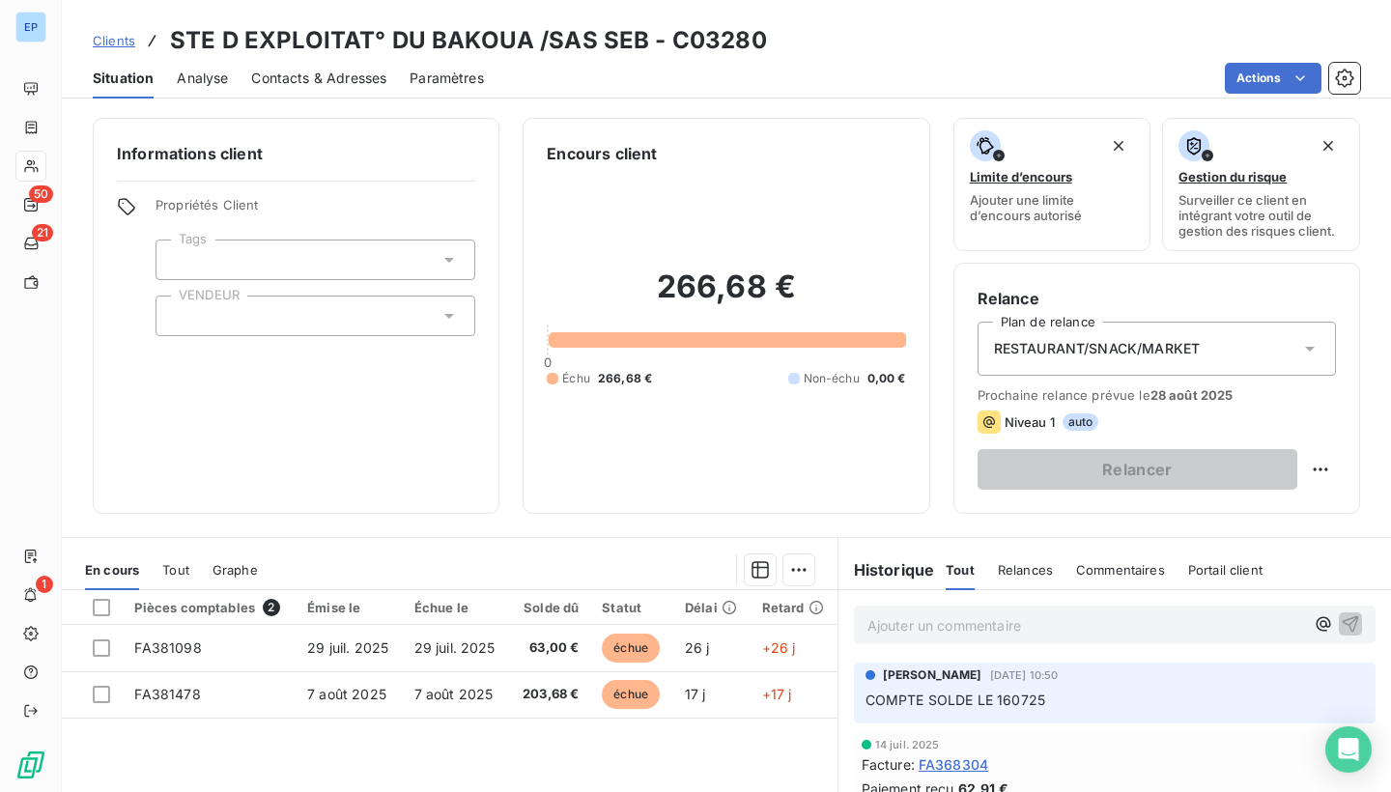
click at [231, 329] on div at bounding box center [316, 316] width 320 height 41
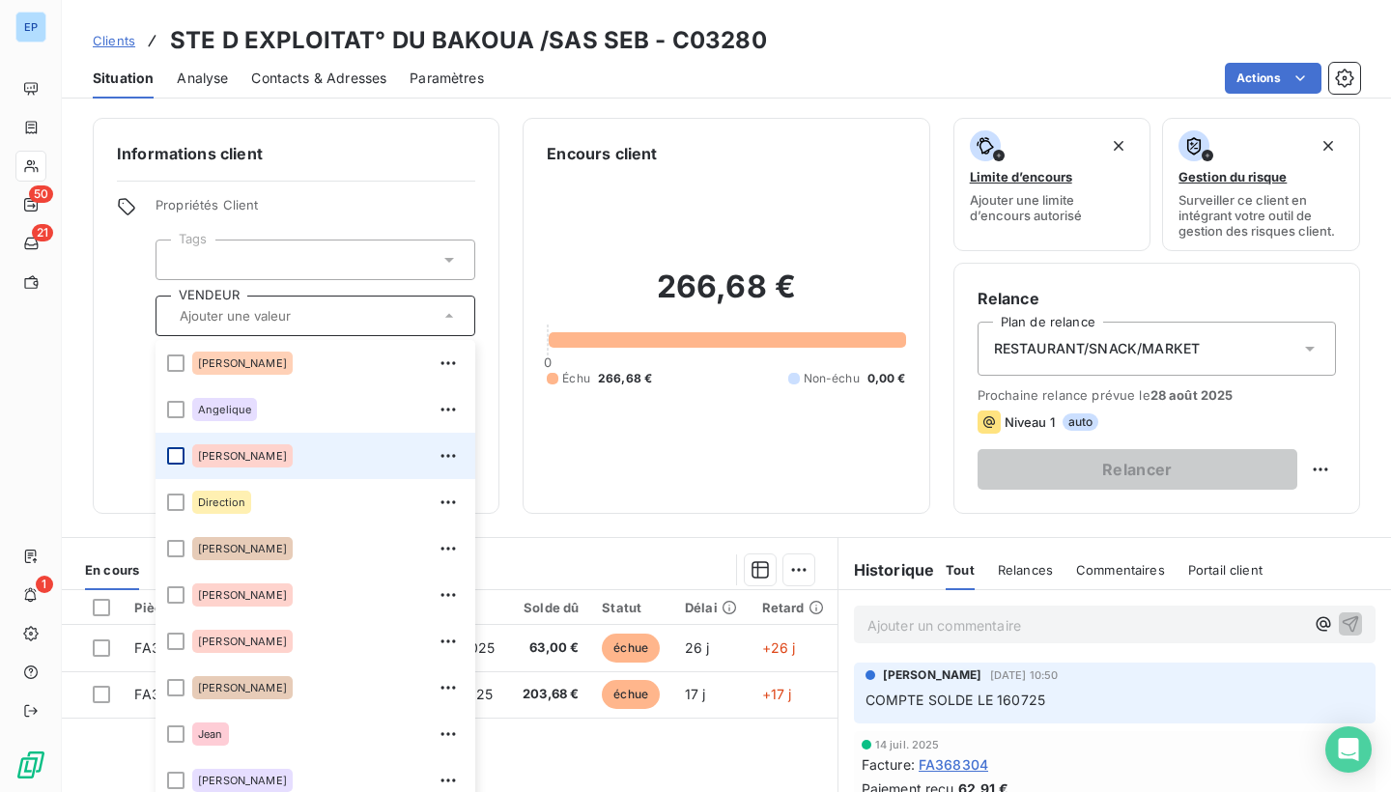
click at [177, 455] on div at bounding box center [175, 455] width 17 height 17
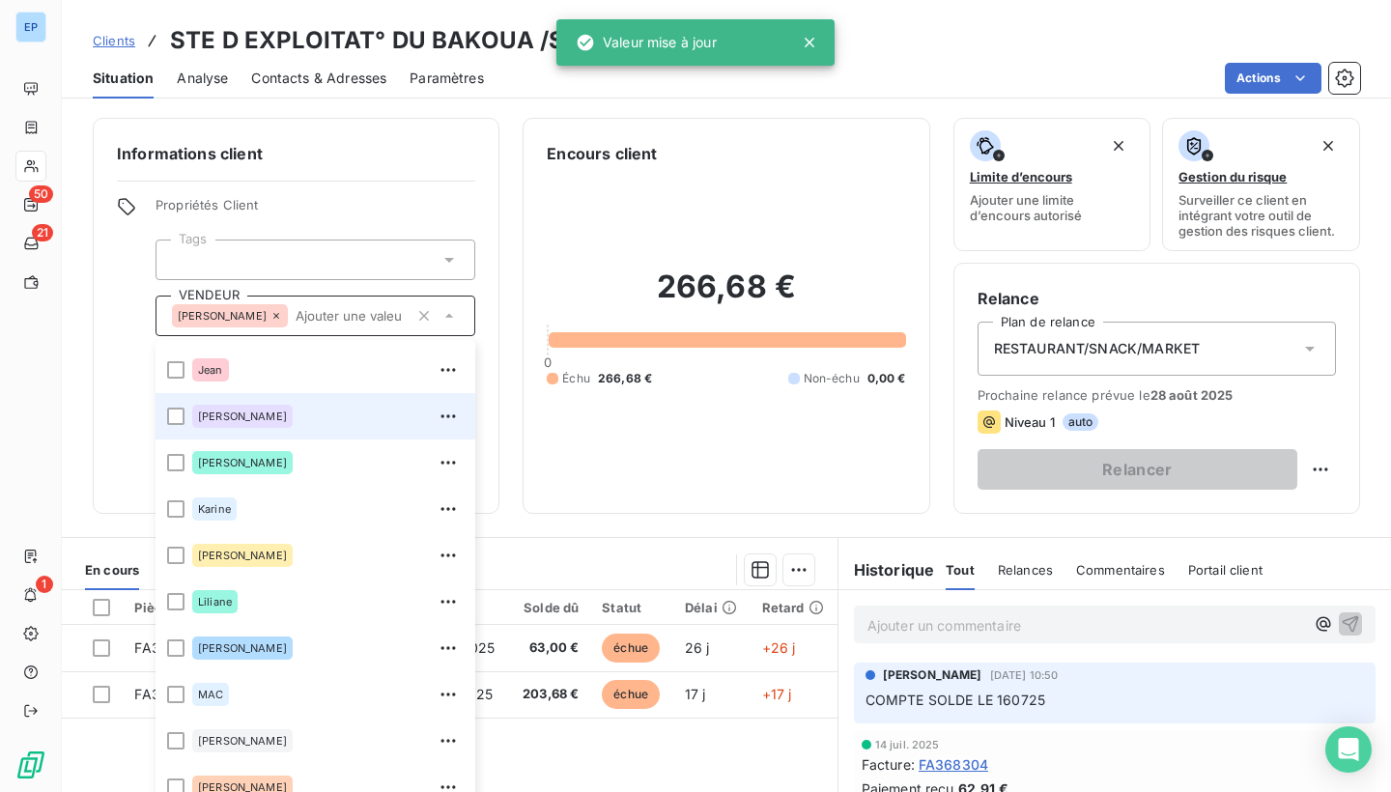
scroll to position [367, 0]
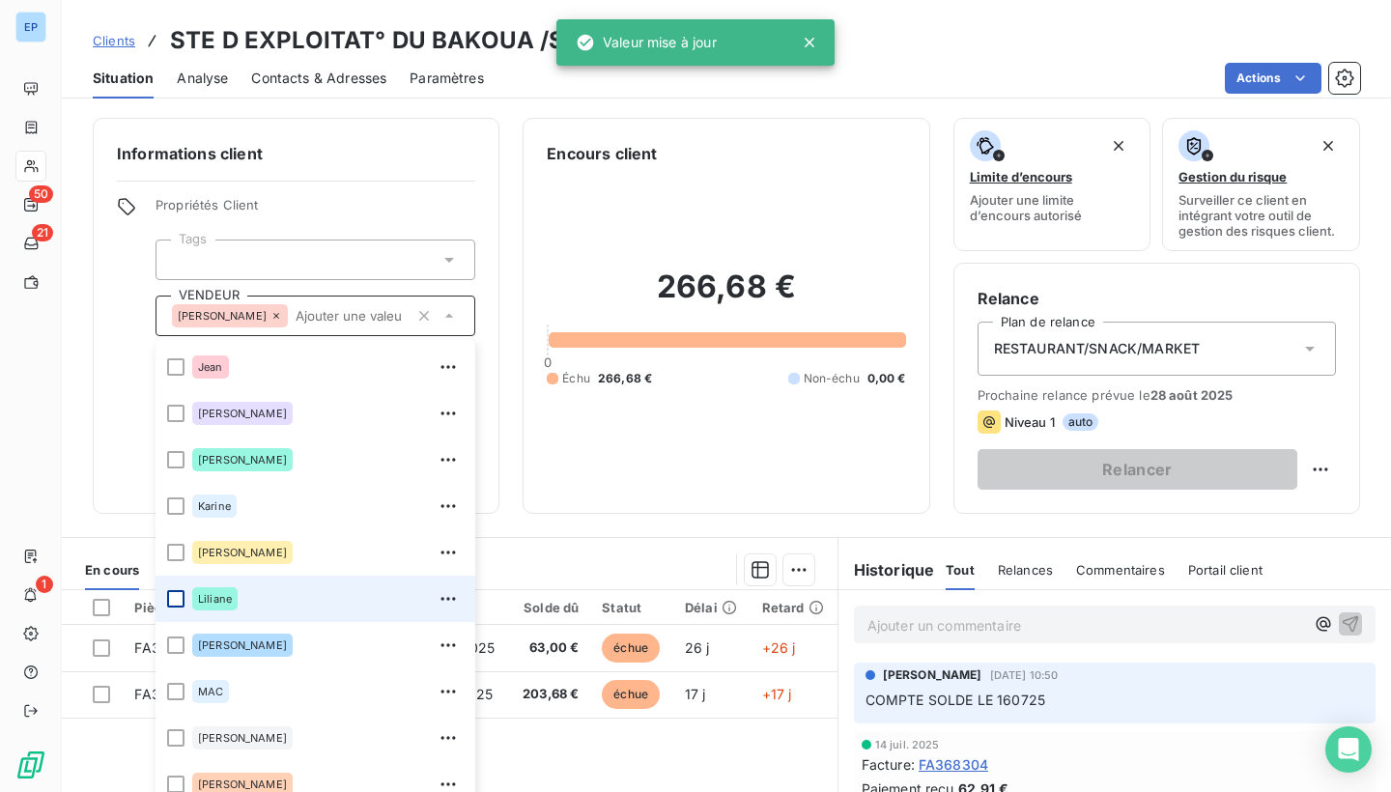
click at [181, 604] on div at bounding box center [175, 598] width 17 height 17
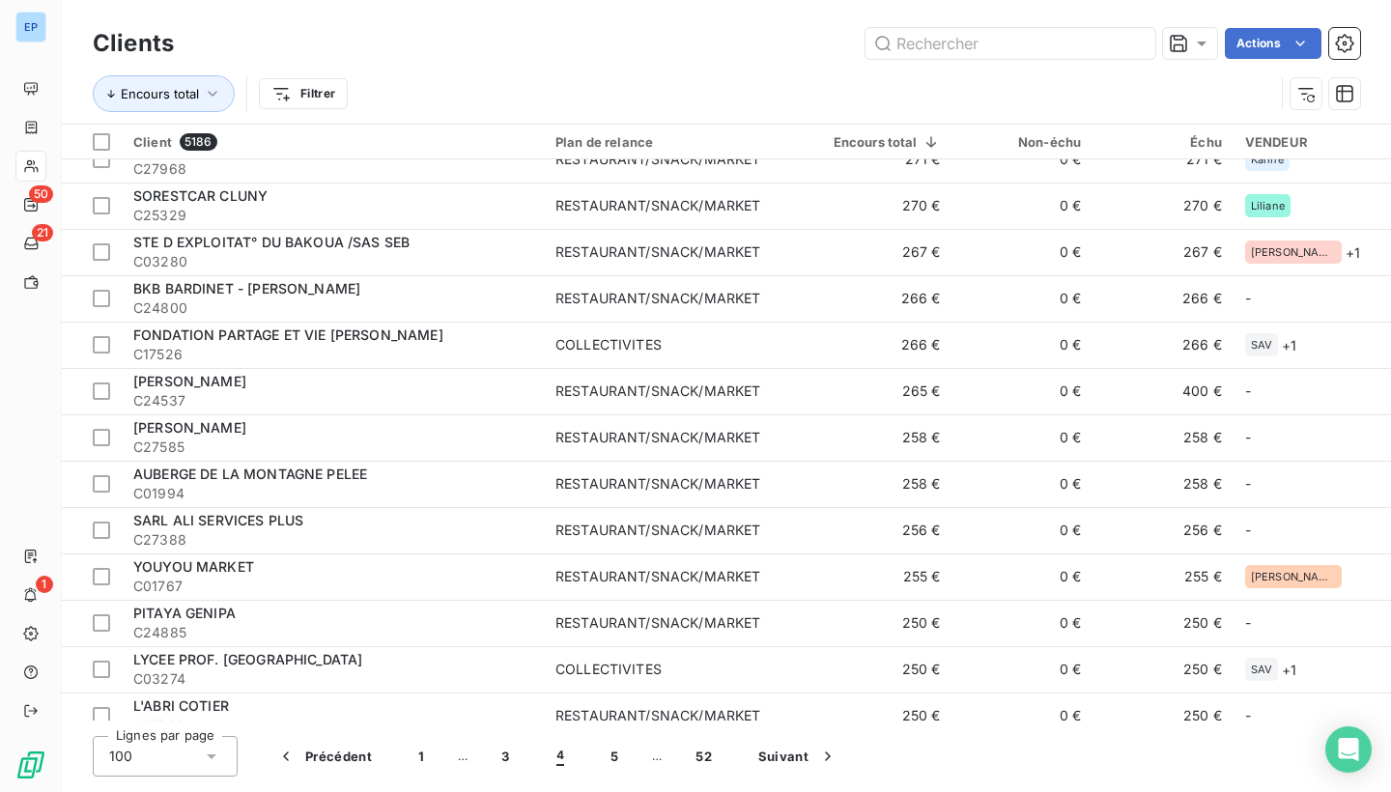
scroll to position [975, 0]
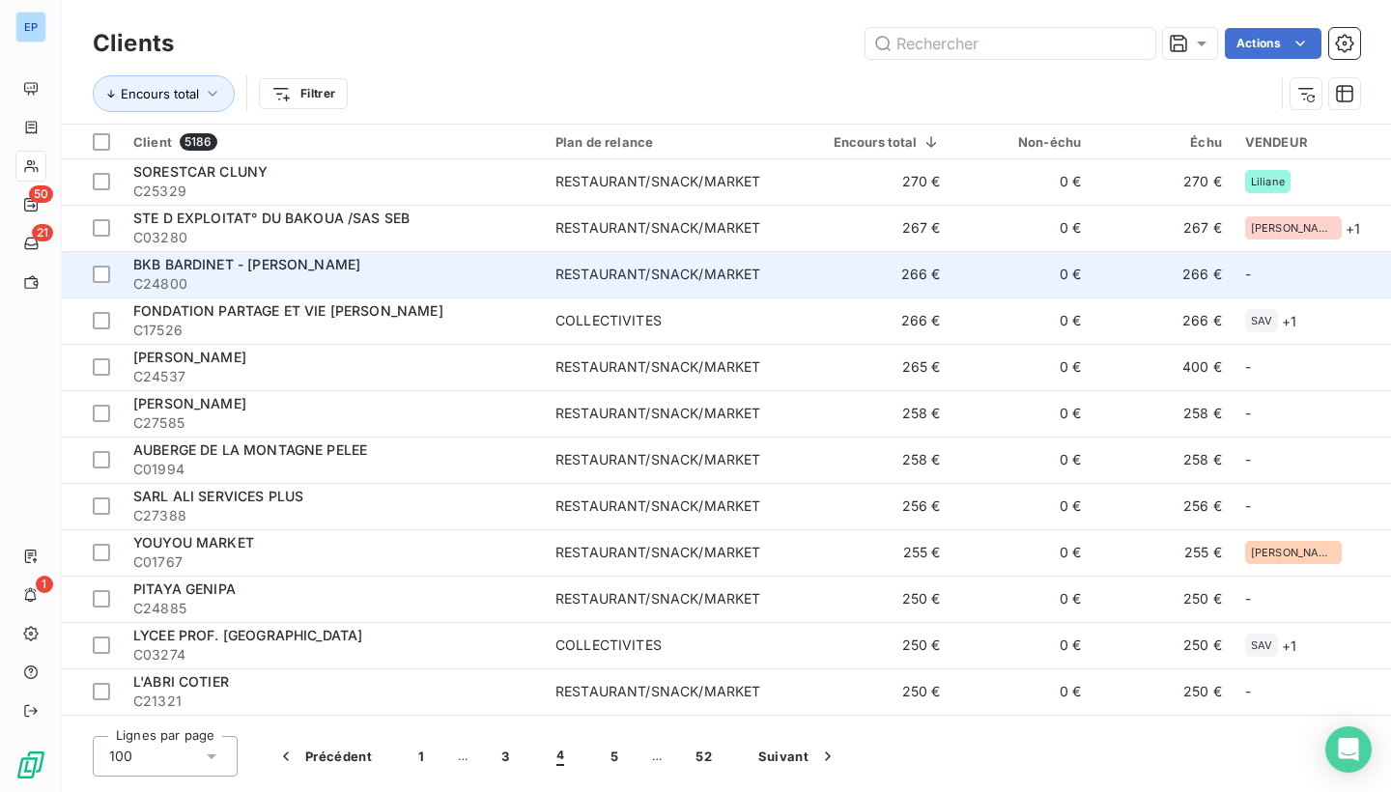
click at [731, 290] on td "RESTAURANT/SNACK/MARKET" at bounding box center [674, 274] width 260 height 46
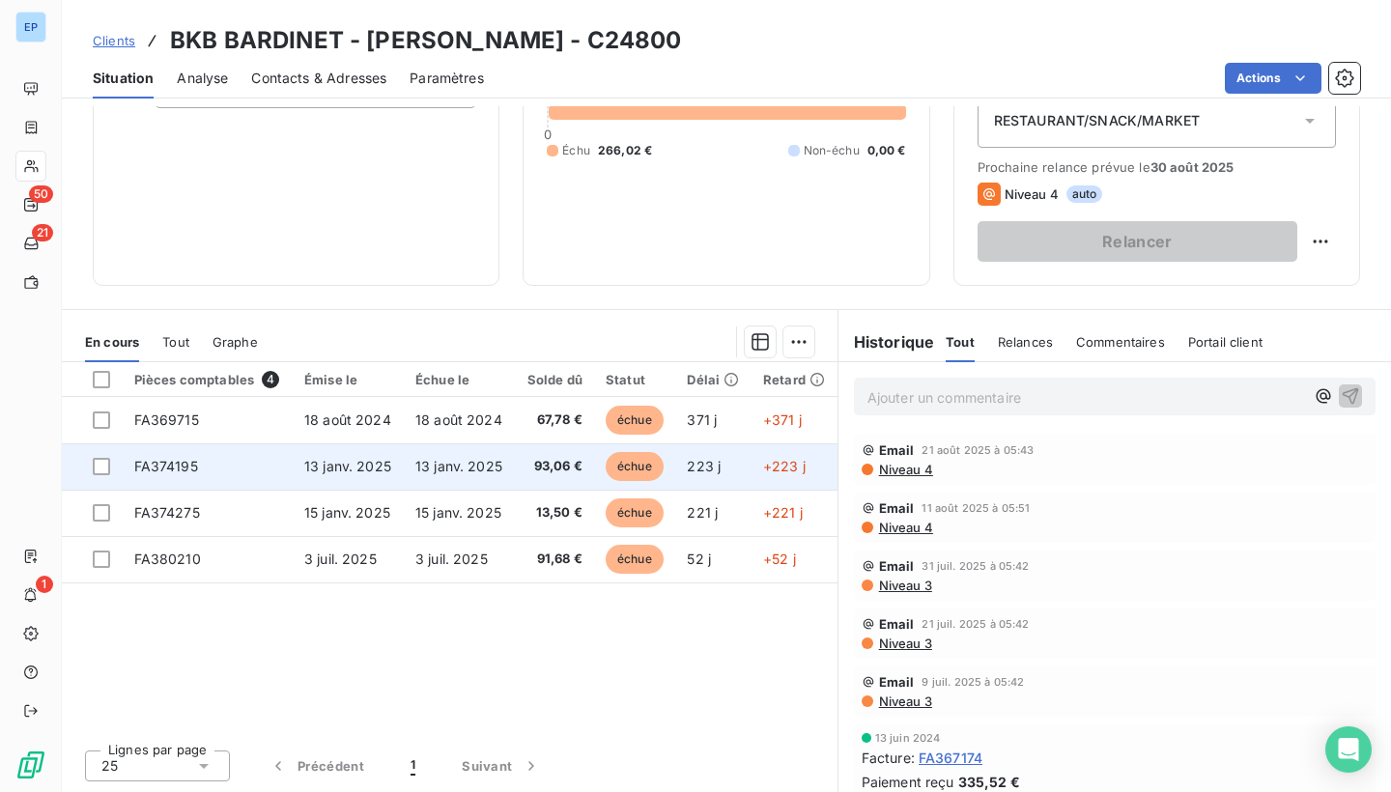
scroll to position [228, 0]
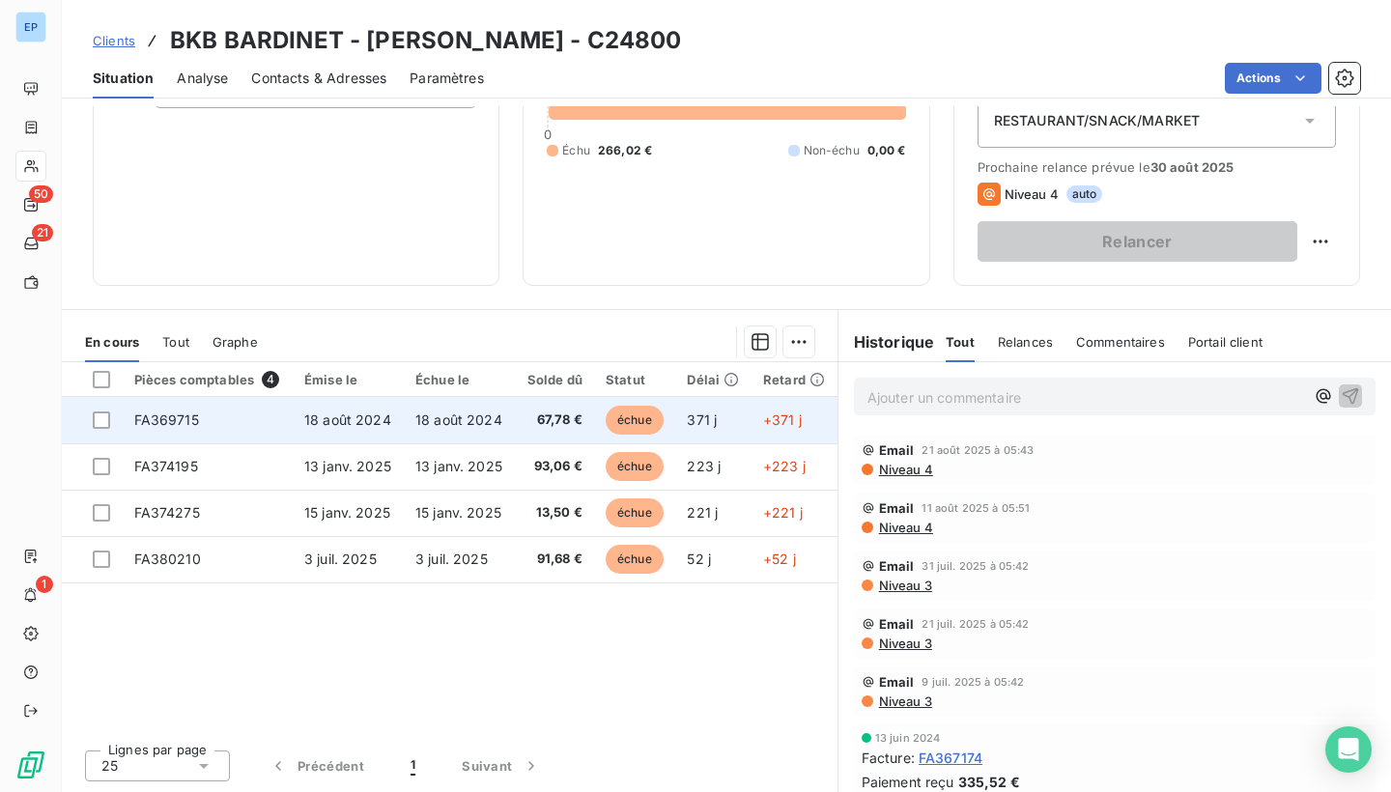
click at [184, 424] on span "FA369715" at bounding box center [166, 420] width 65 height 16
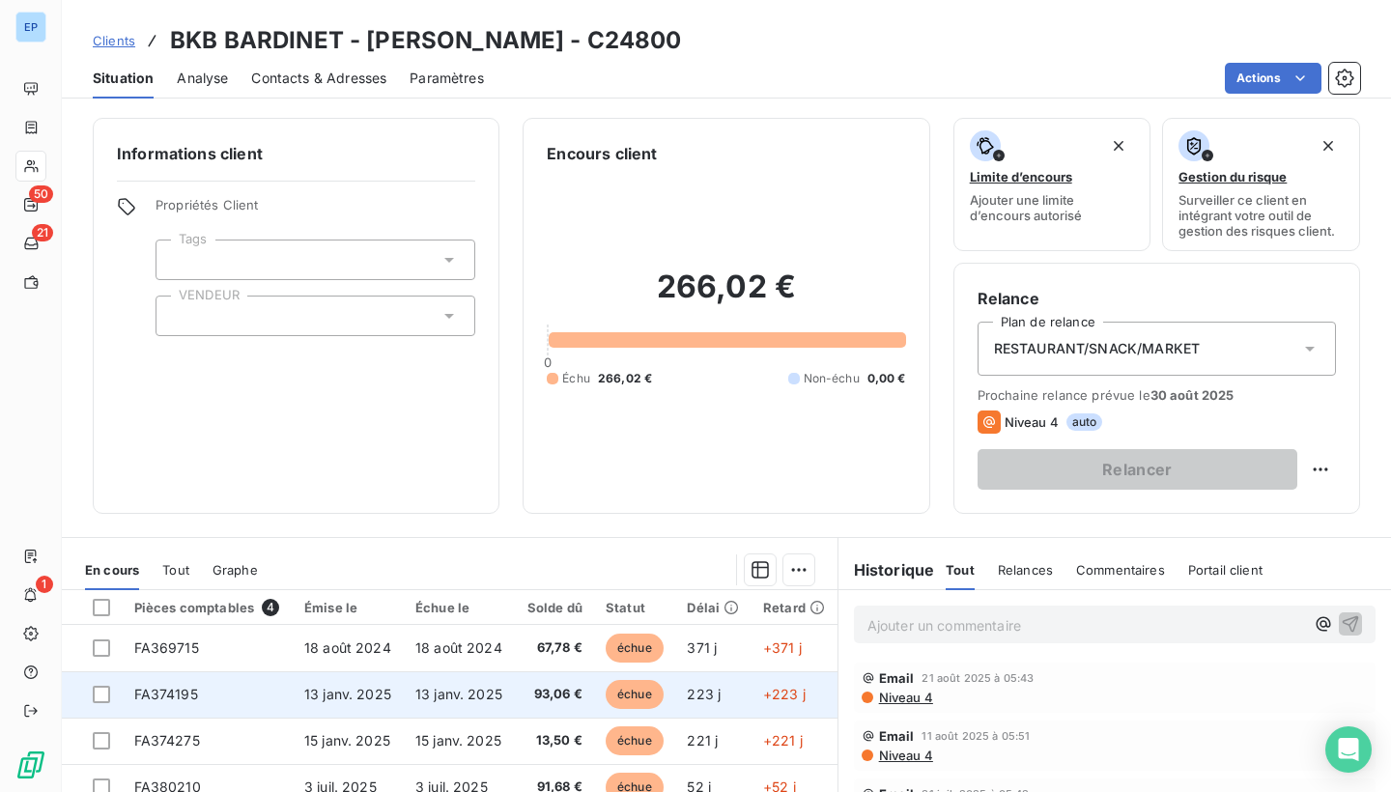
click at [151, 690] on span "FA374195" at bounding box center [166, 694] width 64 height 16
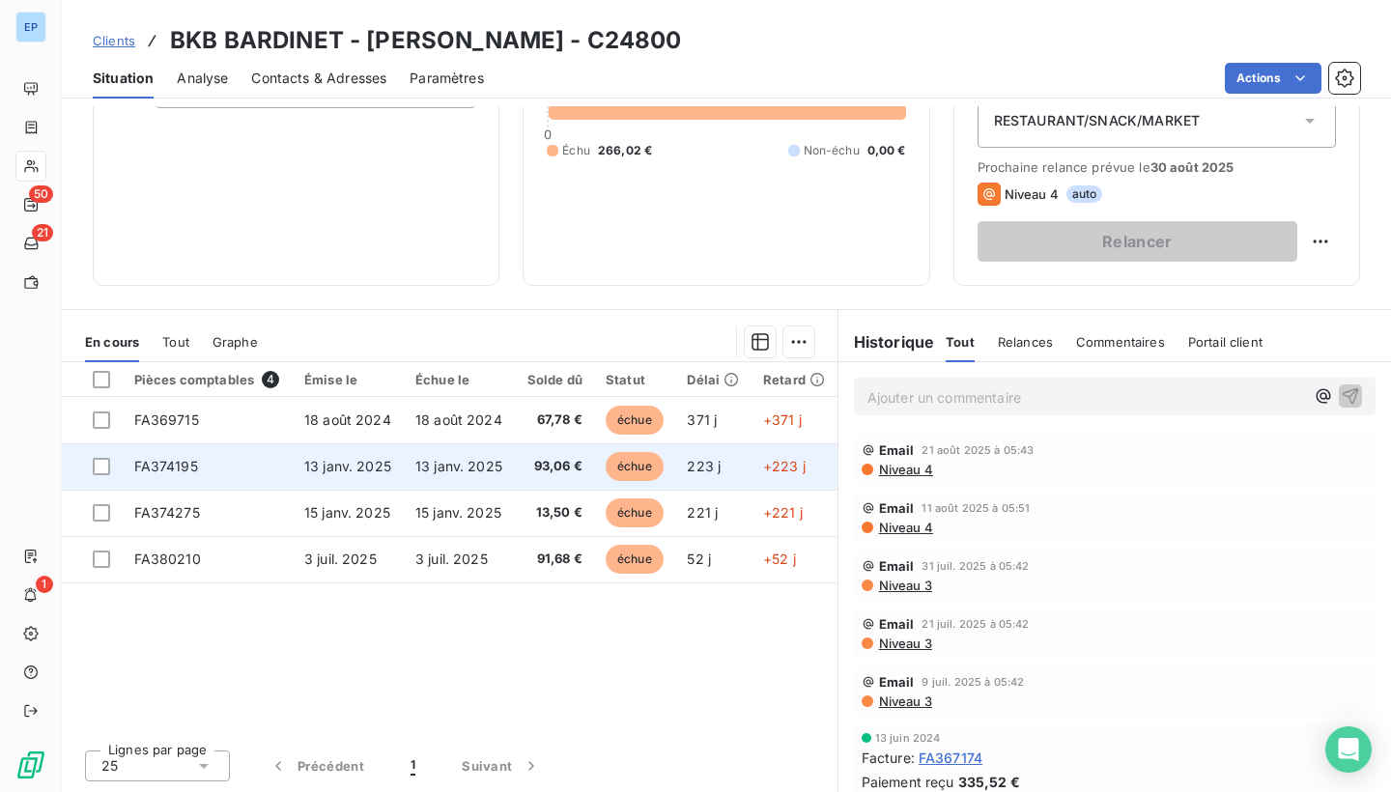
scroll to position [228, 0]
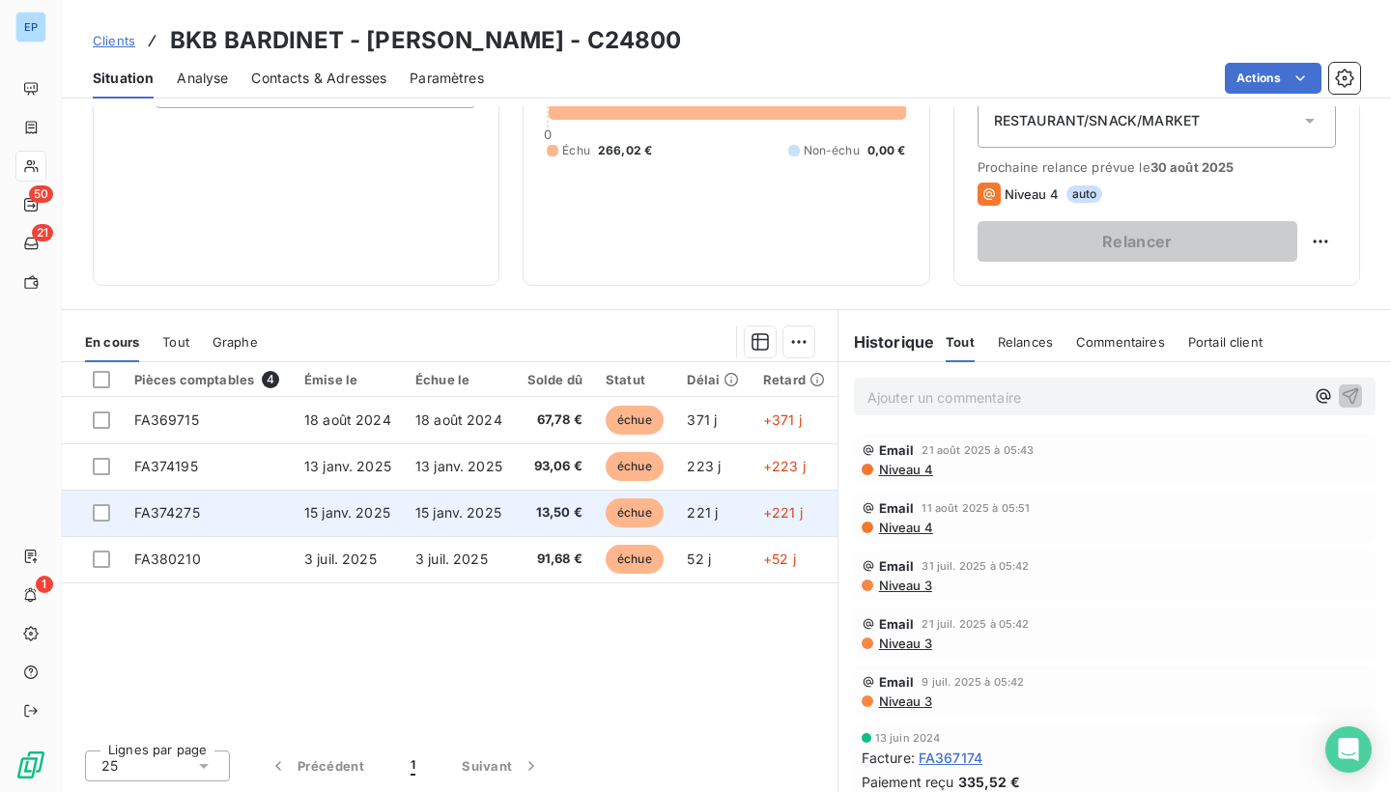
click at [172, 511] on span "FA374275" at bounding box center [167, 512] width 66 height 16
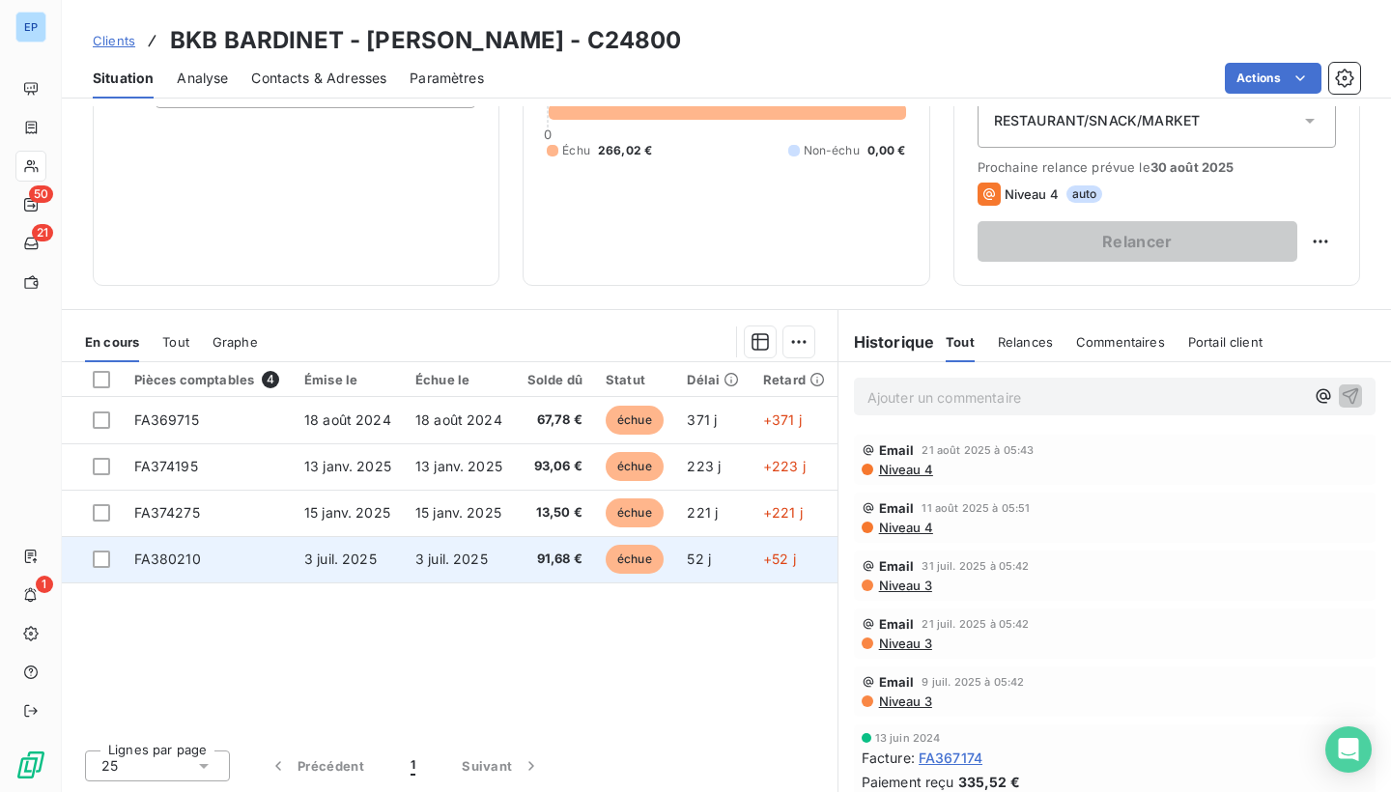
click at [184, 548] on td "FA380210" at bounding box center [208, 559] width 170 height 46
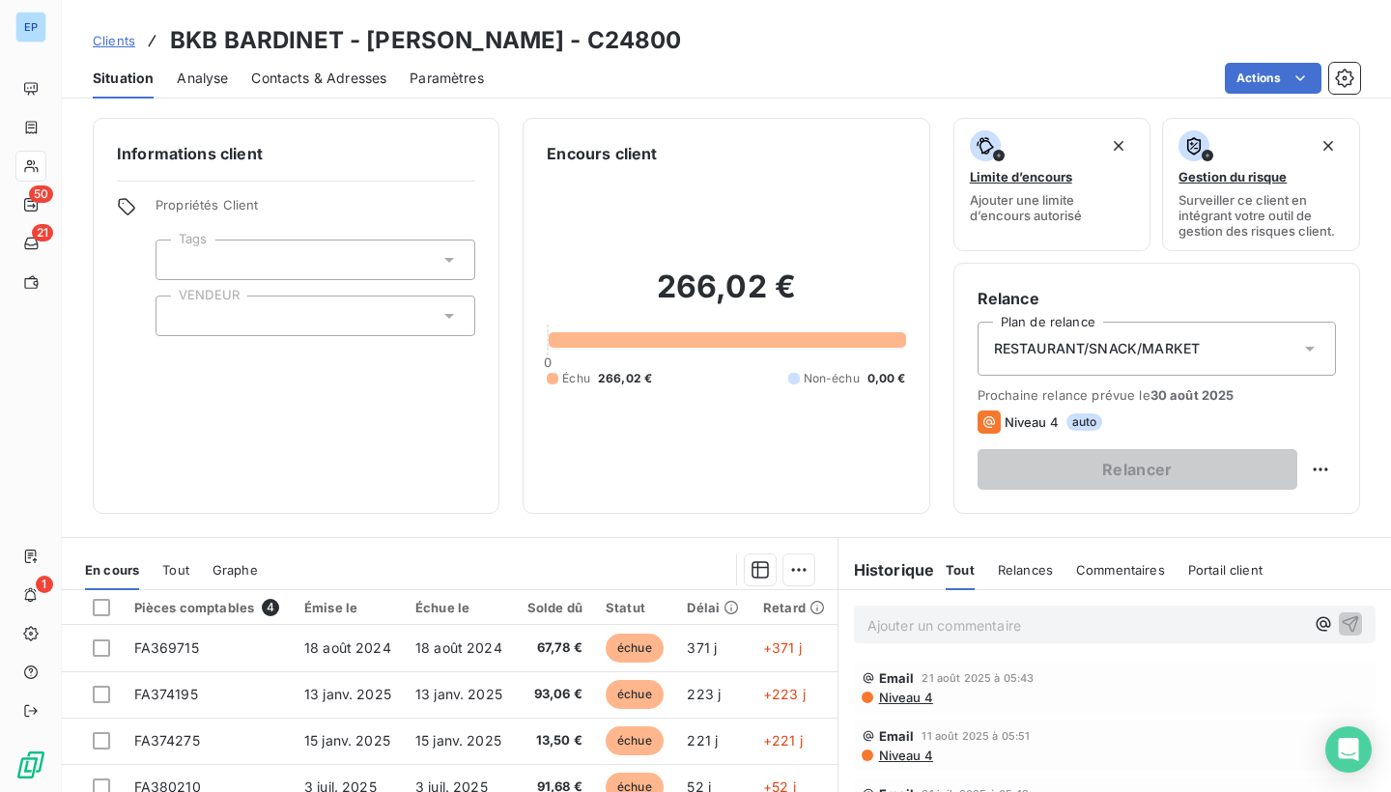
click at [189, 315] on div at bounding box center [316, 316] width 320 height 41
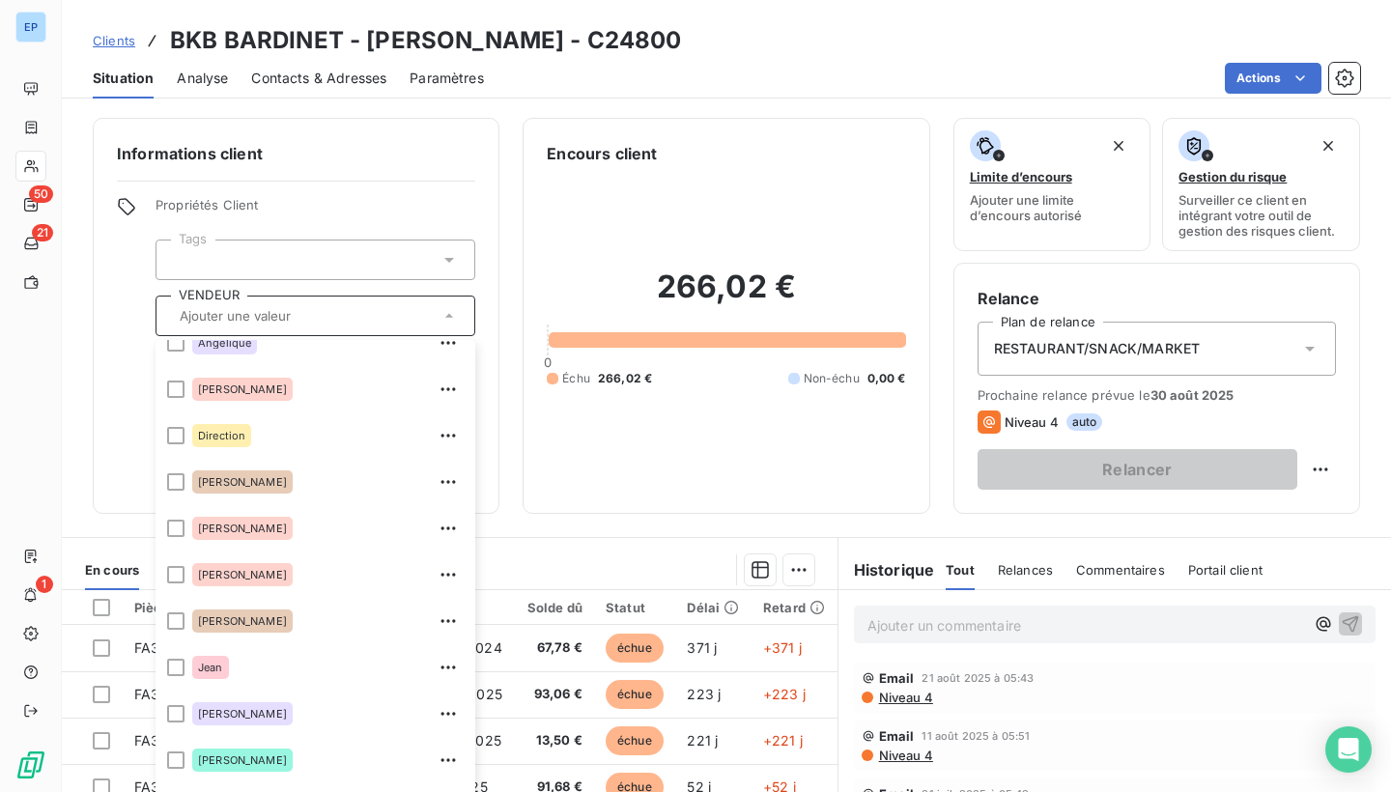
scroll to position [140, 0]
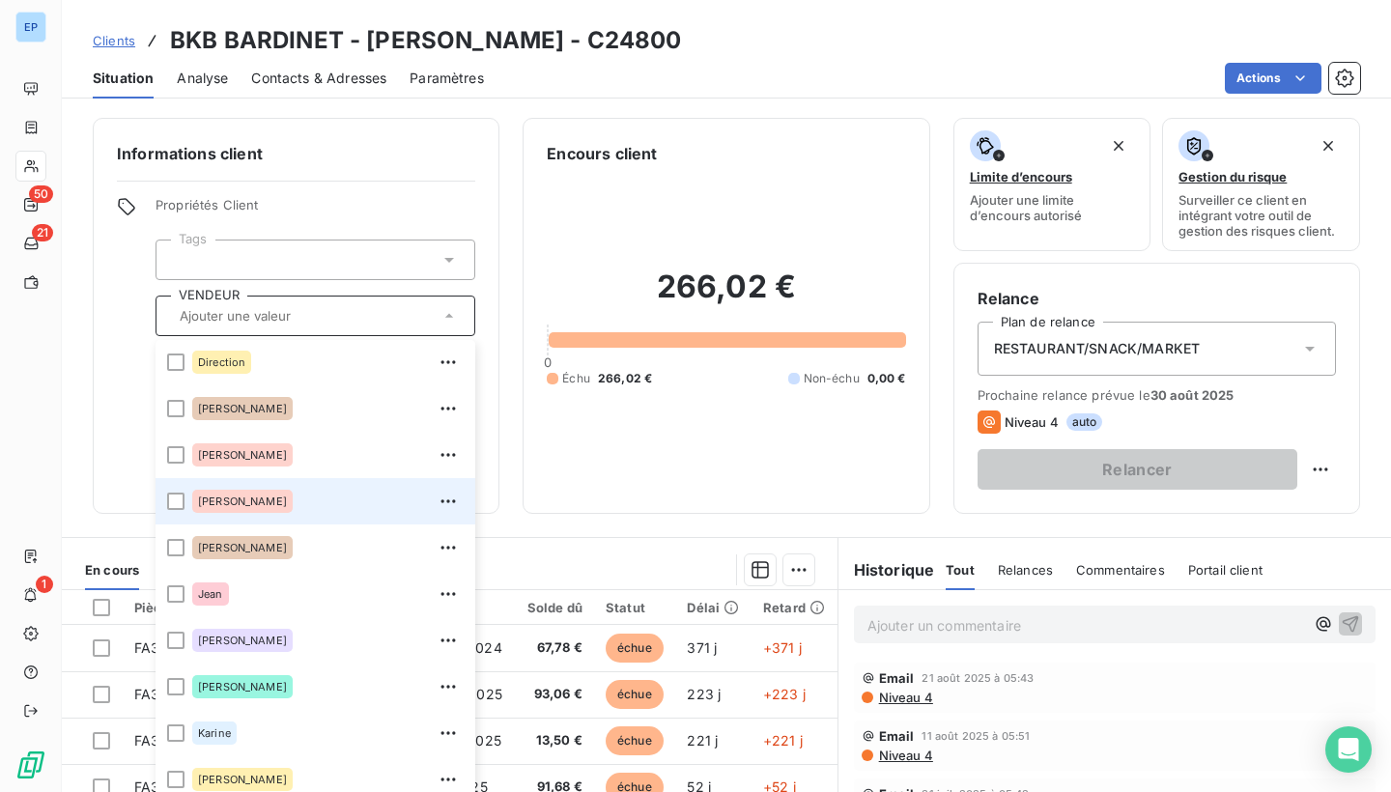
click at [178, 510] on li "[PERSON_NAME]" at bounding box center [316, 501] width 320 height 46
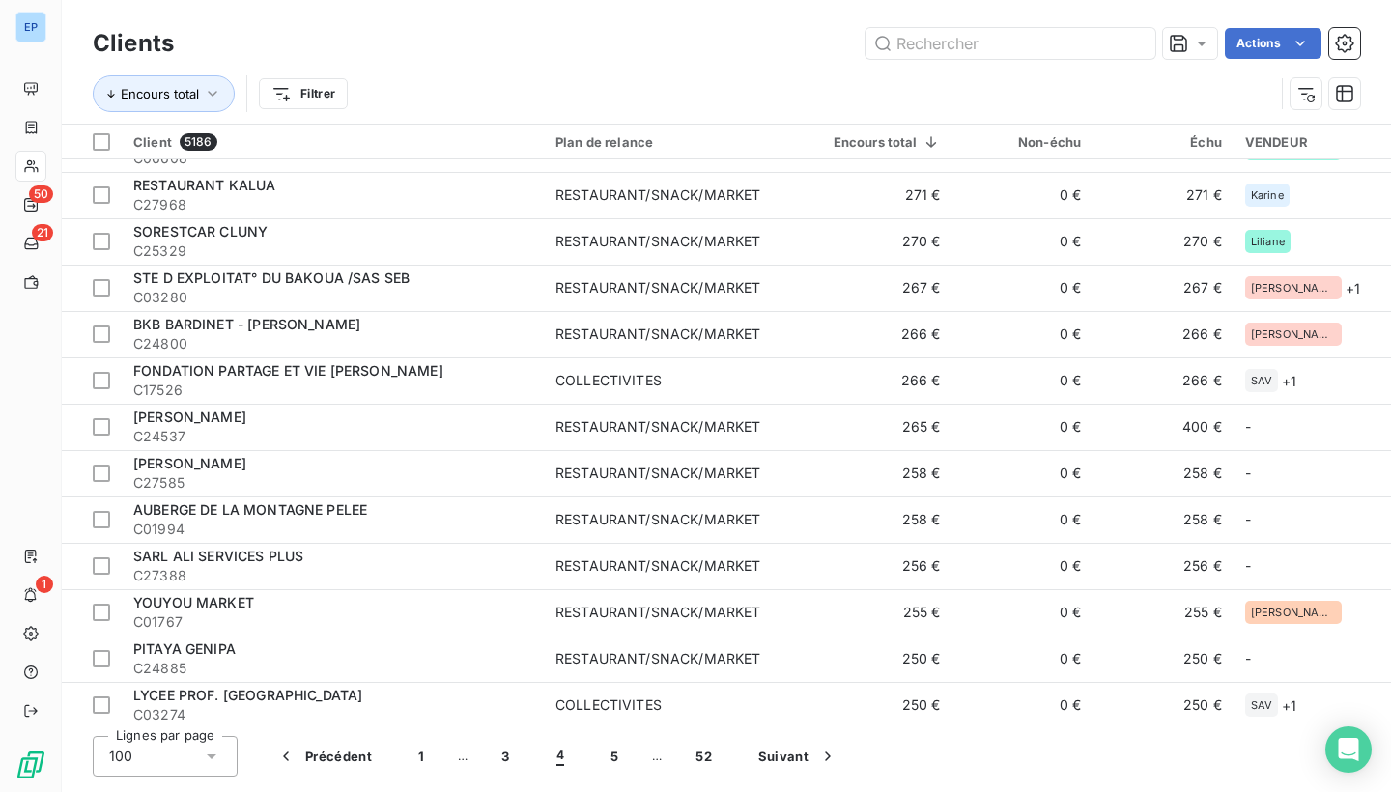
scroll to position [947, 0]
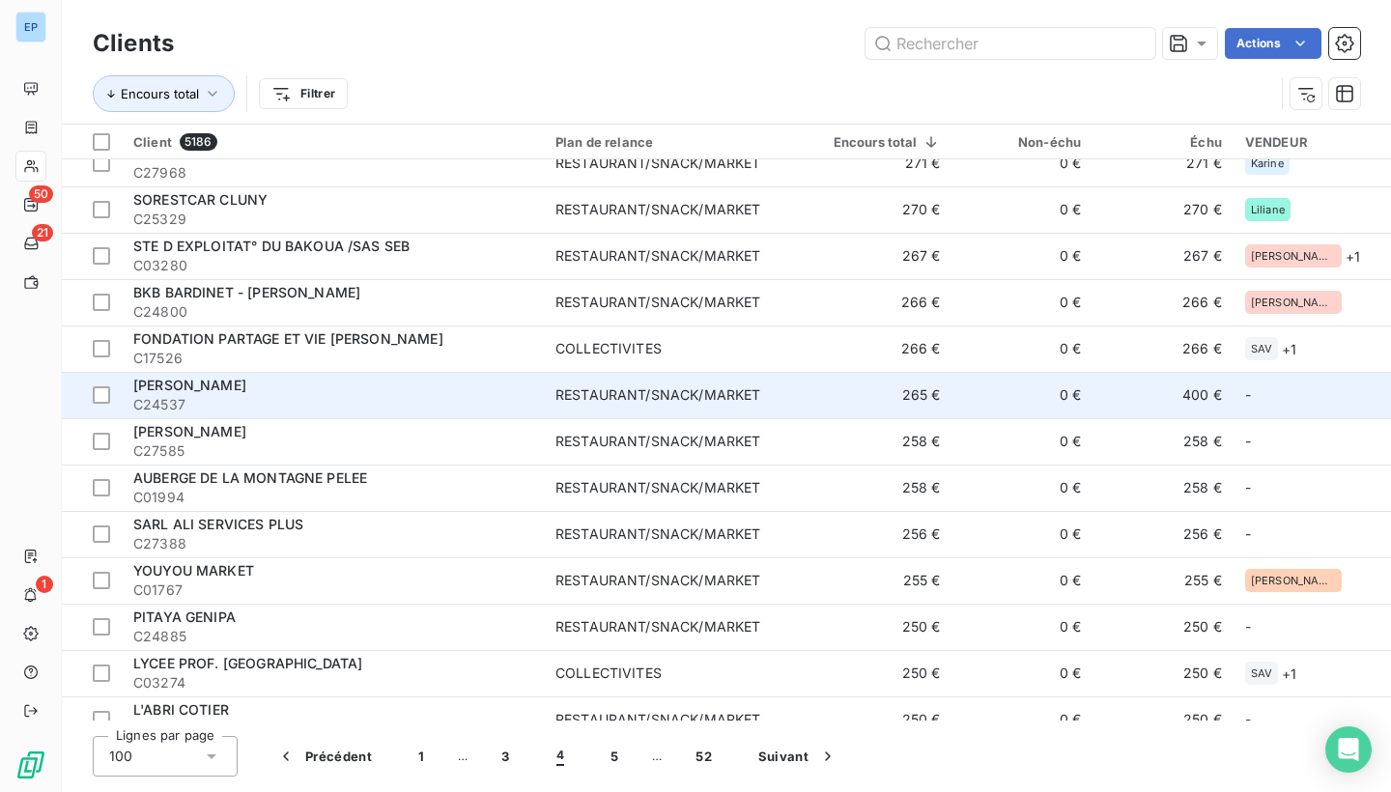
click at [690, 386] on div "RESTAURANT/SNACK/MARKET" at bounding box center [658, 395] width 205 height 19
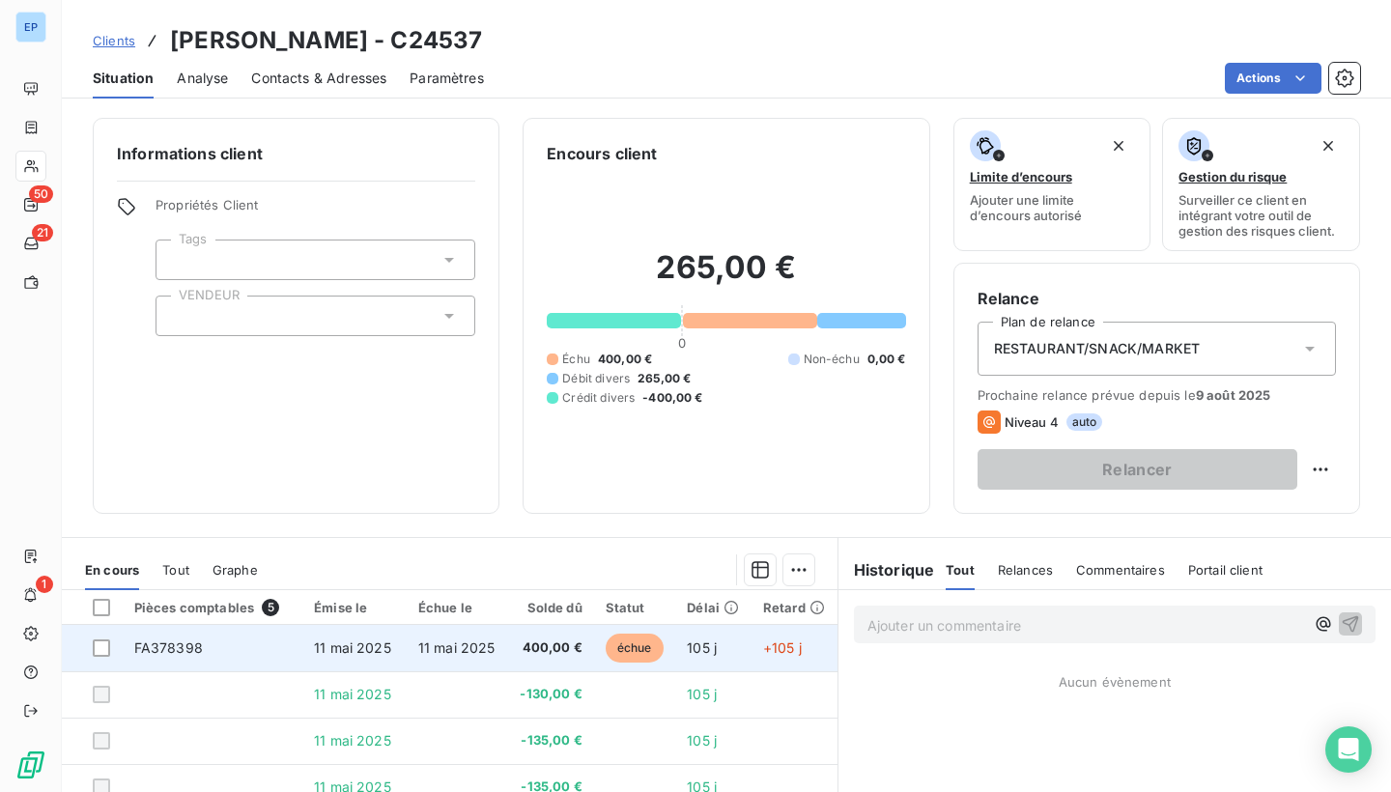
click at [169, 632] on td "FA378398" at bounding box center [213, 648] width 181 height 46
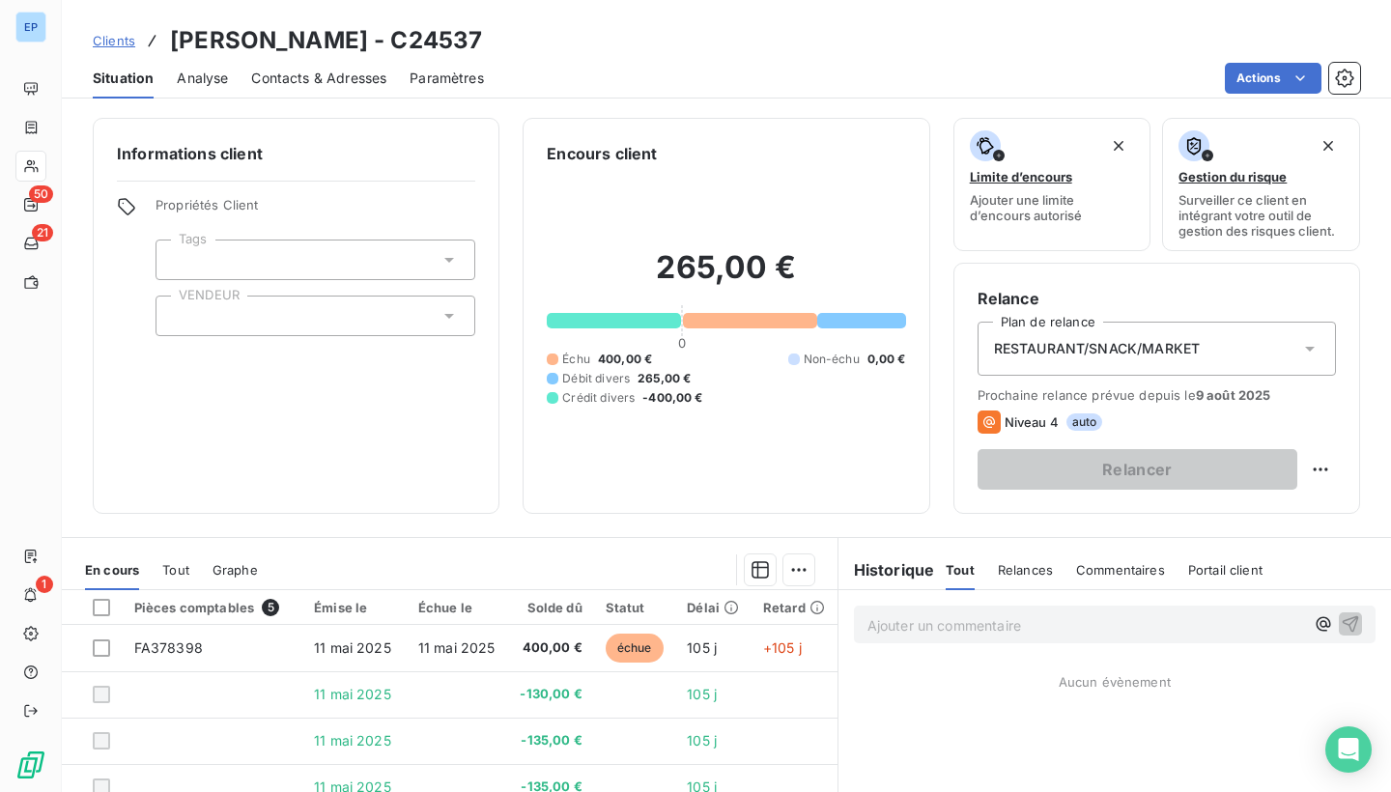
click at [315, 313] on div at bounding box center [316, 316] width 320 height 41
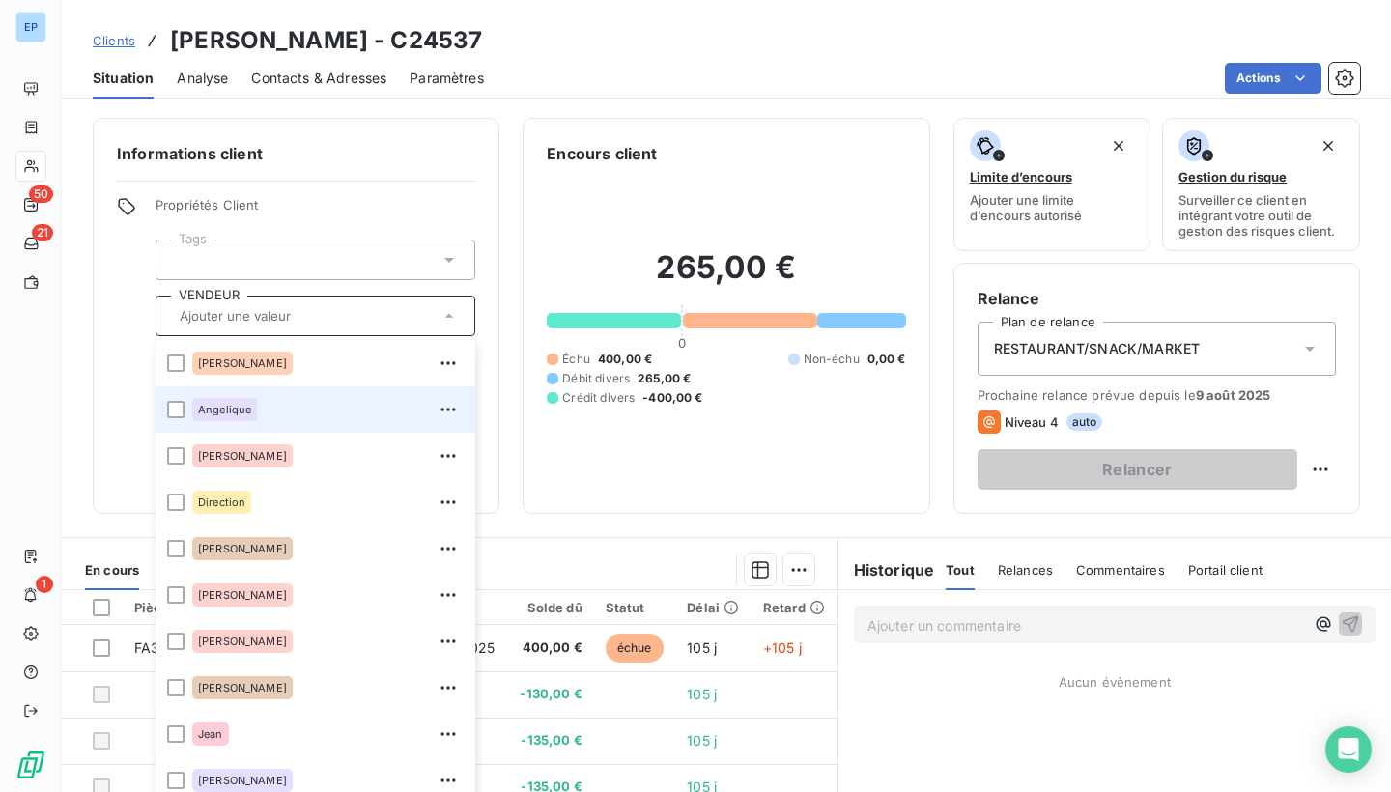
click at [282, 404] on div "Angelique" at bounding box center [328, 409] width 272 height 31
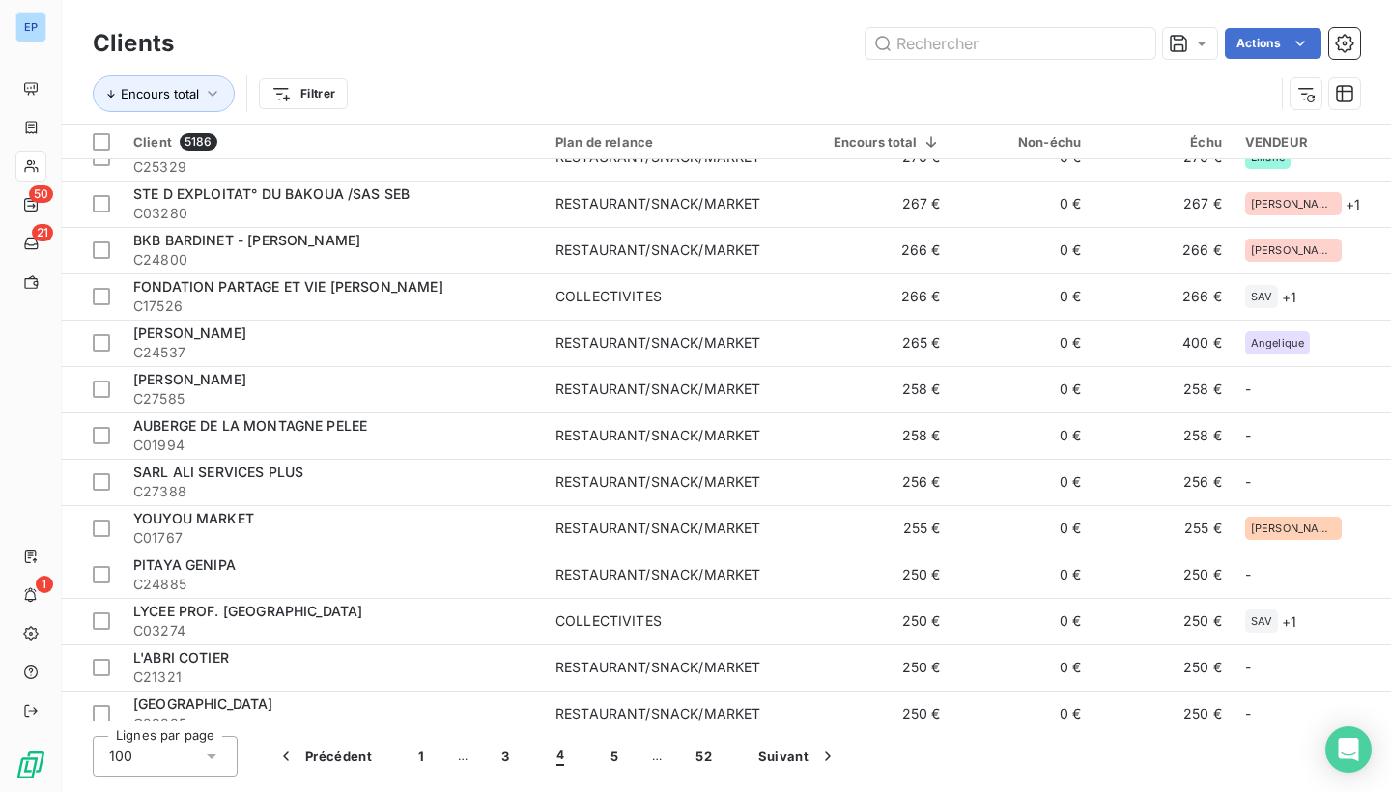
scroll to position [1071, 0]
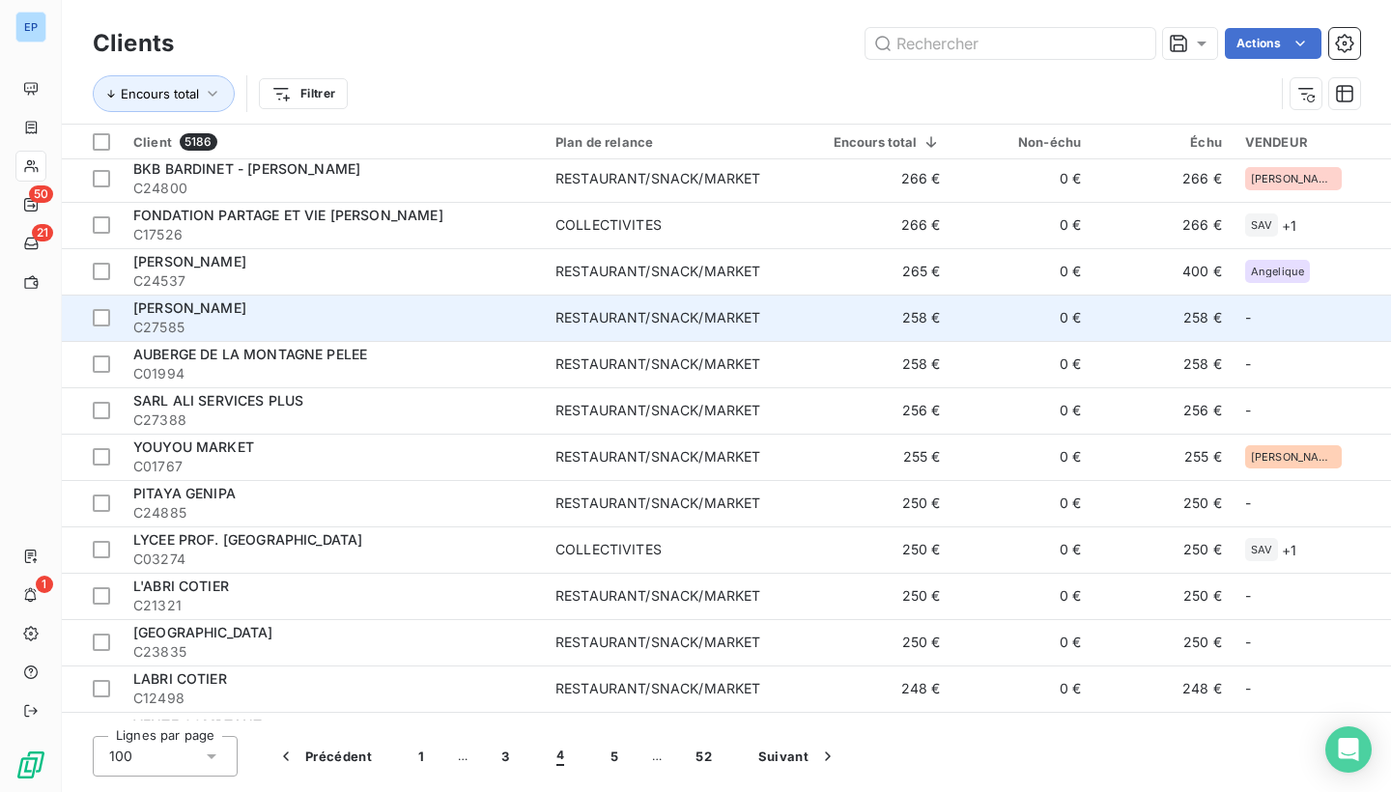
click at [789, 329] on td "RESTAURANT/SNACK/MARKET" at bounding box center [674, 318] width 260 height 46
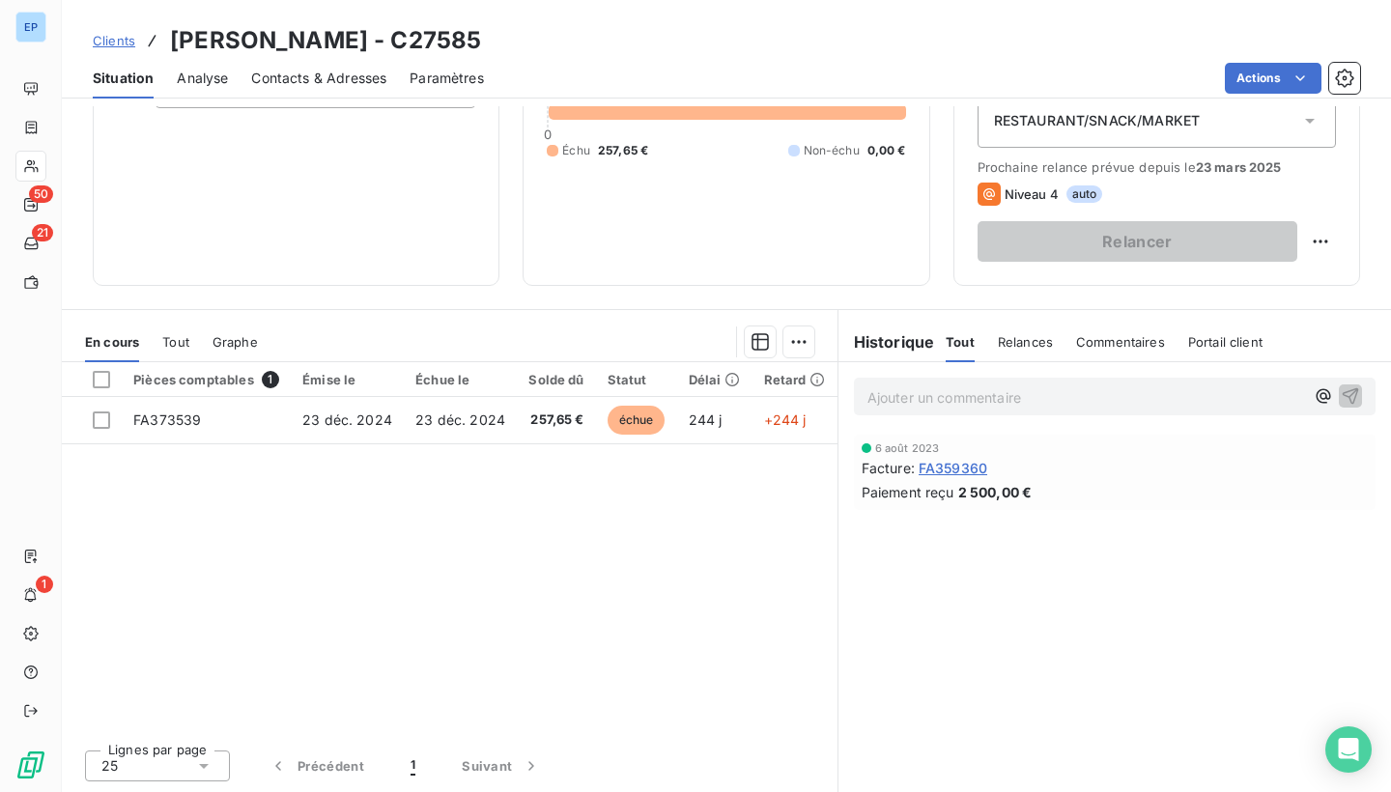
scroll to position [228, 0]
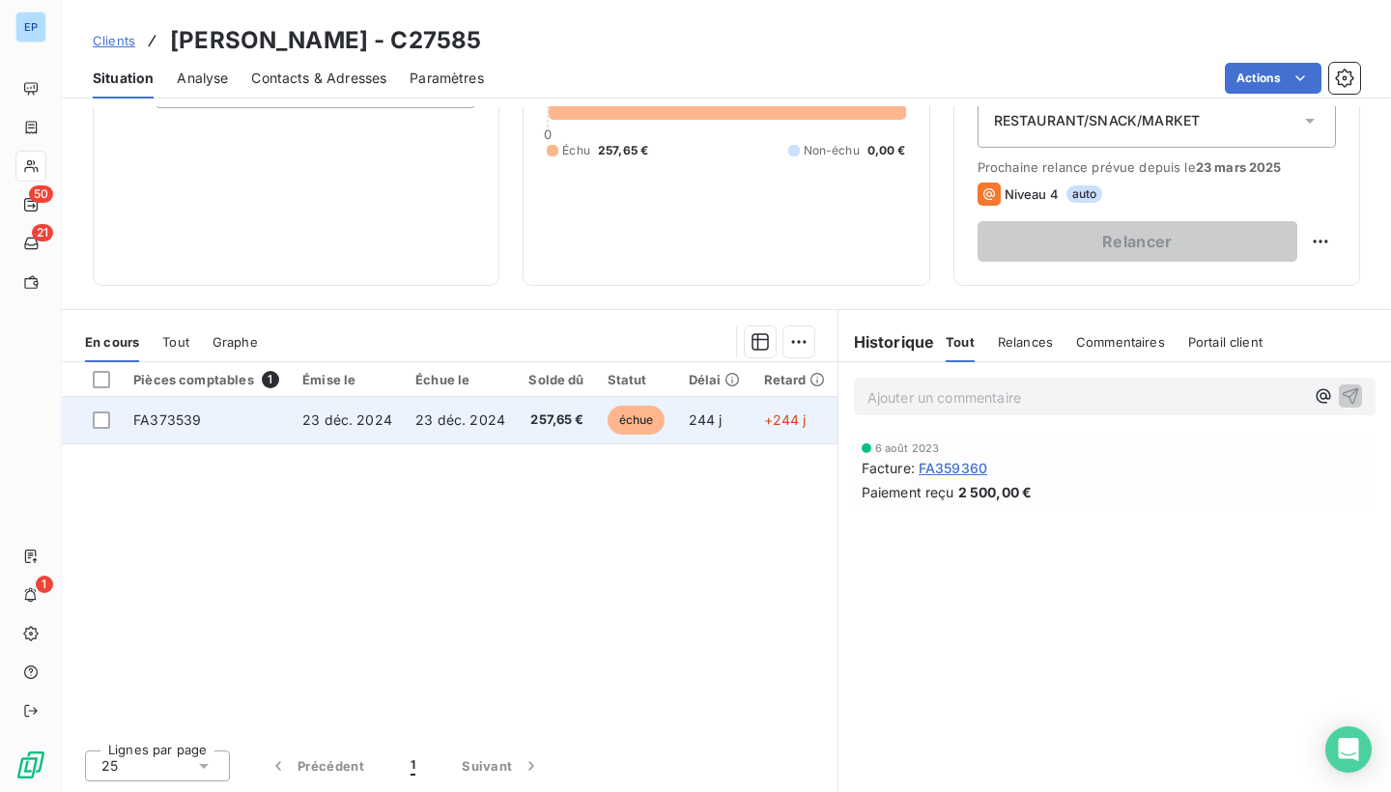
click at [201, 425] on td "FA373539" at bounding box center [206, 420] width 169 height 46
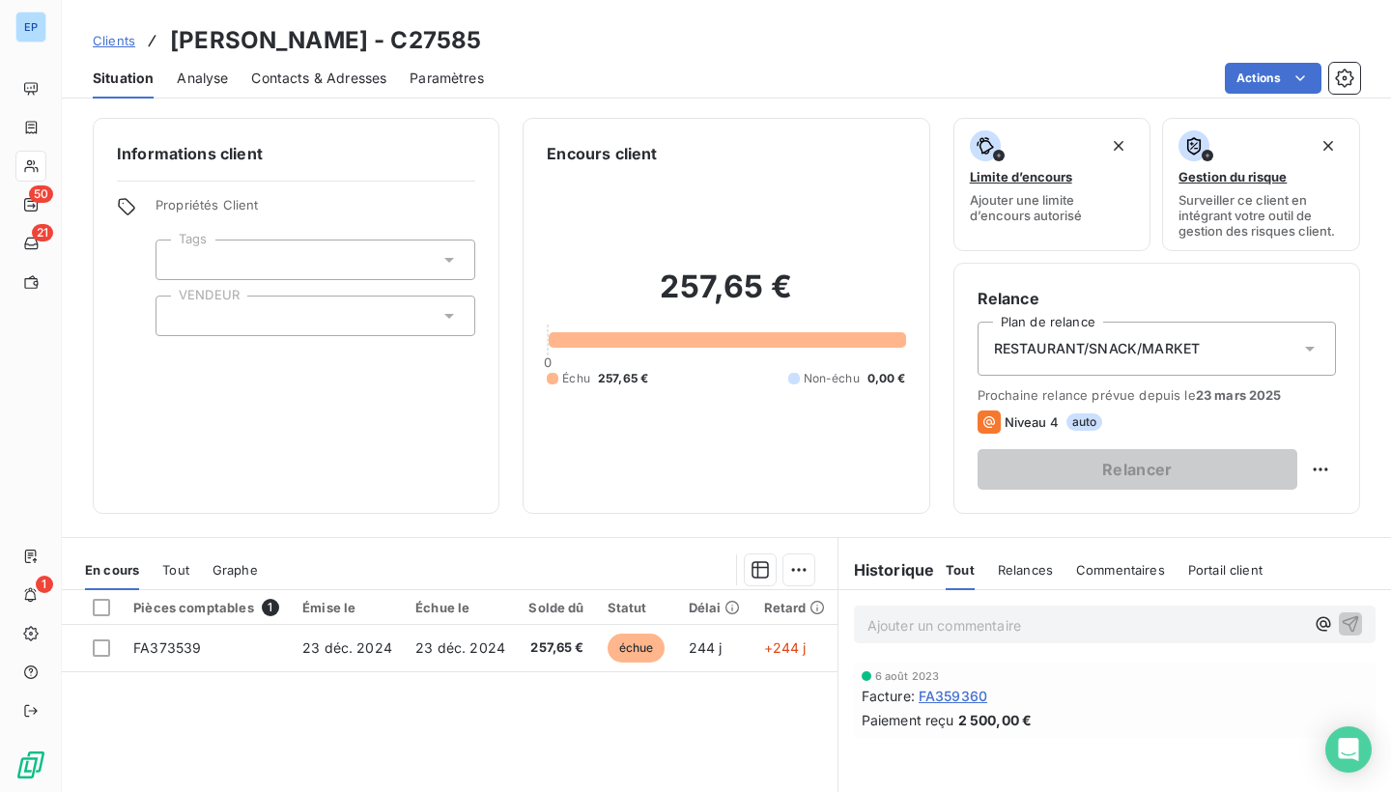
click at [205, 320] on div at bounding box center [316, 316] width 320 height 41
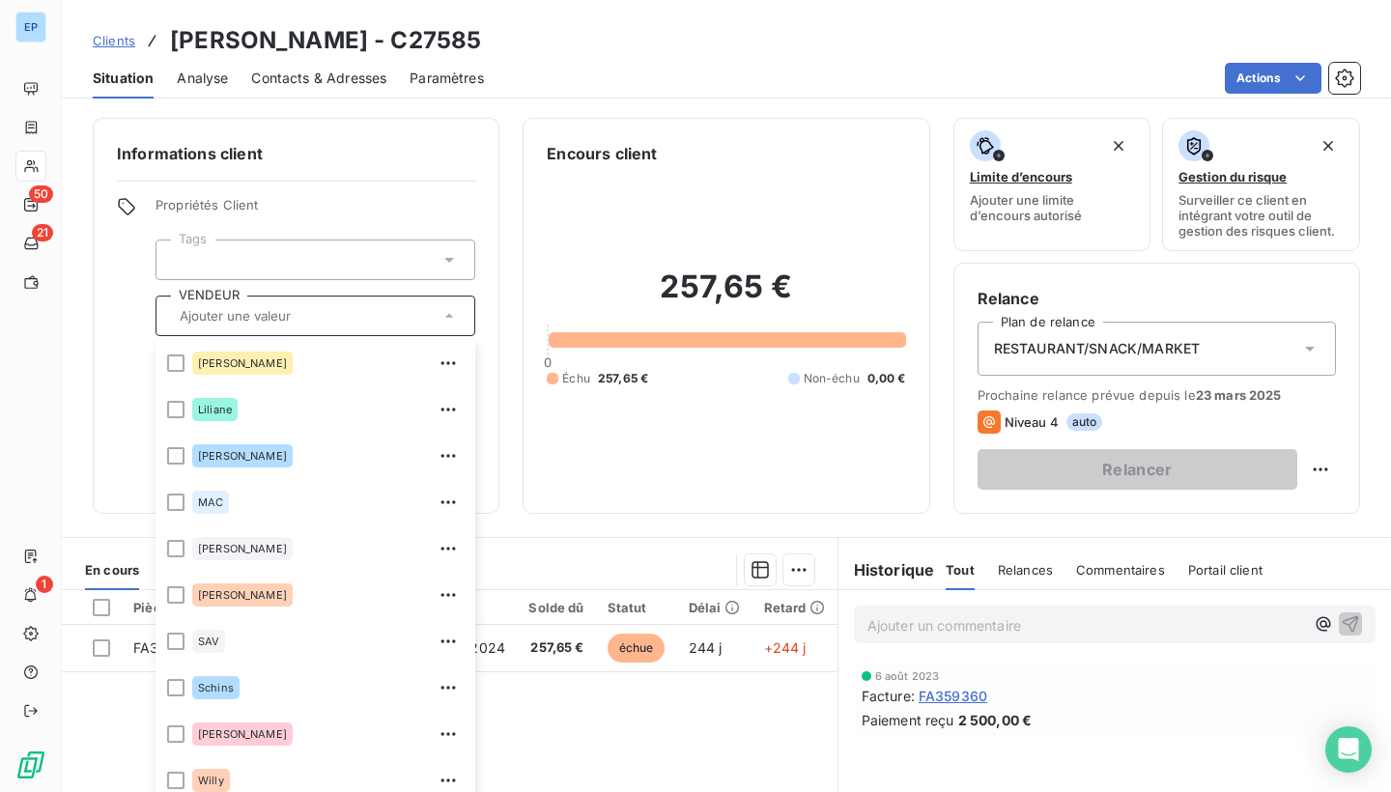
scroll to position [557, 0]
click at [220, 605] on div "[PERSON_NAME]" at bounding box center [242, 595] width 100 height 23
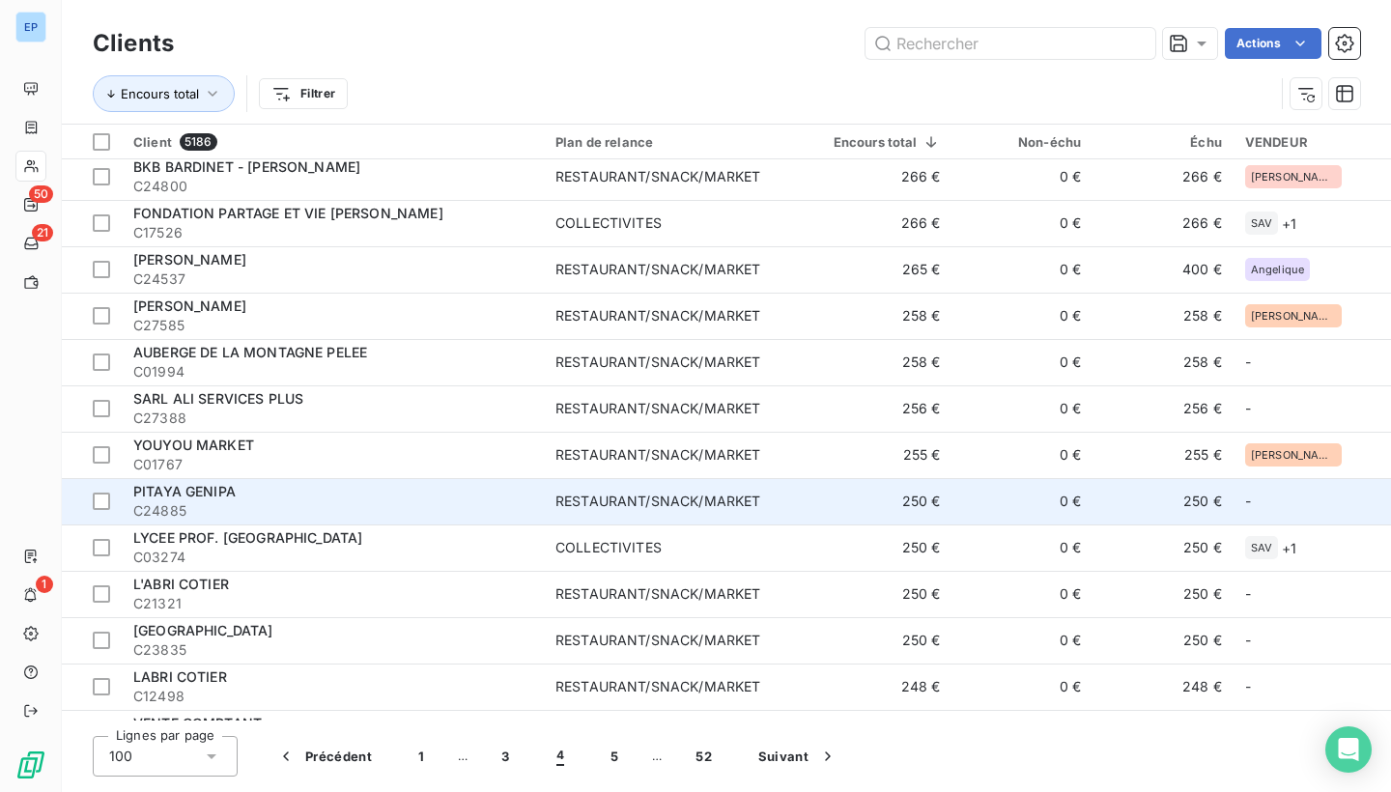
scroll to position [1113, 0]
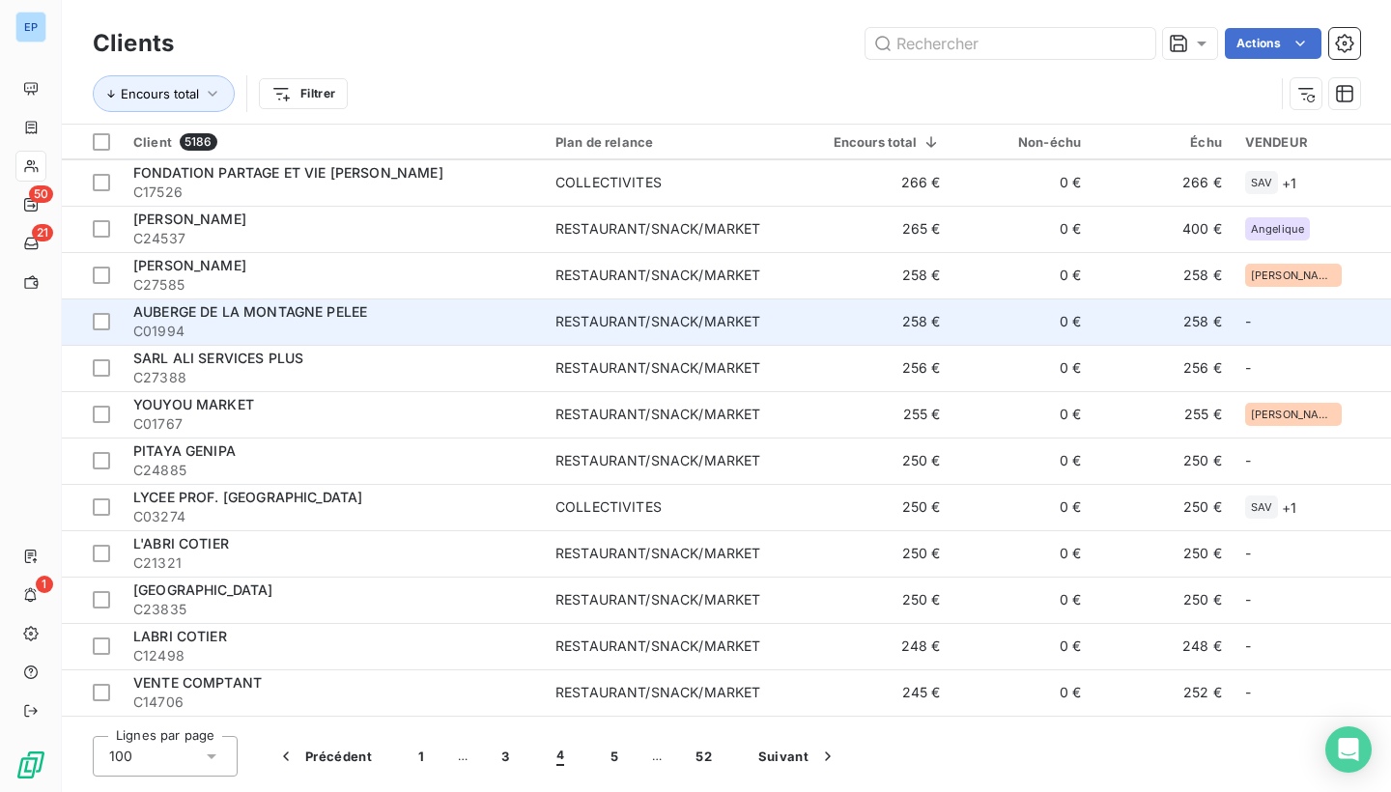
click at [760, 324] on div "RESTAURANT/SNACK/MARKET" at bounding box center [658, 321] width 205 height 19
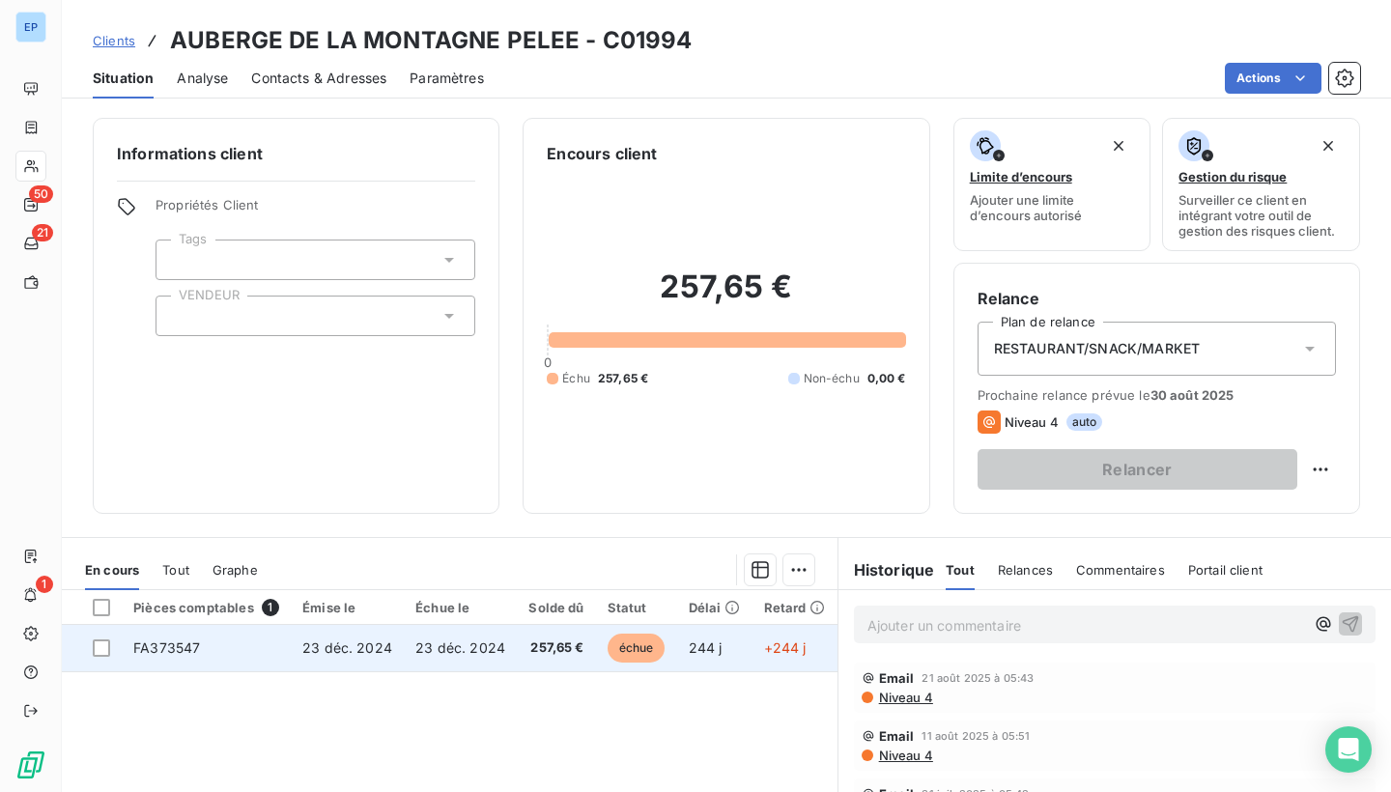
click at [165, 654] on td "FA373547" at bounding box center [206, 648] width 169 height 46
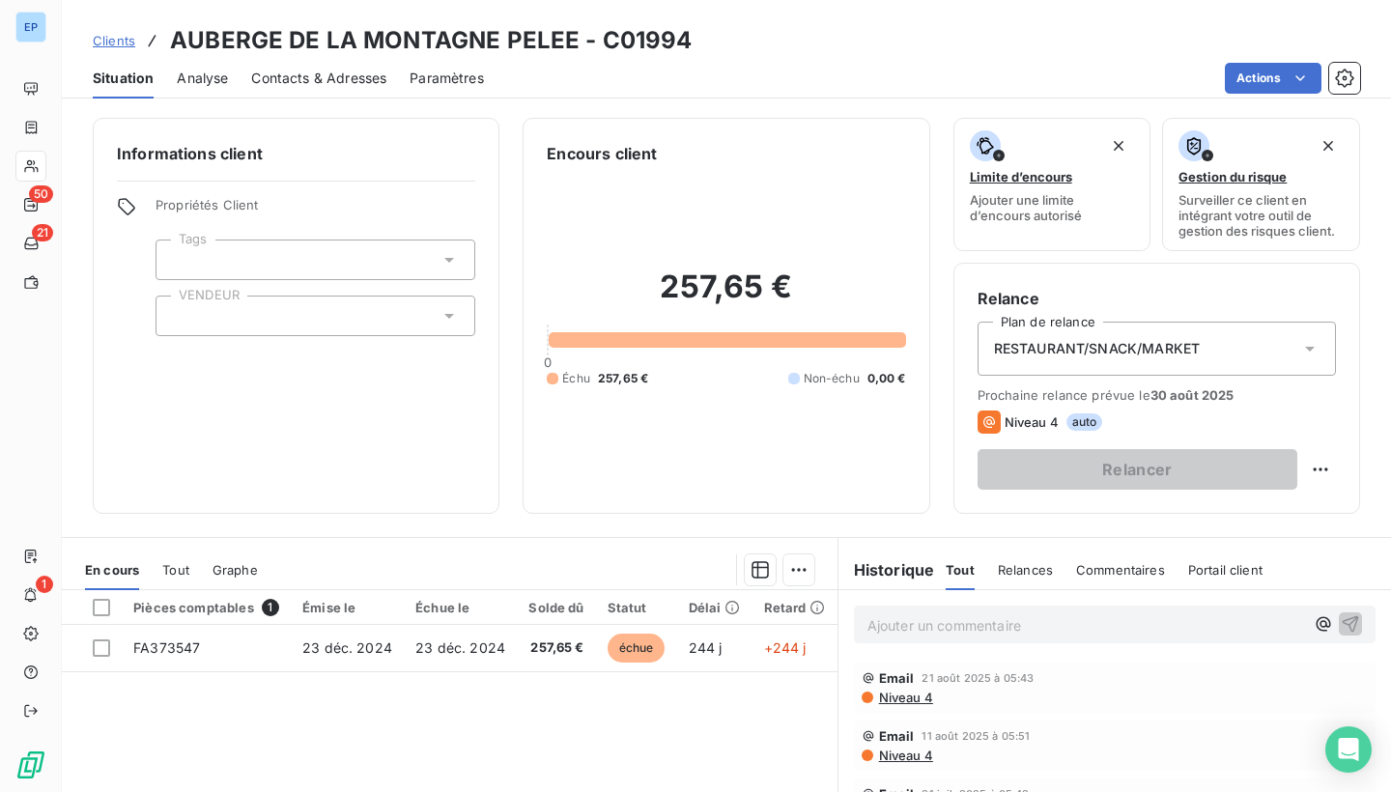
click at [347, 312] on div at bounding box center [316, 316] width 320 height 41
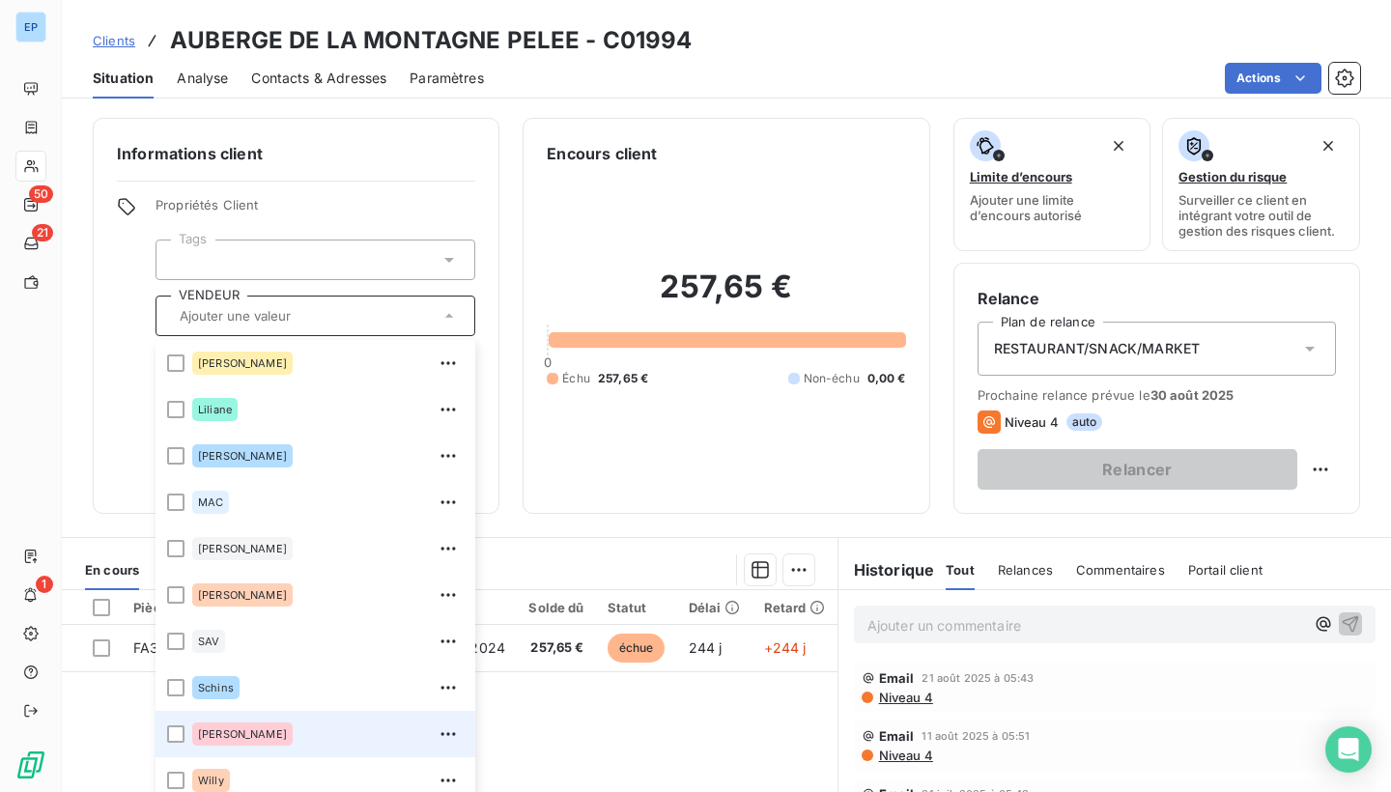
scroll to position [557, 0]
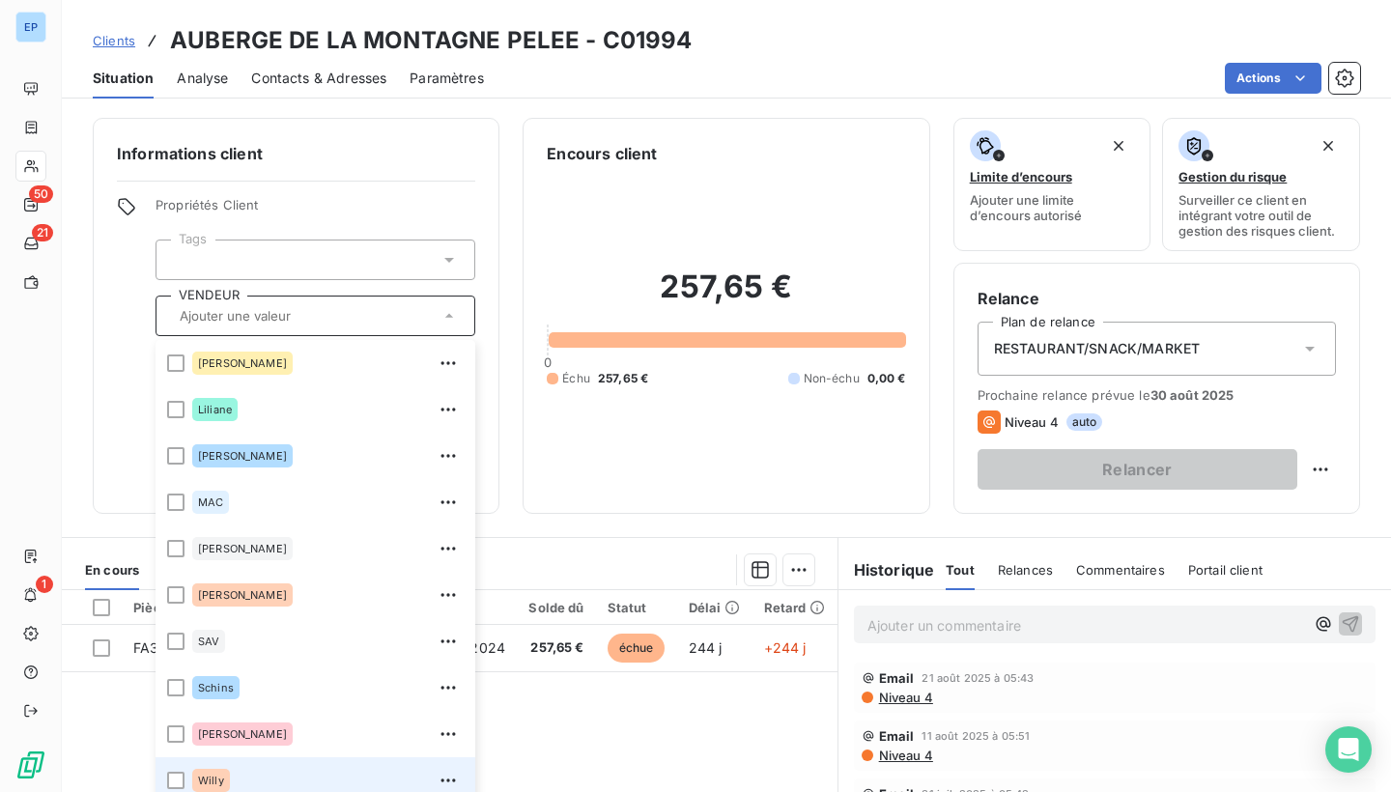
click at [209, 779] on div "Willy" at bounding box center [211, 780] width 38 height 23
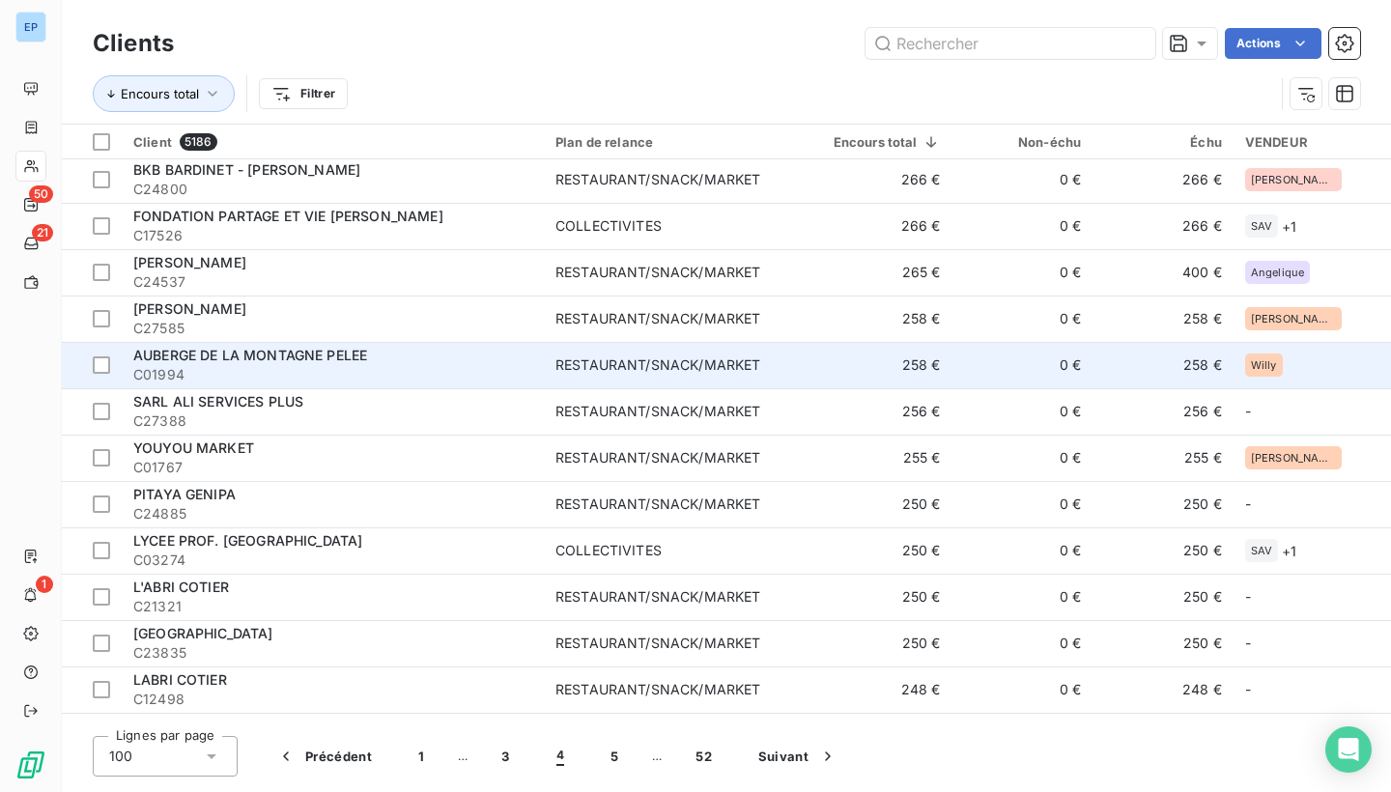
scroll to position [1073, 0]
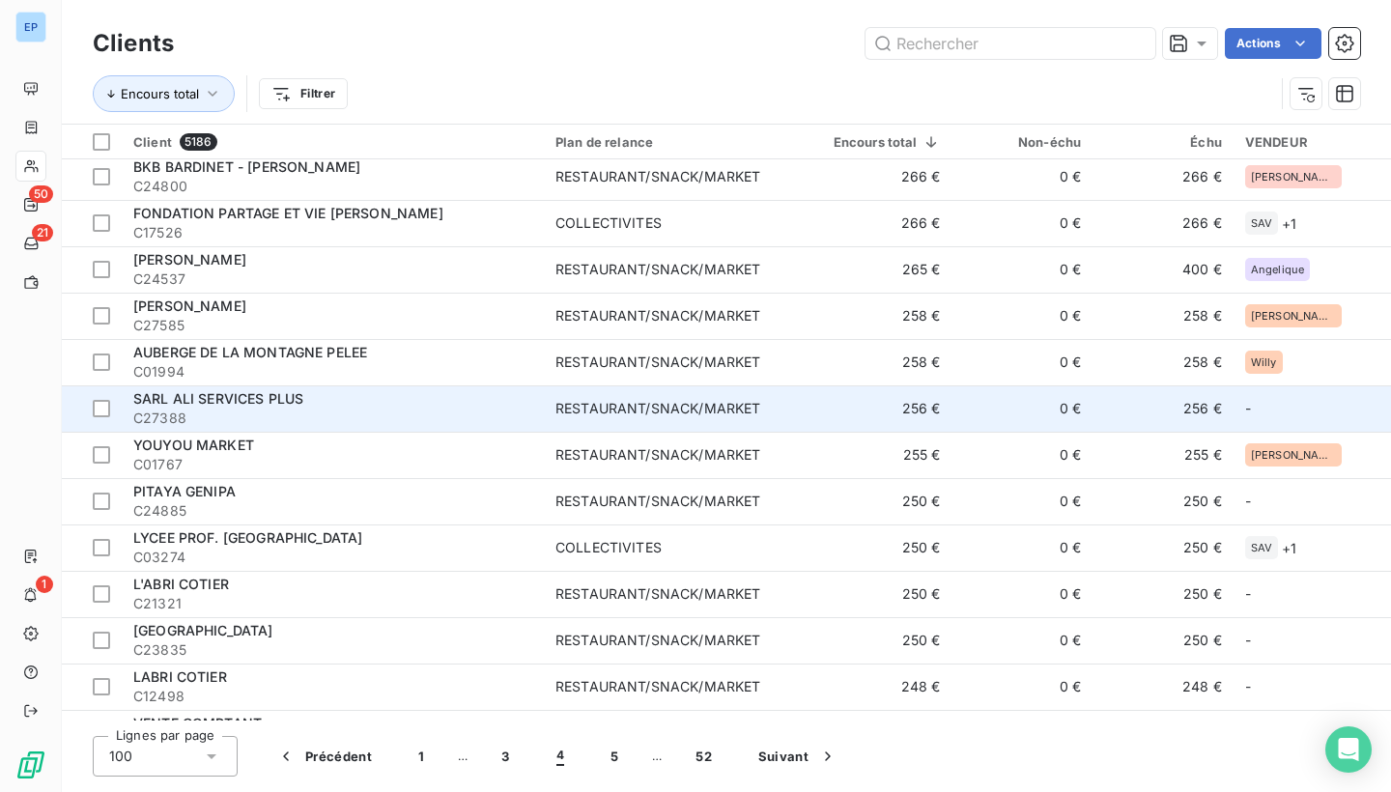
click at [864, 396] on td "256 €" at bounding box center [878, 409] width 149 height 46
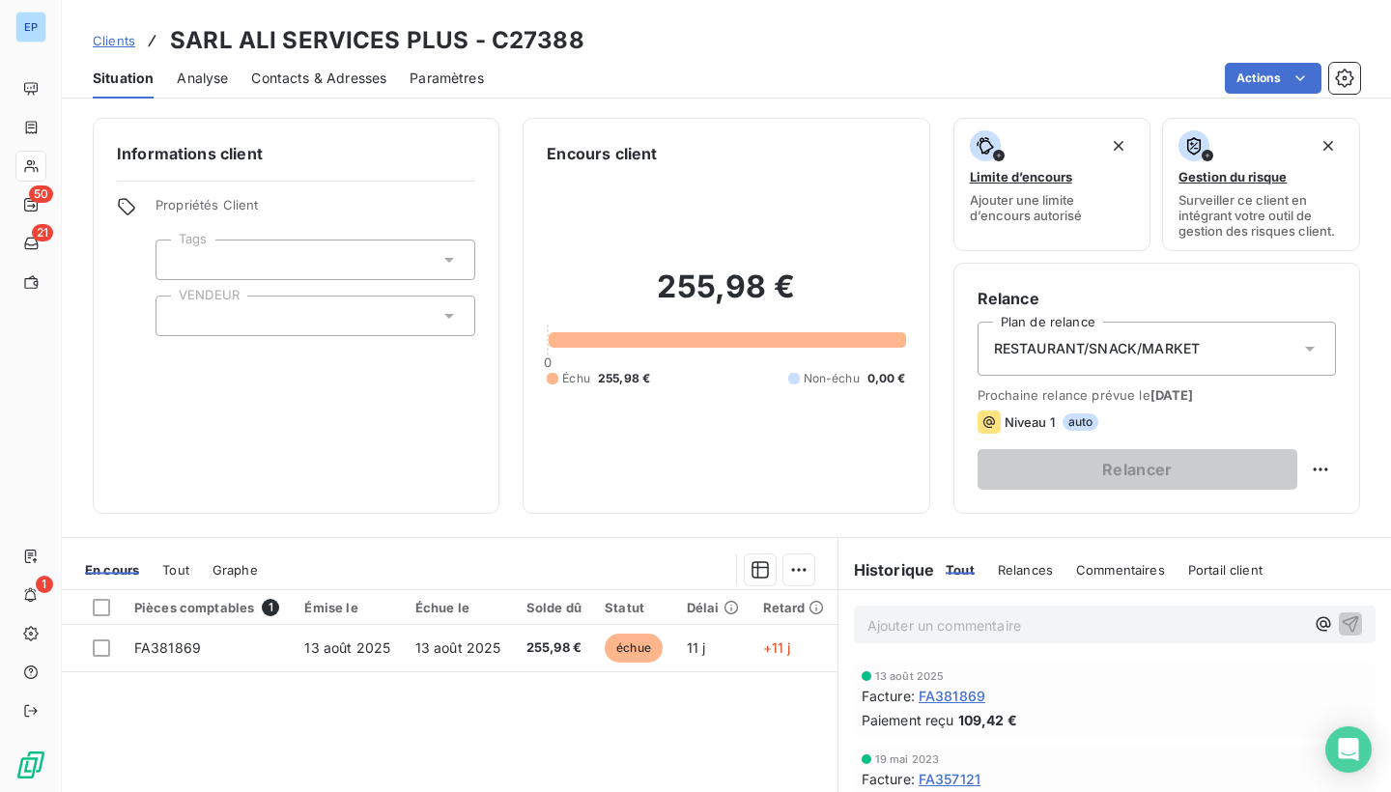
scroll to position [69, 0]
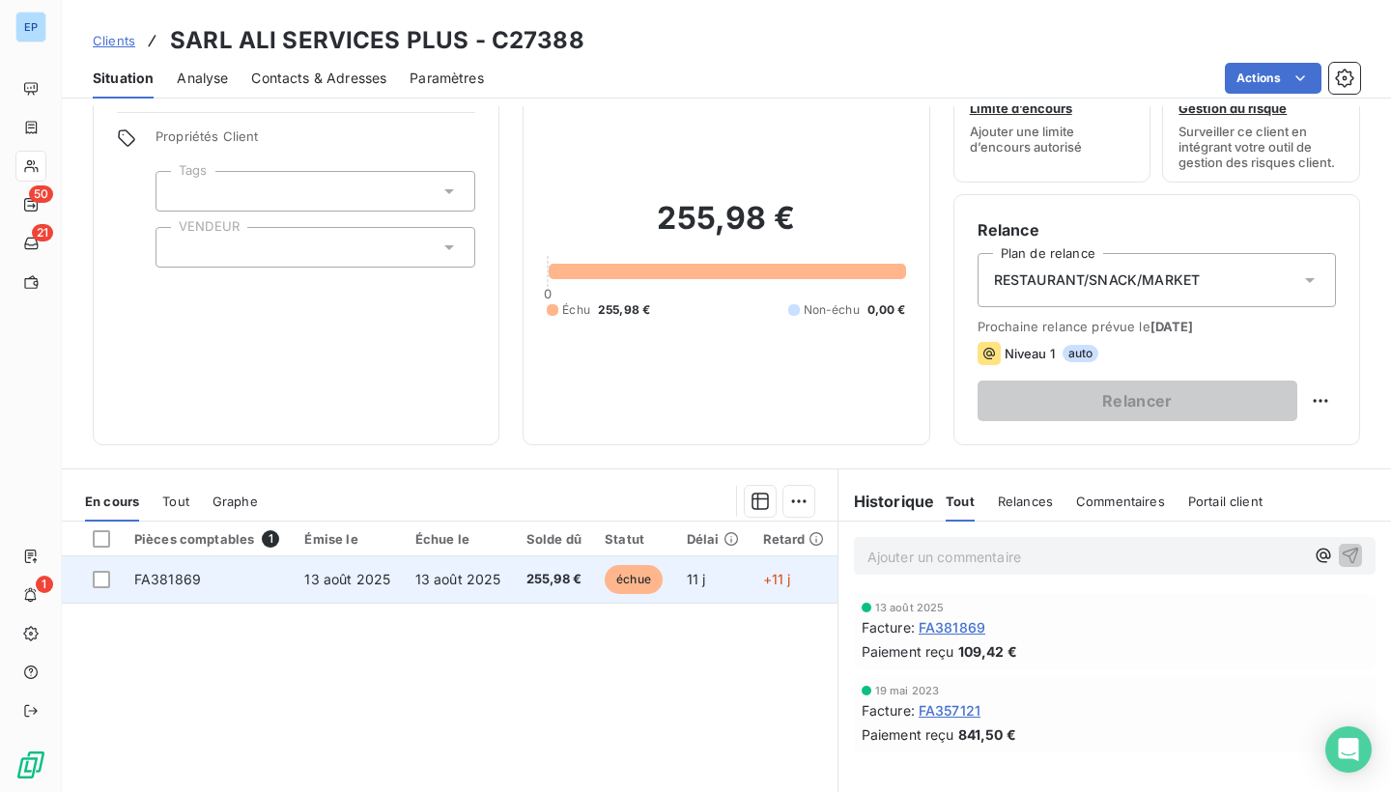
click at [177, 561] on td "FA381869" at bounding box center [208, 580] width 171 height 46
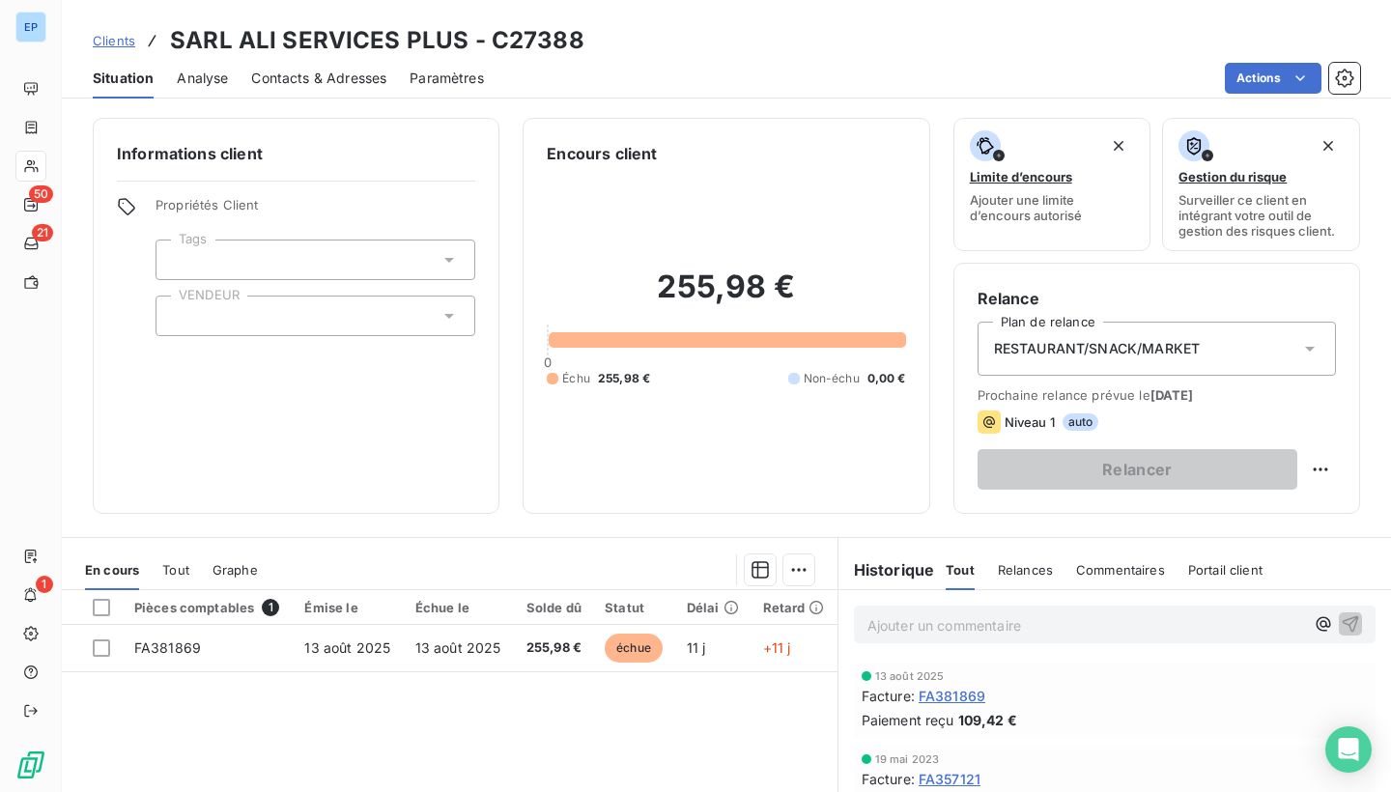
click at [194, 300] on div at bounding box center [316, 316] width 320 height 41
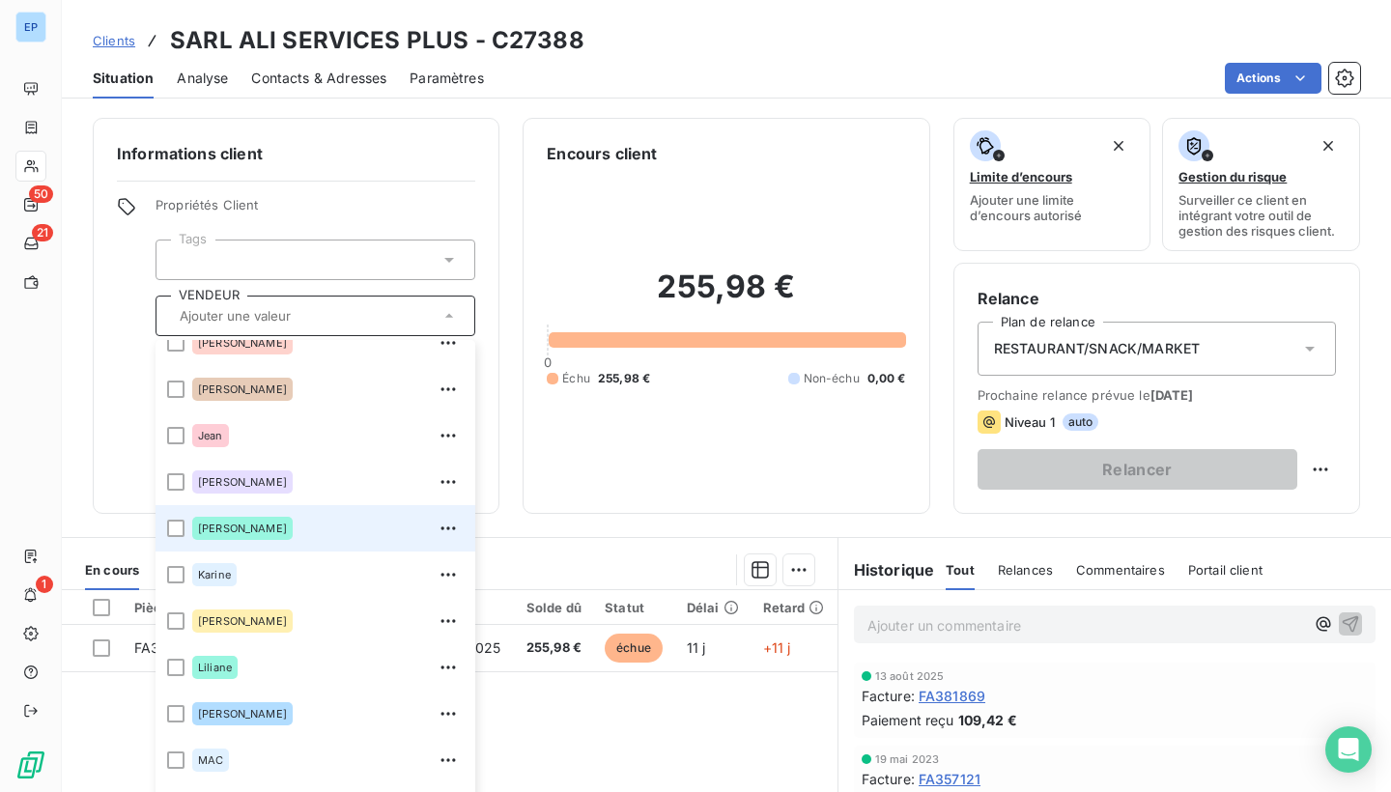
scroll to position [232, 0]
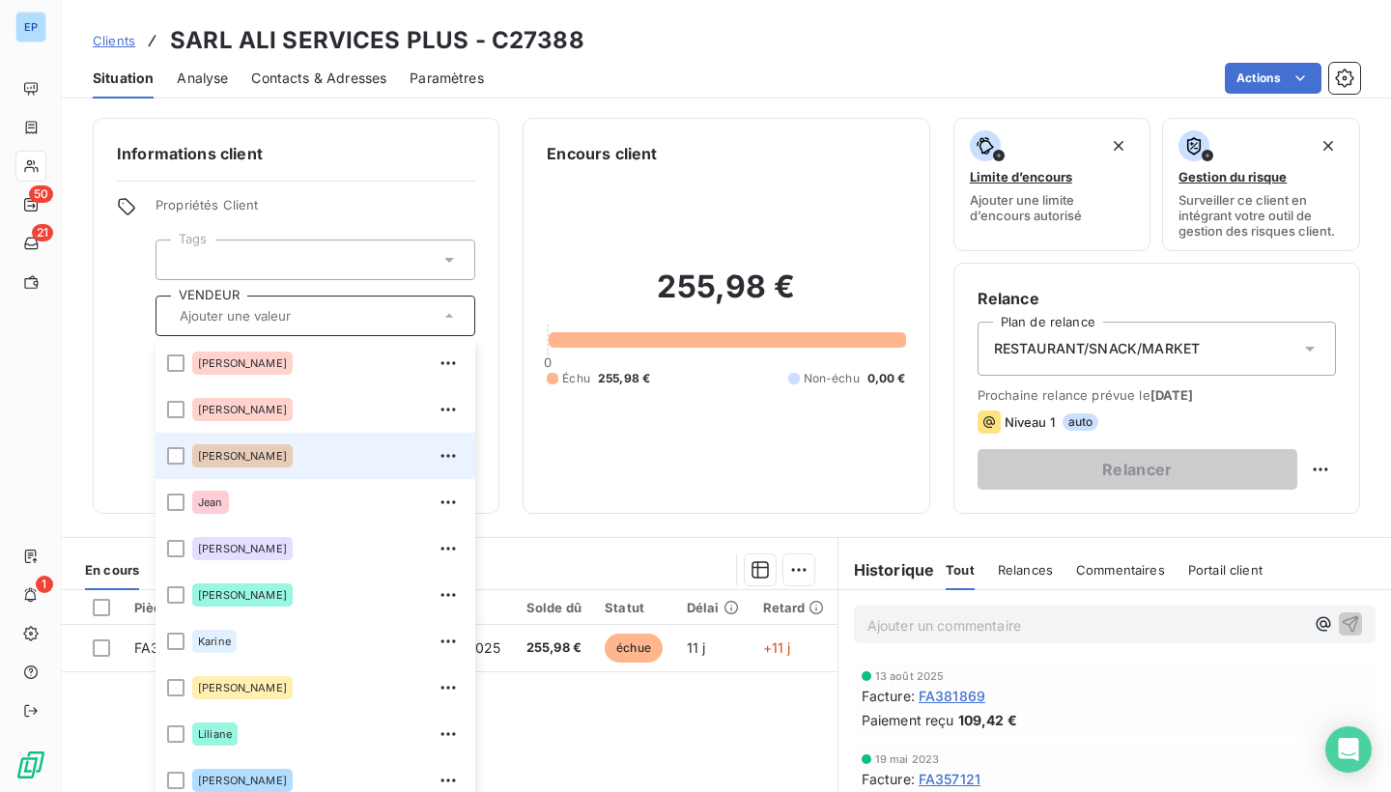
click at [217, 467] on div "[PERSON_NAME]" at bounding box center [242, 455] width 100 height 23
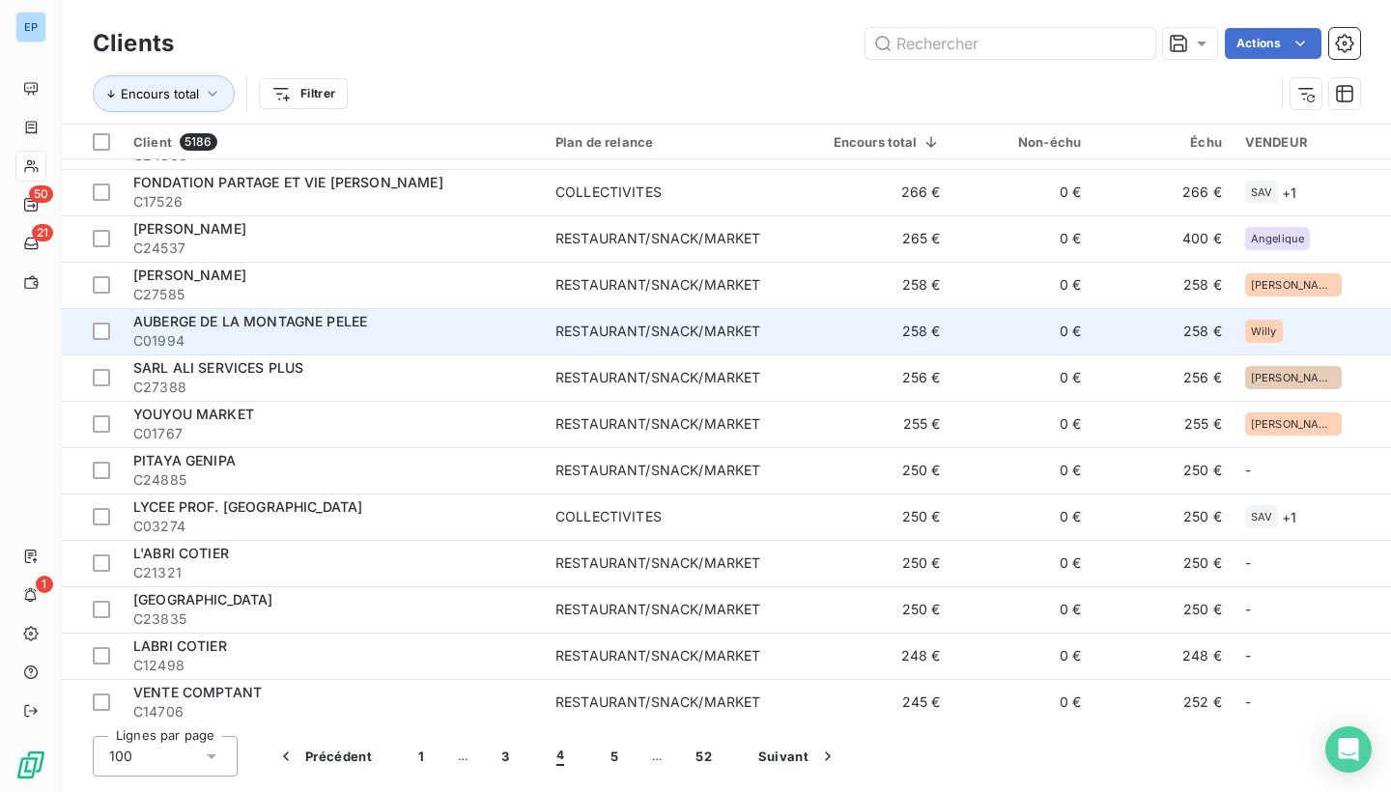
scroll to position [1131, 0]
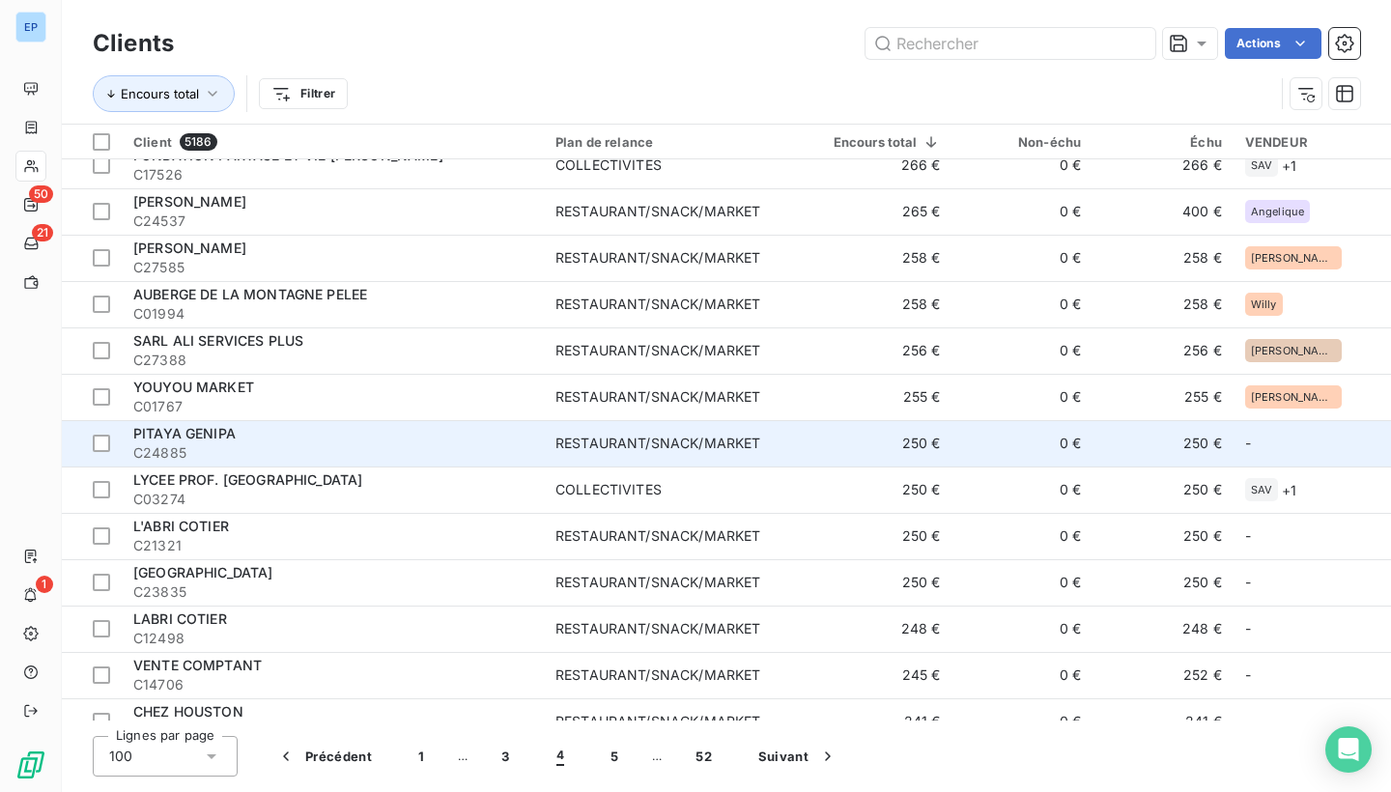
click at [820, 446] on td "250 €" at bounding box center [878, 443] width 149 height 46
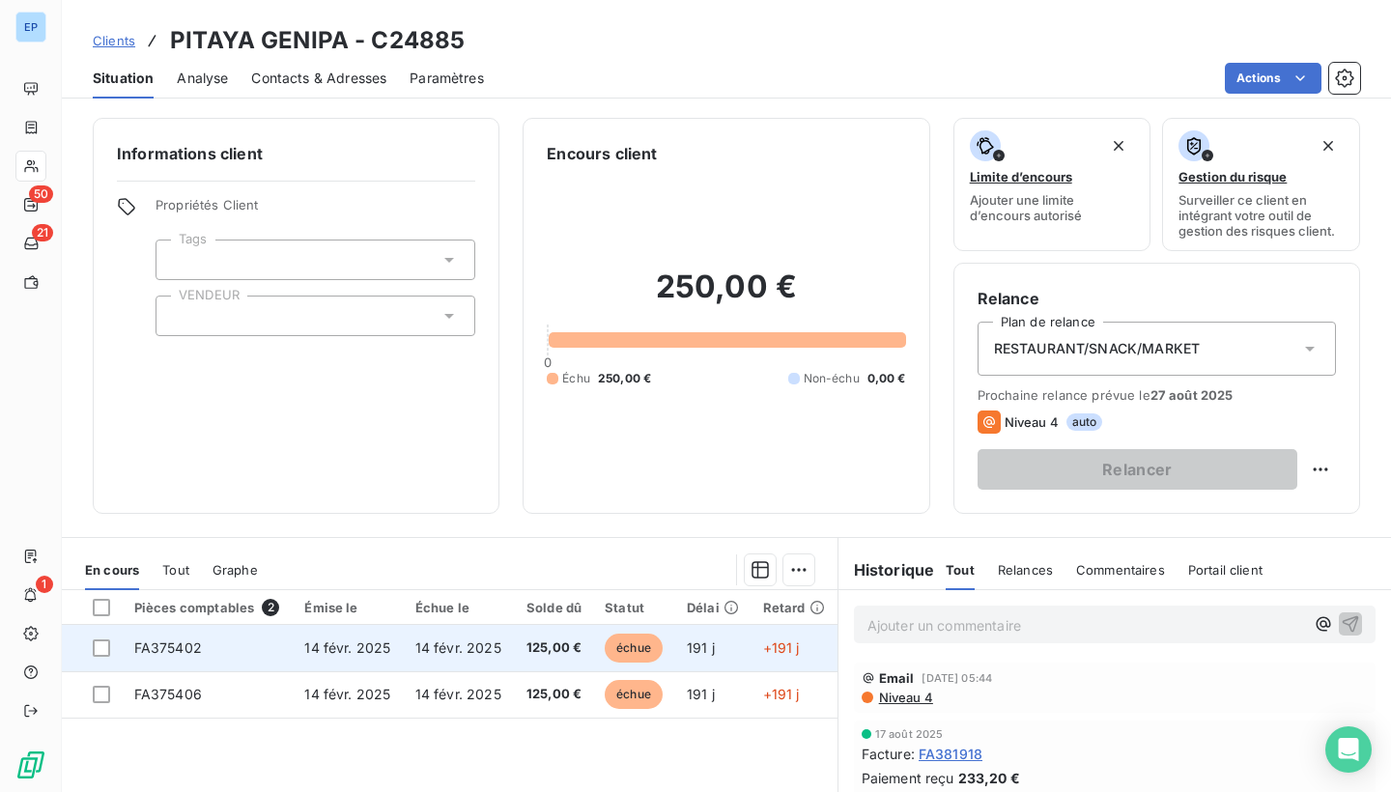
click at [158, 648] on span "FA375402" at bounding box center [168, 648] width 68 height 16
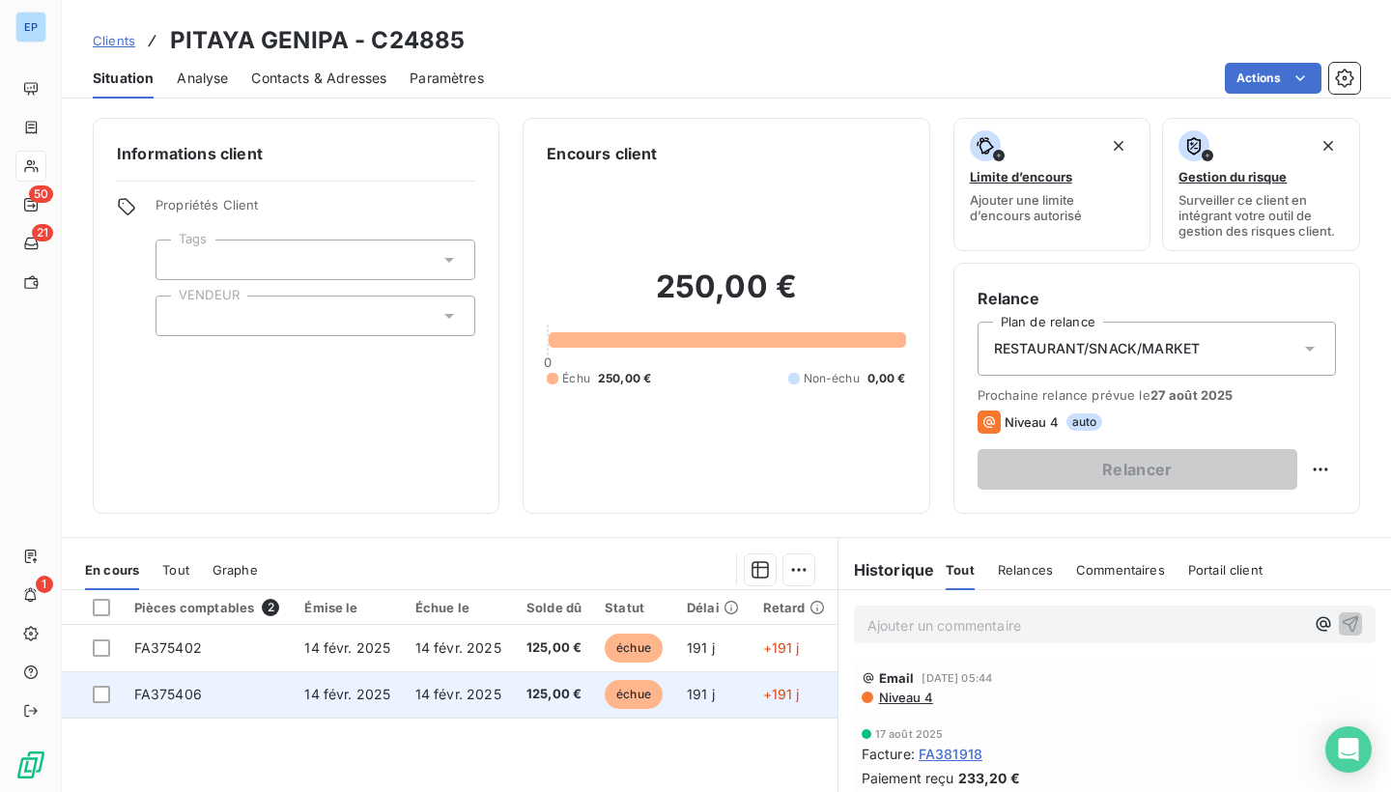
click at [176, 680] on td "FA375406" at bounding box center [208, 695] width 171 height 46
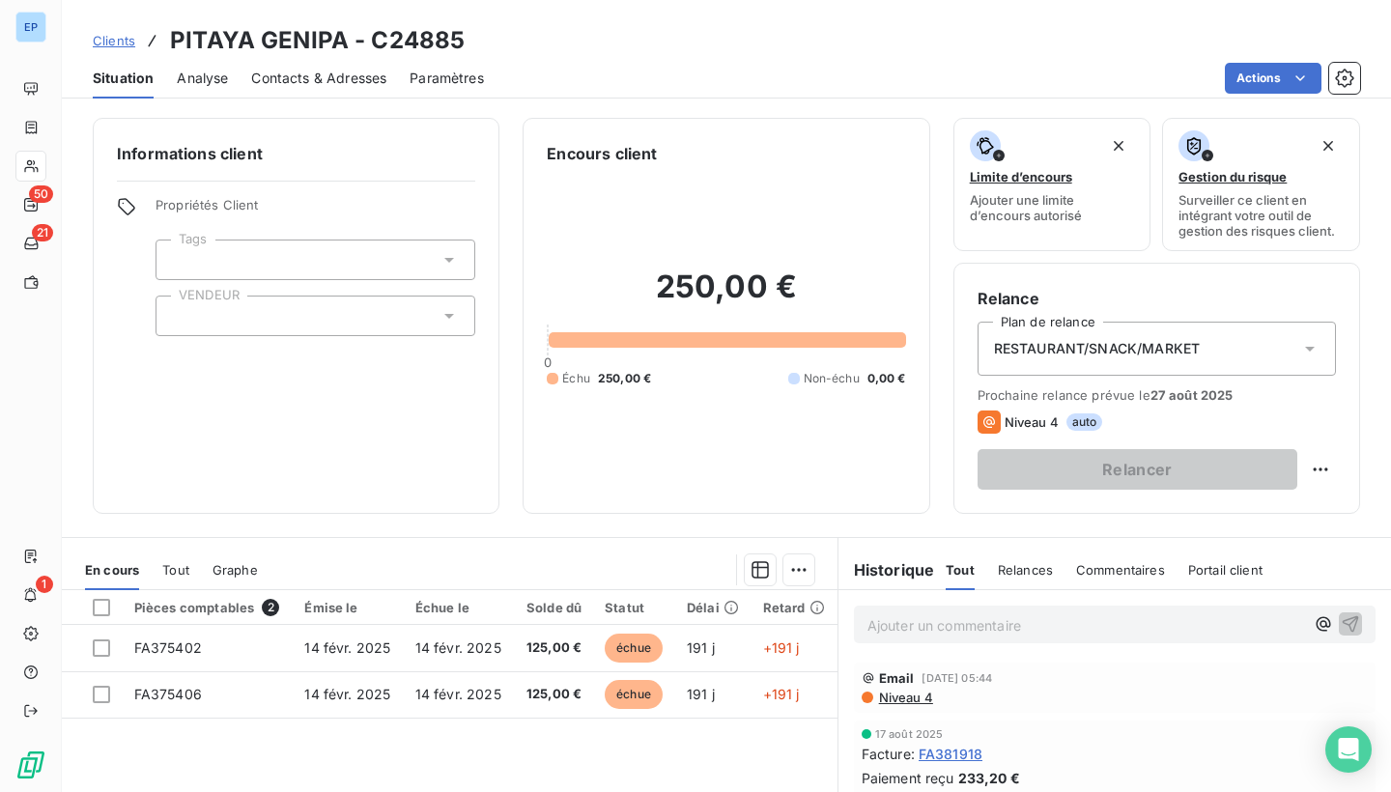
click at [216, 318] on div at bounding box center [316, 316] width 320 height 41
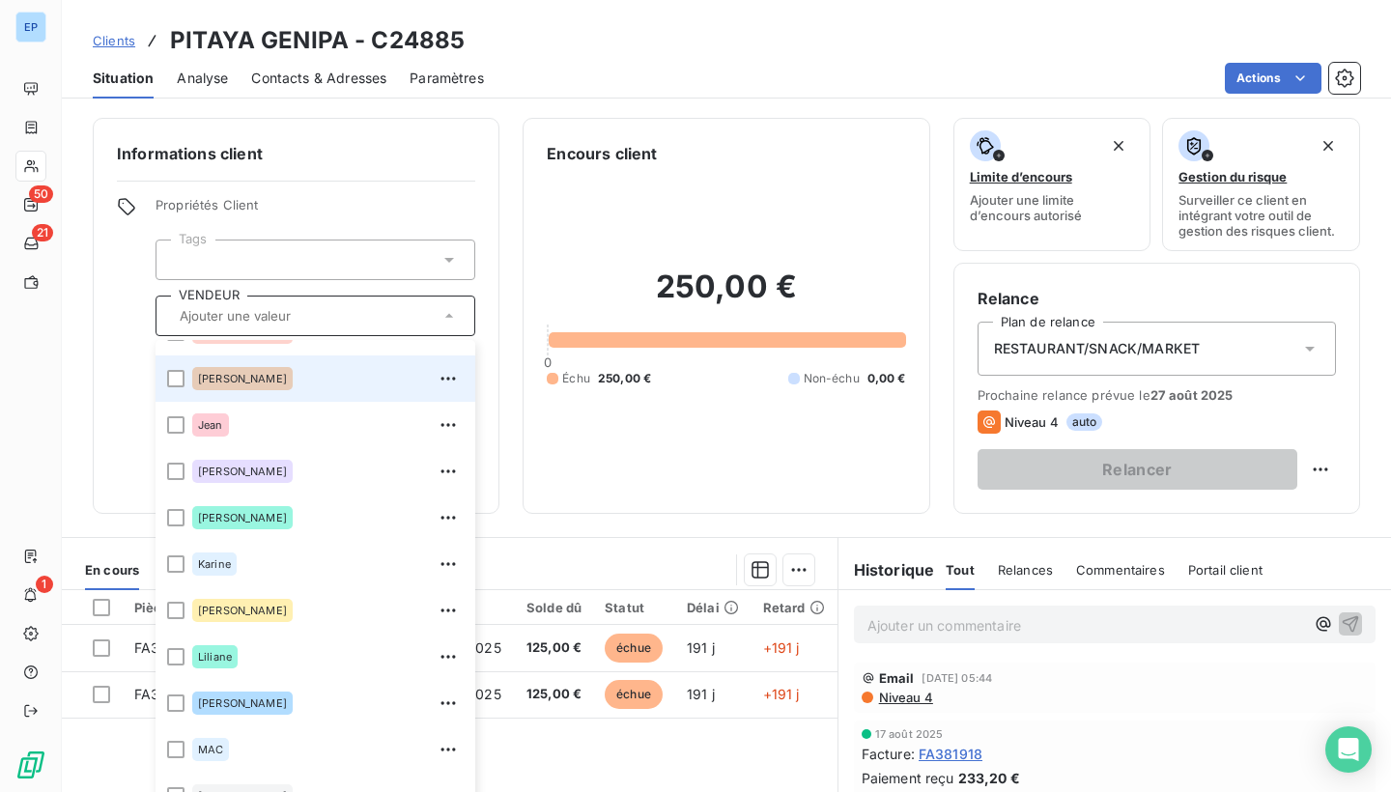
scroll to position [330, 0]
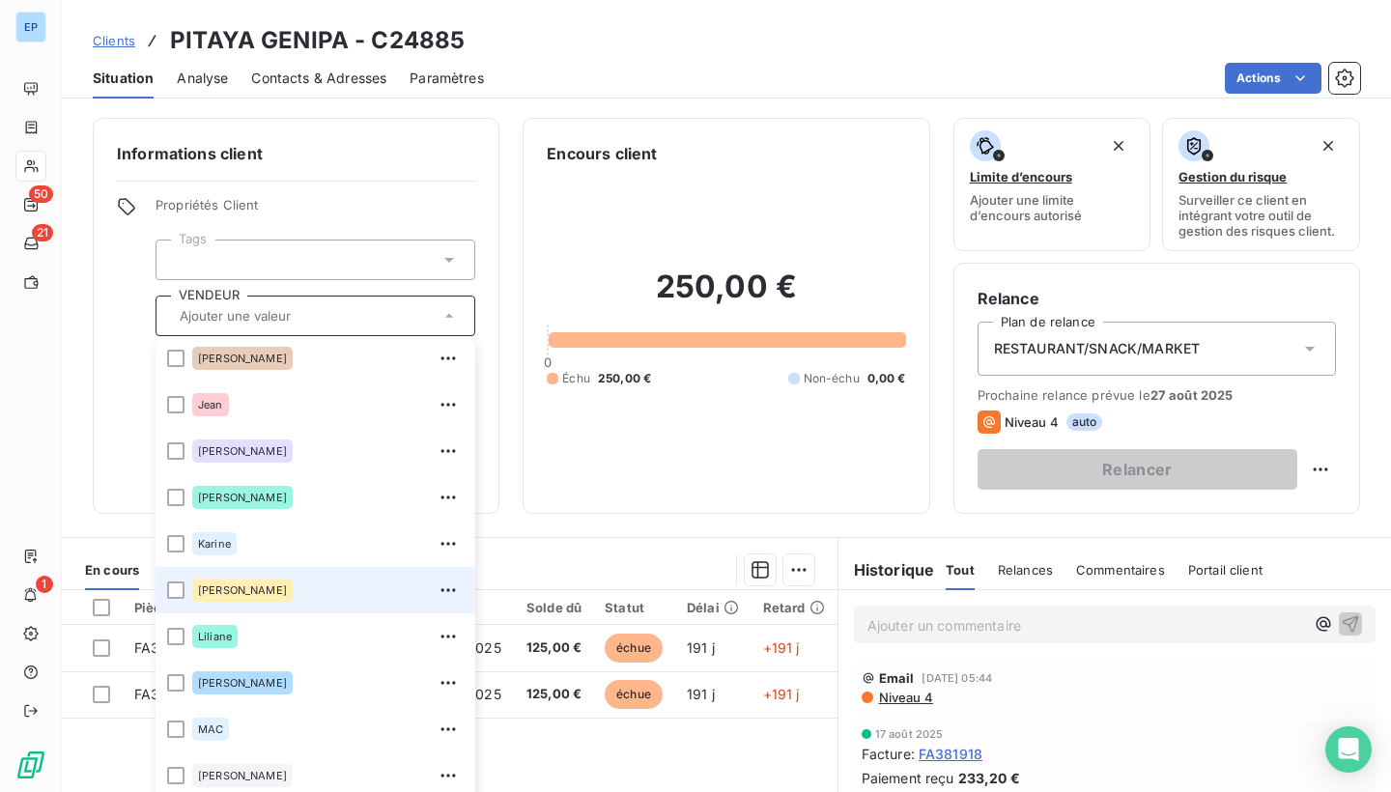
click at [220, 586] on span "[PERSON_NAME]" at bounding box center [242, 591] width 89 height 12
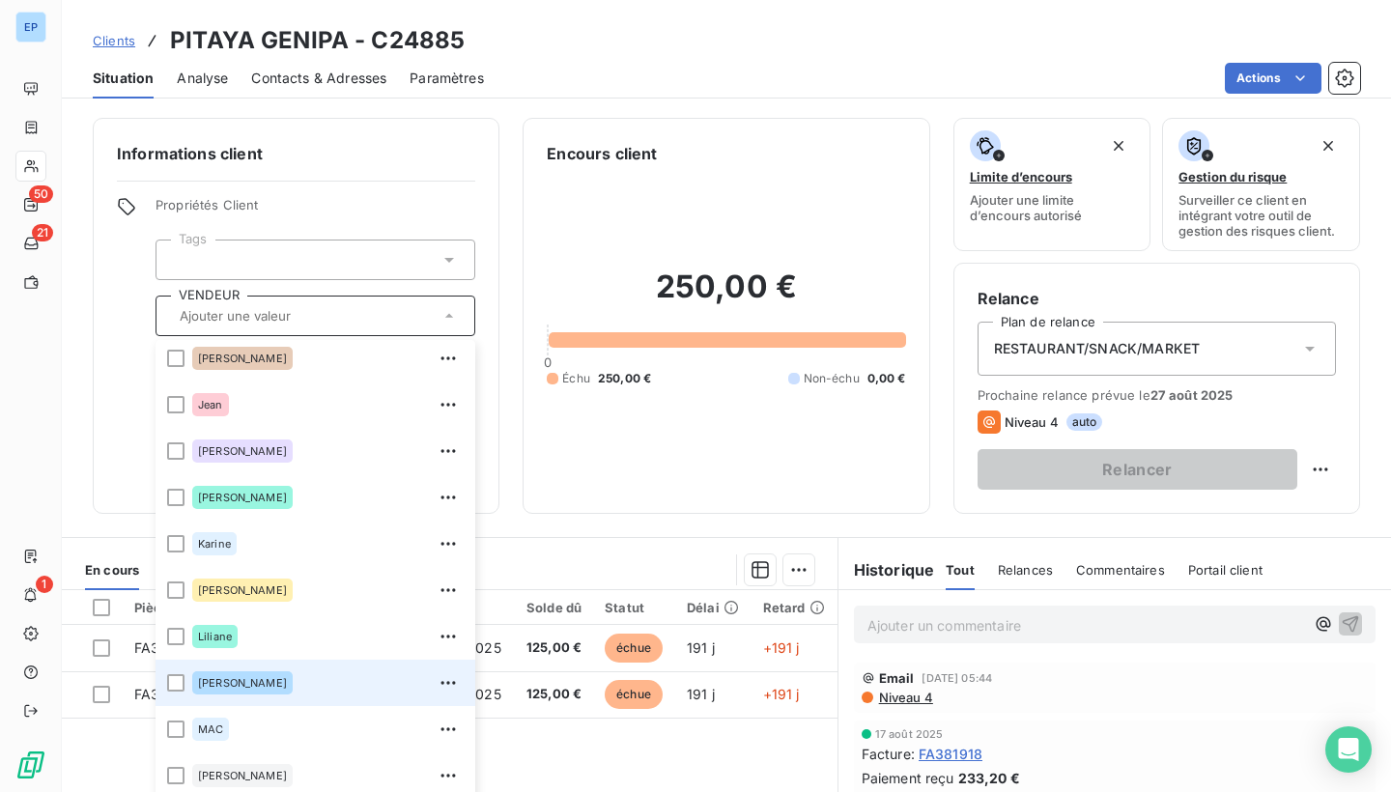
click at [191, 682] on li "[PERSON_NAME]" at bounding box center [316, 683] width 320 height 46
